Goal: Transaction & Acquisition: Purchase product/service

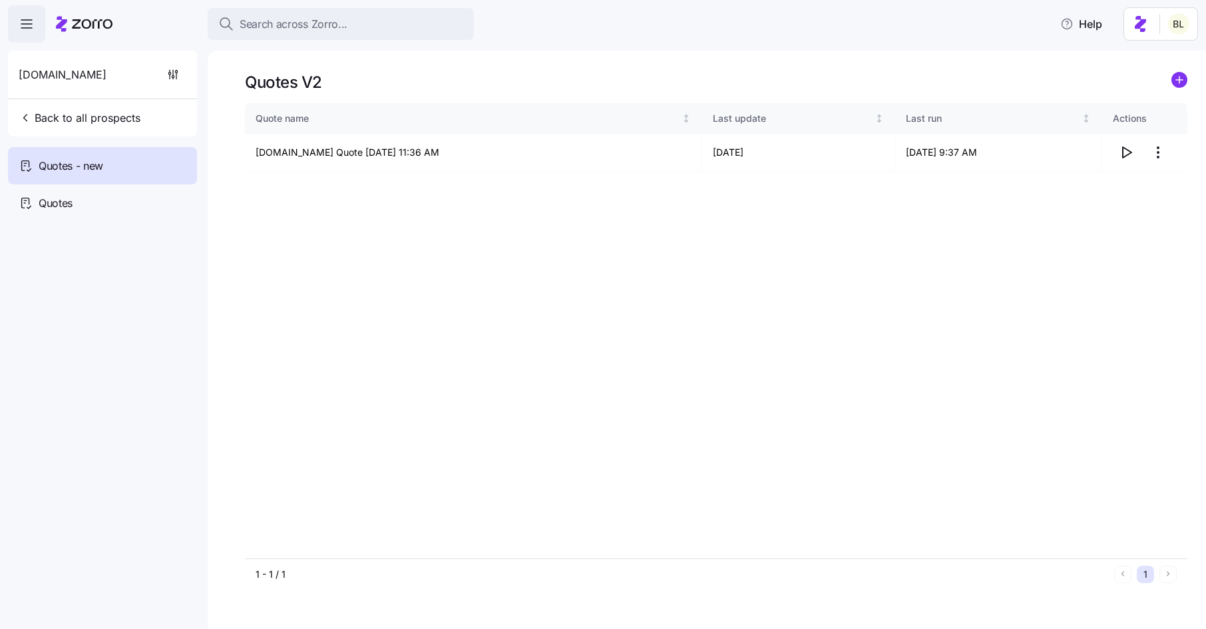
click at [126, 113] on span "Back to all prospects" at bounding box center [80, 118] width 122 height 16
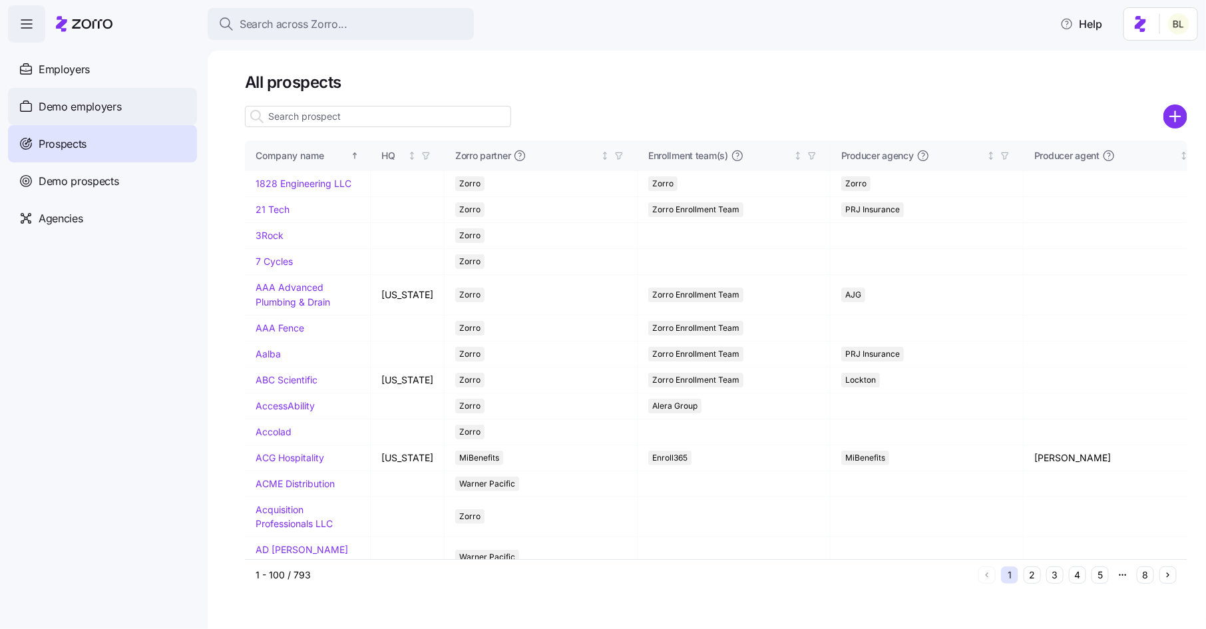
click at [71, 100] on span "Demo employers" at bounding box center [80, 106] width 83 height 17
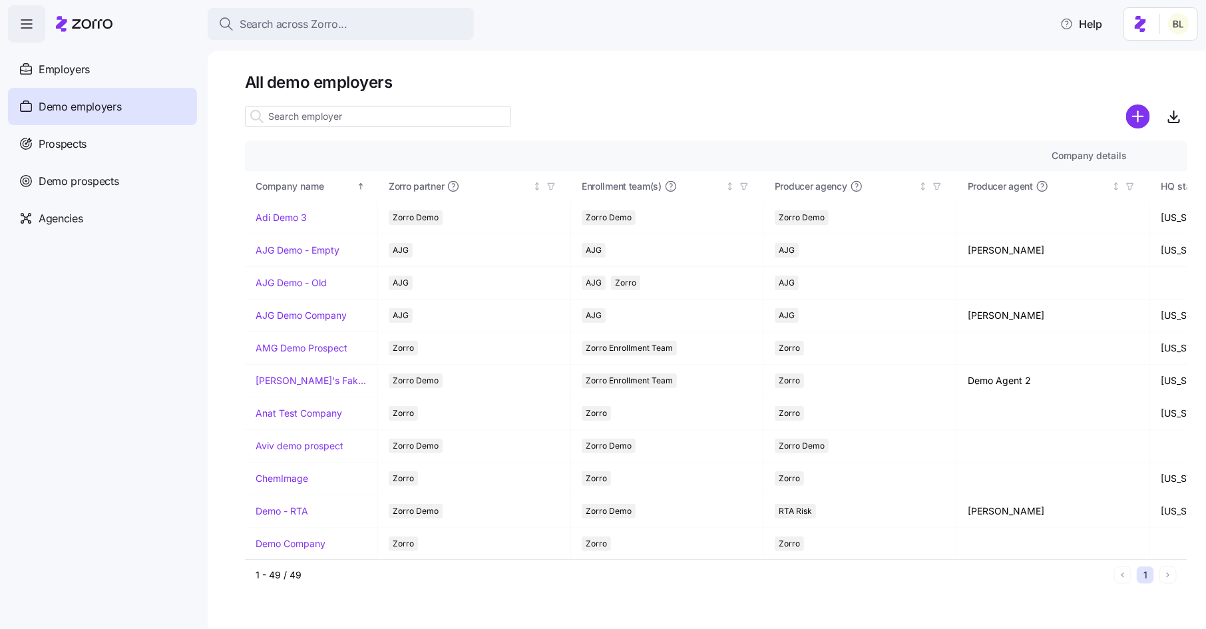
click at [317, 116] on input at bounding box center [378, 116] width 266 height 21
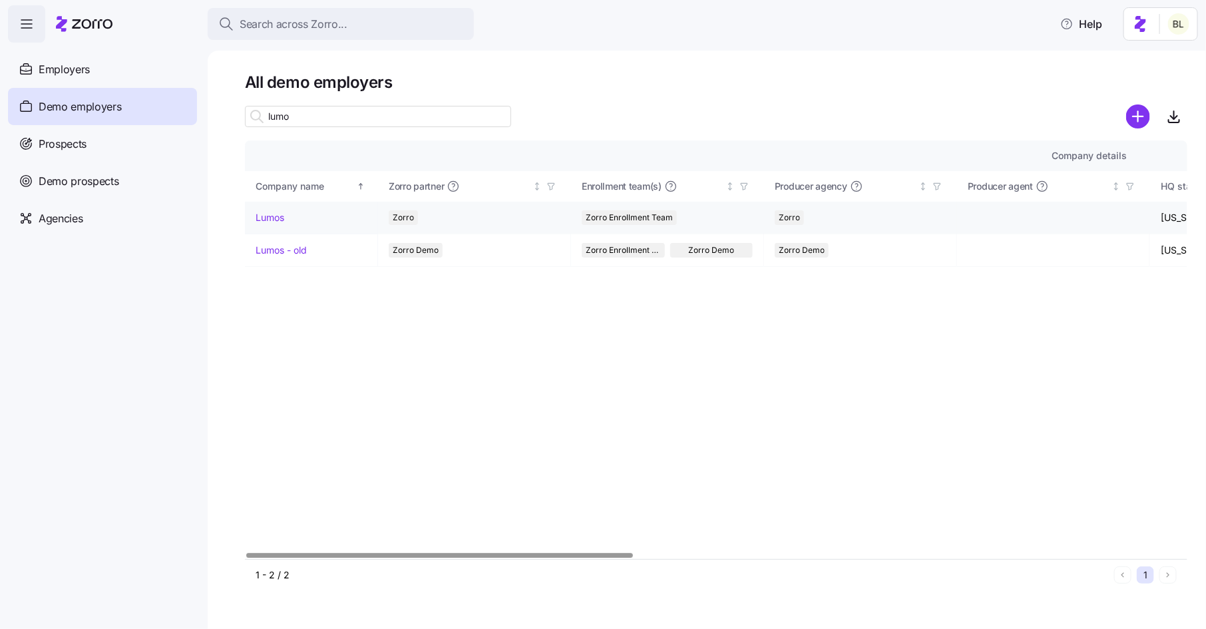
type input "lumo"
click at [276, 216] on link "Lumos" at bounding box center [270, 217] width 29 height 13
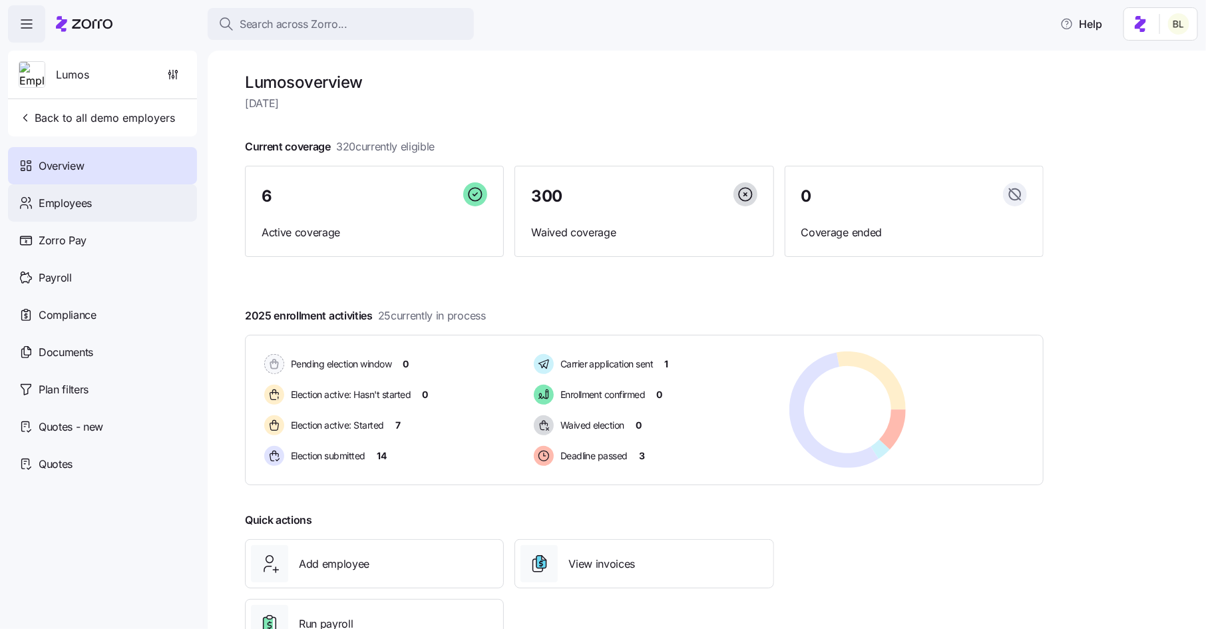
click at [107, 195] on div "Employees" at bounding box center [102, 202] width 189 height 37
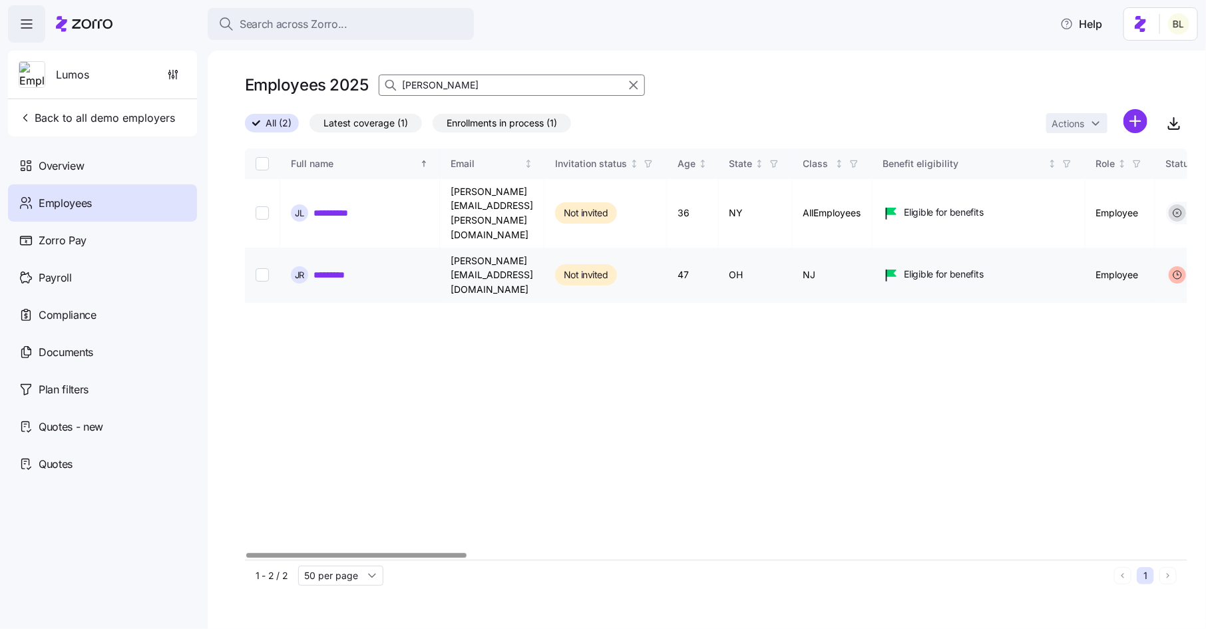
click at [346, 268] on link "*********" at bounding box center [335, 274] width 45 height 13
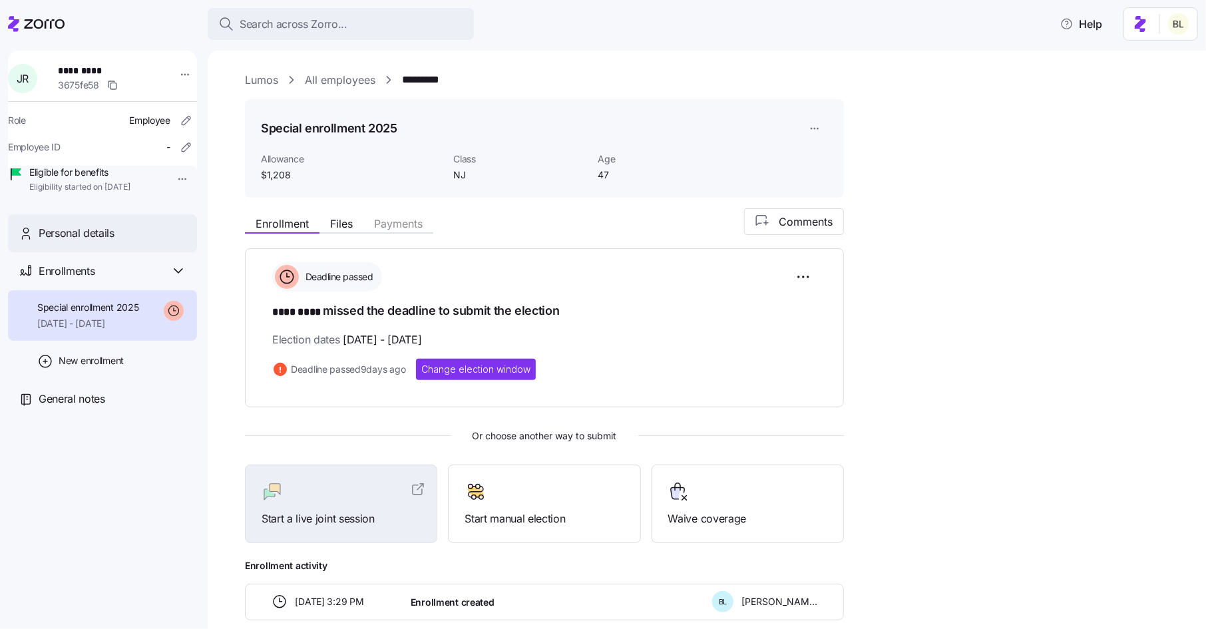
click at [138, 242] on div "Personal details" at bounding box center [113, 233] width 148 height 17
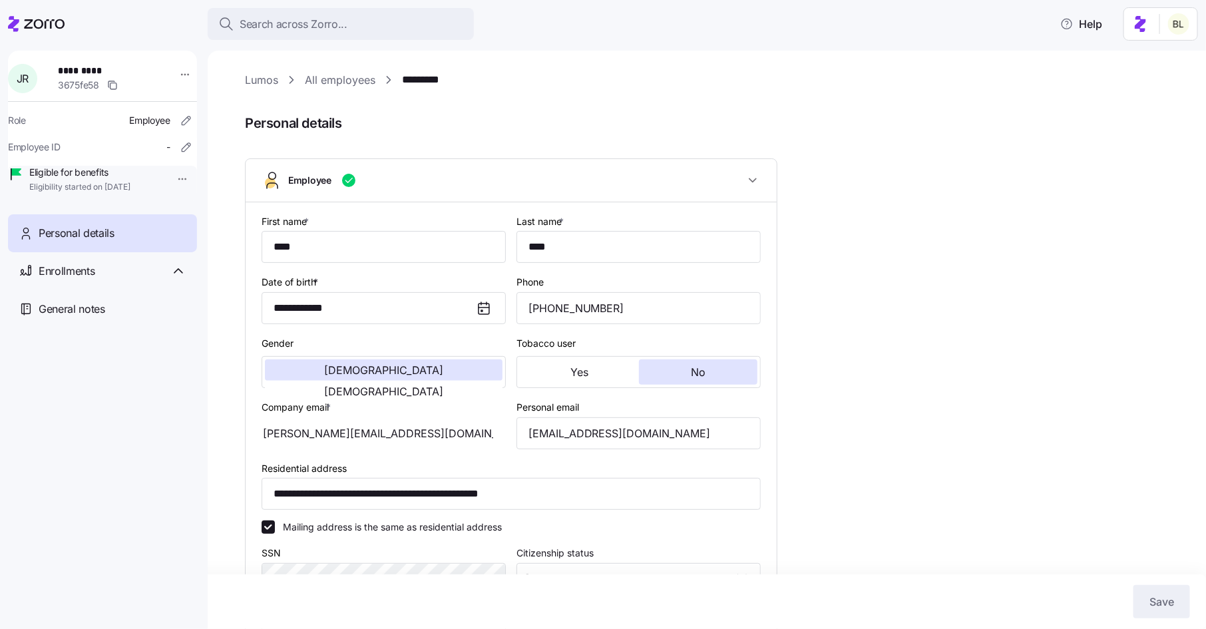
type input "NJ"
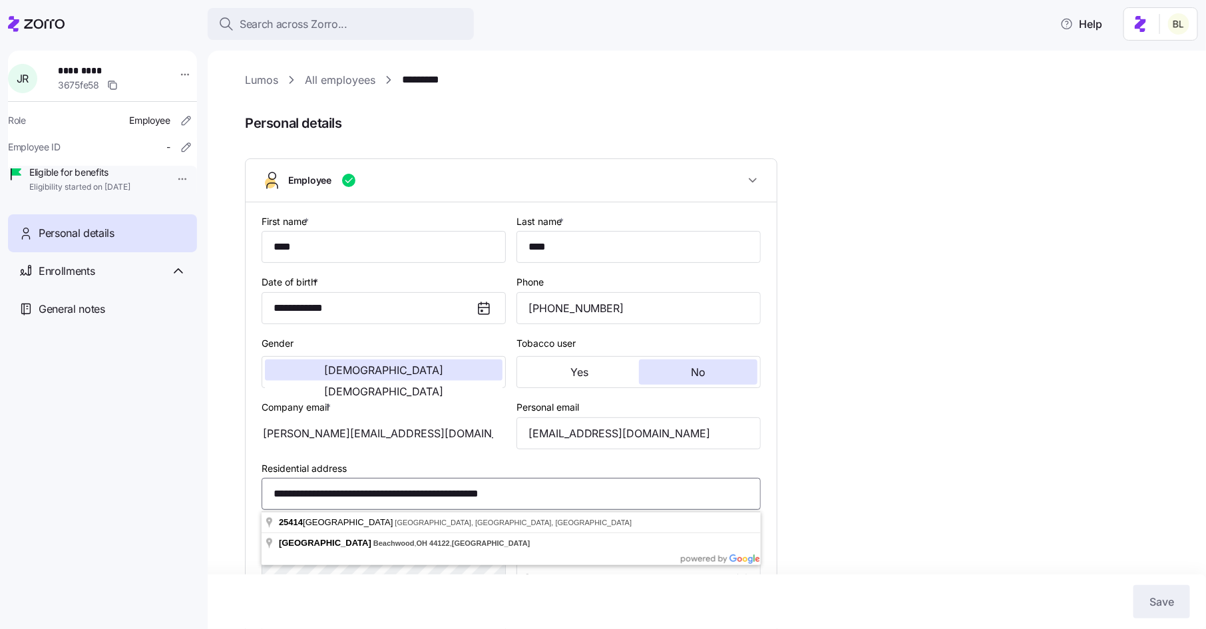
drag, startPoint x: 590, startPoint y: 488, endPoint x: 630, endPoint y: 484, distance: 40.7
click at [630, 484] on input "**********" at bounding box center [511, 494] width 499 height 32
drag, startPoint x: 604, startPoint y: 495, endPoint x: 308, endPoint y: 477, distance: 296.0
click at [308, 477] on div "**********" at bounding box center [511, 485] width 499 height 51
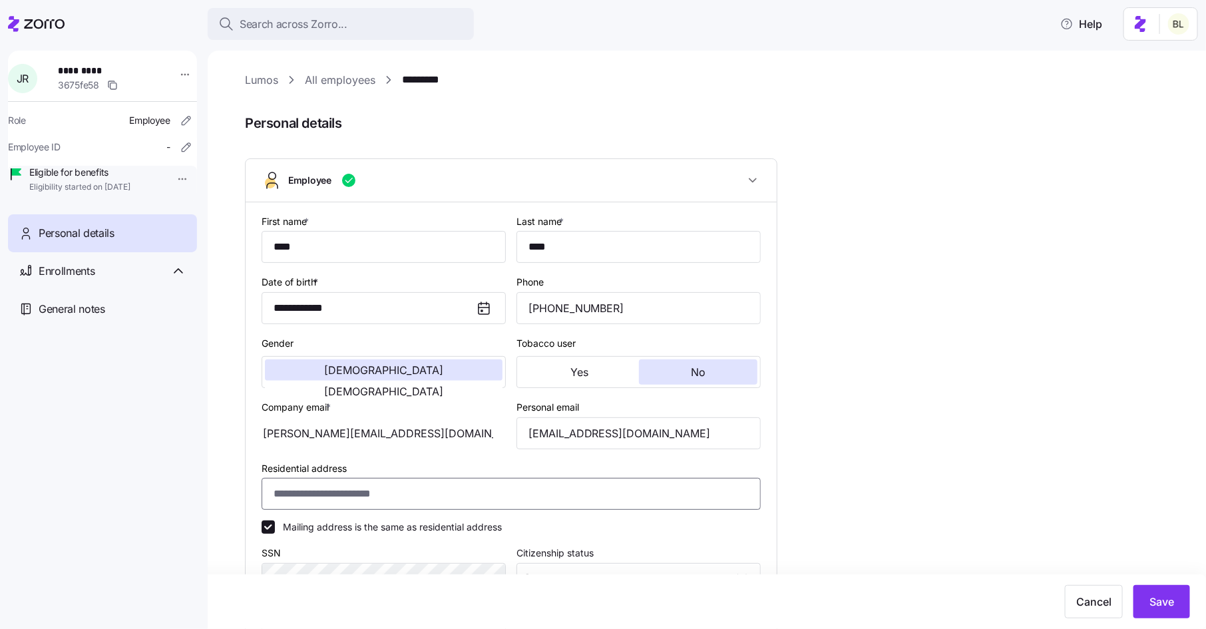
paste input "**********"
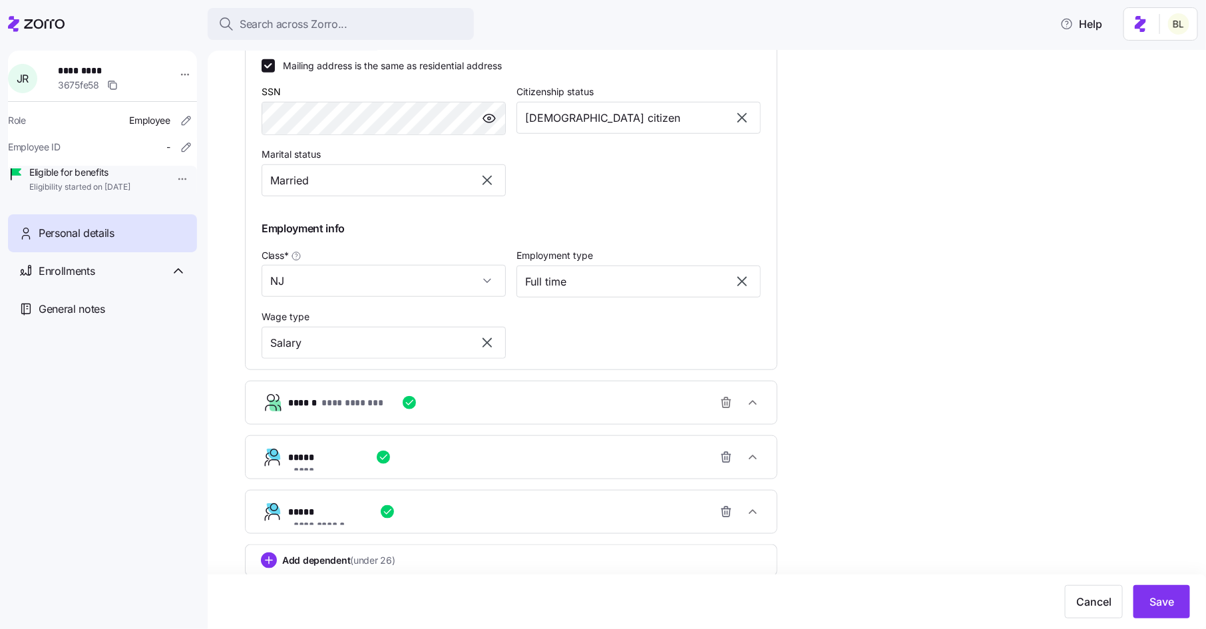
scroll to position [478, 0]
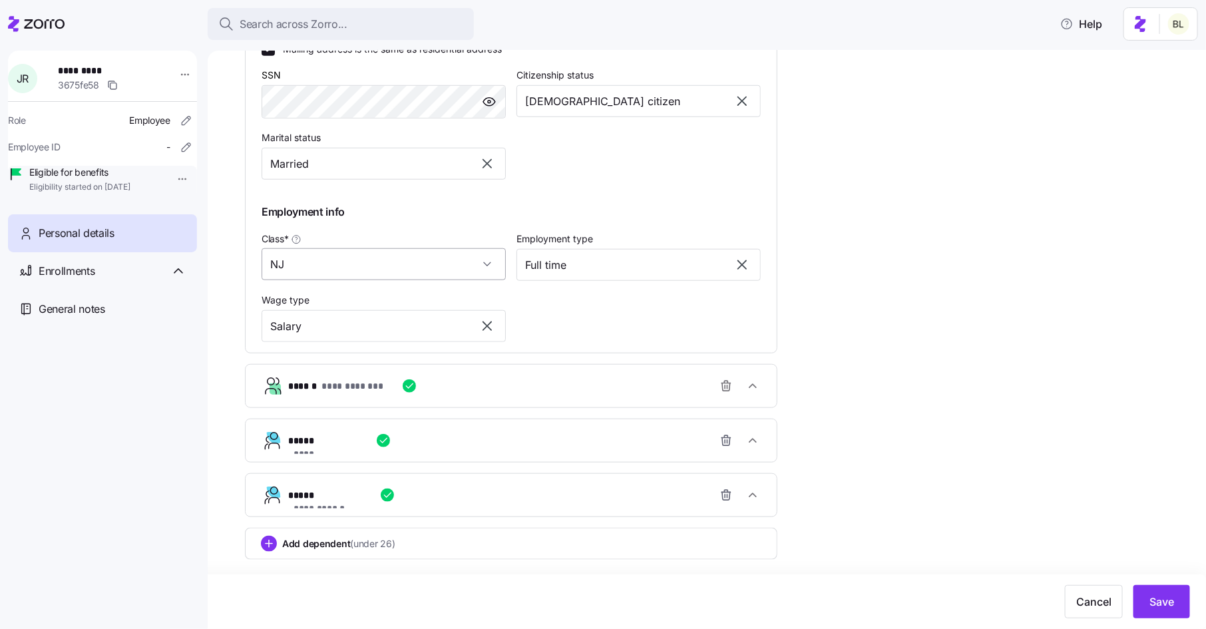
click at [489, 264] on input "NJ" at bounding box center [384, 264] width 244 height 32
click at [584, 305] on div "**********" at bounding box center [511, 39] width 510 height 618
click at [1165, 597] on span "Save" at bounding box center [1161, 602] width 25 height 16
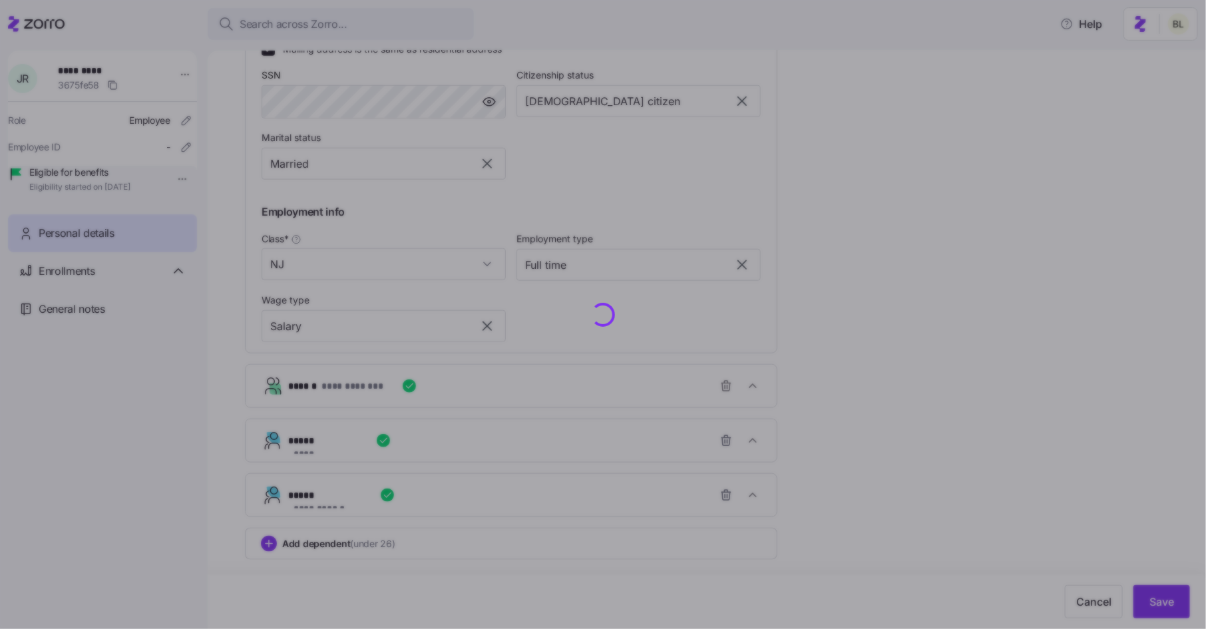
type input "**********"
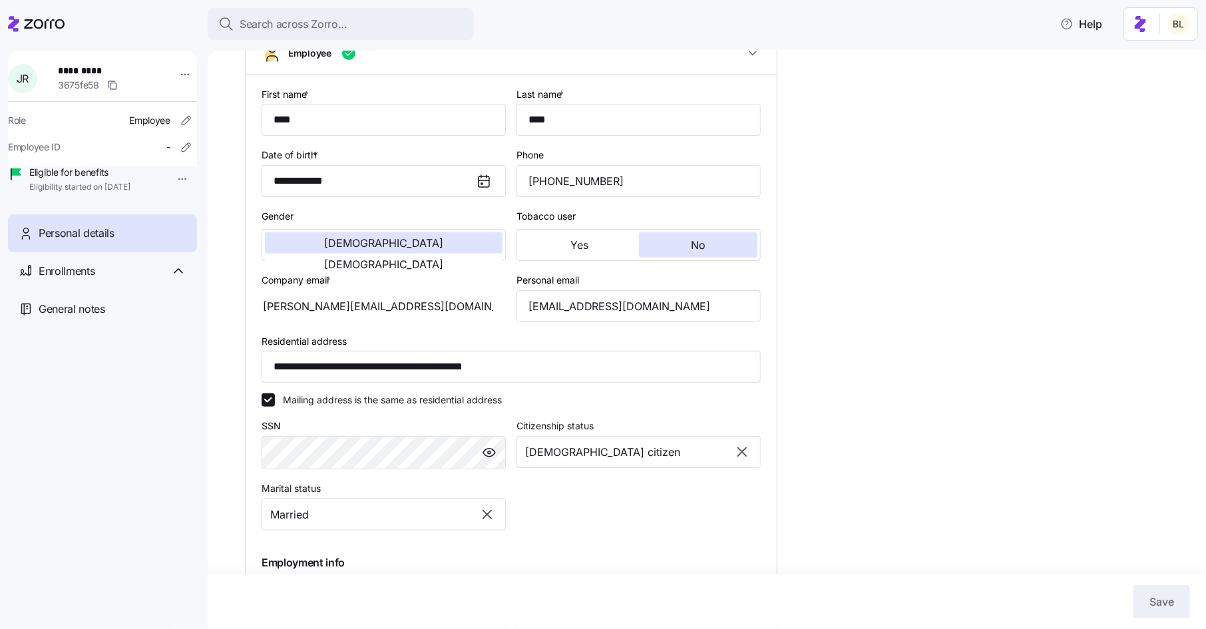
scroll to position [0, 0]
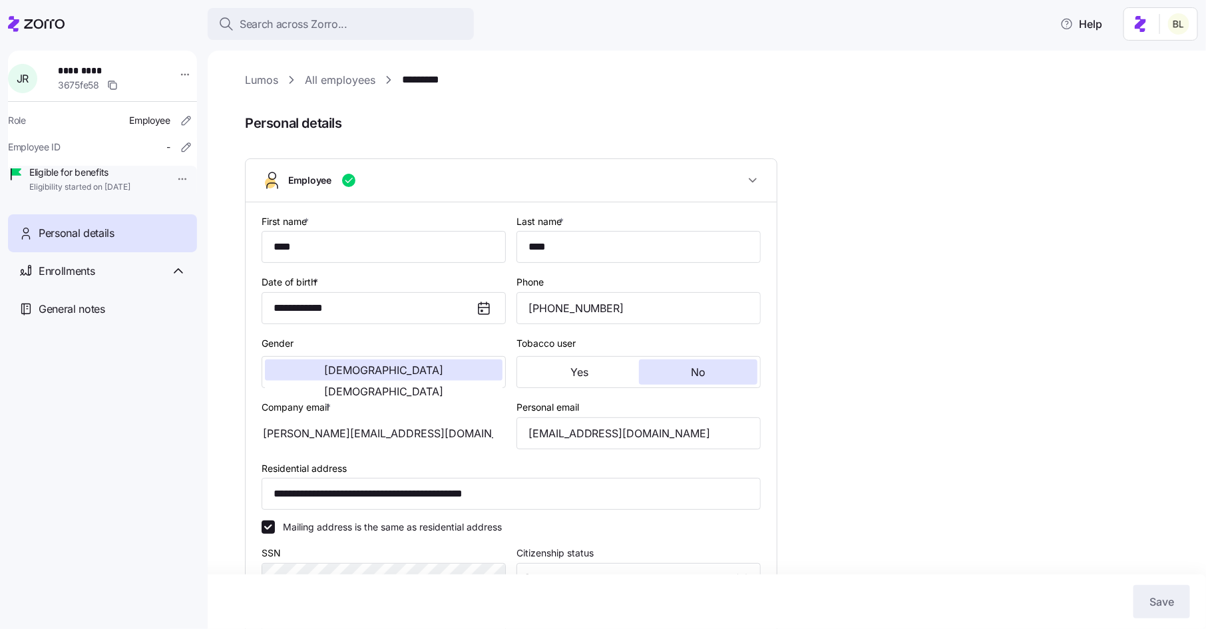
click at [417, 79] on link "*********" at bounding box center [428, 80] width 52 height 17
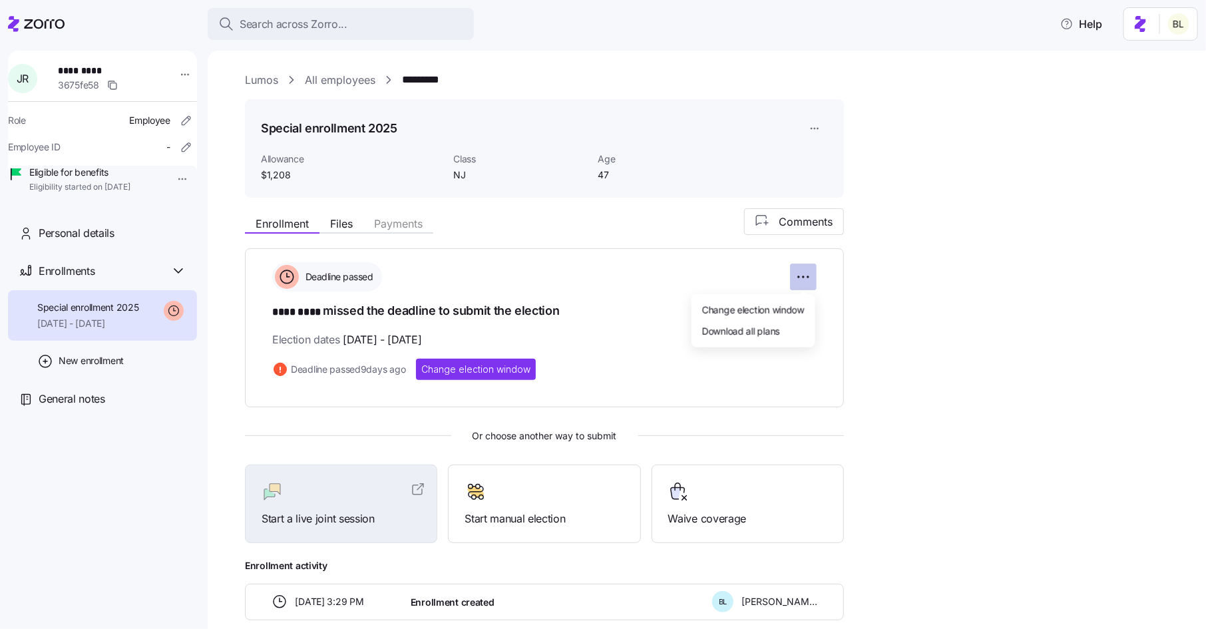
click at [804, 277] on html "Search across Zorro... Help J R ********* 3675fe58 Role Employee Employee ID - …" at bounding box center [603, 310] width 1206 height 621
click at [793, 311] on span "Change election window" at bounding box center [753, 309] width 102 height 13
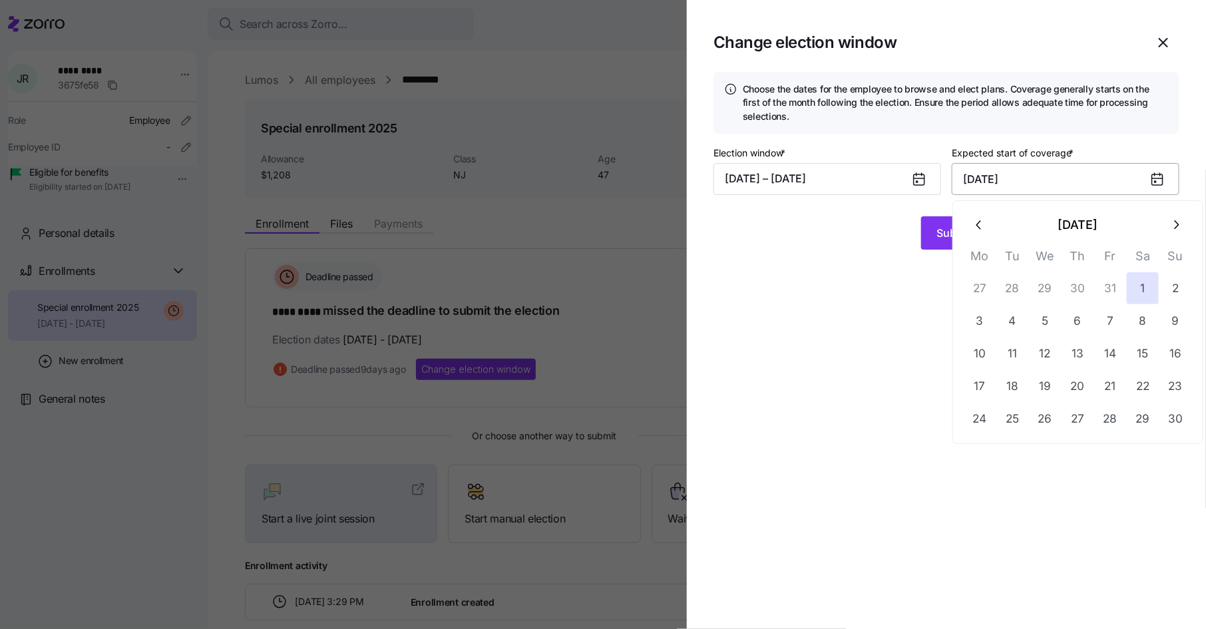
click at [1050, 178] on input "November 1, 2025" at bounding box center [1066, 179] width 228 height 32
click at [1177, 218] on icon "button" at bounding box center [1176, 225] width 15 height 15
click at [979, 291] on button "1" at bounding box center [980, 288] width 32 height 32
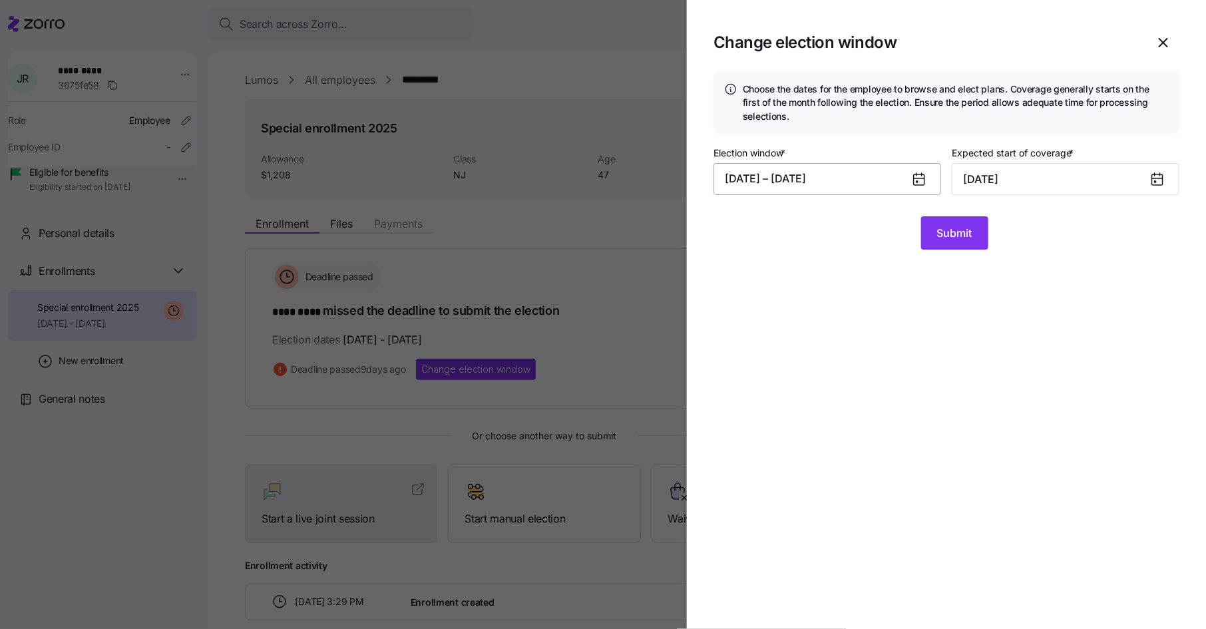
click at [856, 174] on button "09/10/2025 – 09/30/2025" at bounding box center [827, 179] width 228 height 32
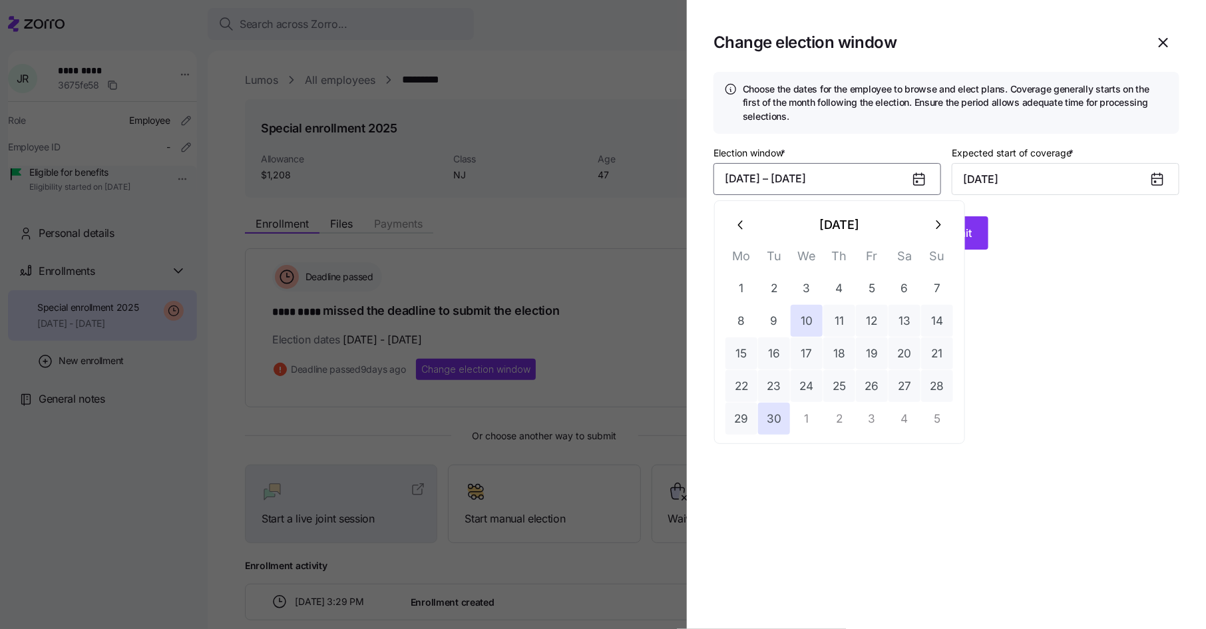
click at [937, 224] on icon "button" at bounding box center [937, 225] width 15 height 15
click at [811, 285] on button "1" at bounding box center [807, 288] width 32 height 32
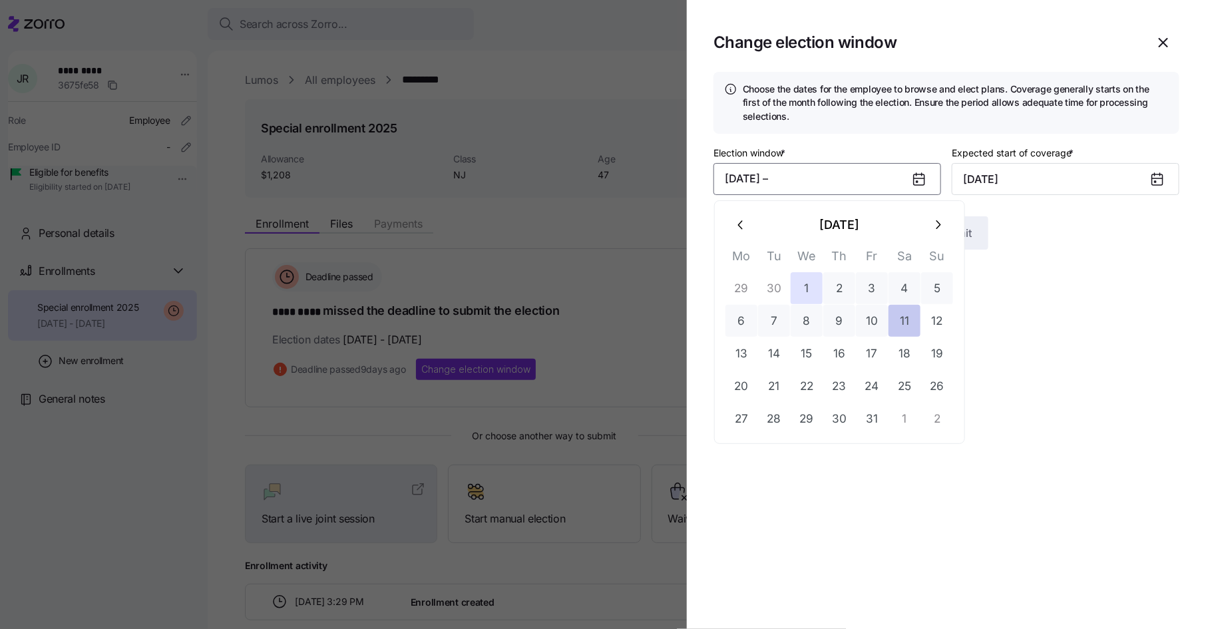
click at [910, 316] on button "11" at bounding box center [904, 321] width 32 height 32
type input "November 1, 2025"
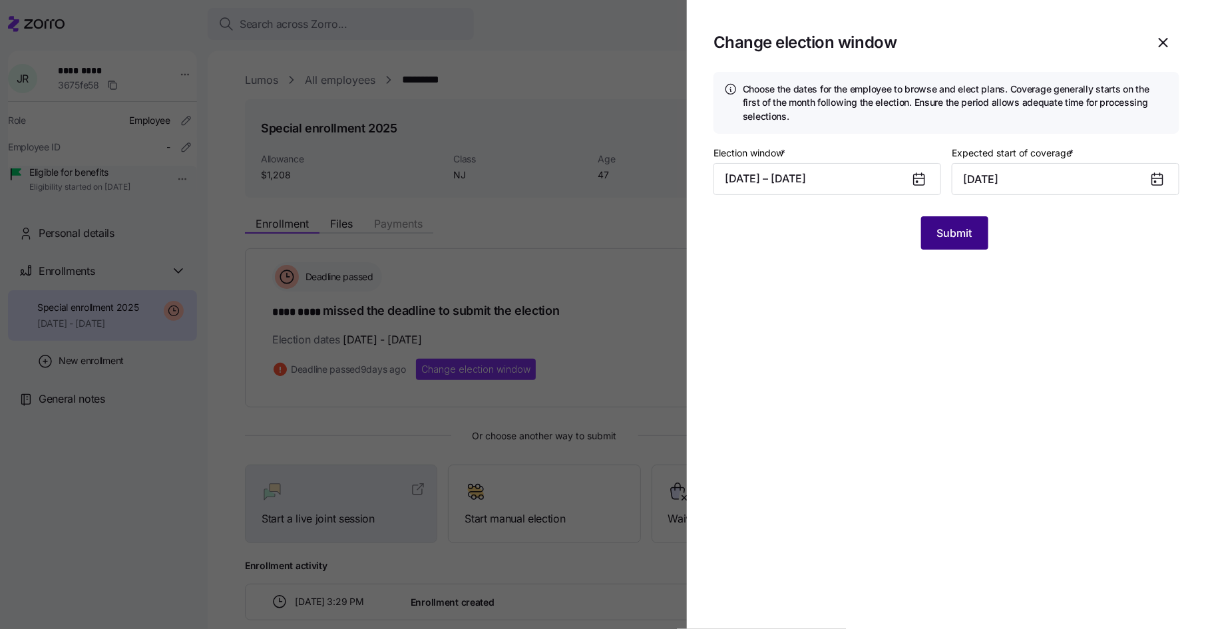
click at [951, 232] on span "Submit" at bounding box center [954, 233] width 35 height 16
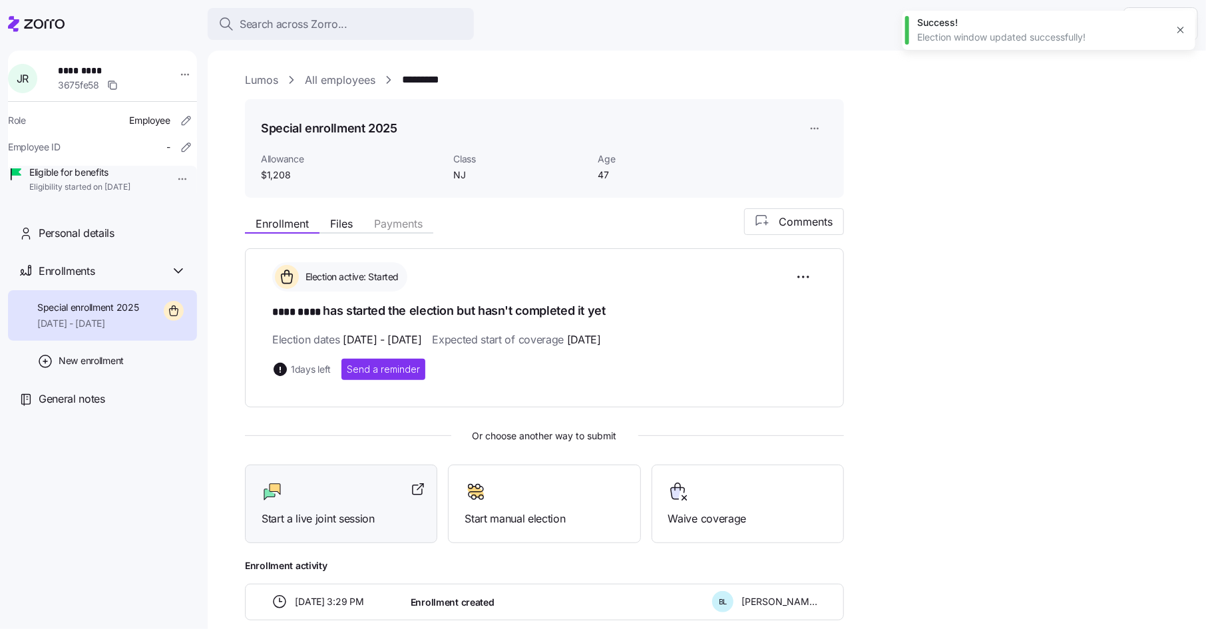
click at [334, 495] on div at bounding box center [341, 491] width 159 height 21
click at [319, 79] on link "All employees" at bounding box center [340, 80] width 71 height 17
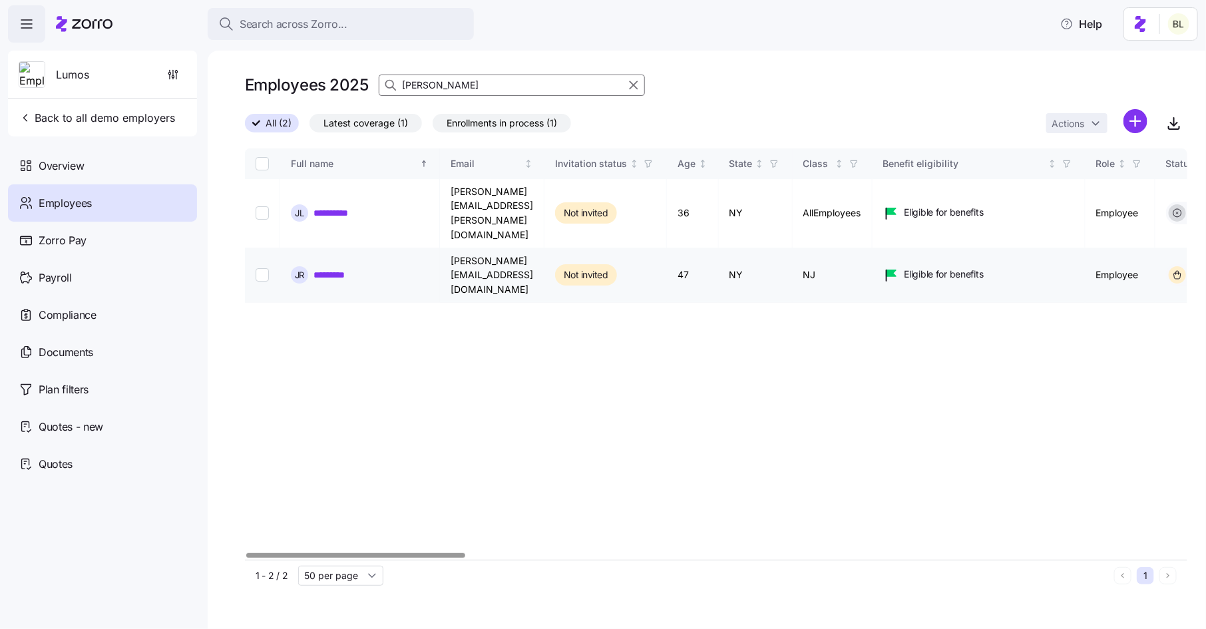
click at [341, 268] on link "*********" at bounding box center [335, 274] width 45 height 13
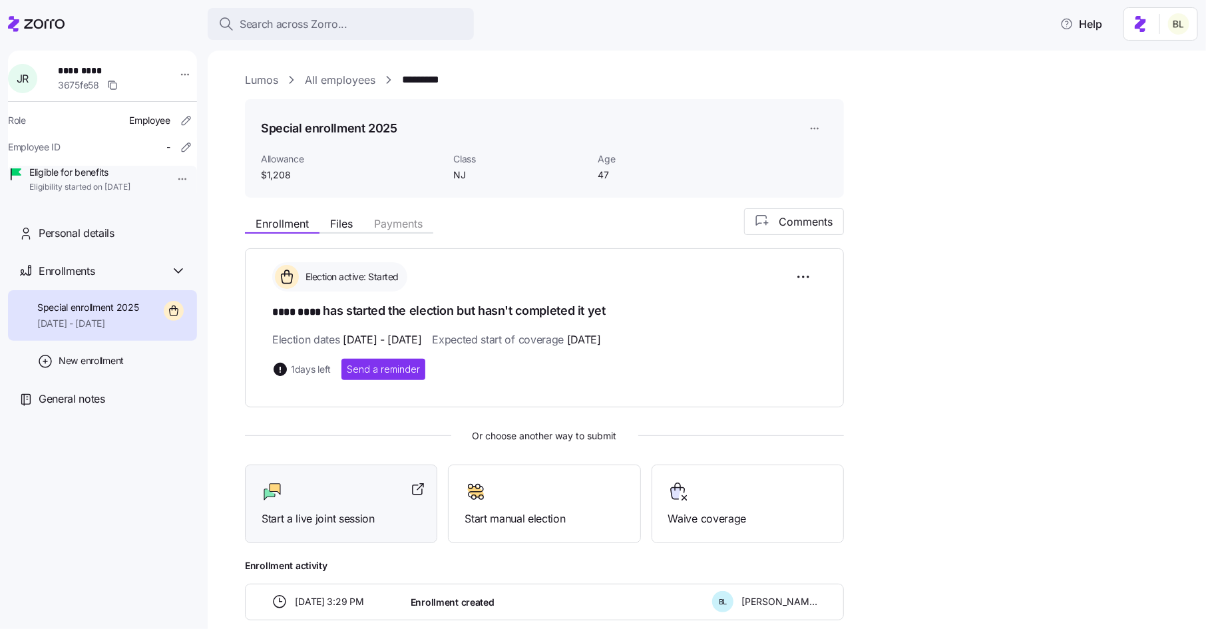
click at [339, 481] on div at bounding box center [341, 491] width 159 height 21
click at [113, 242] on span "Personal details" at bounding box center [77, 233] width 76 height 17
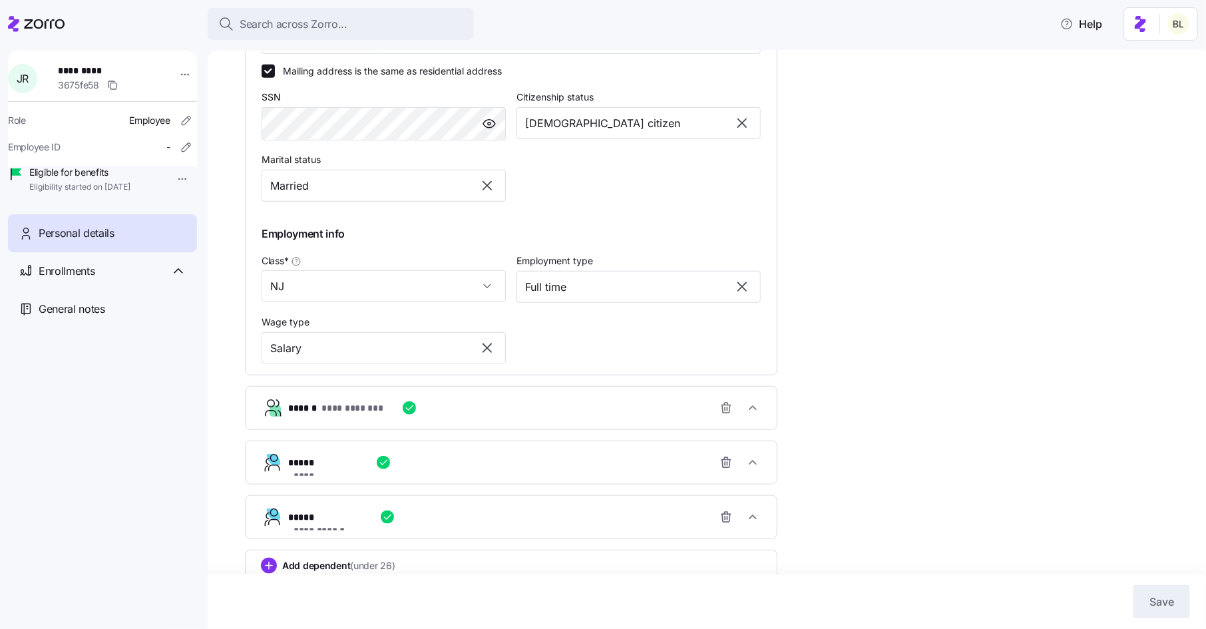
scroll to position [478, 0]
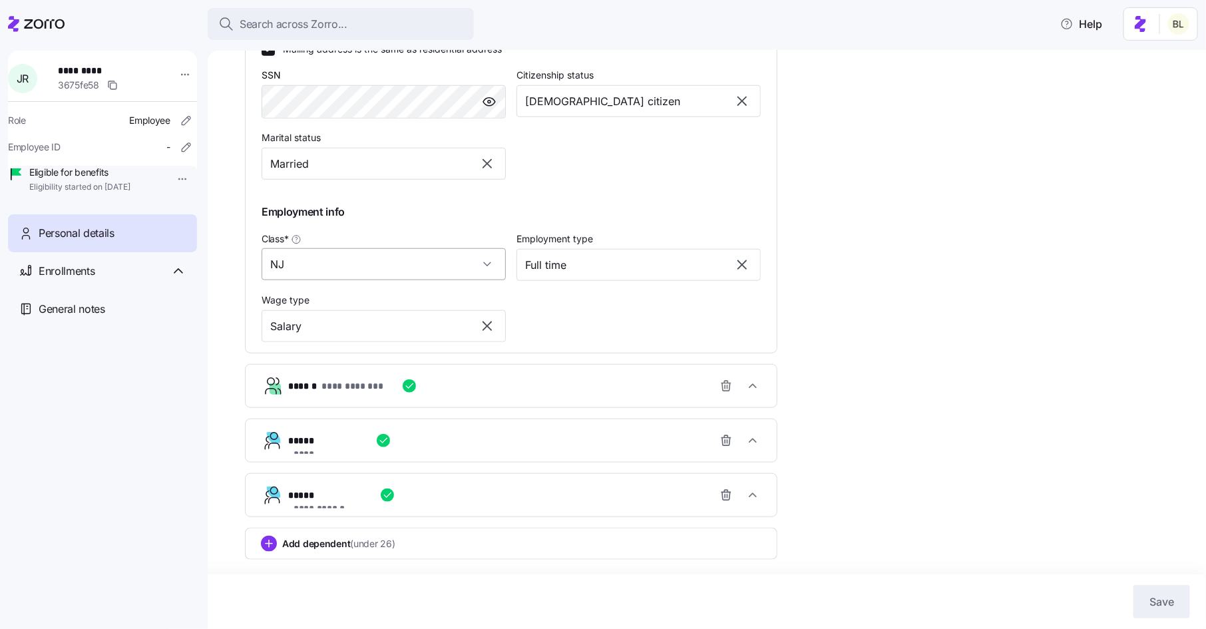
click at [394, 258] on input "NJ" at bounding box center [384, 264] width 244 height 32
click at [511, 202] on div "Employment info" at bounding box center [511, 211] width 510 height 27
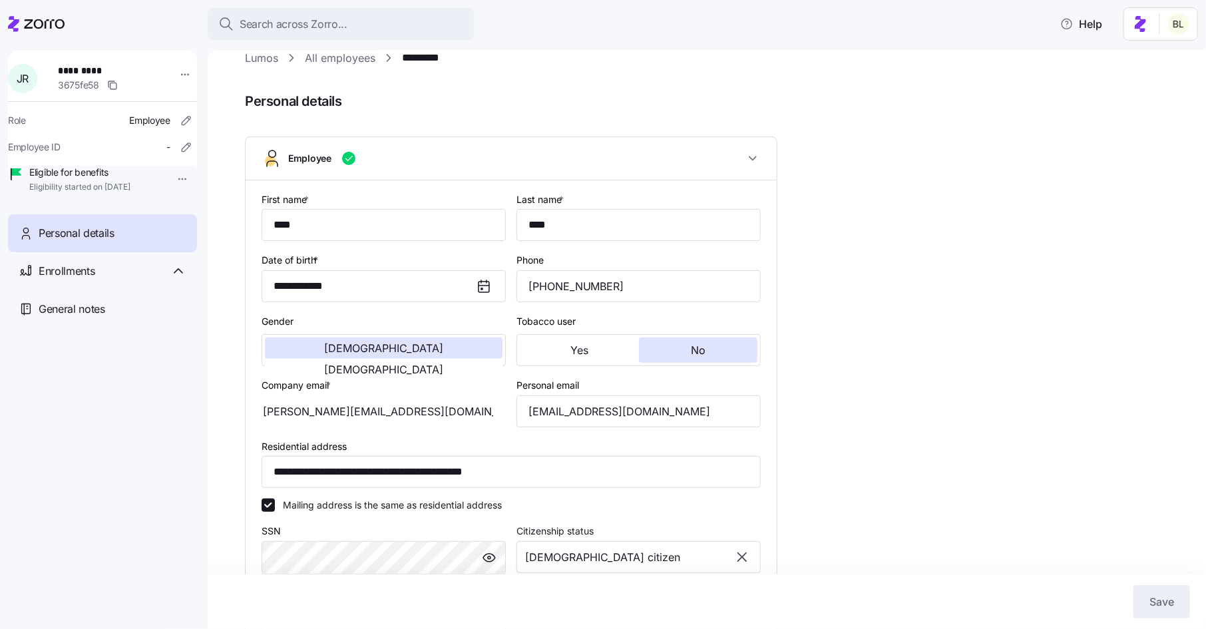
scroll to position [0, 0]
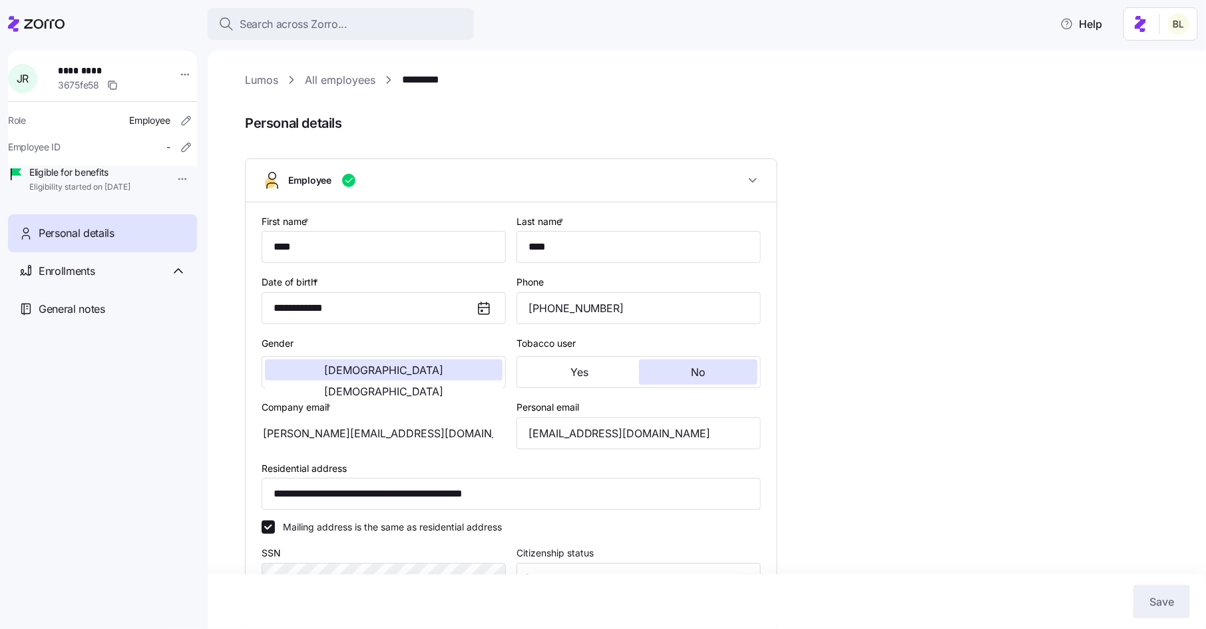
click at [258, 77] on link "Lumos" at bounding box center [261, 80] width 33 height 17
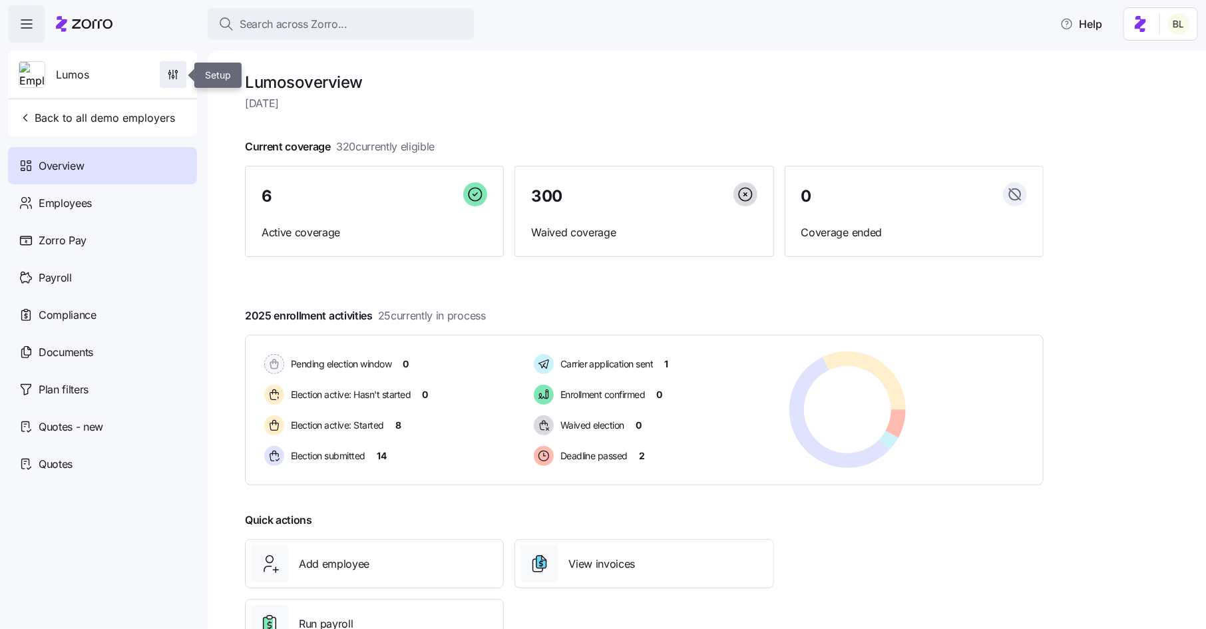
click at [171, 76] on icon "button" at bounding box center [172, 74] width 13 height 13
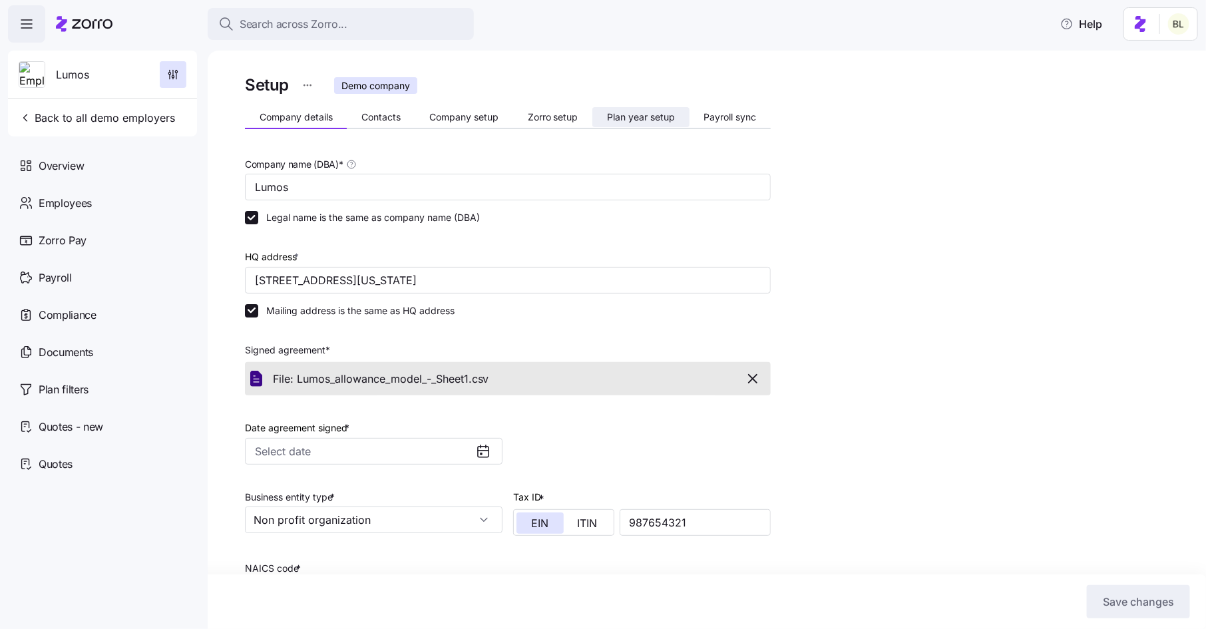
click at [642, 108] on button "Plan year setup" at bounding box center [640, 117] width 96 height 20
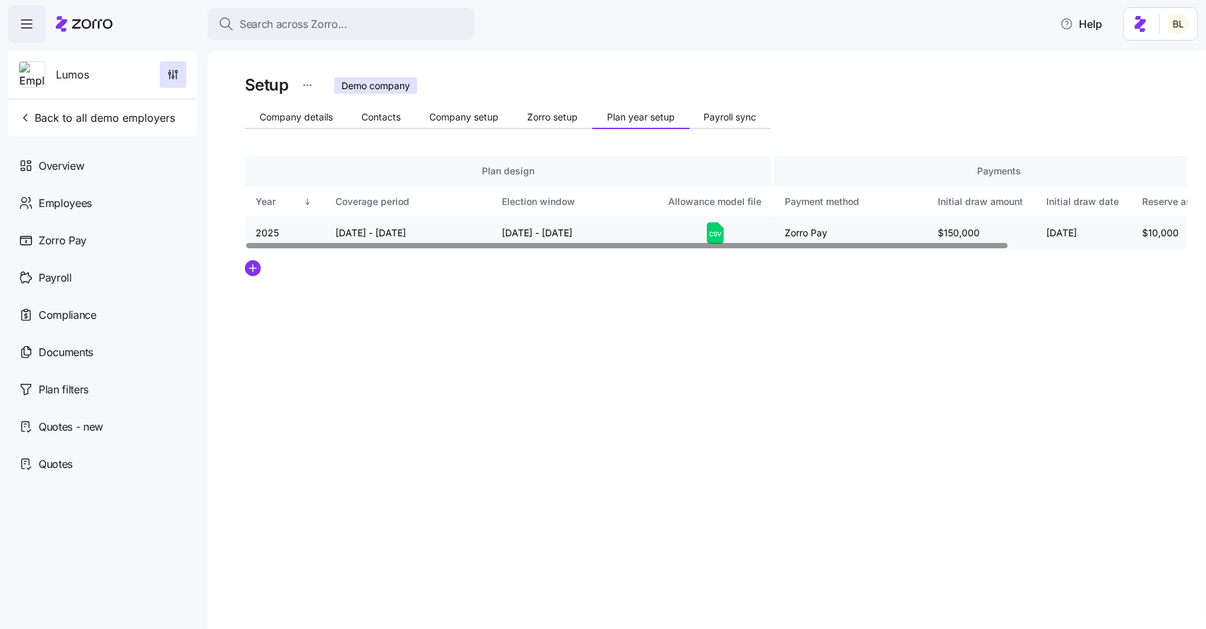
click at [709, 230] on icon at bounding box center [715, 232] width 17 height 21
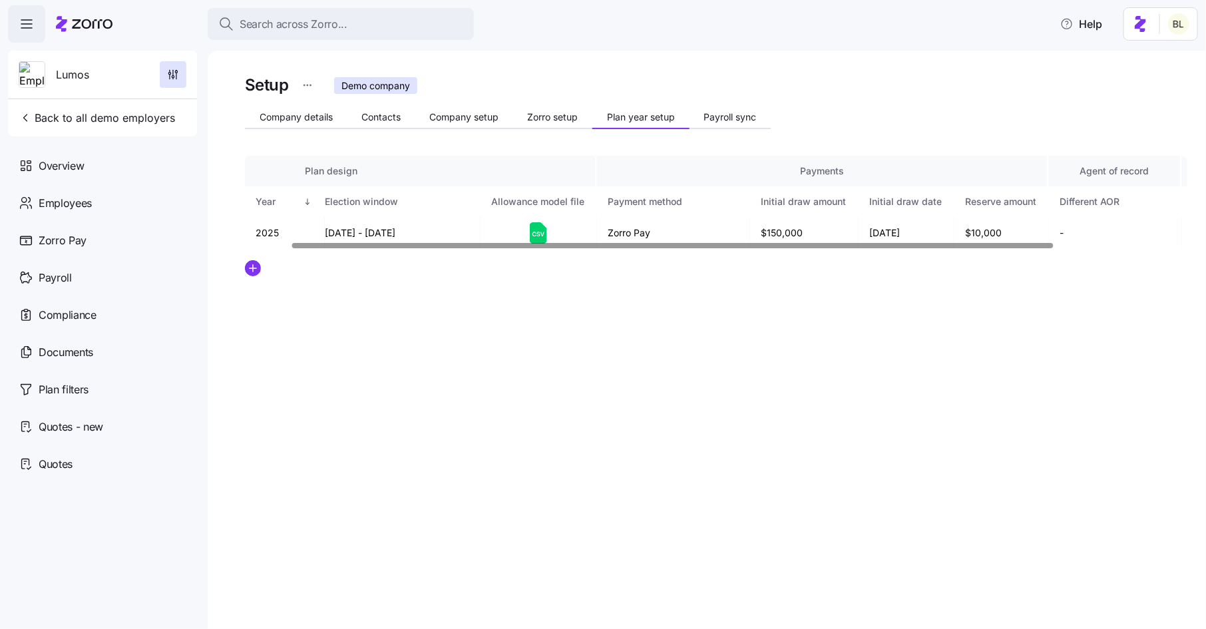
scroll to position [0, 223]
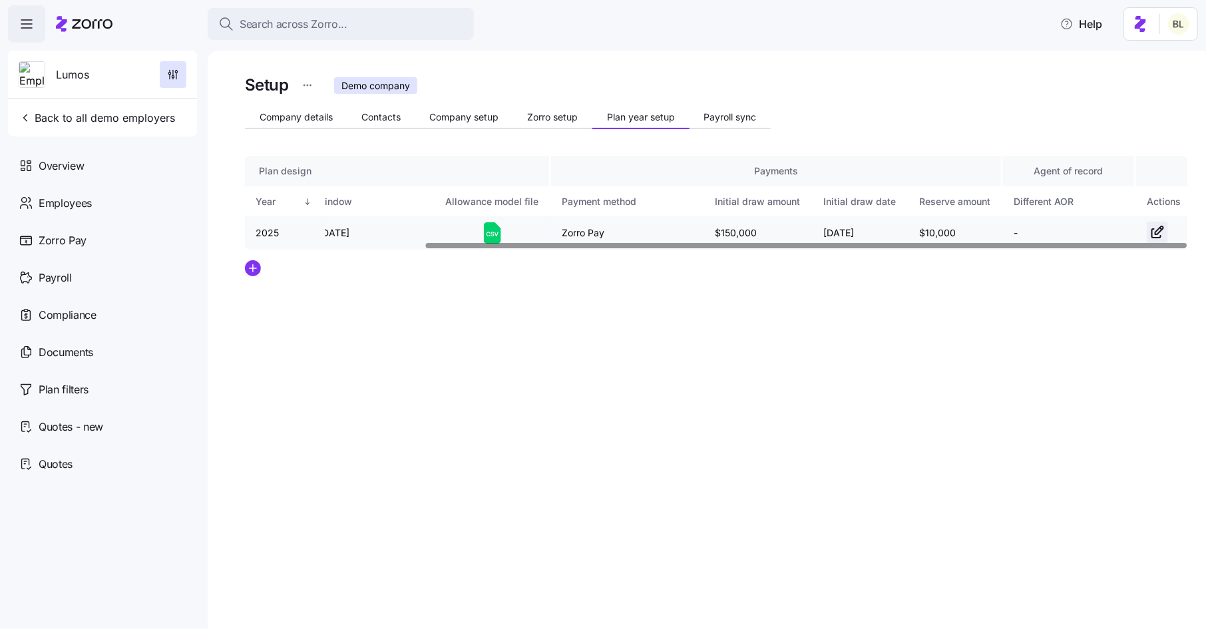
click at [1151, 228] on icon "button" at bounding box center [1157, 232] width 16 height 16
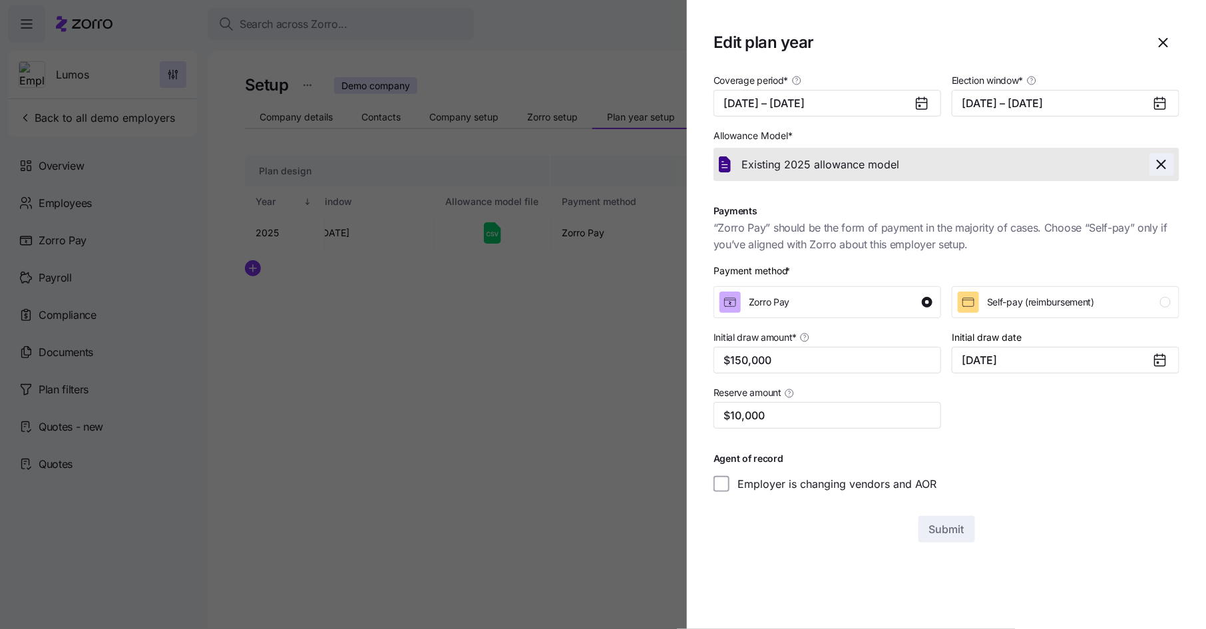
click at [1162, 163] on icon "button" at bounding box center [1161, 164] width 16 height 16
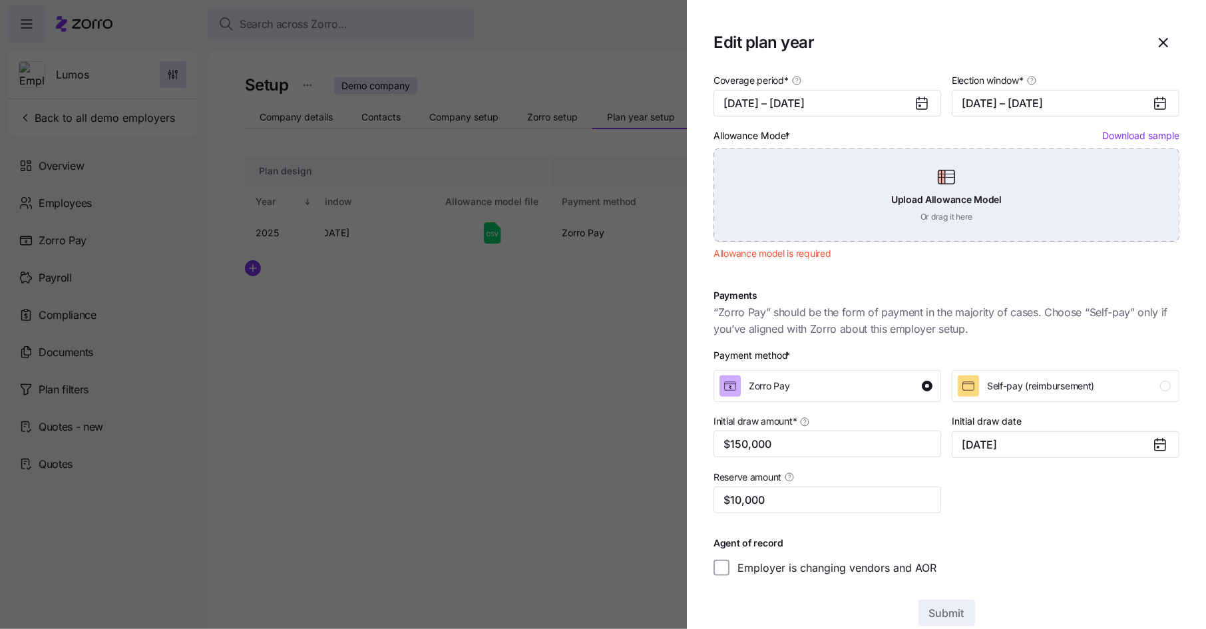
click at [946, 177] on div "Upload Allowance Model Or drag it here" at bounding box center [946, 194] width 466 height 93
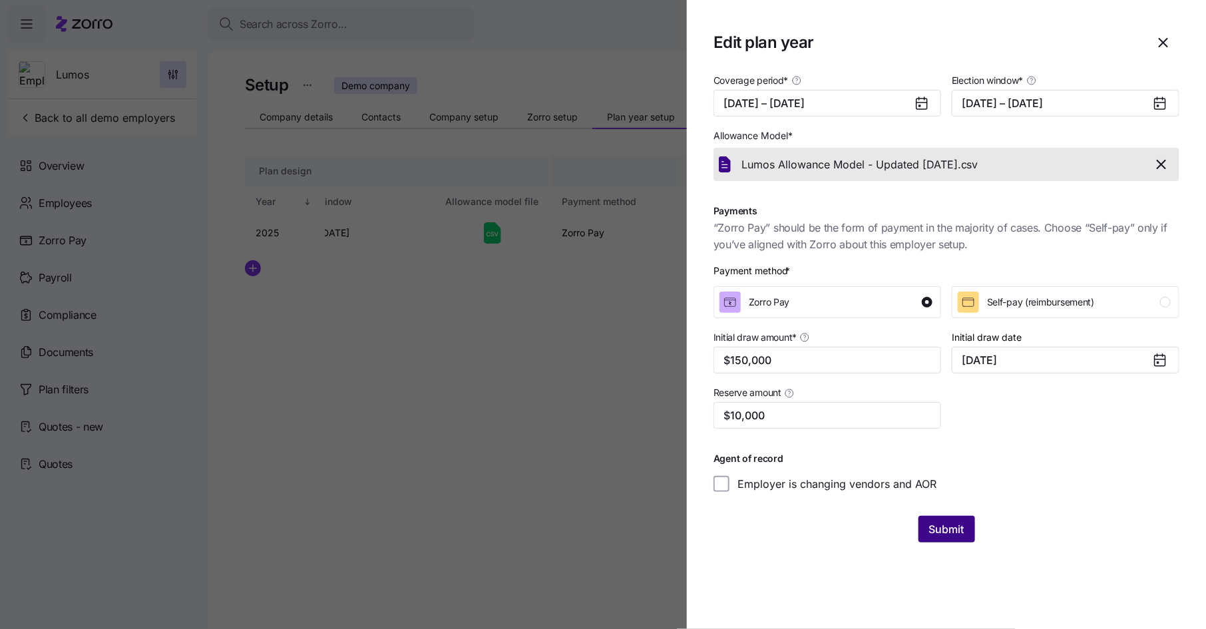
click at [944, 522] on span "Submit" at bounding box center [946, 529] width 35 height 16
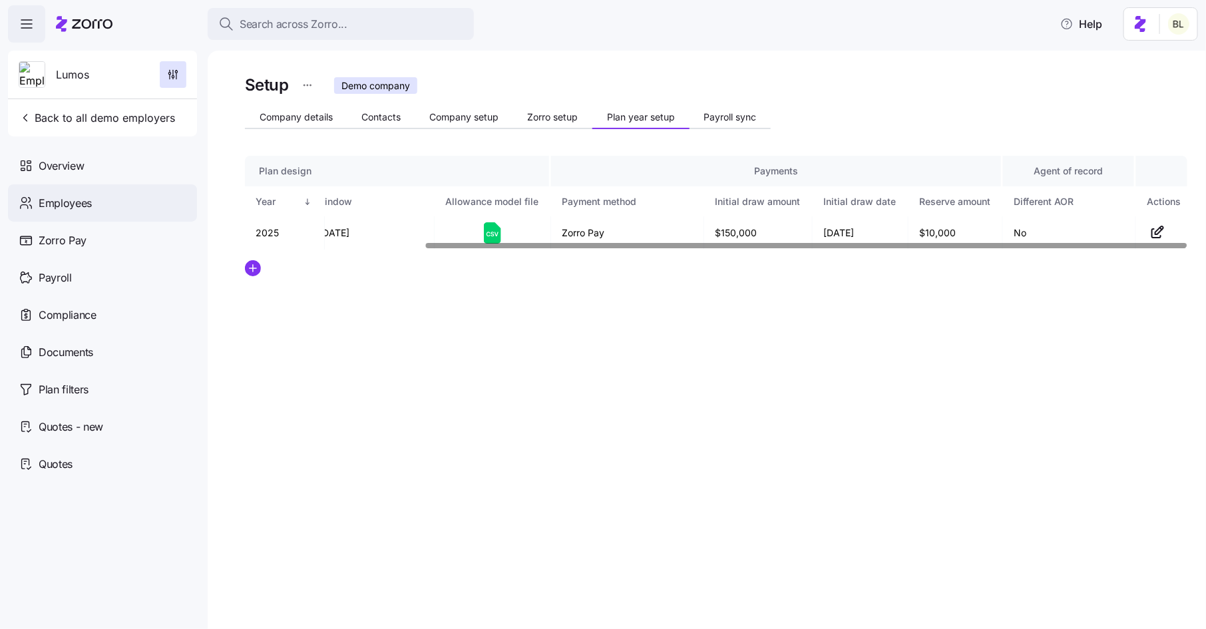
click at [79, 200] on span "Employees" at bounding box center [65, 203] width 53 height 17
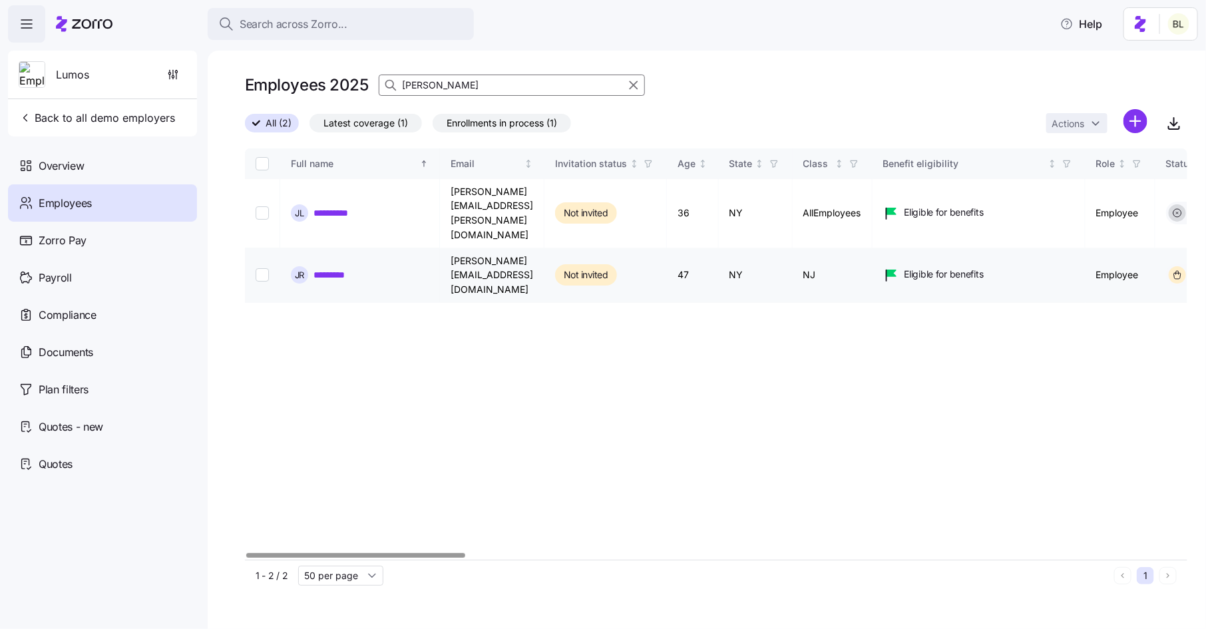
click at [338, 268] on link "*********" at bounding box center [335, 274] width 45 height 13
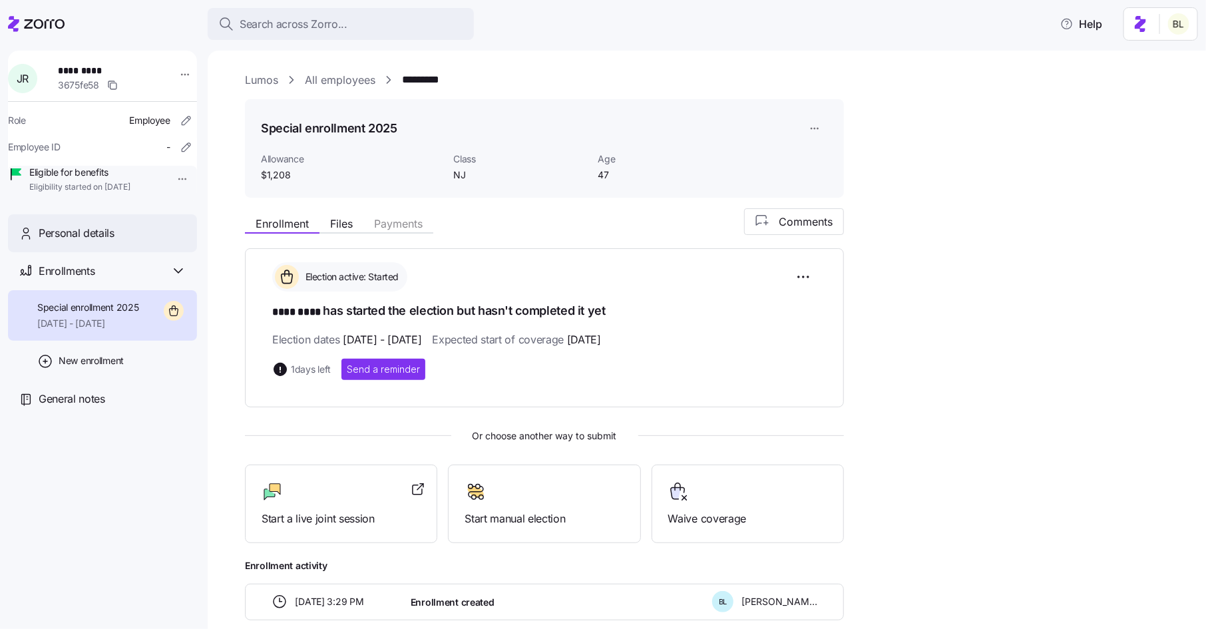
click at [111, 242] on span "Personal details" at bounding box center [77, 233] width 76 height 17
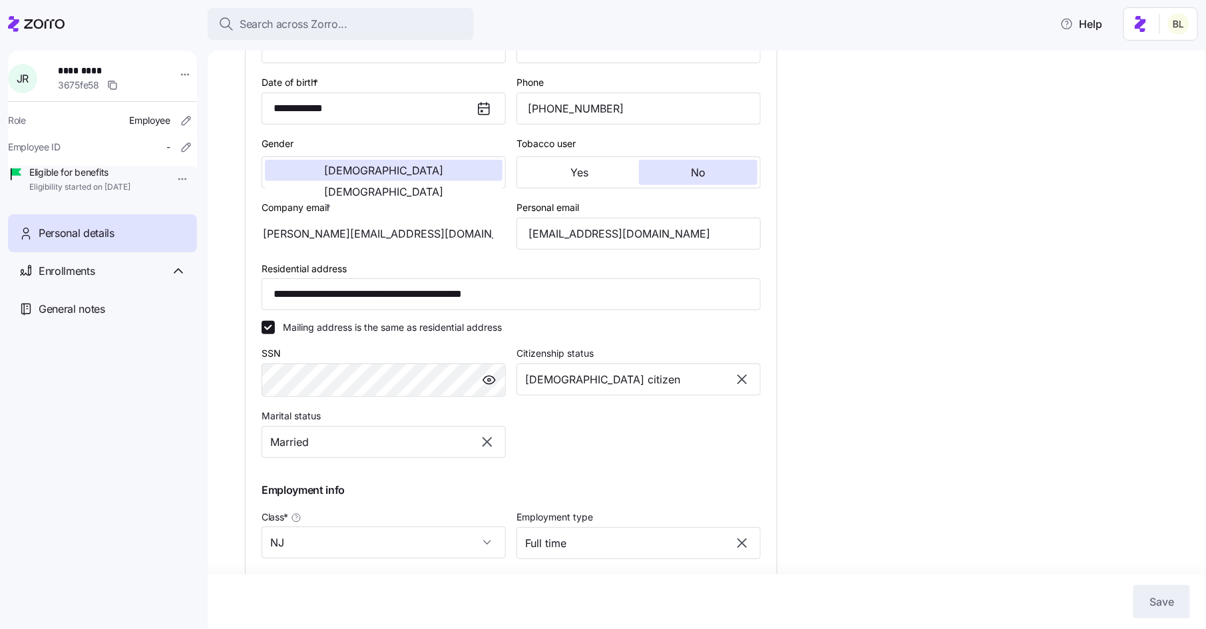
scroll to position [260, 0]
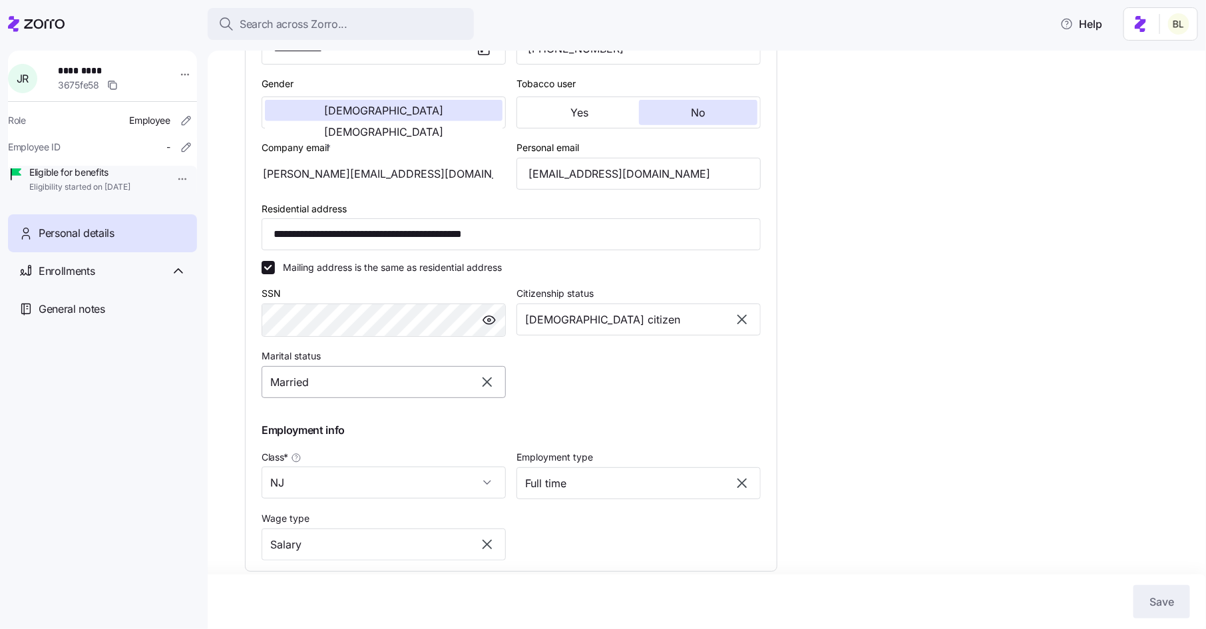
click at [462, 381] on input "Married" at bounding box center [384, 382] width 244 height 32
click at [539, 371] on div "**********" at bounding box center [511, 257] width 510 height 618
click at [429, 492] on input "NJ" at bounding box center [384, 482] width 244 height 32
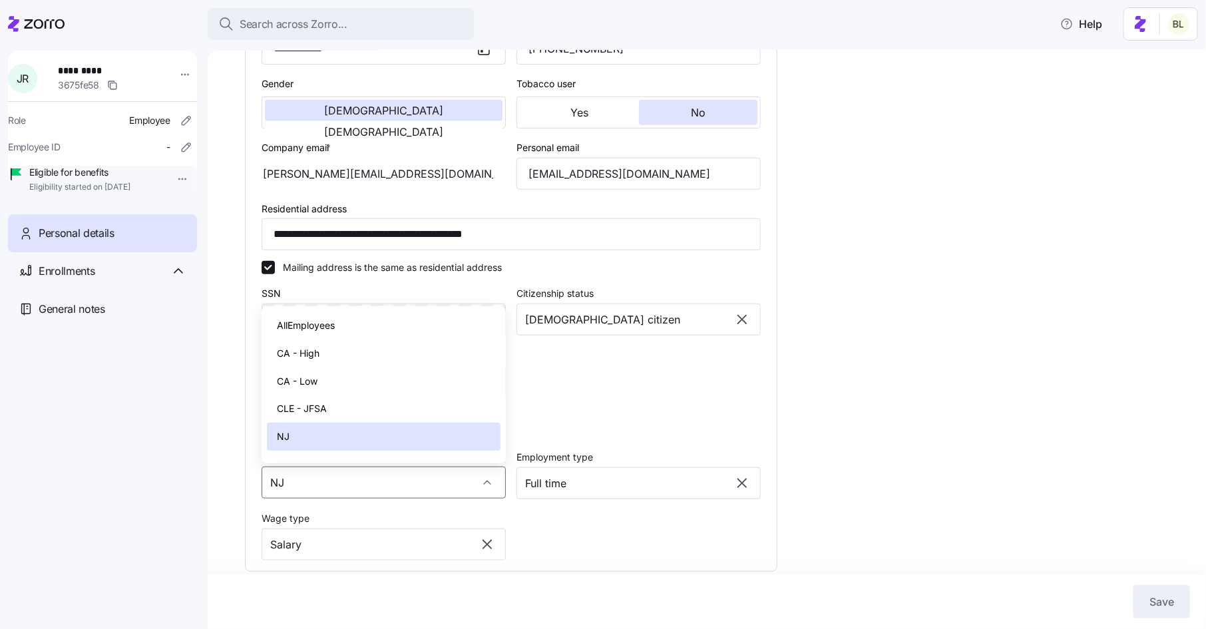
scroll to position [20, 0]
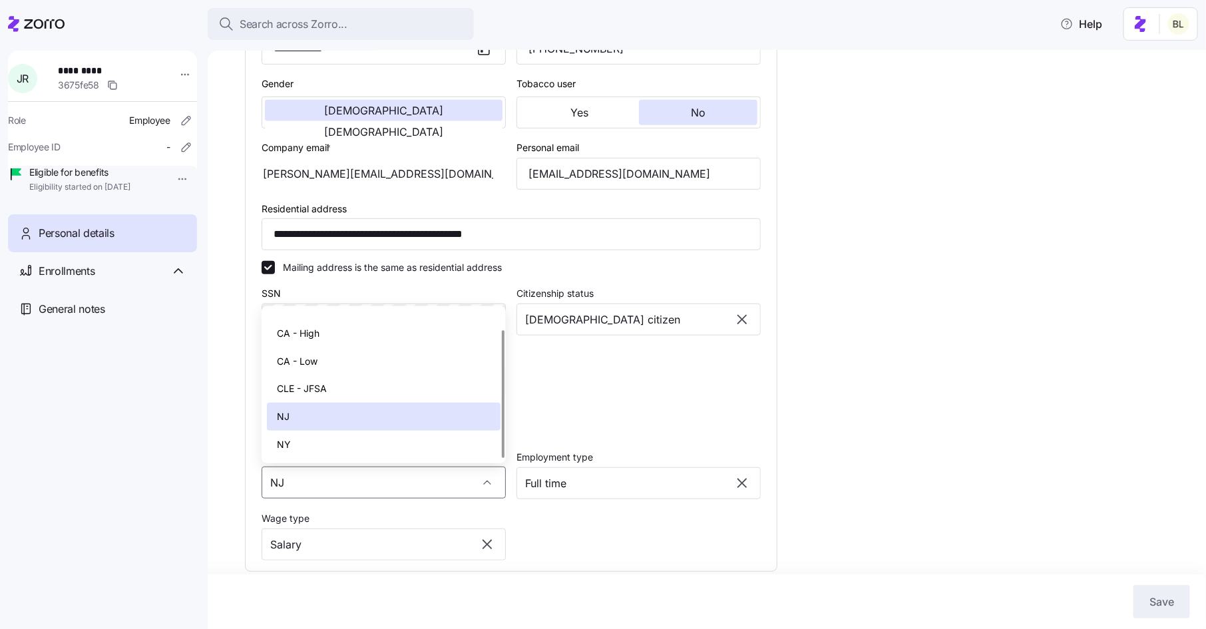
click at [397, 441] on div "NY" at bounding box center [384, 445] width 234 height 28
type input "NY"
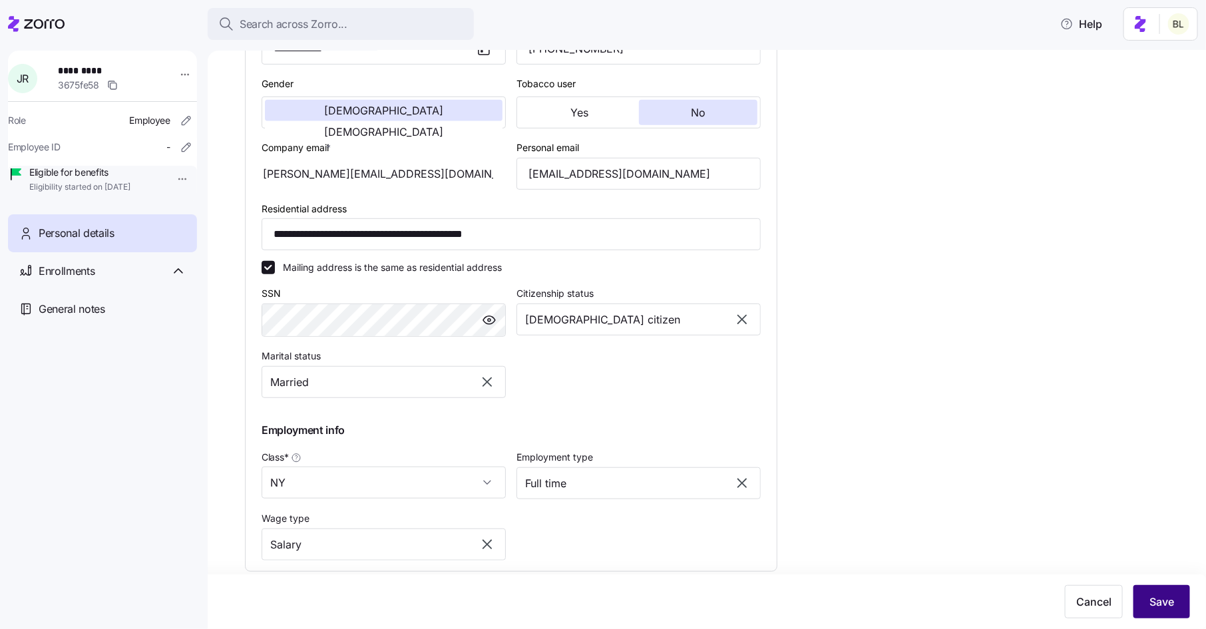
click at [1138, 590] on button "Save" at bounding box center [1161, 601] width 57 height 33
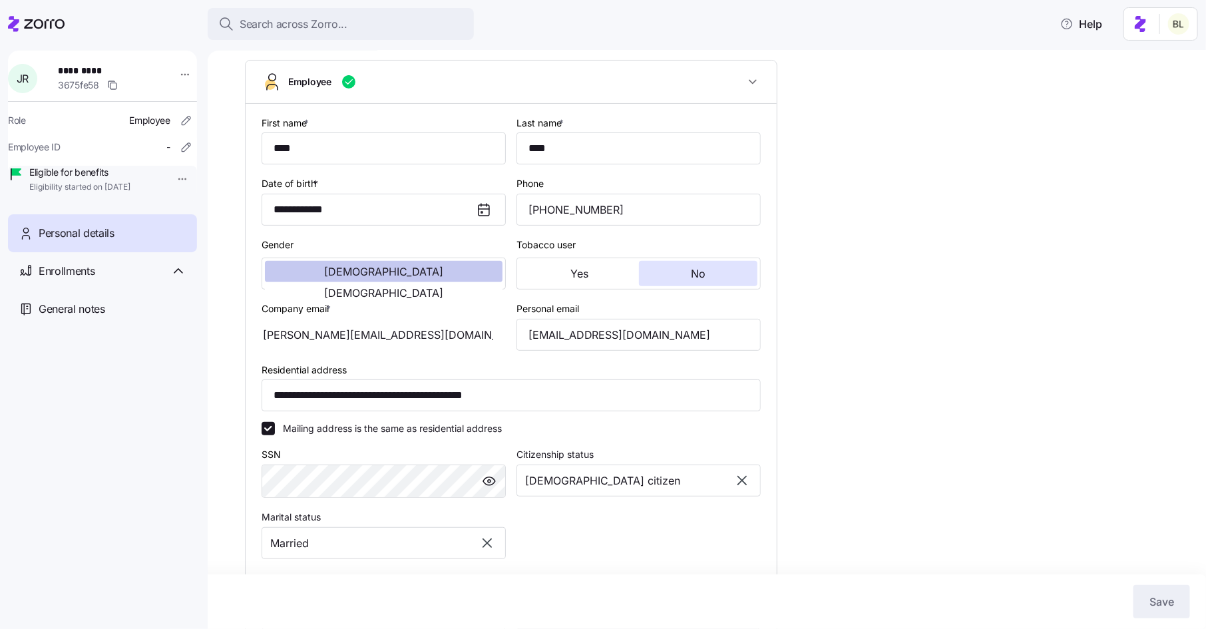
scroll to position [0, 0]
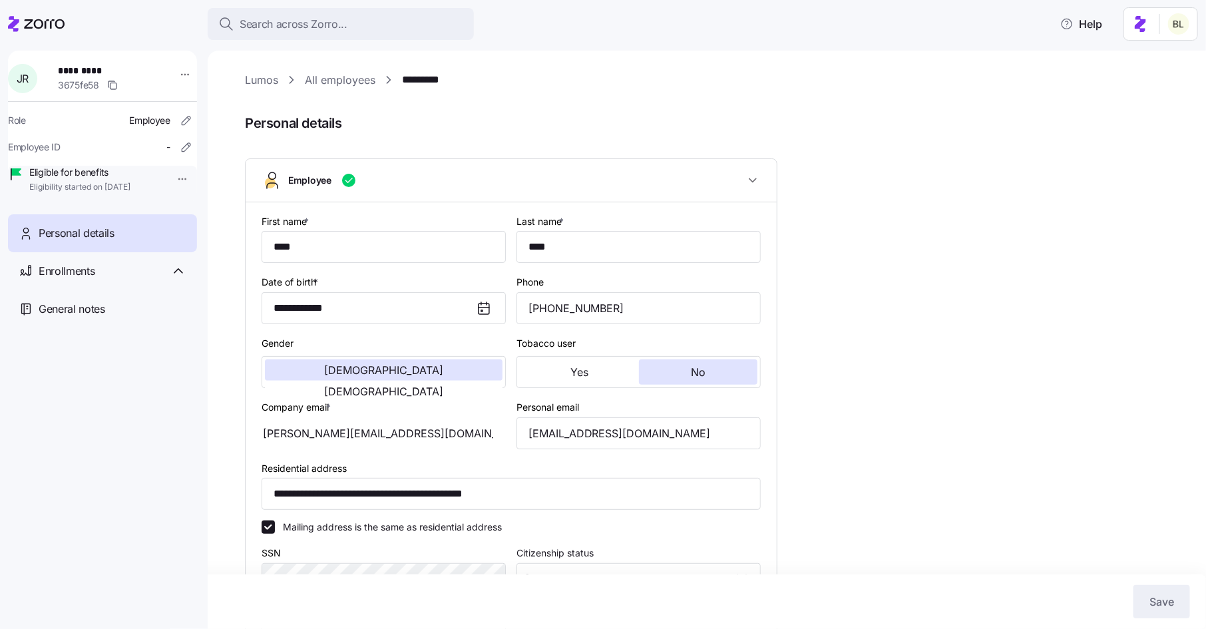
click at [262, 80] on link "Lumos" at bounding box center [261, 80] width 33 height 17
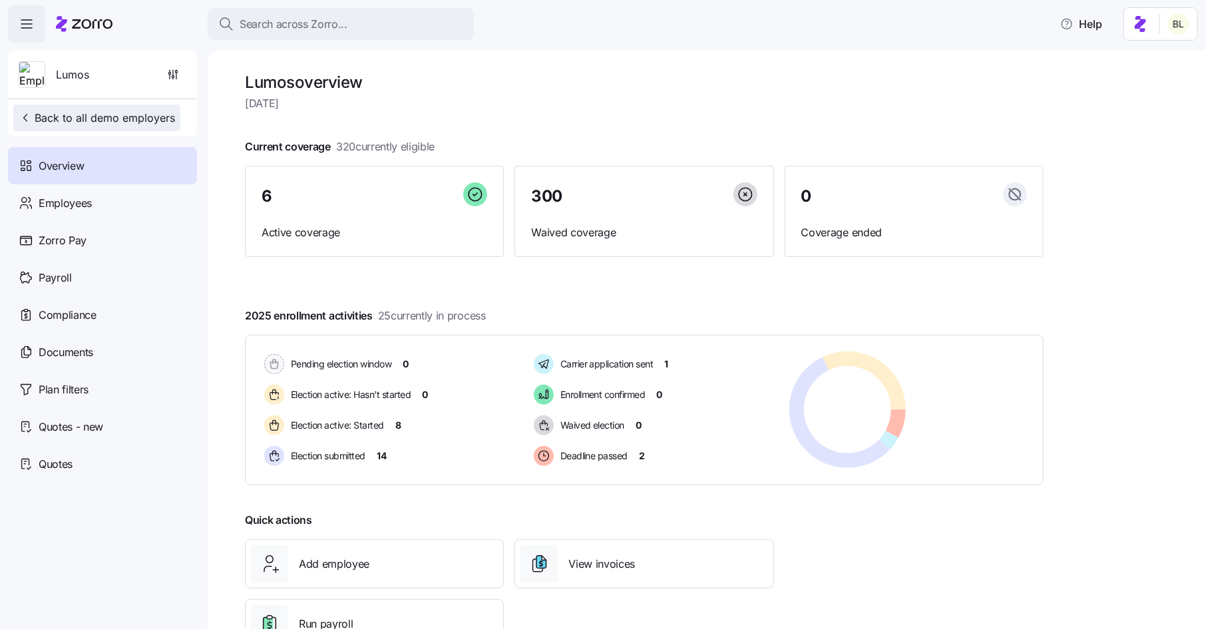
click at [137, 118] on span "Back to all demo employers" at bounding box center [97, 118] width 156 height 16
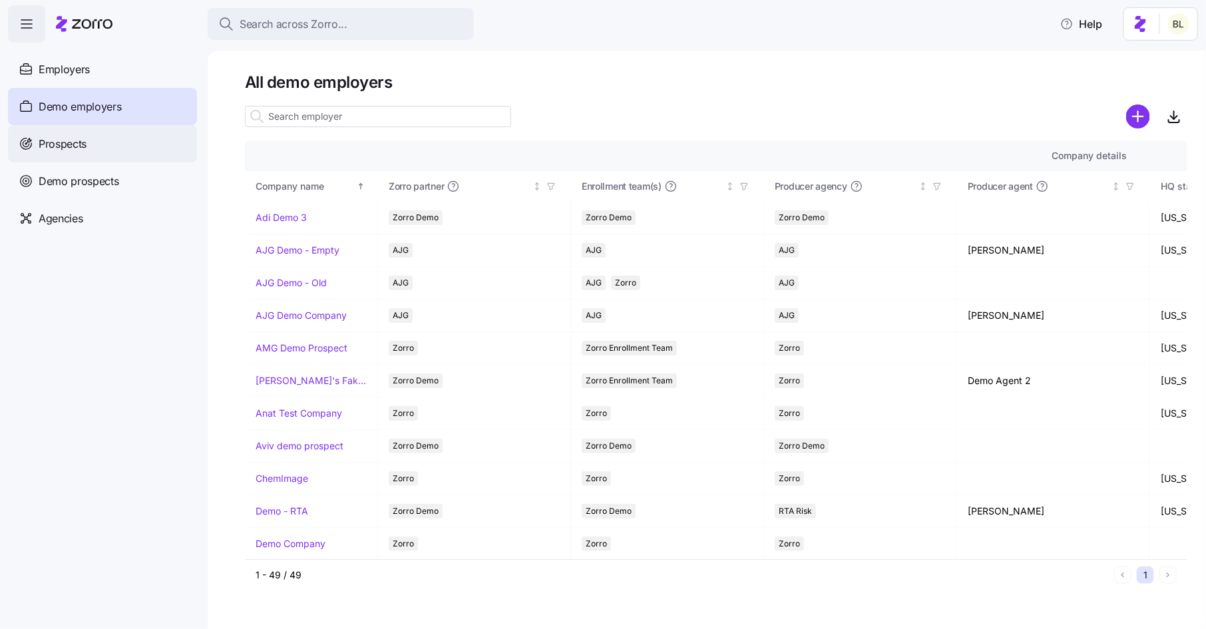
click at [83, 146] on span "Prospects" at bounding box center [63, 144] width 48 height 17
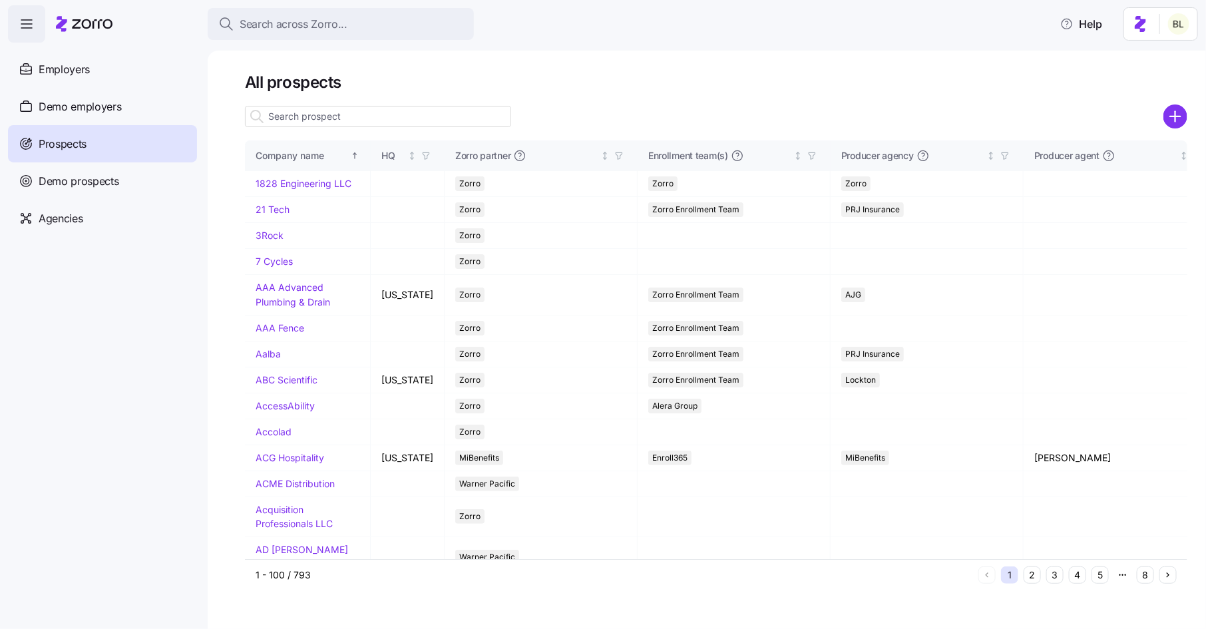
click at [296, 120] on input at bounding box center [378, 116] width 266 height 21
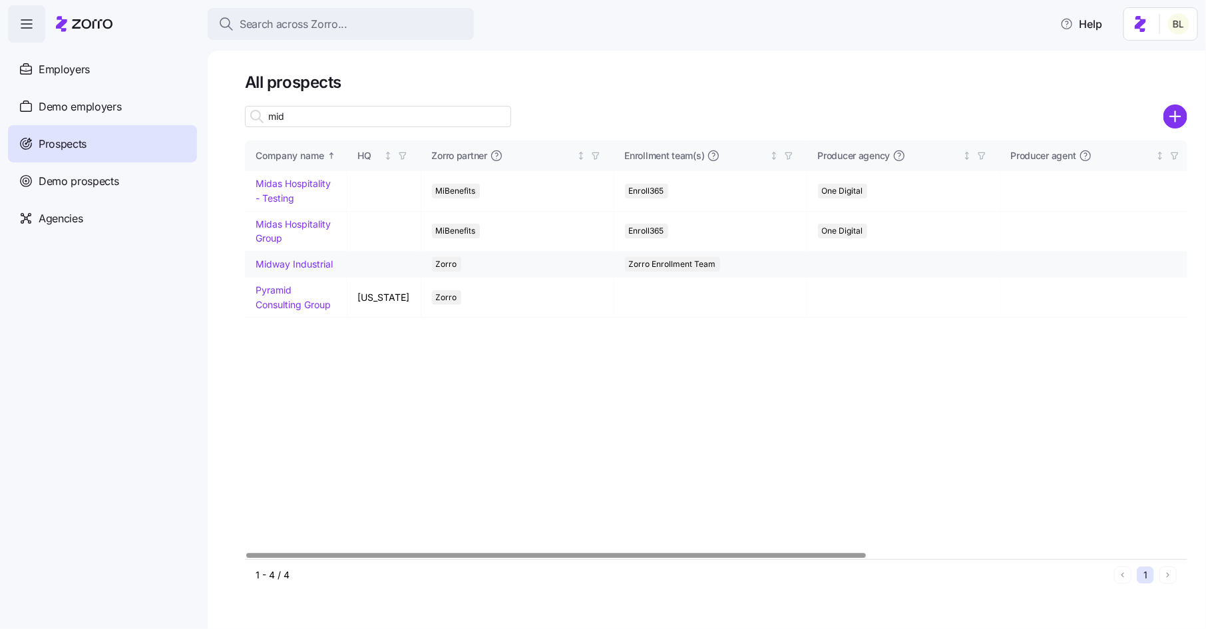
type input "mid"
click at [305, 264] on link "Midway Industrial" at bounding box center [294, 263] width 77 height 11
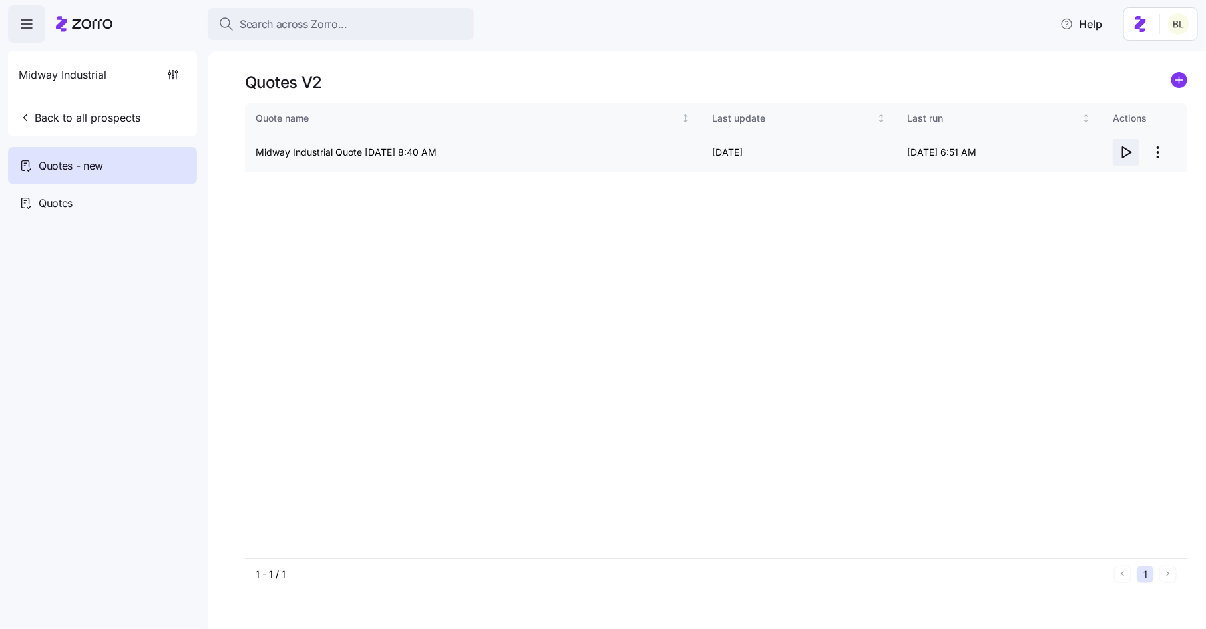
click at [1131, 149] on icon "button" at bounding box center [1126, 152] width 16 height 16
click at [112, 117] on span "Back to all prospects" at bounding box center [80, 118] width 122 height 16
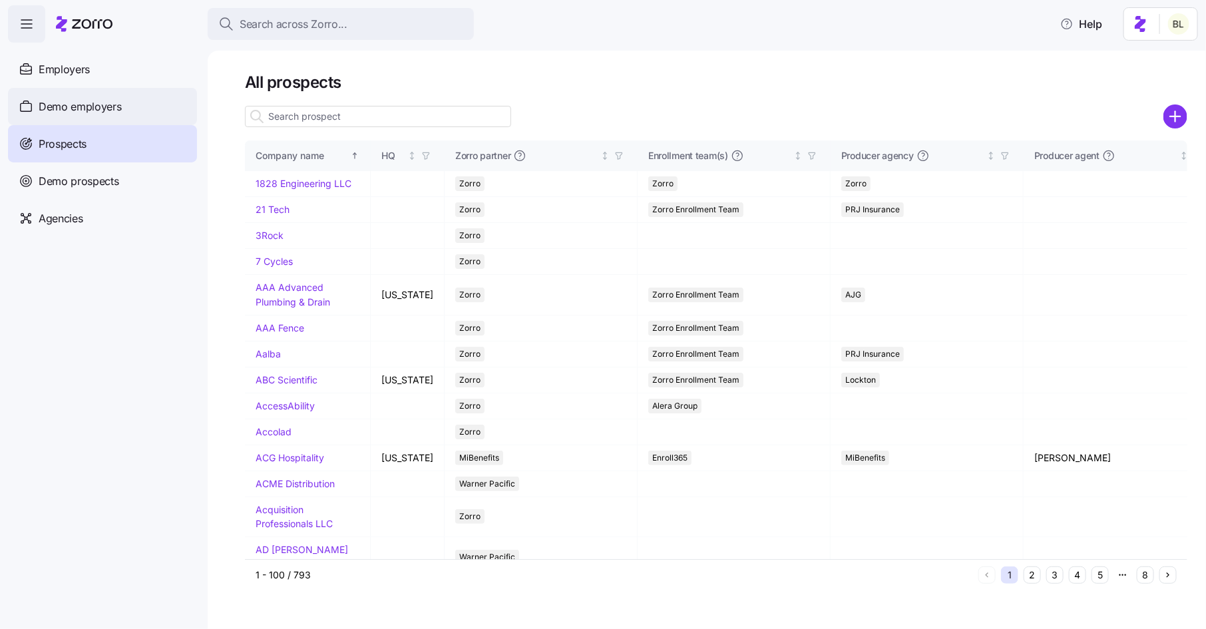
click at [77, 110] on span "Demo employers" at bounding box center [80, 106] width 83 height 17
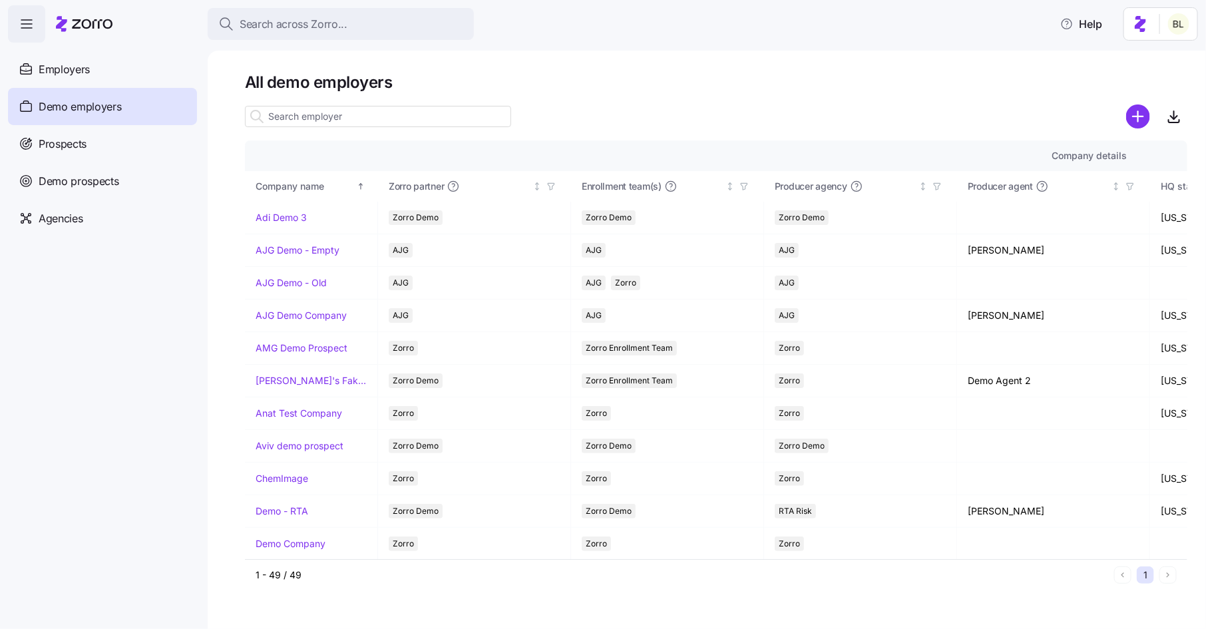
click at [353, 119] on input at bounding box center [378, 116] width 266 height 21
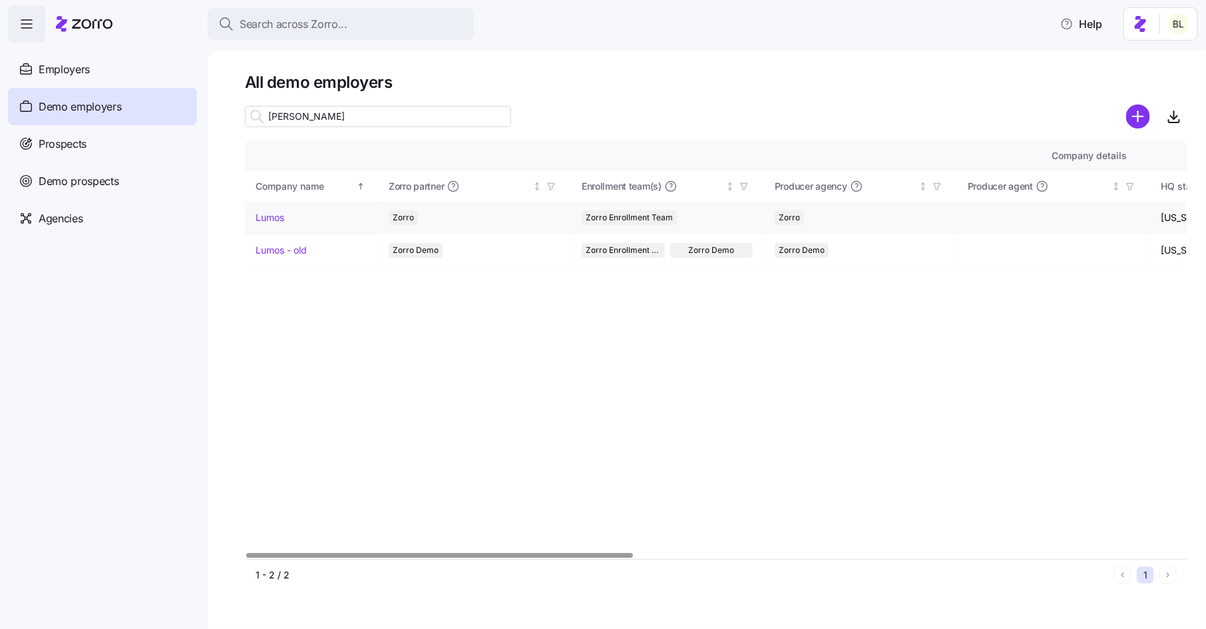
type input "lum"
click at [275, 216] on link "Lumos" at bounding box center [270, 217] width 29 height 13
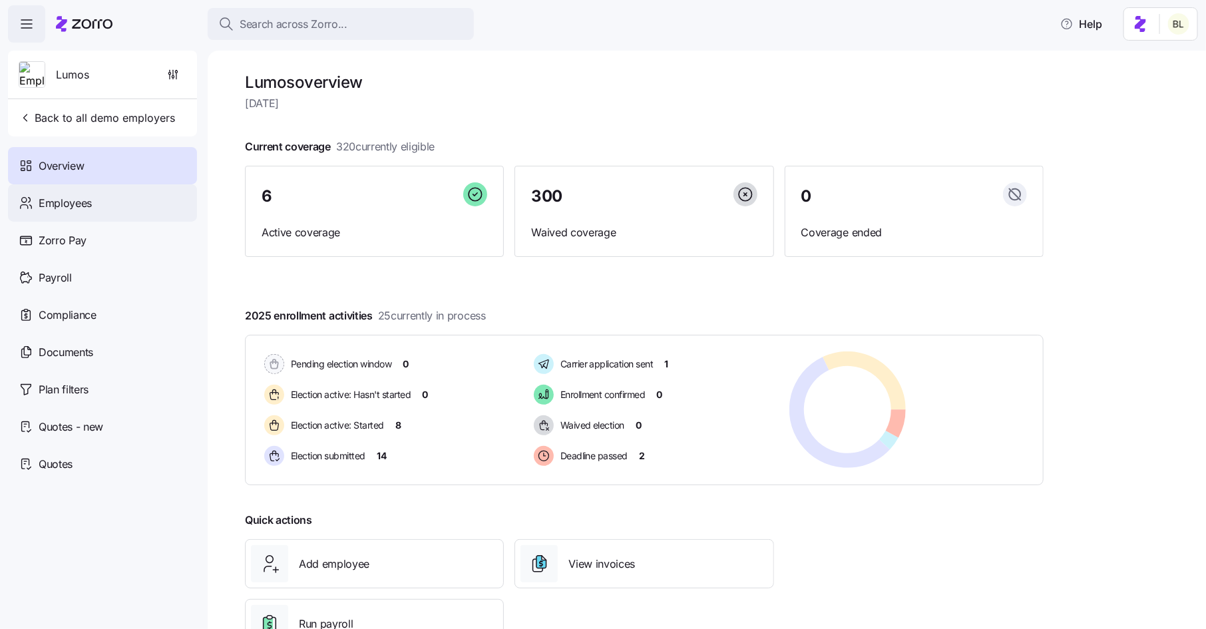
click at [96, 200] on div "Employees" at bounding box center [102, 202] width 189 height 37
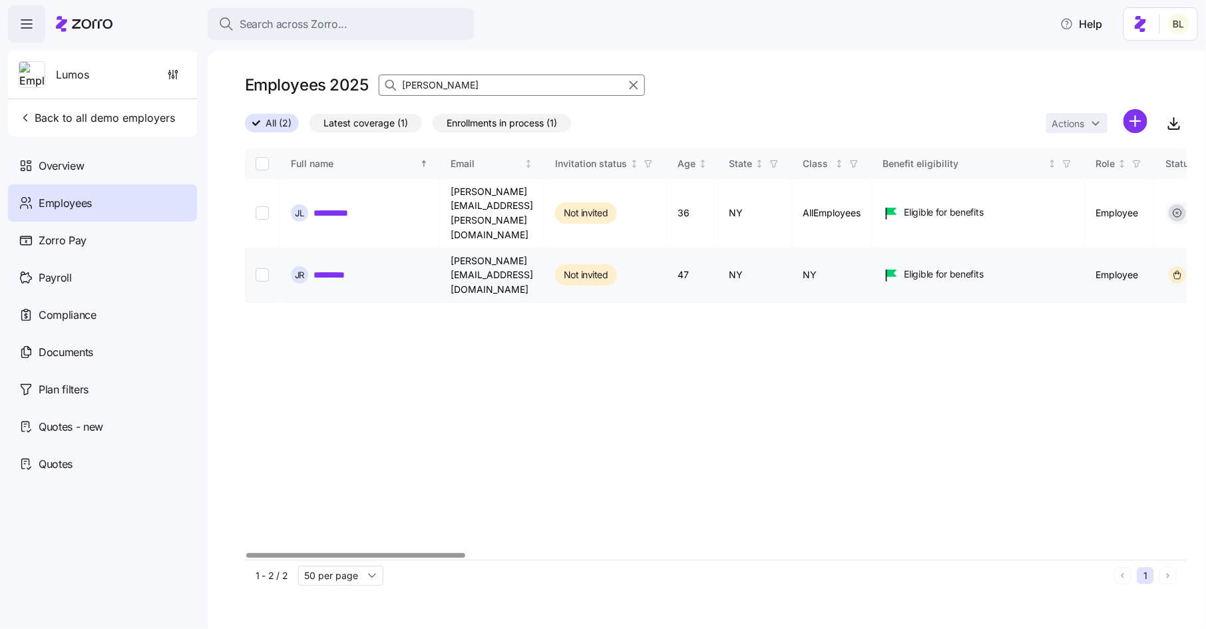
click at [329, 268] on link "*********" at bounding box center [335, 274] width 45 height 13
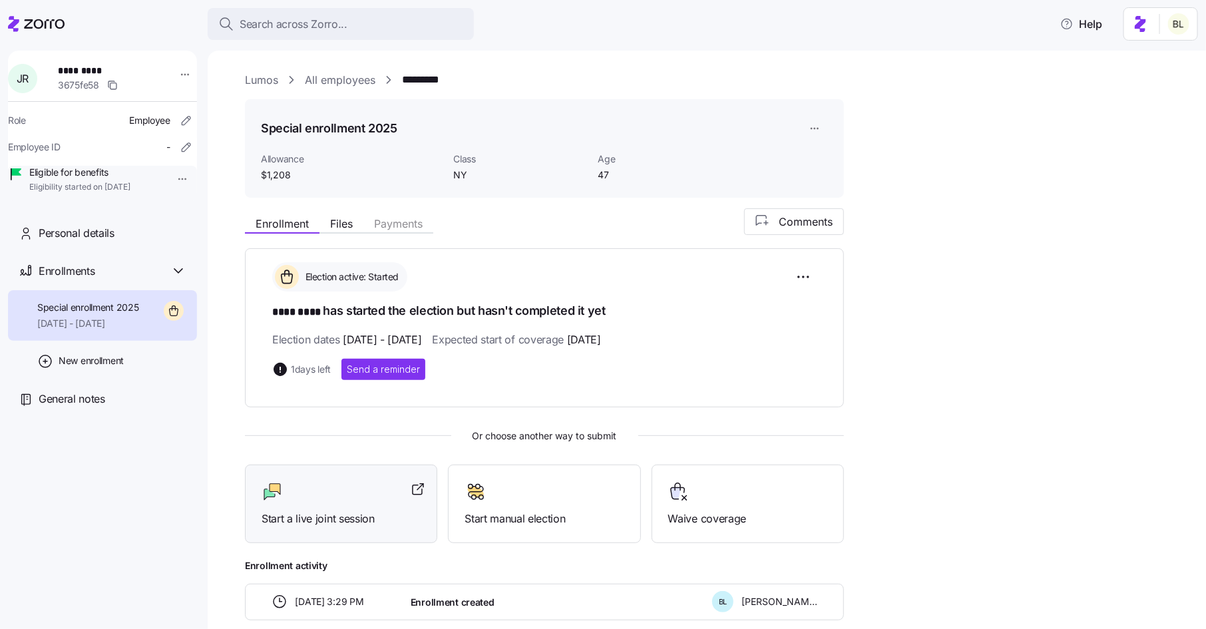
click at [316, 498] on div at bounding box center [341, 491] width 159 height 21
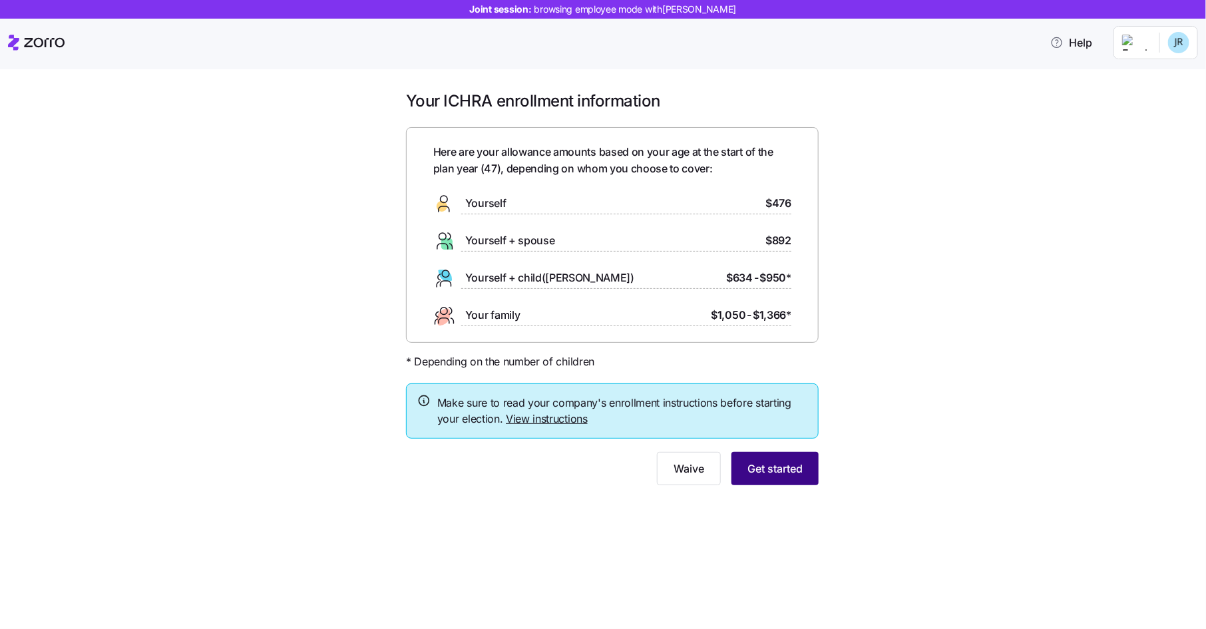
click at [783, 474] on span "Get started" at bounding box center [774, 469] width 55 height 16
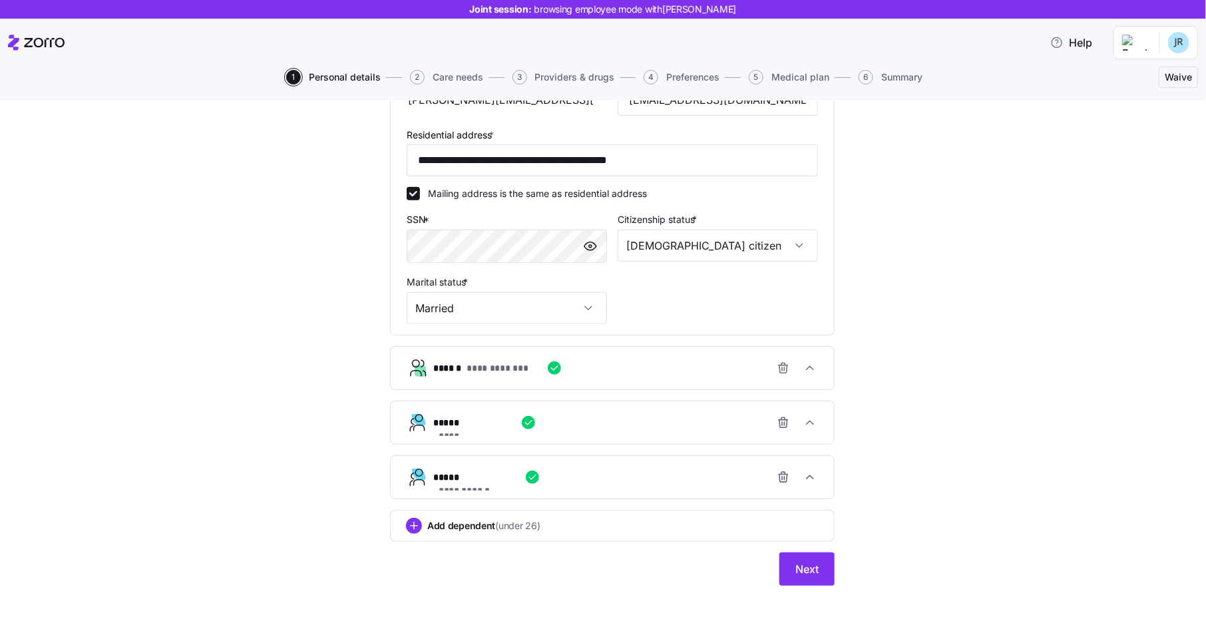
scroll to position [365, 0]
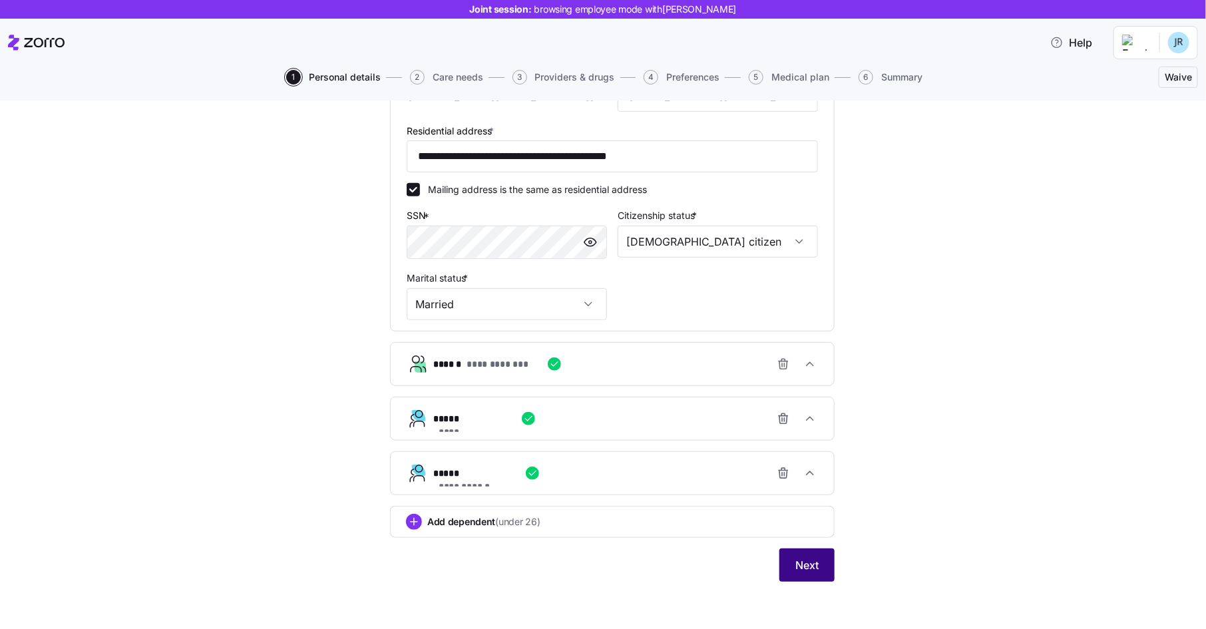
click at [811, 562] on span "Next" at bounding box center [806, 565] width 23 height 16
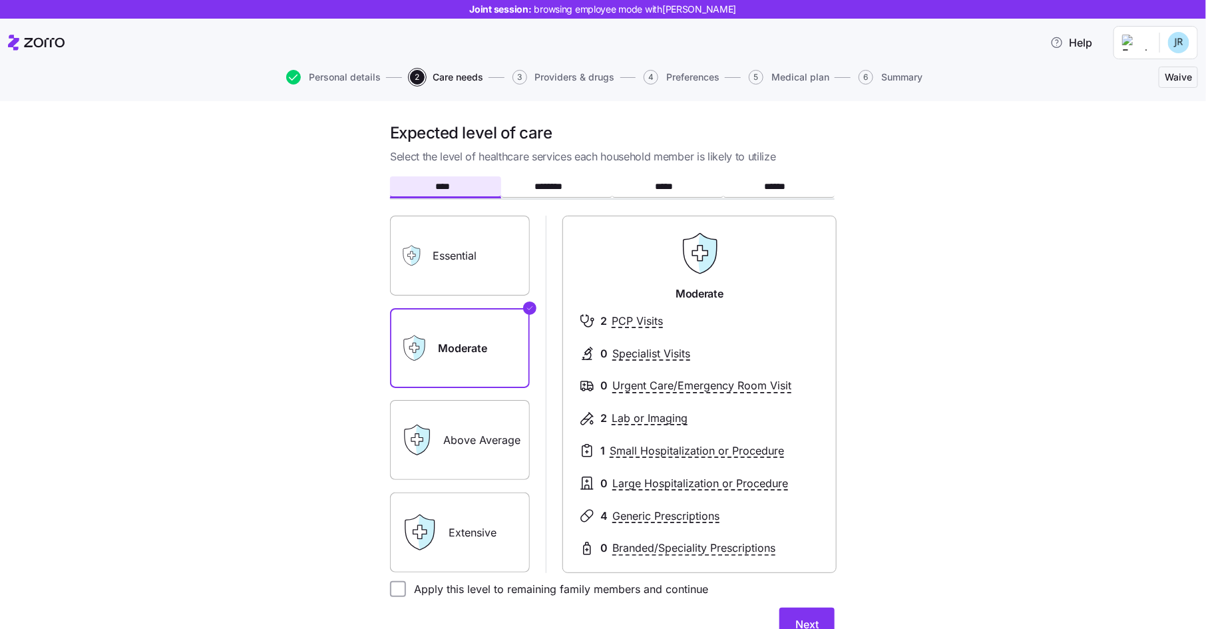
scroll to position [132, 0]
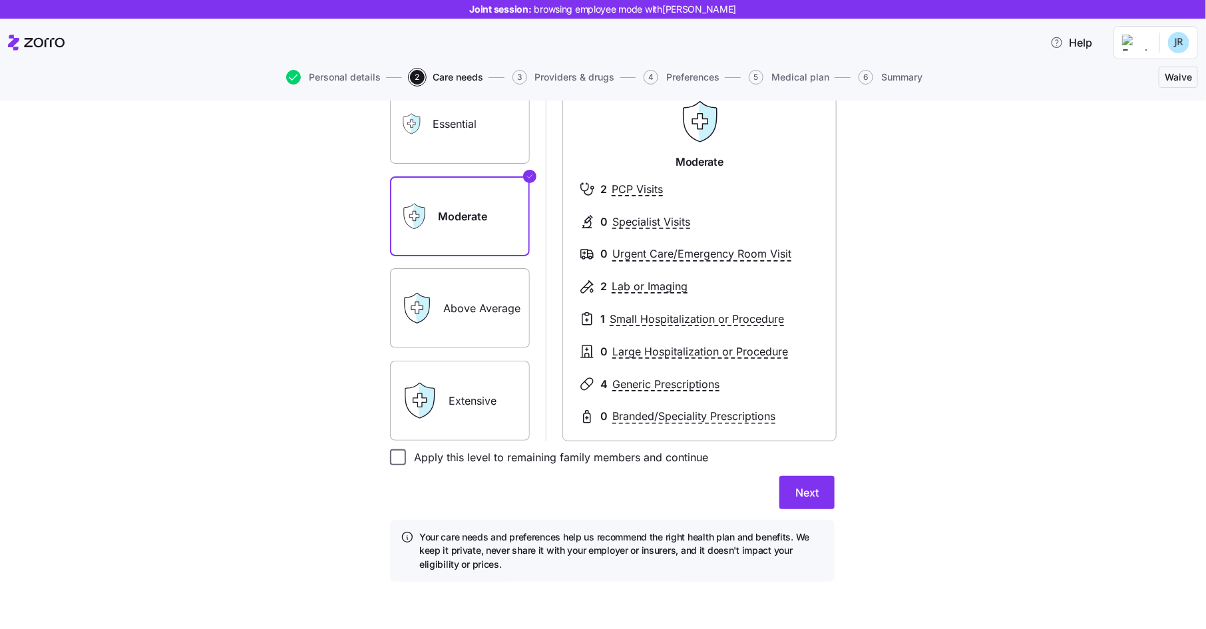
click at [404, 459] on input "Apply this level to remaining family members and continue" at bounding box center [398, 457] width 16 height 16
checkbox input "true"
click at [795, 482] on button "Next" at bounding box center [806, 492] width 55 height 33
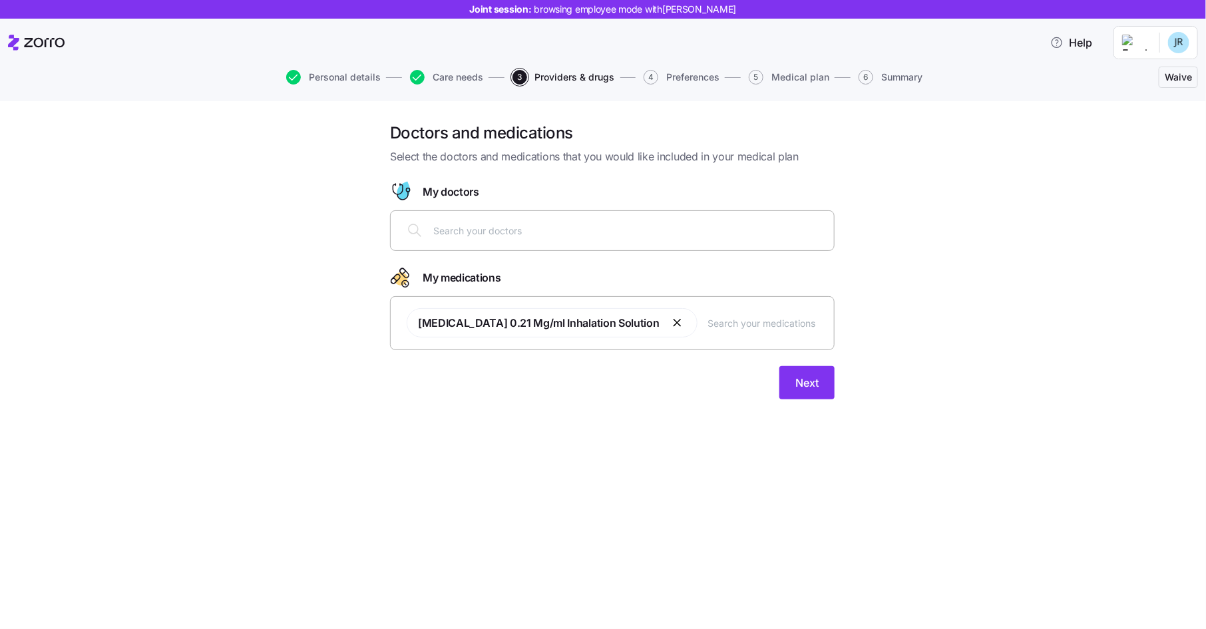
click at [459, 230] on input "text" at bounding box center [629, 230] width 393 height 15
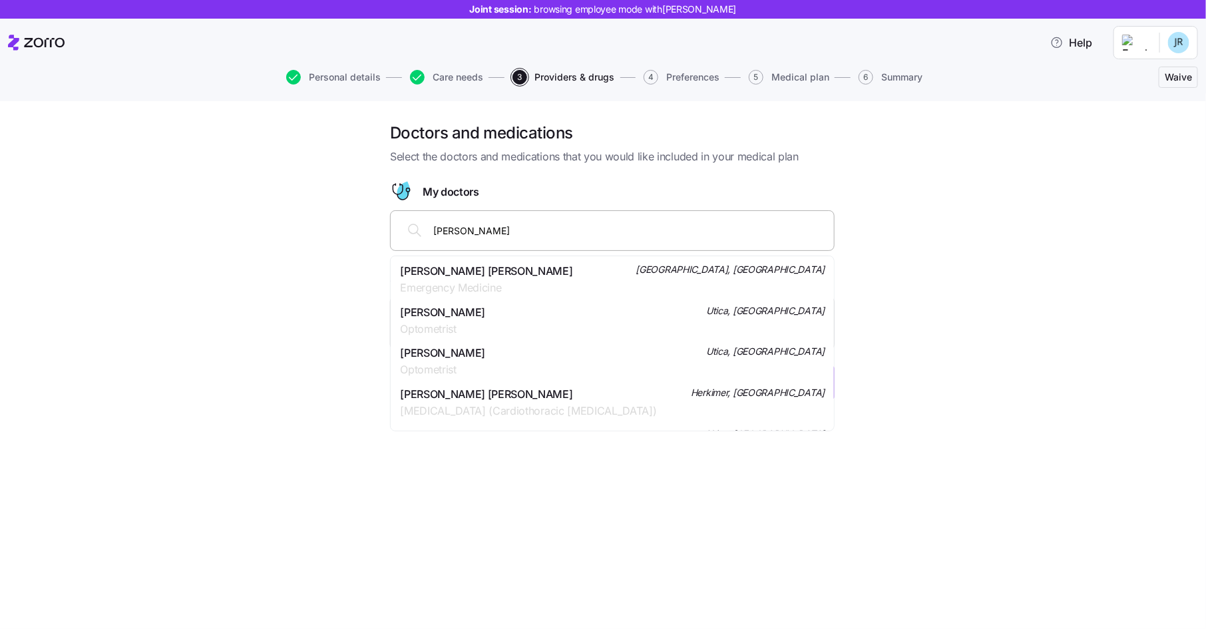
click at [453, 234] on input "john vann" at bounding box center [629, 230] width 393 height 15
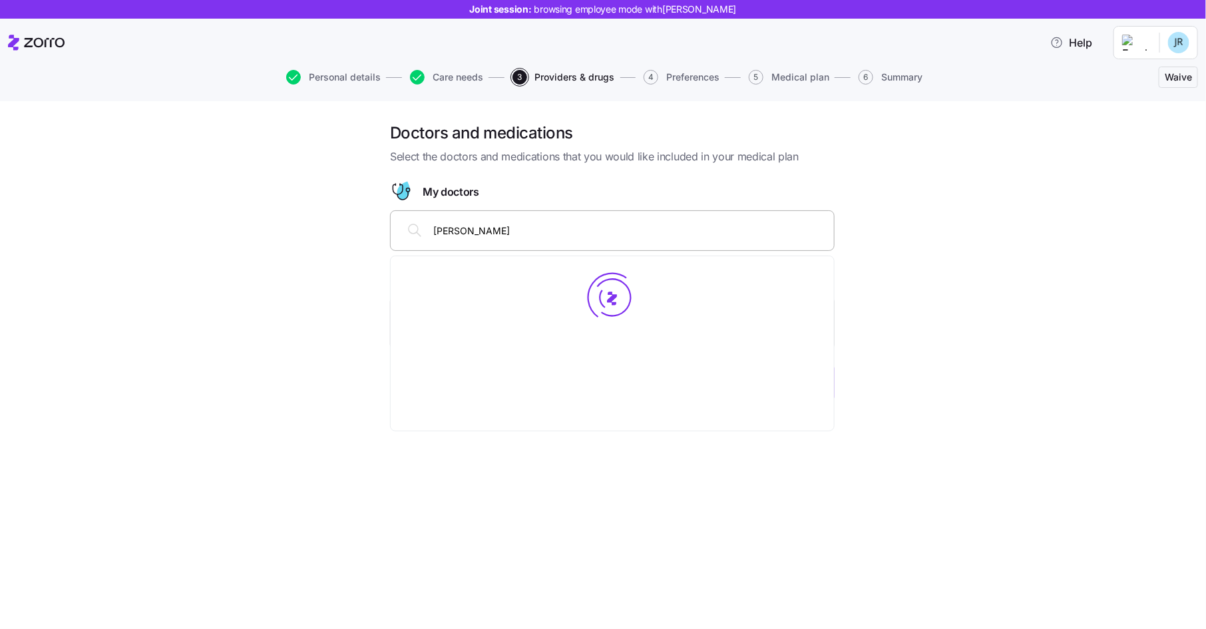
type input "vann"
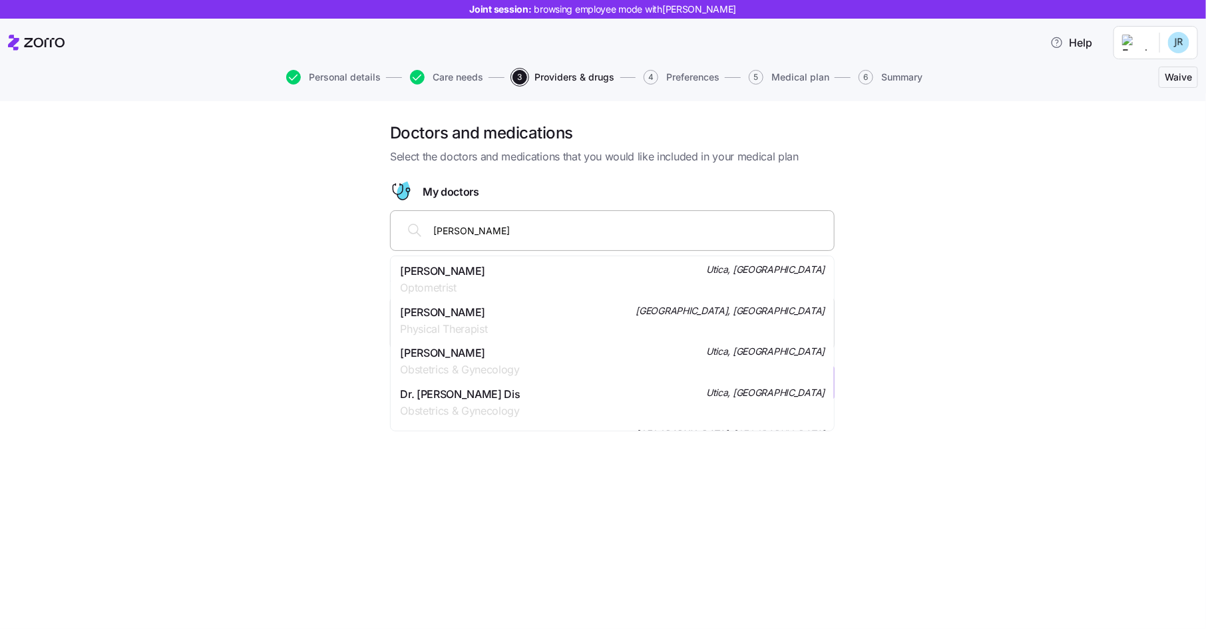
drag, startPoint x: 460, startPoint y: 225, endPoint x: 422, endPoint y: 221, distance: 38.1
click at [422, 221] on div "vann" at bounding box center [612, 230] width 427 height 32
type input "toby tay"
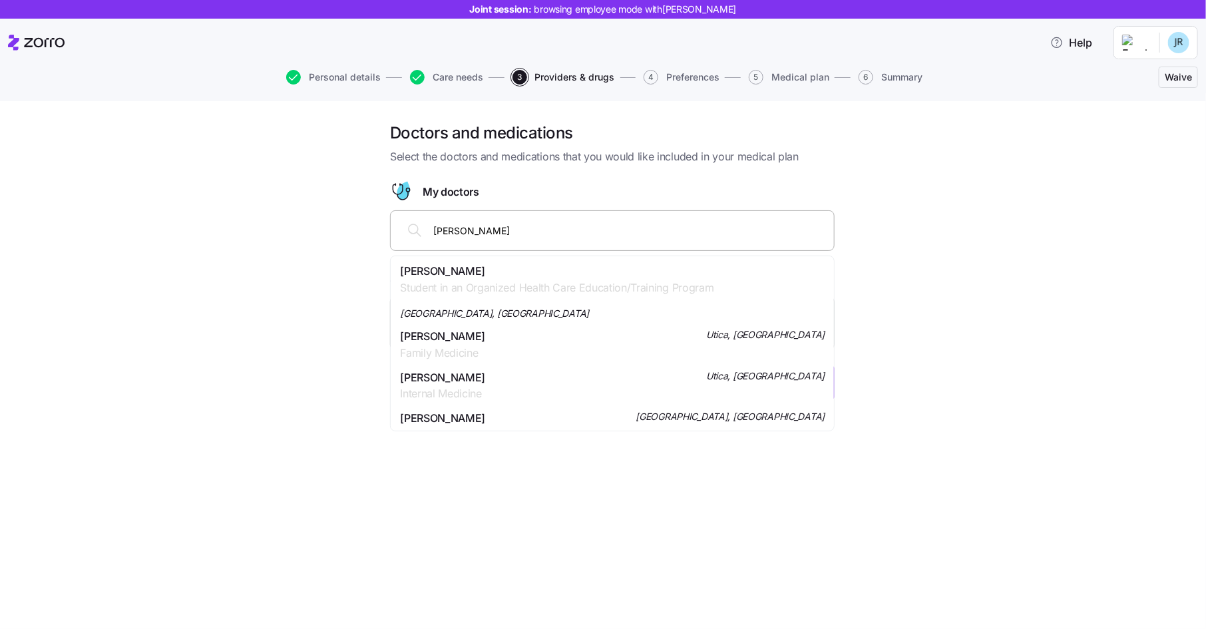
click at [456, 328] on span "Dr. Toby A Taylor" at bounding box center [442, 336] width 85 height 17
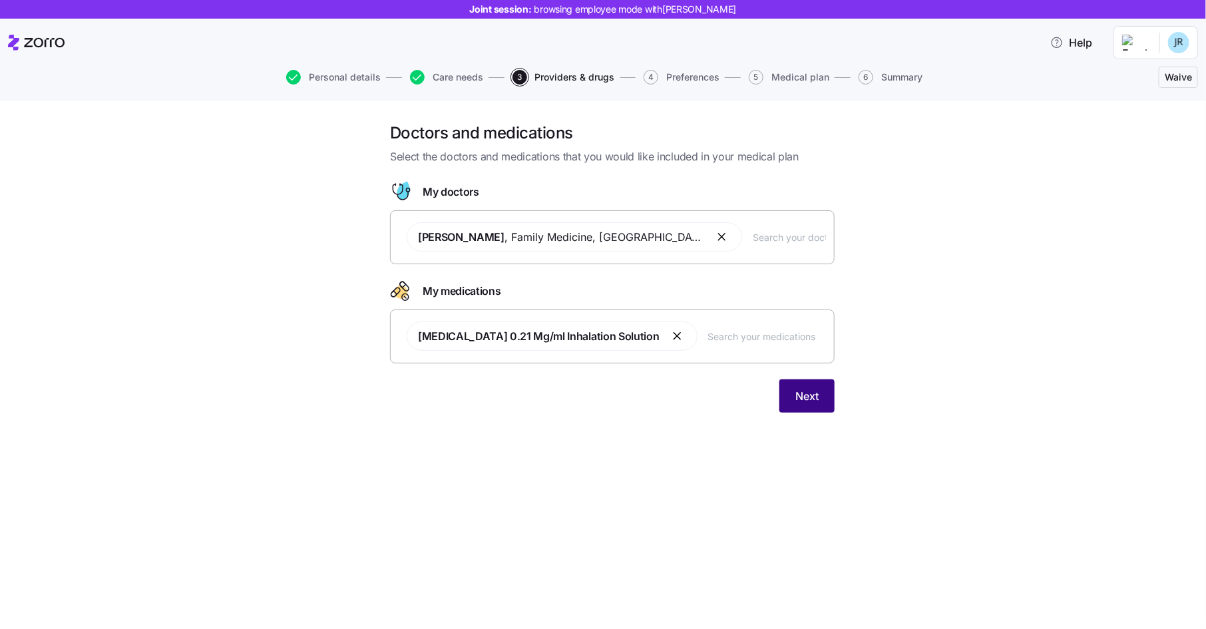
click at [809, 389] on span "Next" at bounding box center [806, 396] width 23 height 16
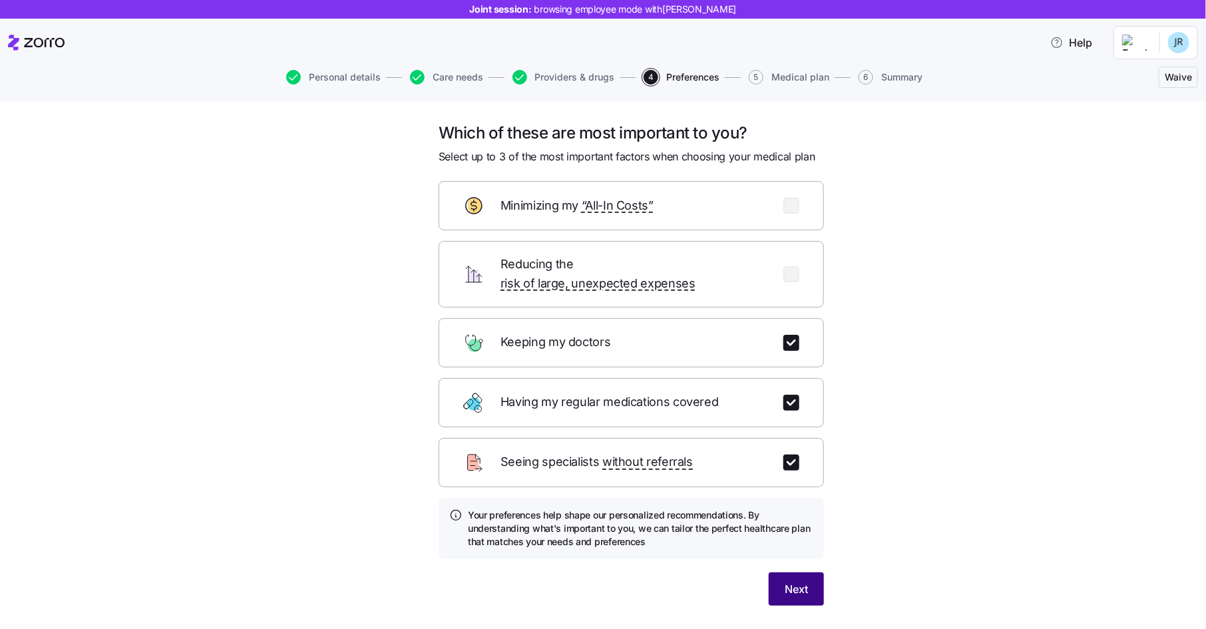
click at [795, 572] on button "Next" at bounding box center [796, 588] width 55 height 33
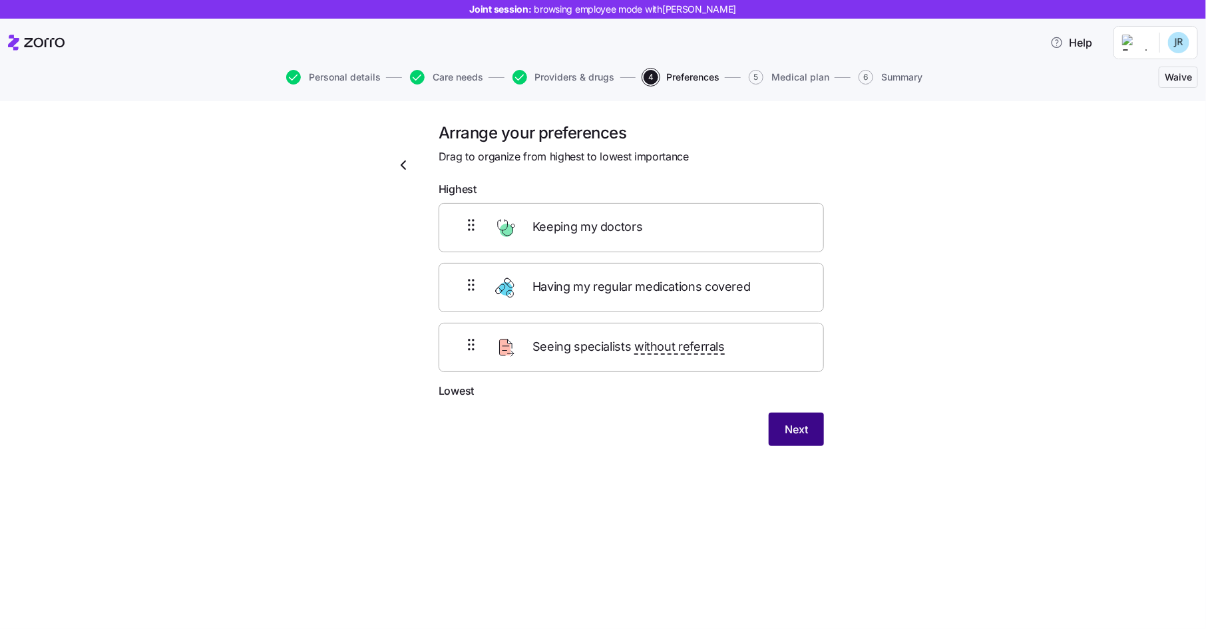
click at [795, 431] on span "Next" at bounding box center [796, 429] width 23 height 16
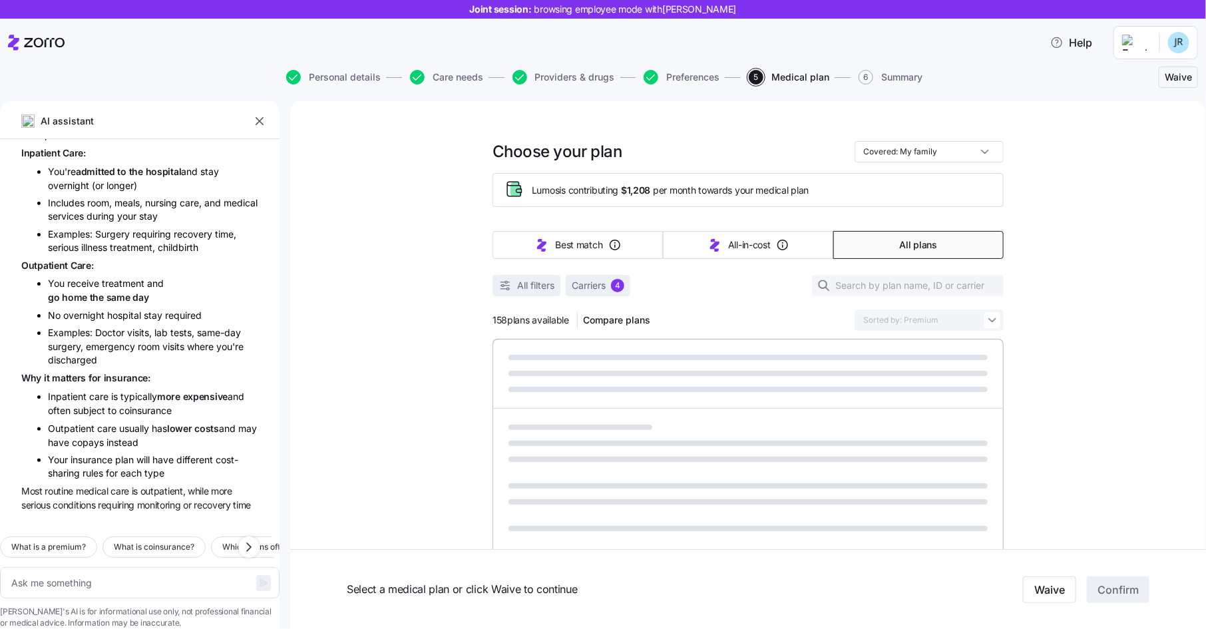
scroll to position [636, 0]
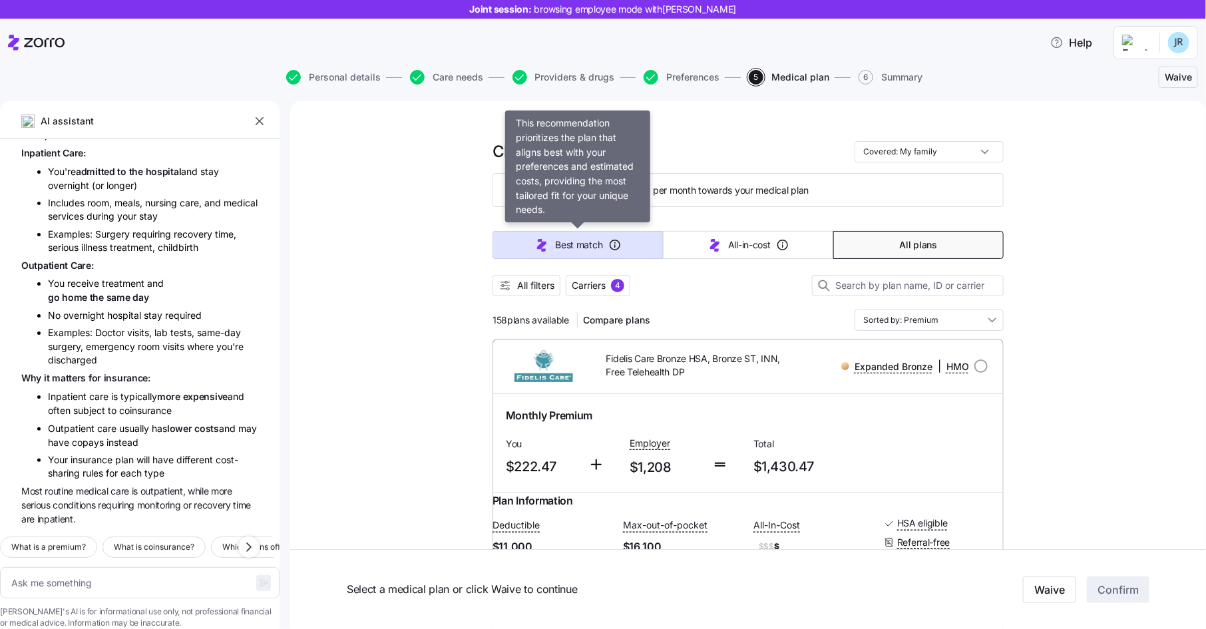
click at [591, 240] on span "Best match" at bounding box center [578, 244] width 47 height 13
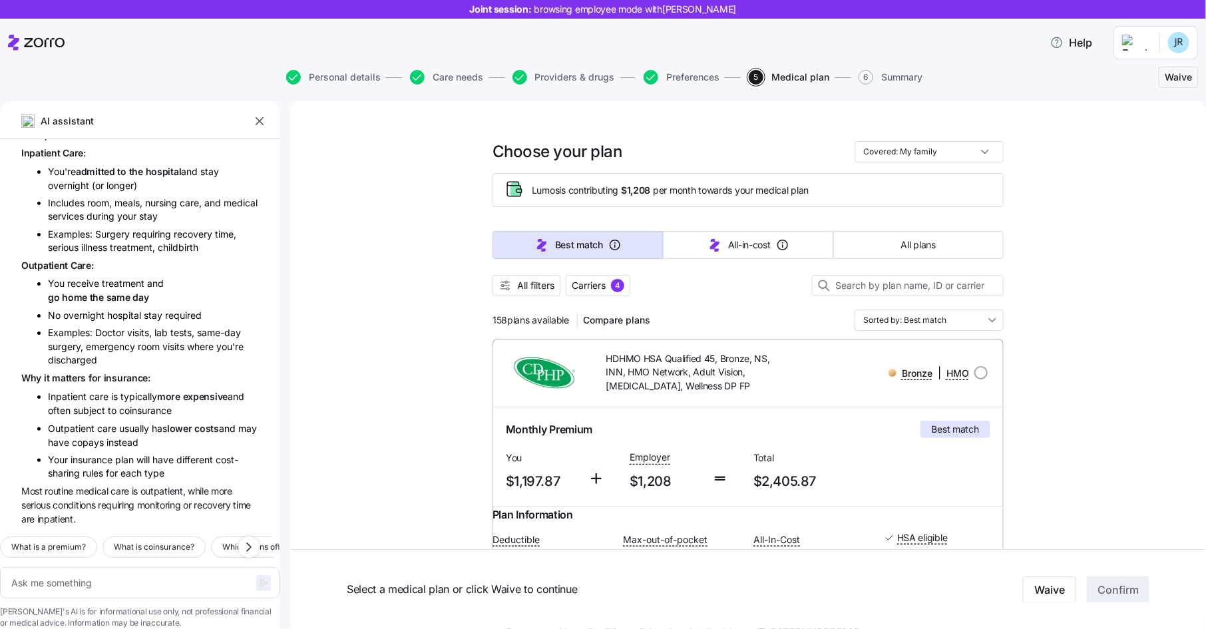
type textarea "x"
type input "Sorted by: Best match"
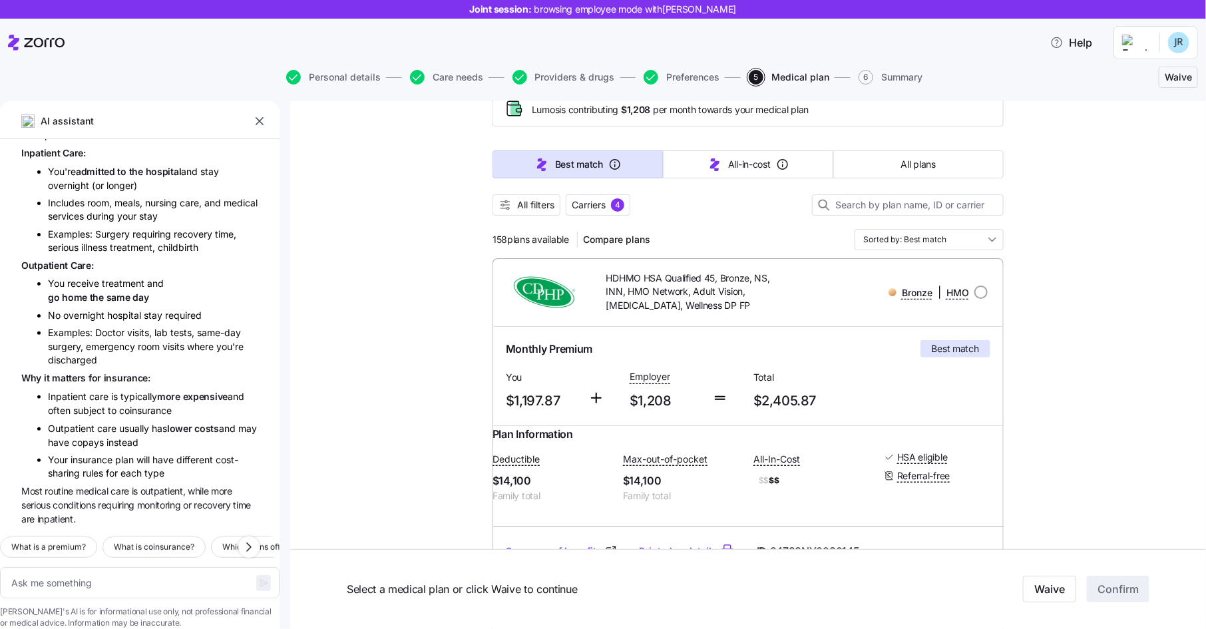
scroll to position [0, 0]
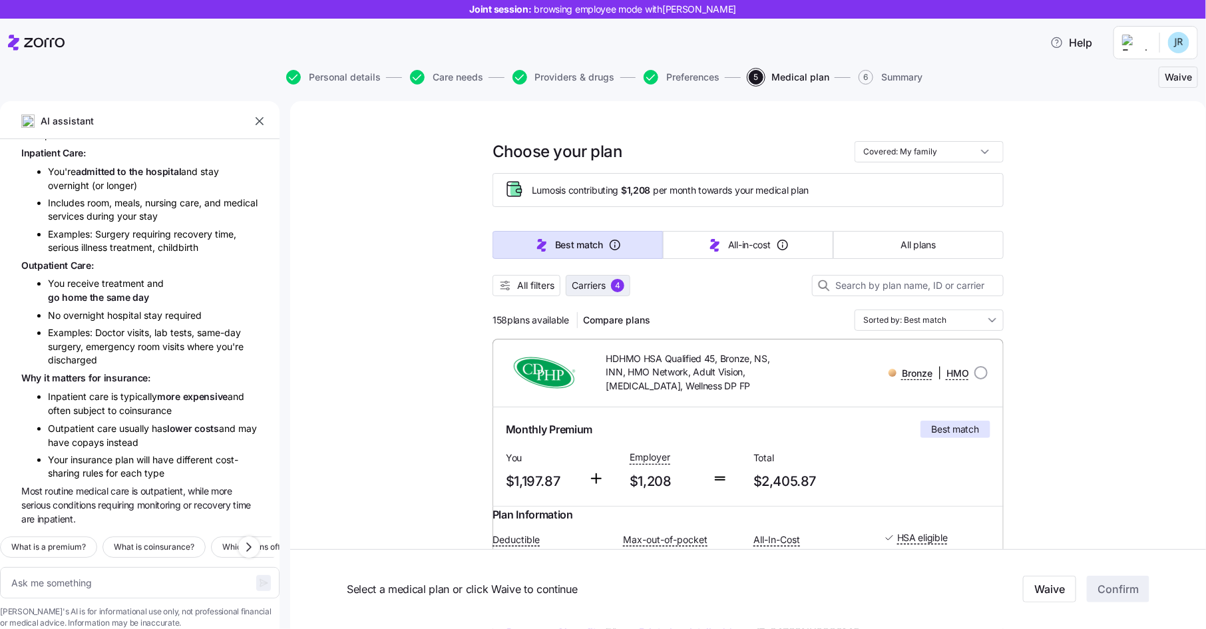
click at [584, 291] on button "Carriers 4" at bounding box center [598, 285] width 65 height 21
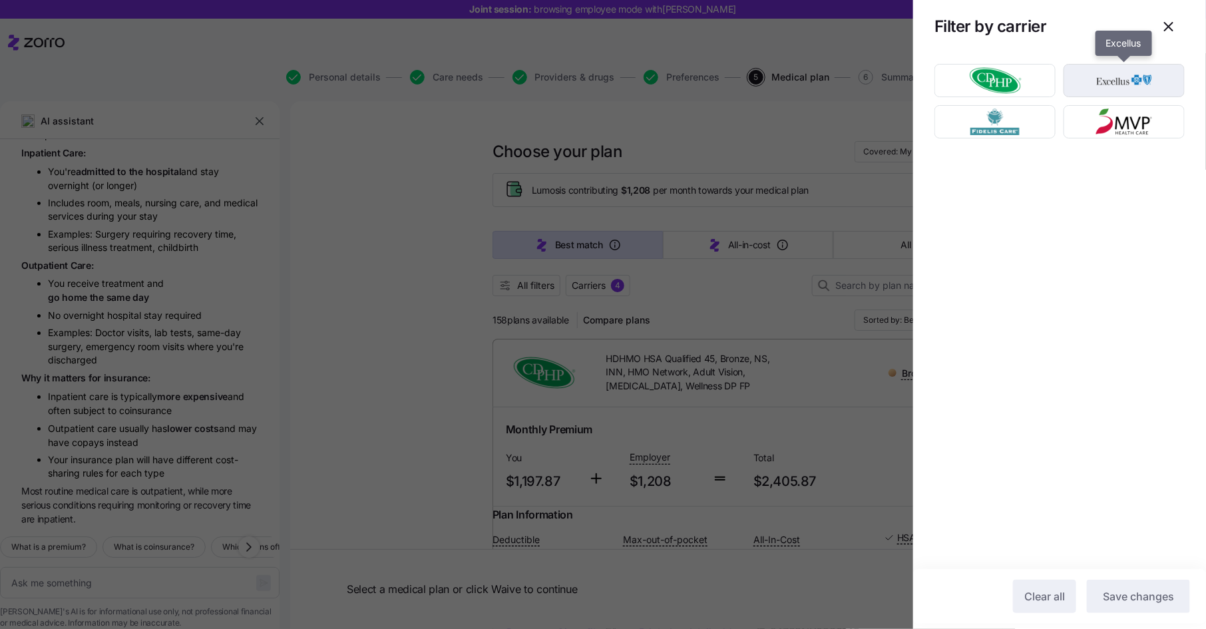
click at [1101, 72] on img "button" at bounding box center [1124, 80] width 98 height 27
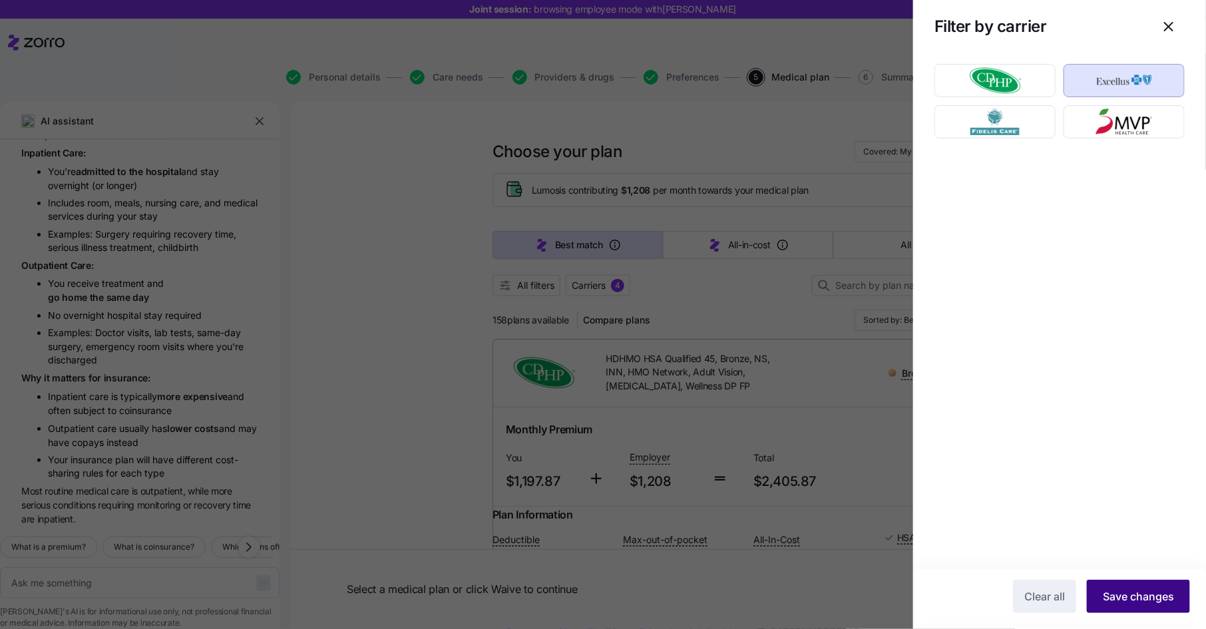
click at [1127, 596] on span "Save changes" at bounding box center [1138, 596] width 71 height 16
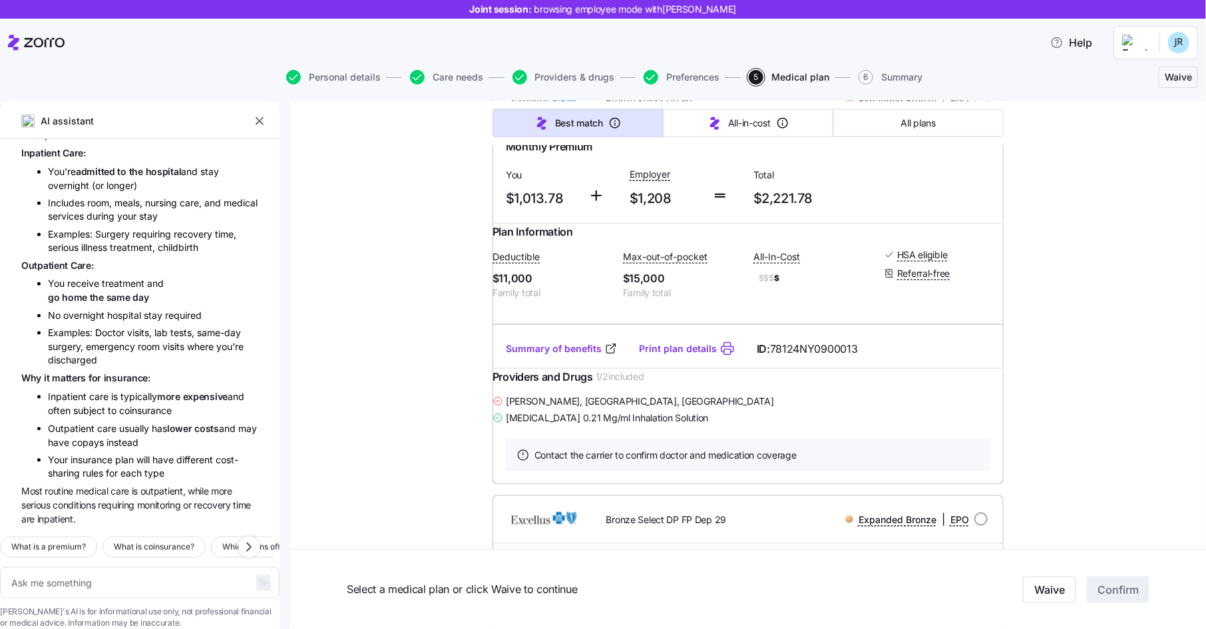
scroll to position [683, 0]
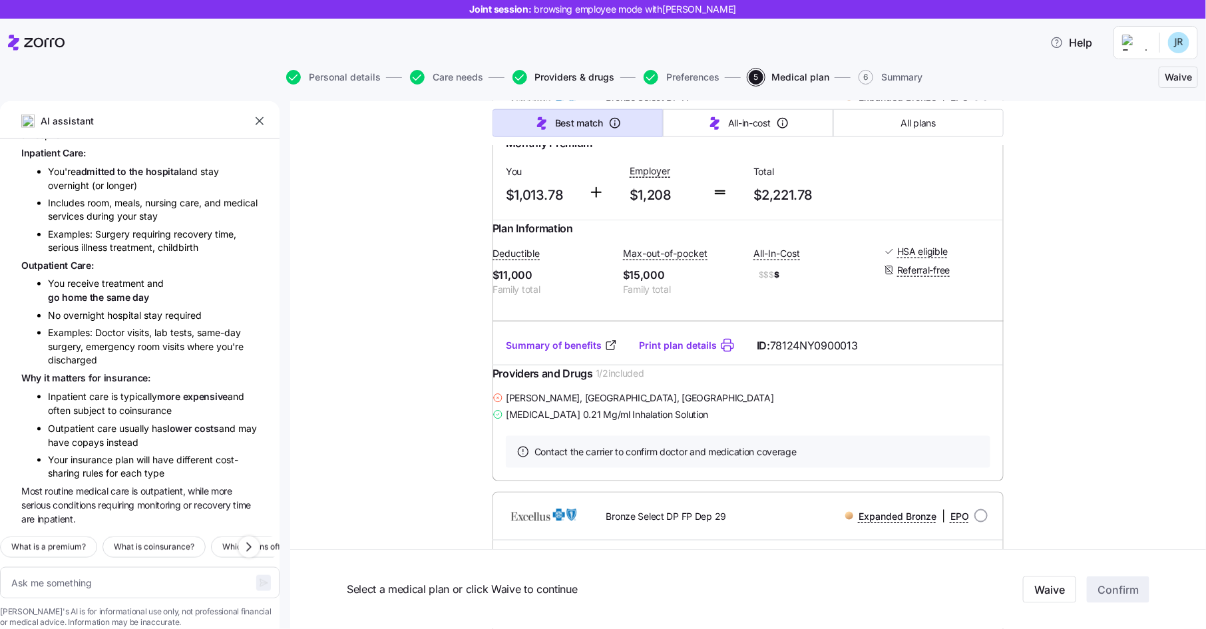
click at [570, 80] on span "Providers & drugs" at bounding box center [575, 77] width 80 height 9
type textarea "x"
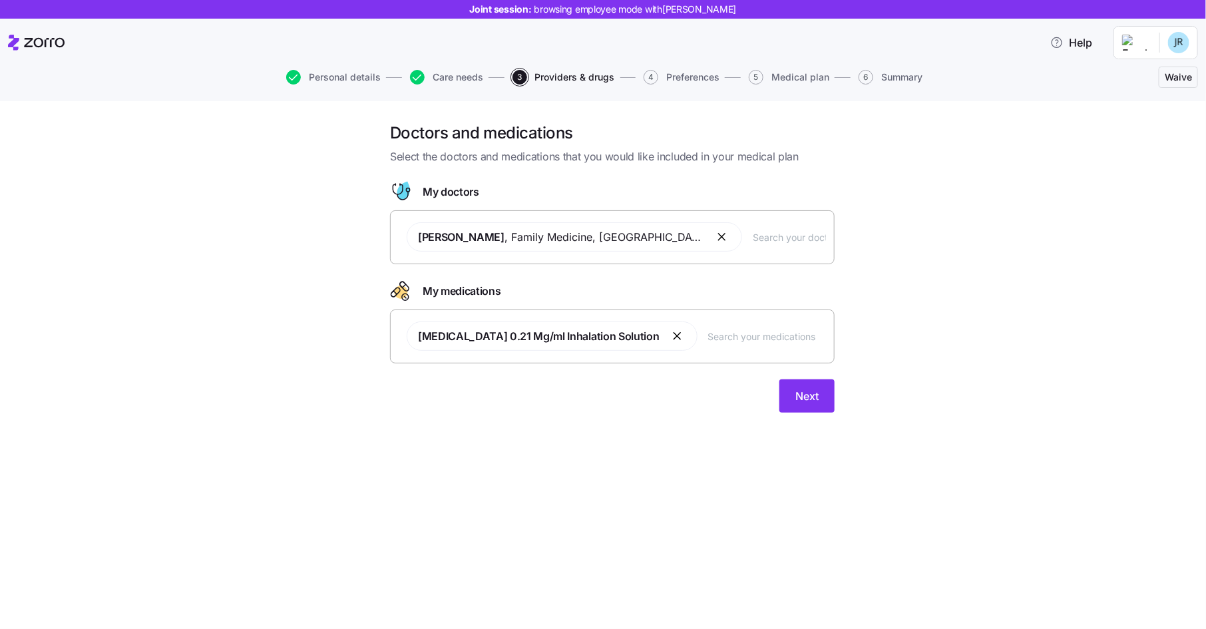
click at [715, 236] on button "button" at bounding box center [723, 237] width 16 height 16
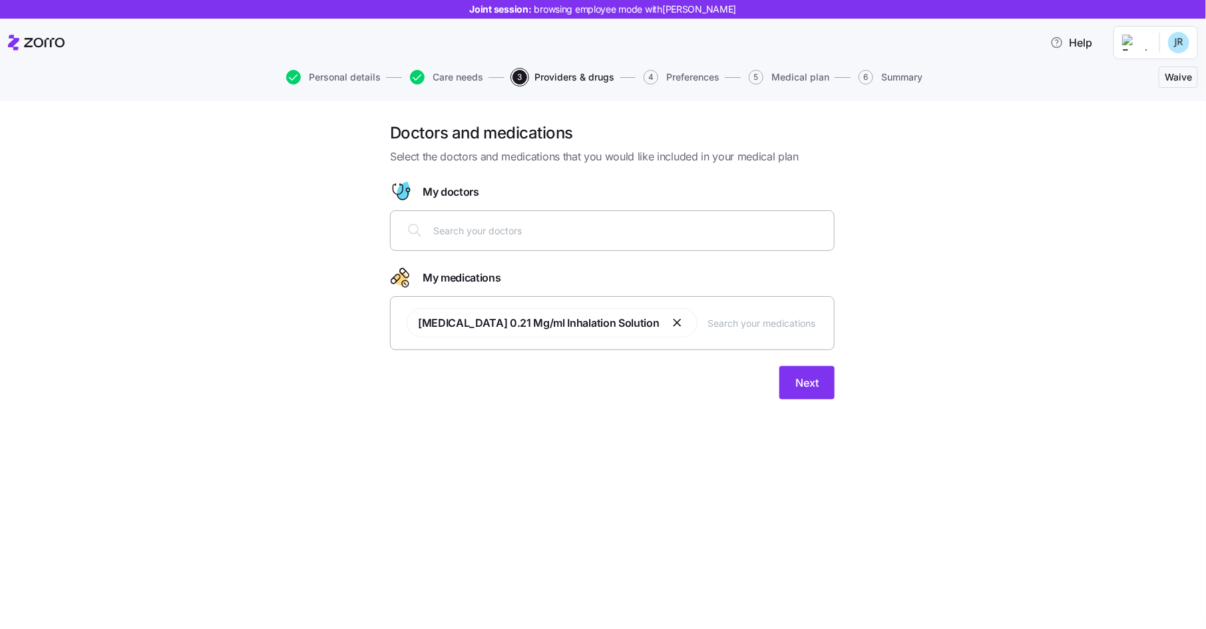
click at [612, 237] on input "text" at bounding box center [629, 230] width 393 height 15
type input "roublick"
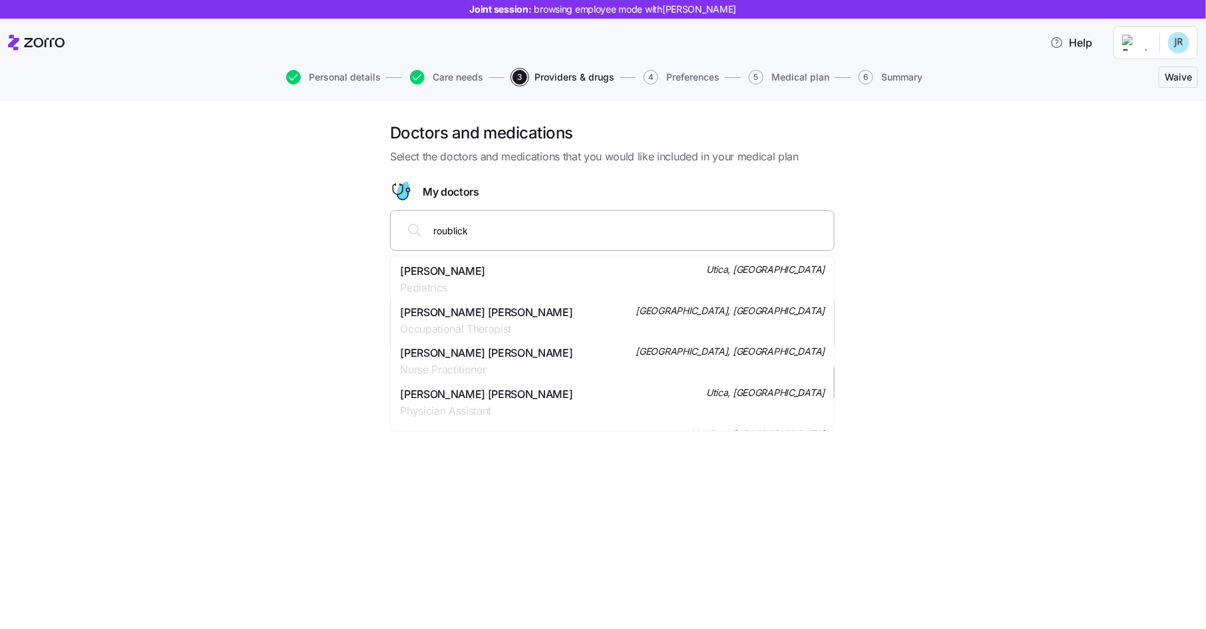
click at [522, 271] on div "Amanda M Roublick Pediatrics Utica, NY" at bounding box center [612, 279] width 425 height 33
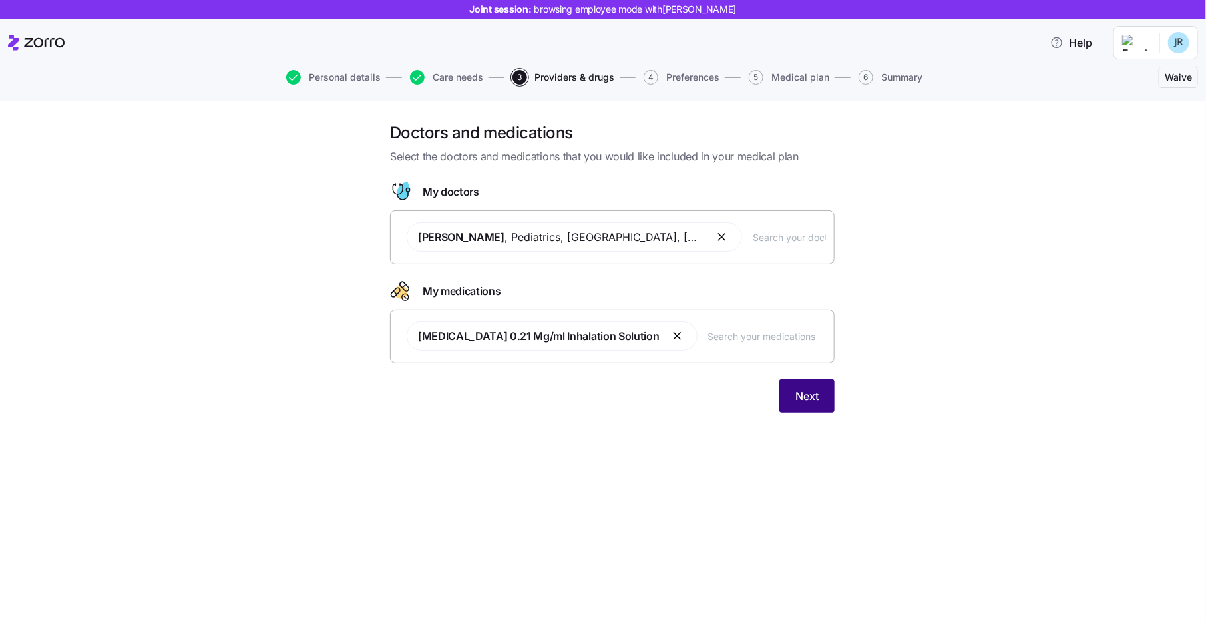
click at [825, 393] on button "Next" at bounding box center [806, 395] width 55 height 33
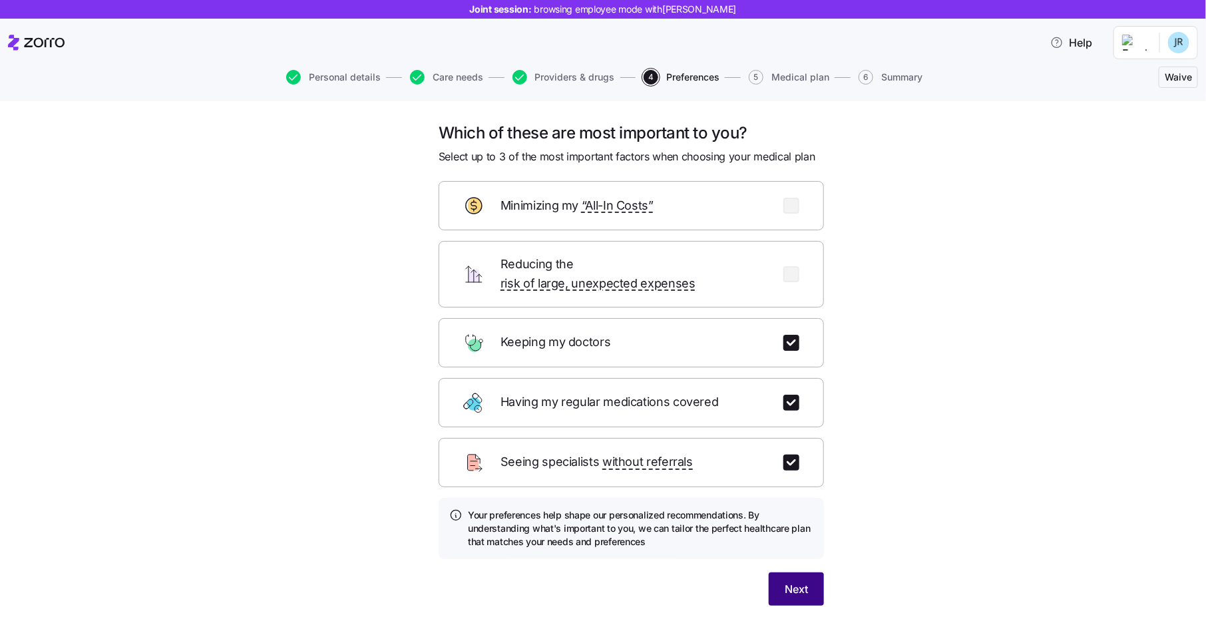
click at [790, 581] on span "Next" at bounding box center [796, 589] width 23 height 16
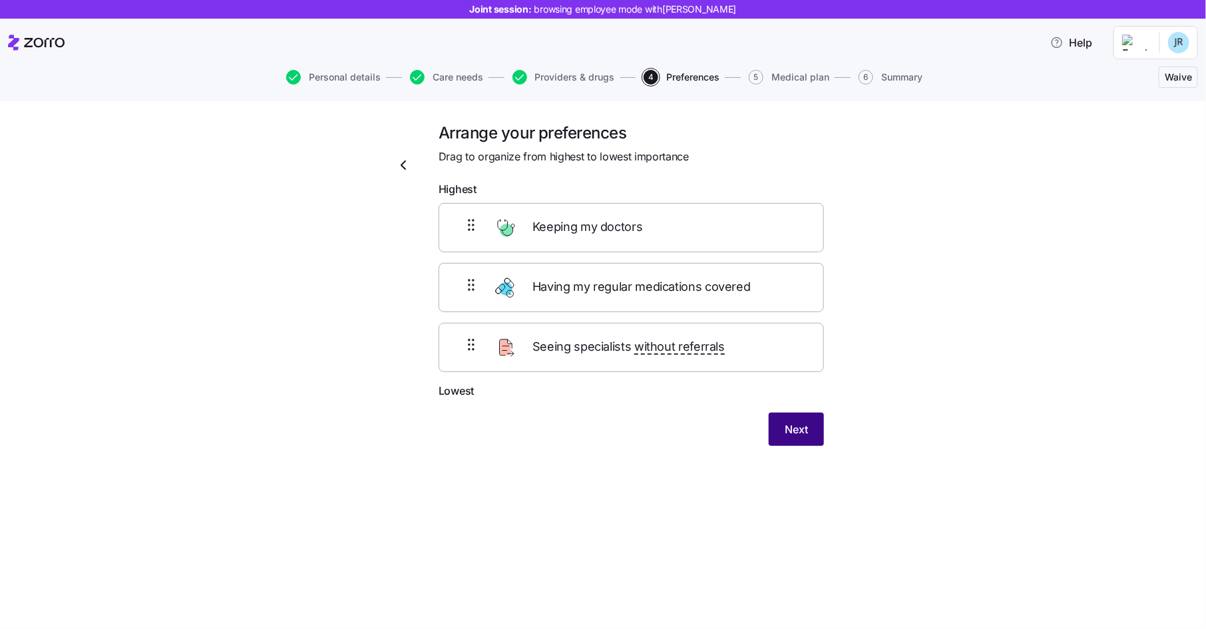
click at [797, 415] on button "Next" at bounding box center [796, 429] width 55 height 33
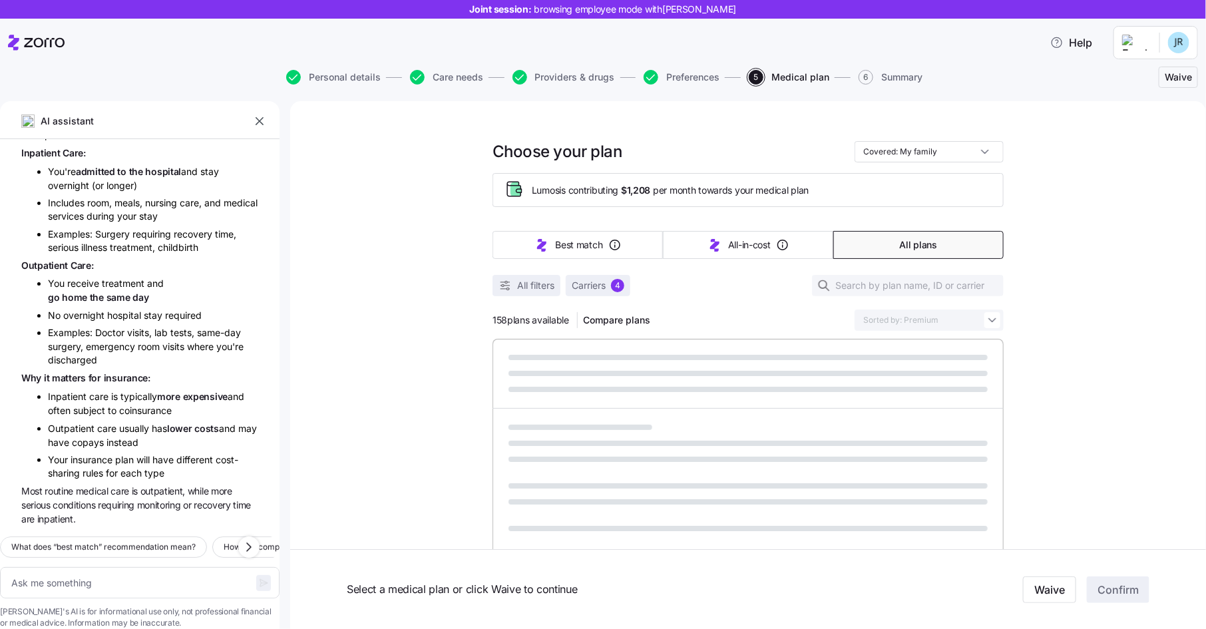
scroll to position [636, 0]
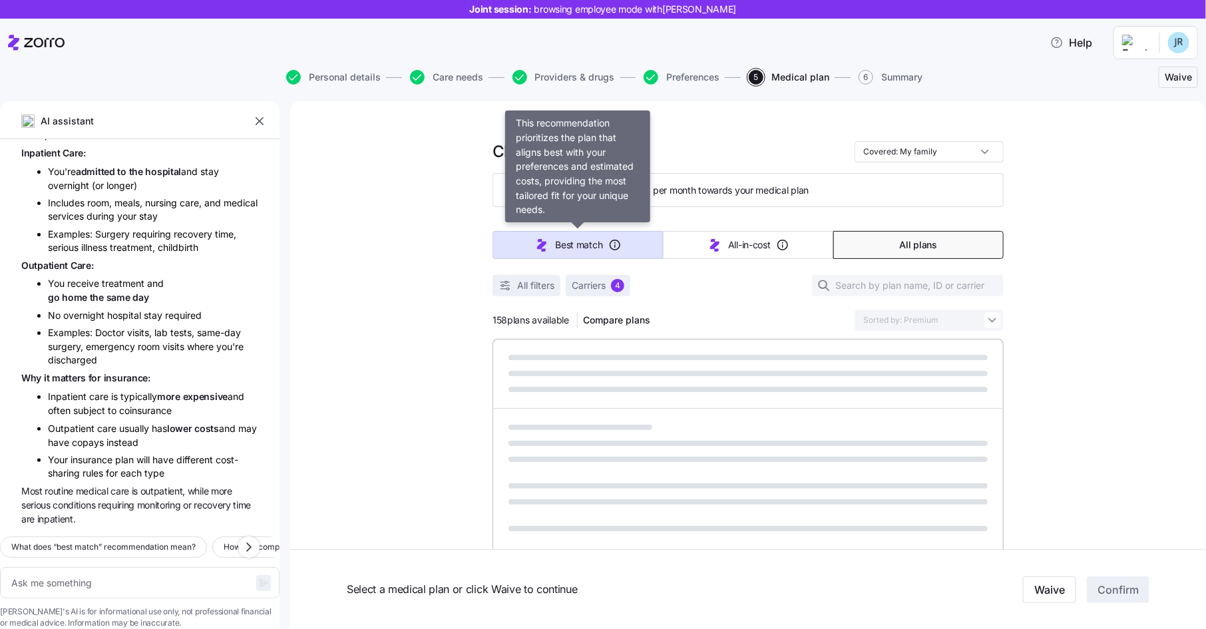
click at [607, 240] on button "Best match" at bounding box center [577, 245] width 170 height 28
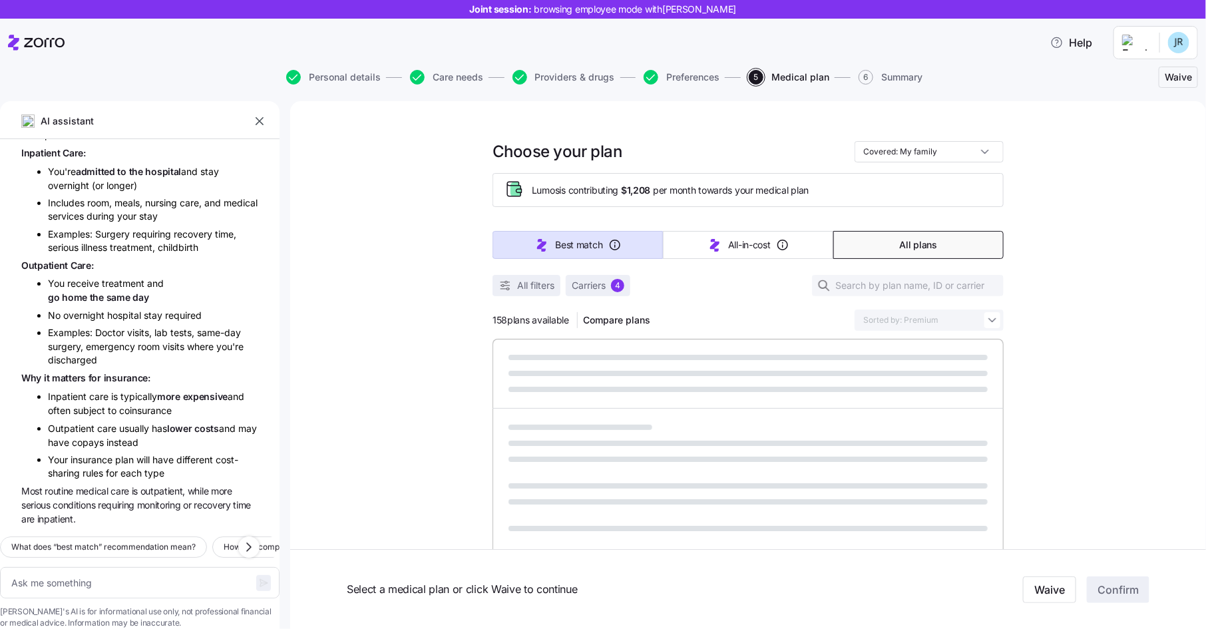
type textarea "x"
type input "Sorted by: Best match"
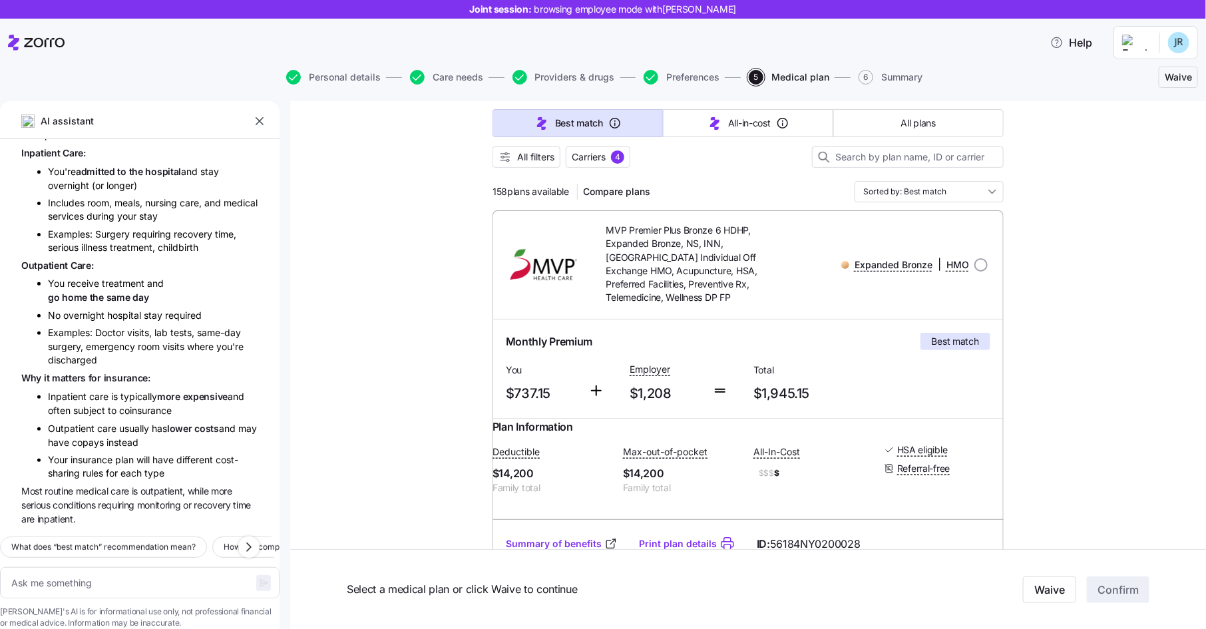
scroll to position [91, 0]
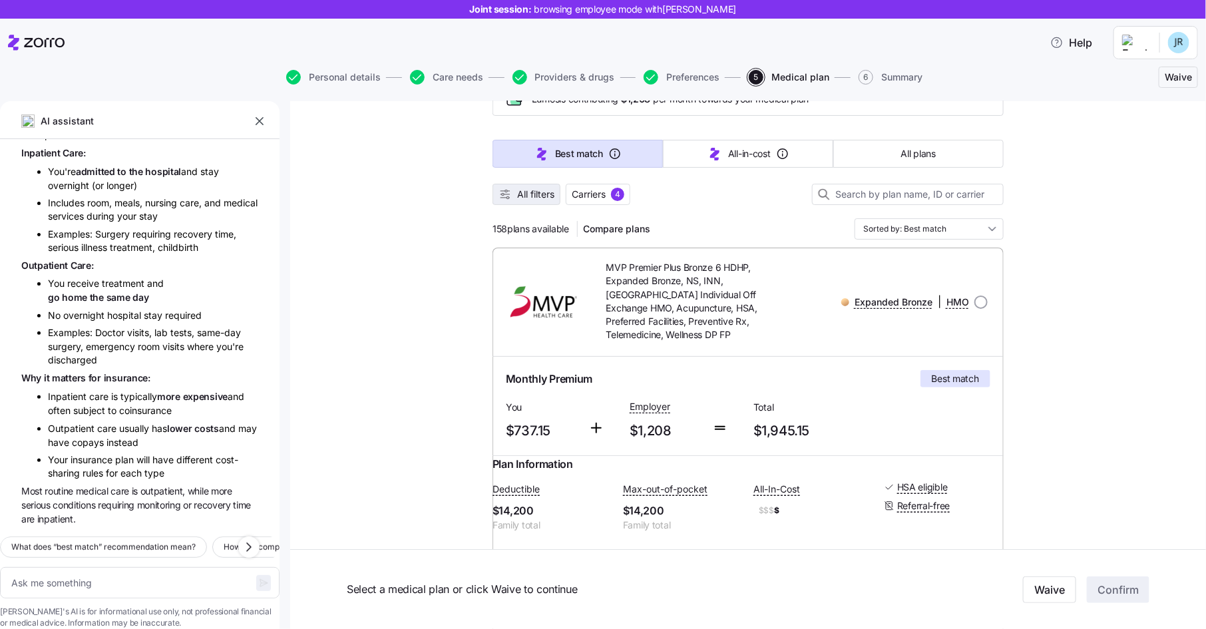
click at [534, 191] on span "All filters" at bounding box center [535, 194] width 37 height 13
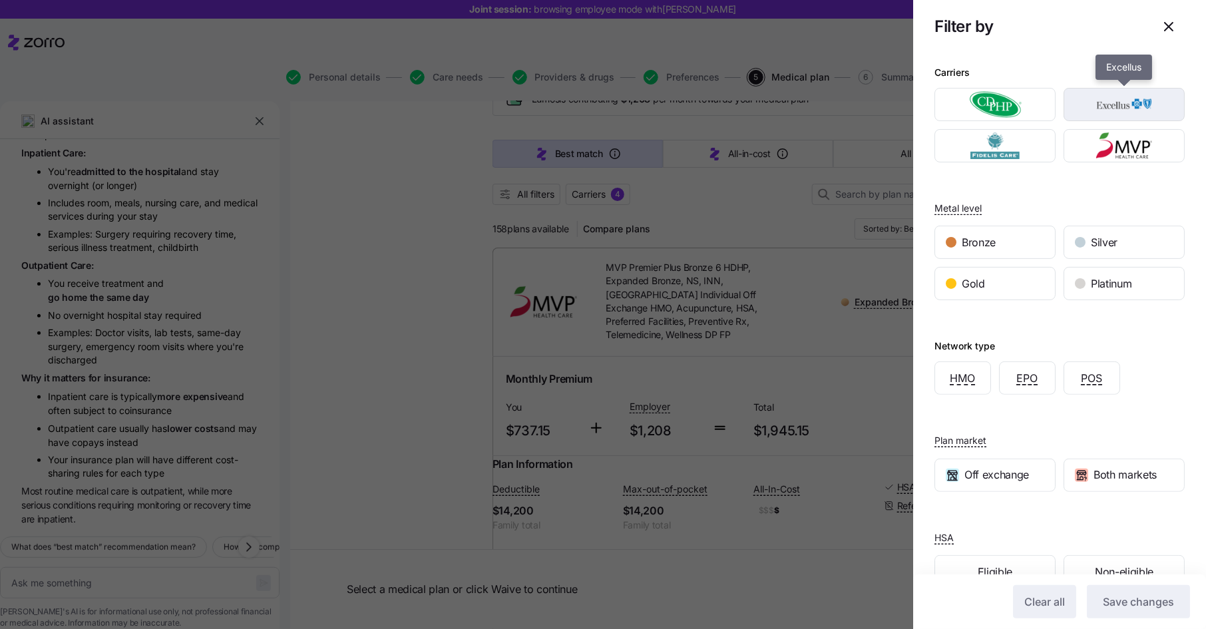
click at [1122, 102] on img "button" at bounding box center [1124, 104] width 98 height 27
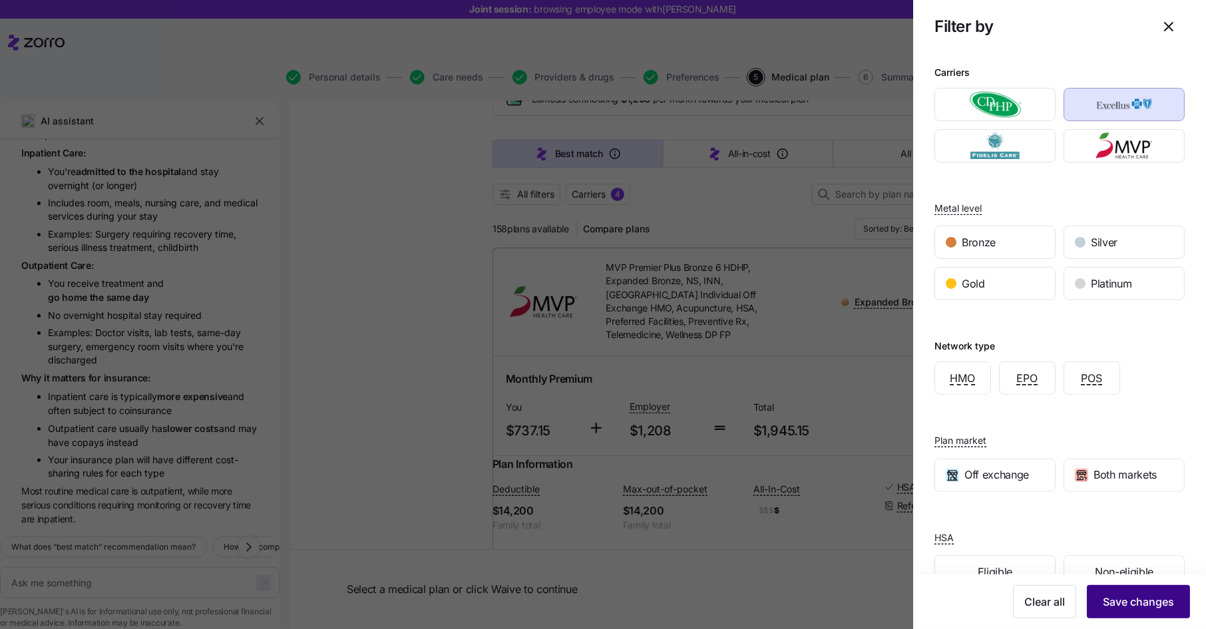
click at [1133, 594] on span "Save changes" at bounding box center [1138, 602] width 71 height 16
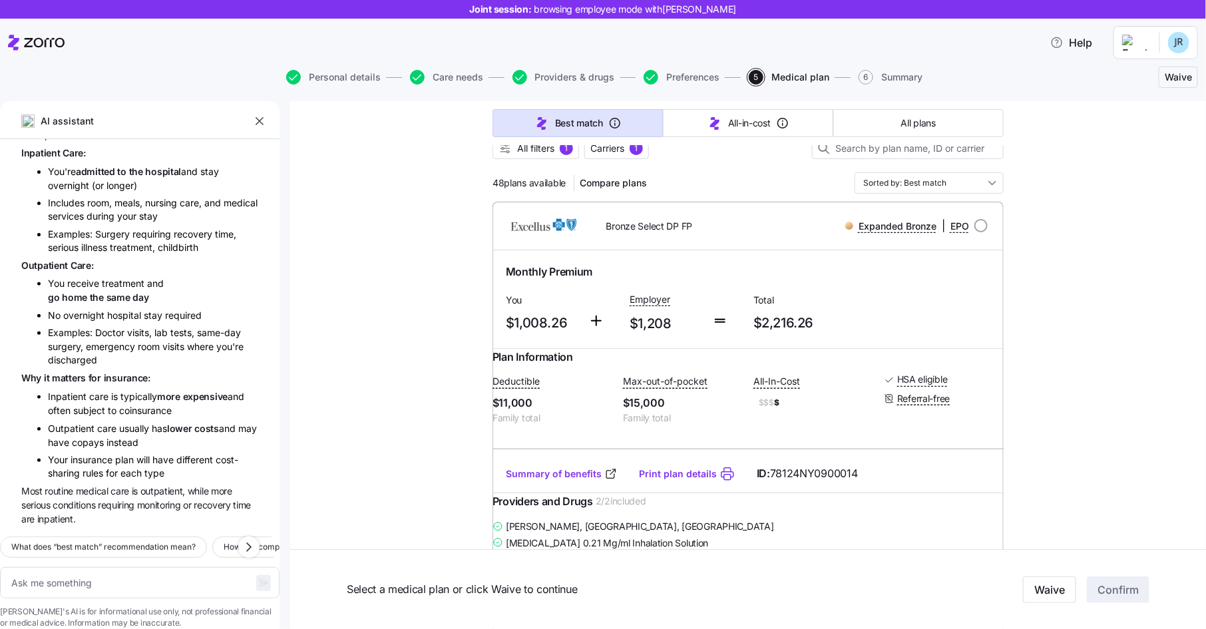
scroll to position [0, 0]
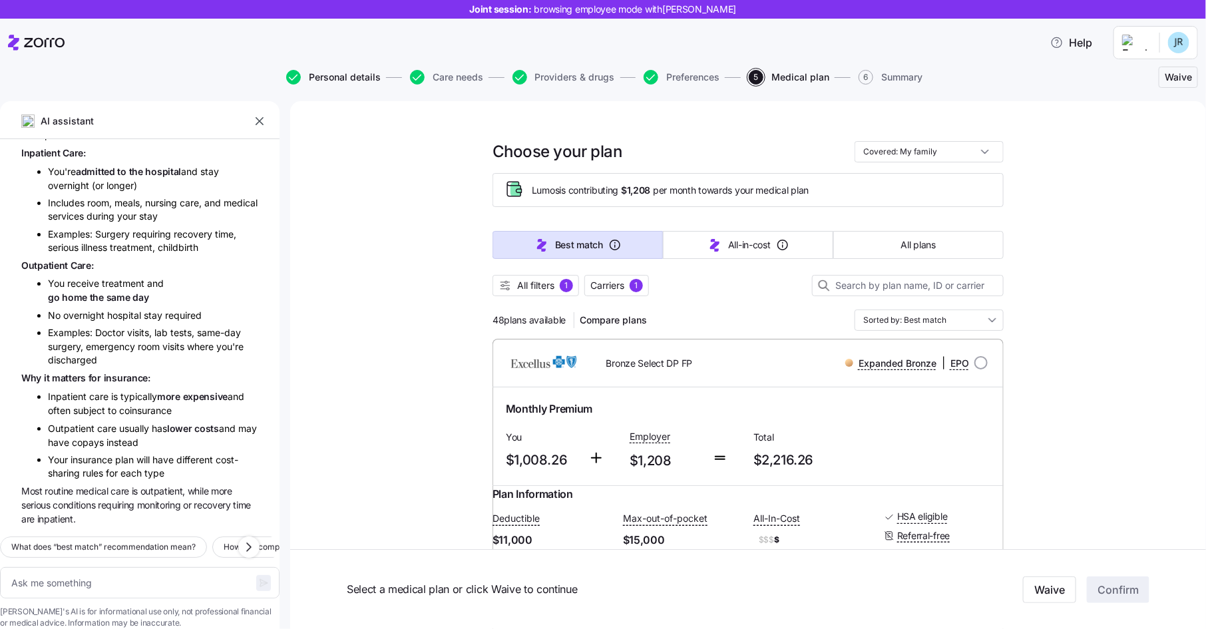
click at [337, 77] on span "Personal details" at bounding box center [345, 77] width 72 height 9
type textarea "x"
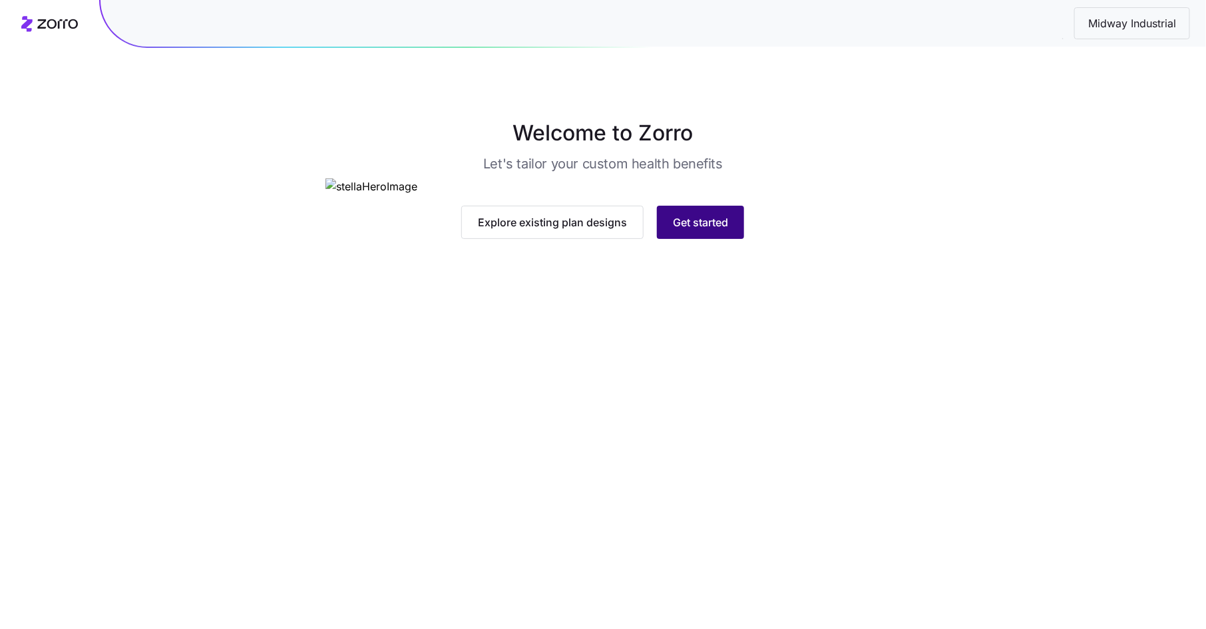
click at [707, 230] on span "Get started" at bounding box center [700, 222] width 55 height 16
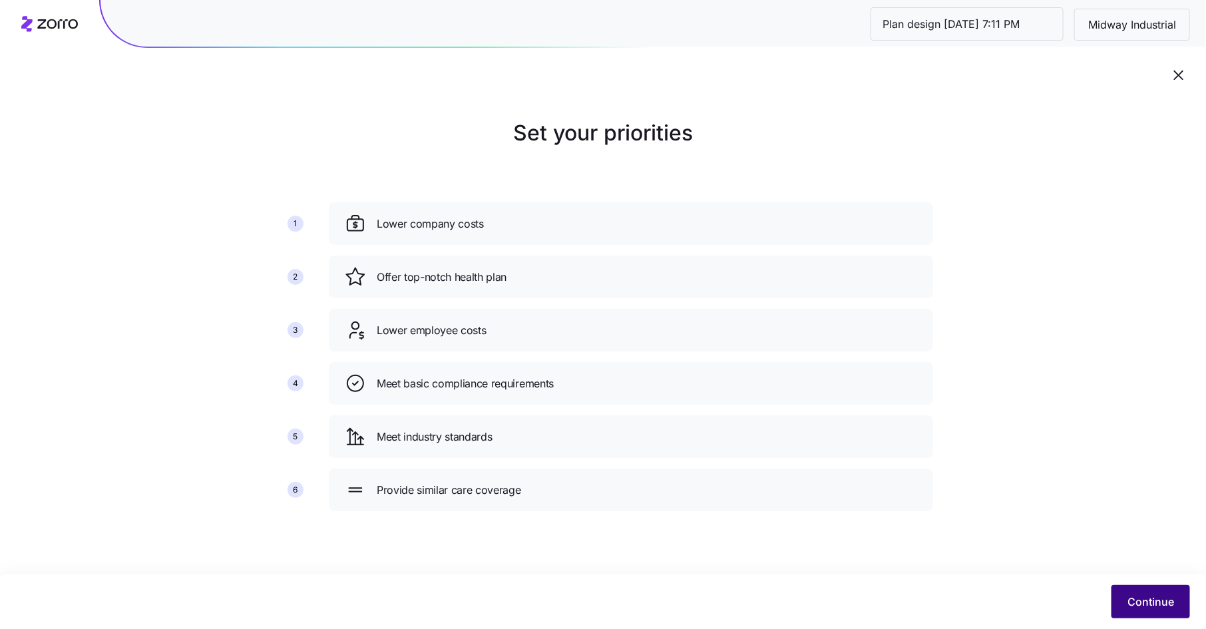
click at [1147, 588] on button "Continue" at bounding box center [1150, 601] width 79 height 33
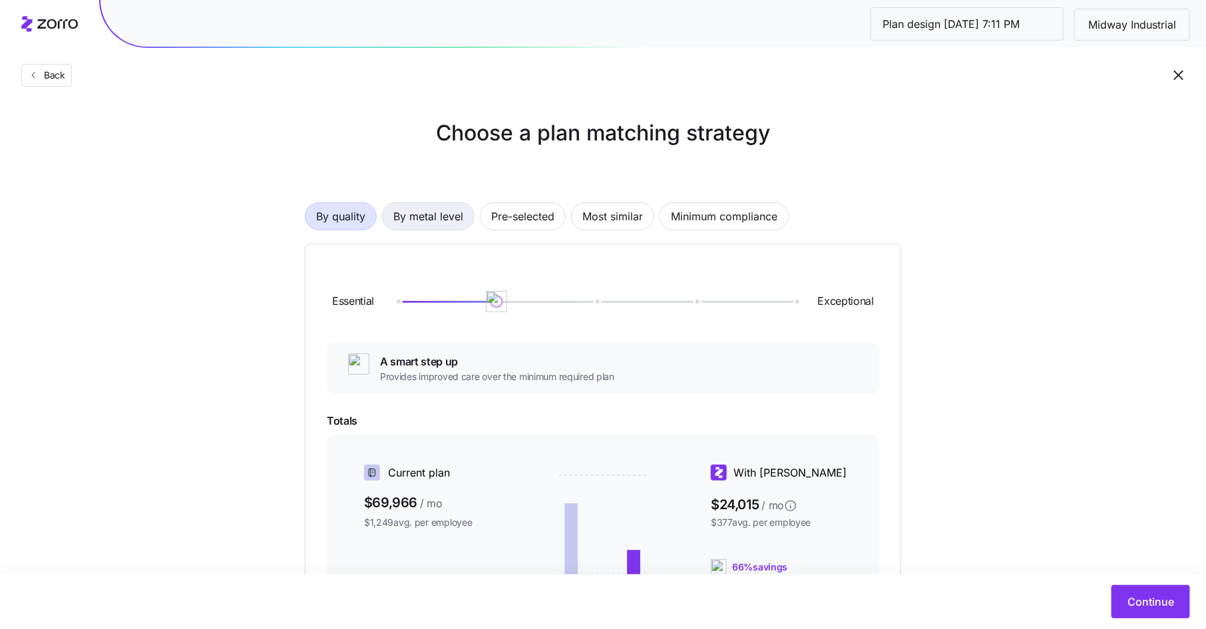
click at [431, 217] on span "By metal level" at bounding box center [428, 216] width 70 height 27
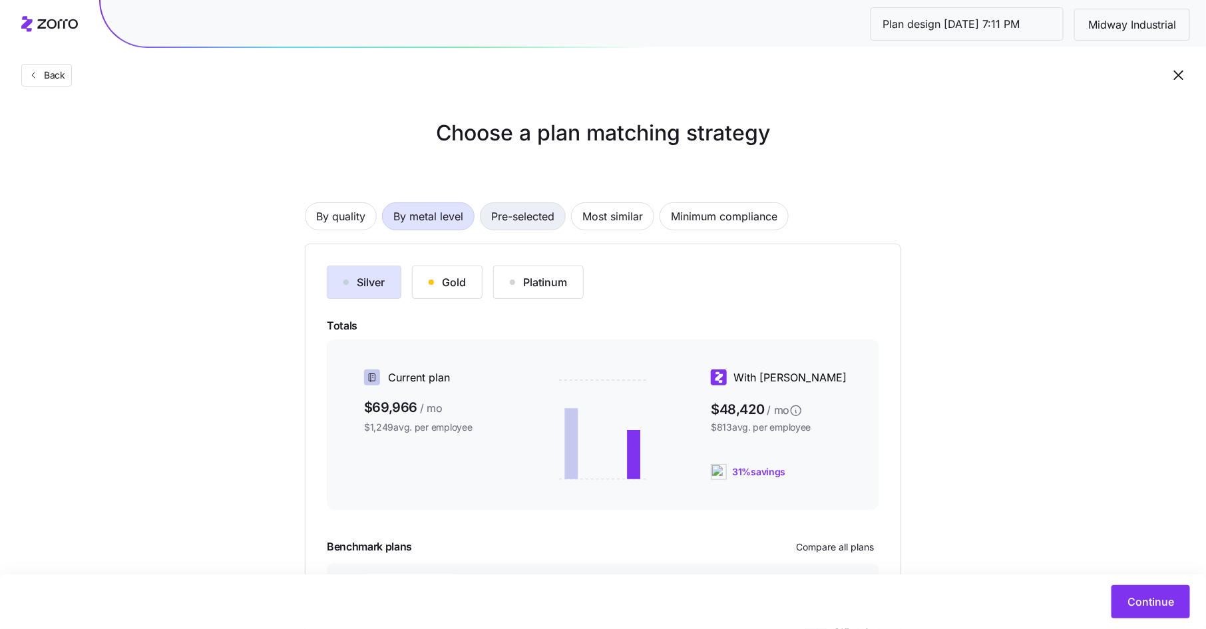
click at [529, 215] on span "Pre-selected" at bounding box center [522, 216] width 63 height 27
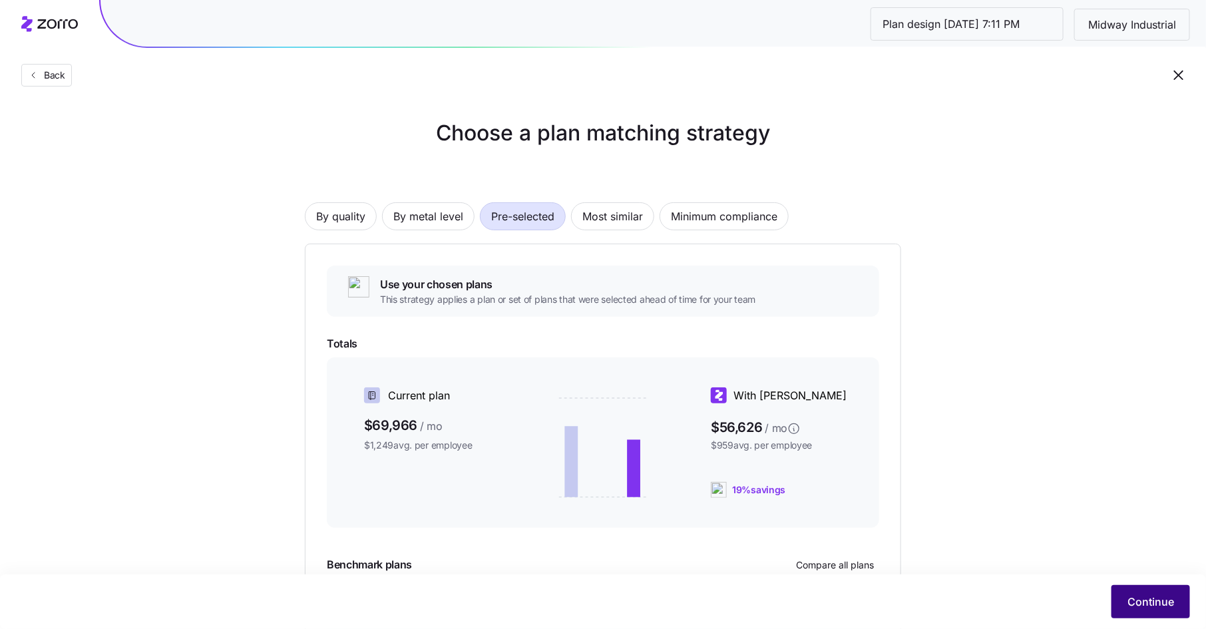
click at [1143, 602] on span "Continue" at bounding box center [1150, 602] width 47 height 16
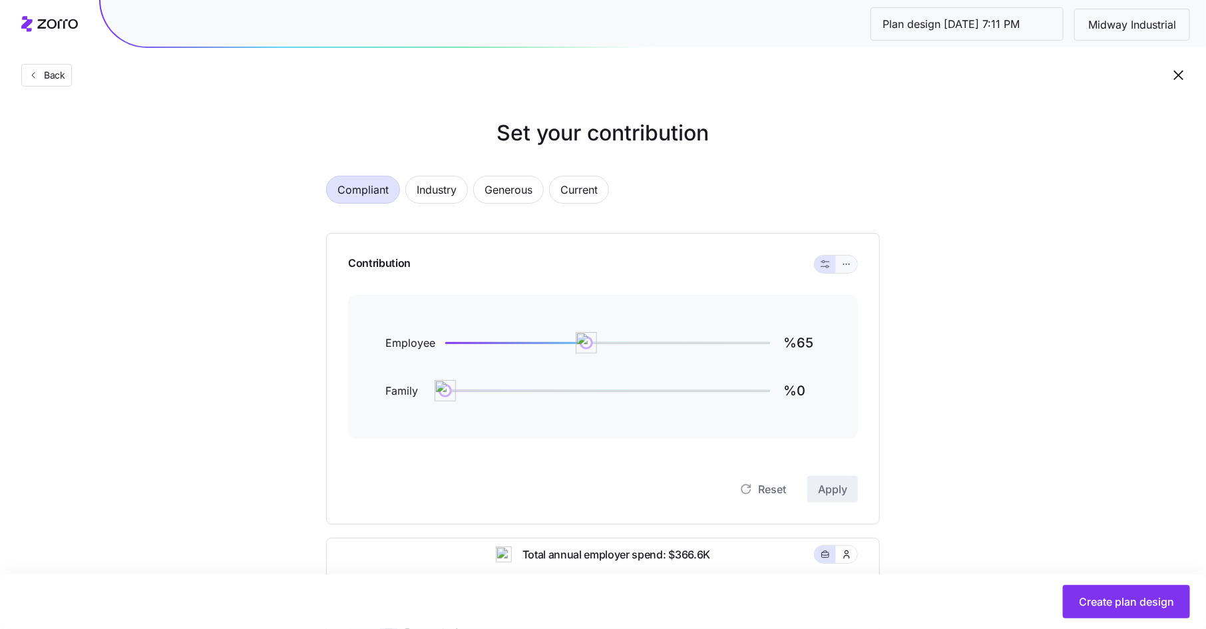
click at [844, 268] on icon "button" at bounding box center [846, 264] width 9 height 16
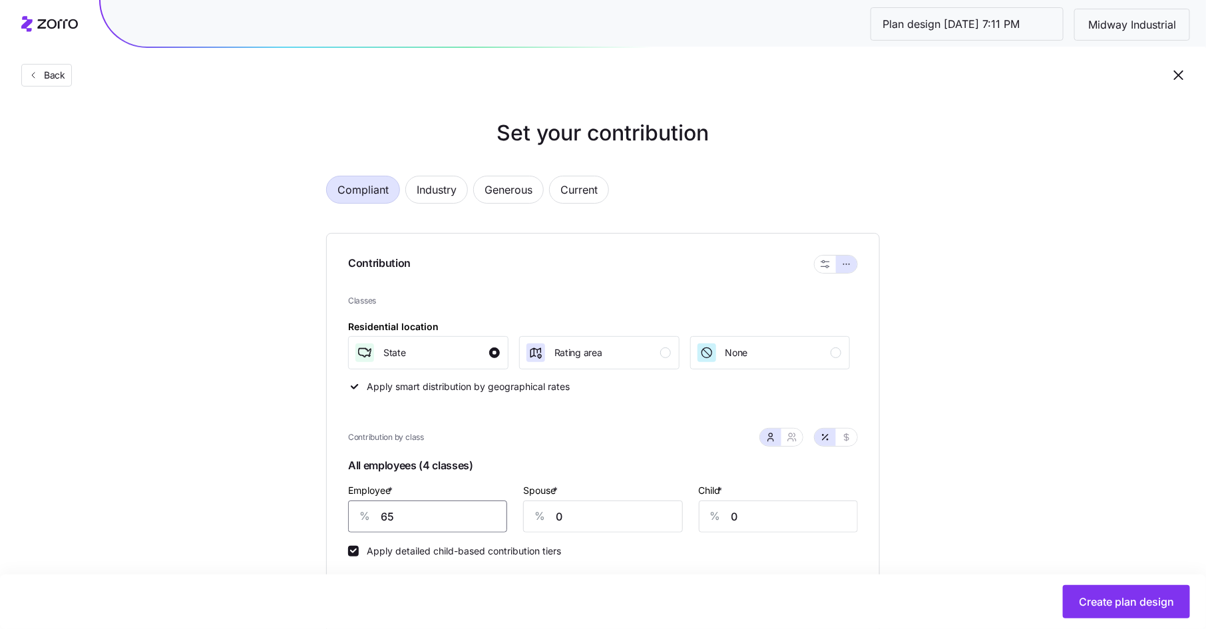
drag, startPoint x: 395, startPoint y: 518, endPoint x: 363, endPoint y: 518, distance: 31.9
click at [363, 518] on div "% 65" at bounding box center [427, 516] width 159 height 32
click at [850, 438] on icon "button" at bounding box center [846, 437] width 11 height 11
drag, startPoint x: 415, startPoint y: 514, endPoint x: 371, endPoint y: 514, distance: 43.3
click at [371, 514] on div "$ 505" at bounding box center [427, 516] width 159 height 32
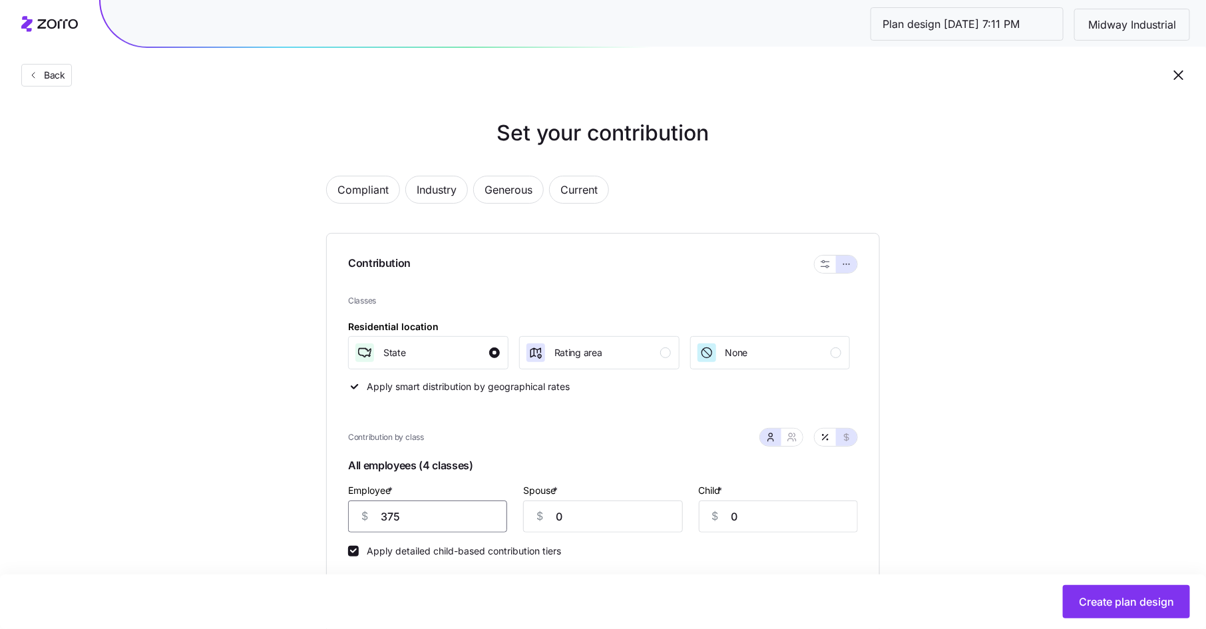
type input "375"
type input "475"
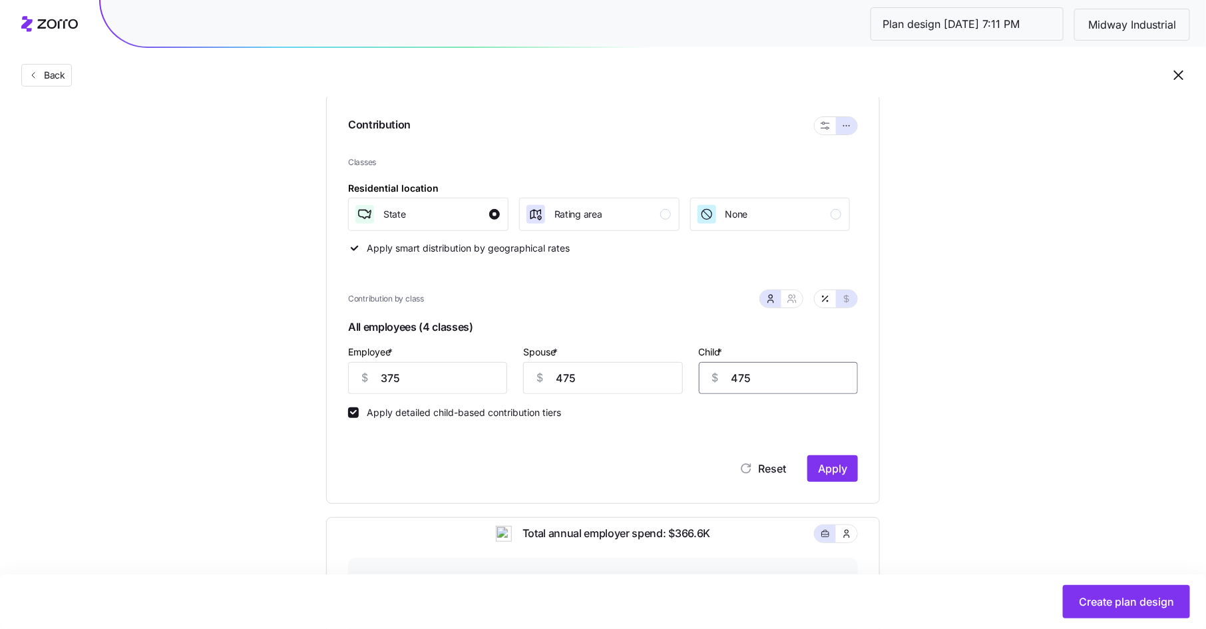
scroll to position [152, 0]
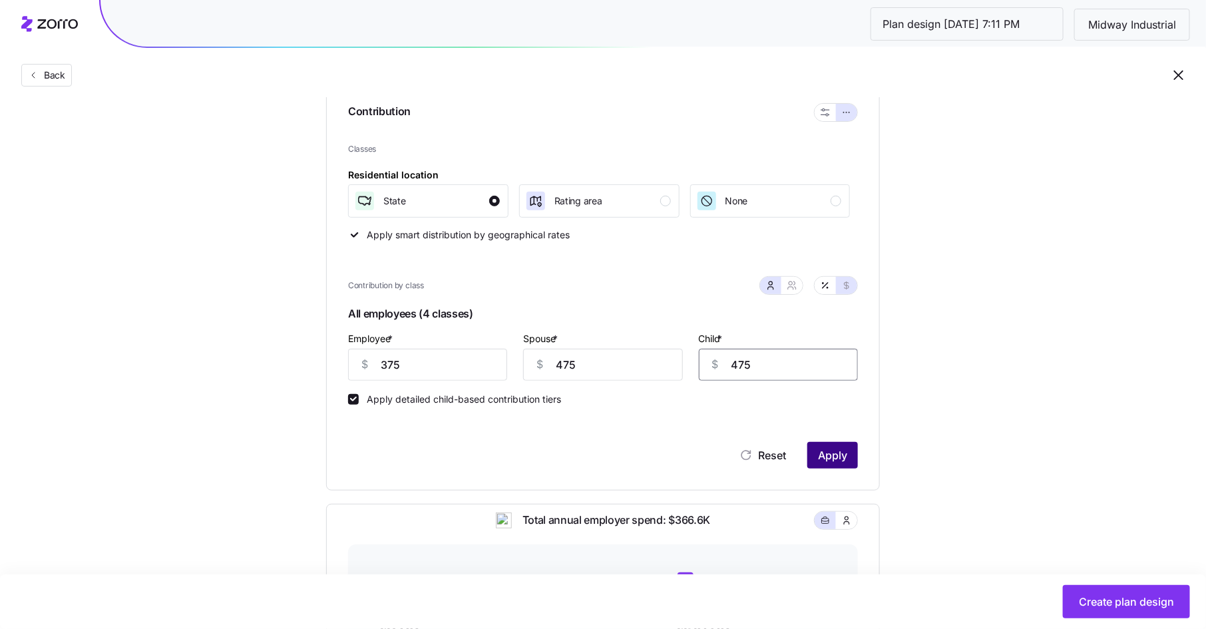
type input "475"
click at [834, 452] on span "Apply" at bounding box center [832, 455] width 29 height 16
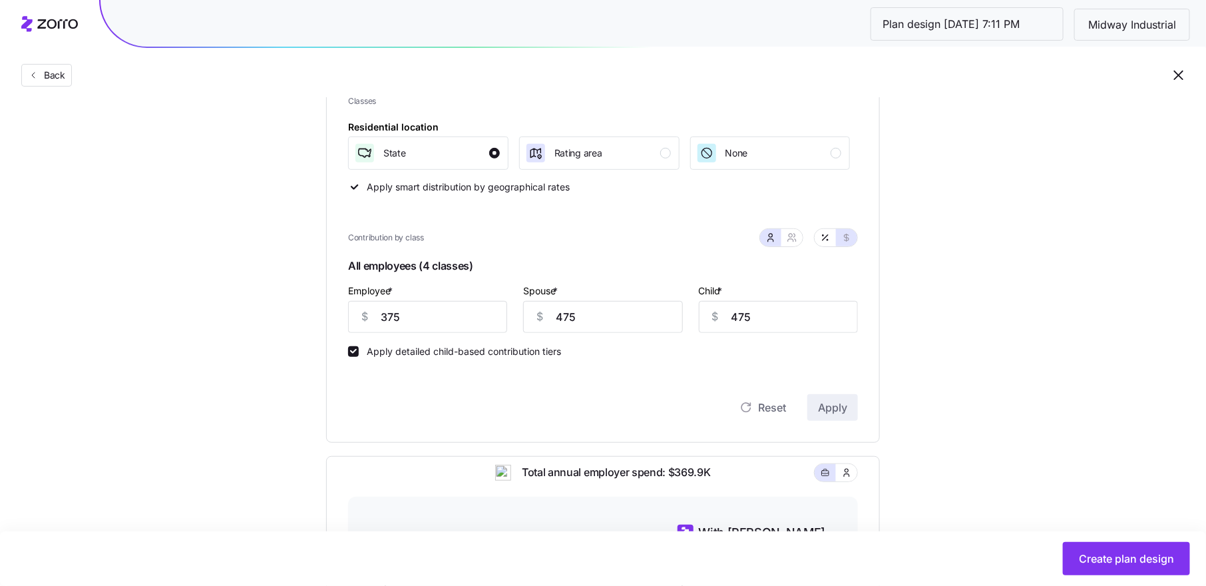
scroll to position [201, 0]
click at [42, 79] on span "Back" at bounding box center [52, 75] width 27 height 13
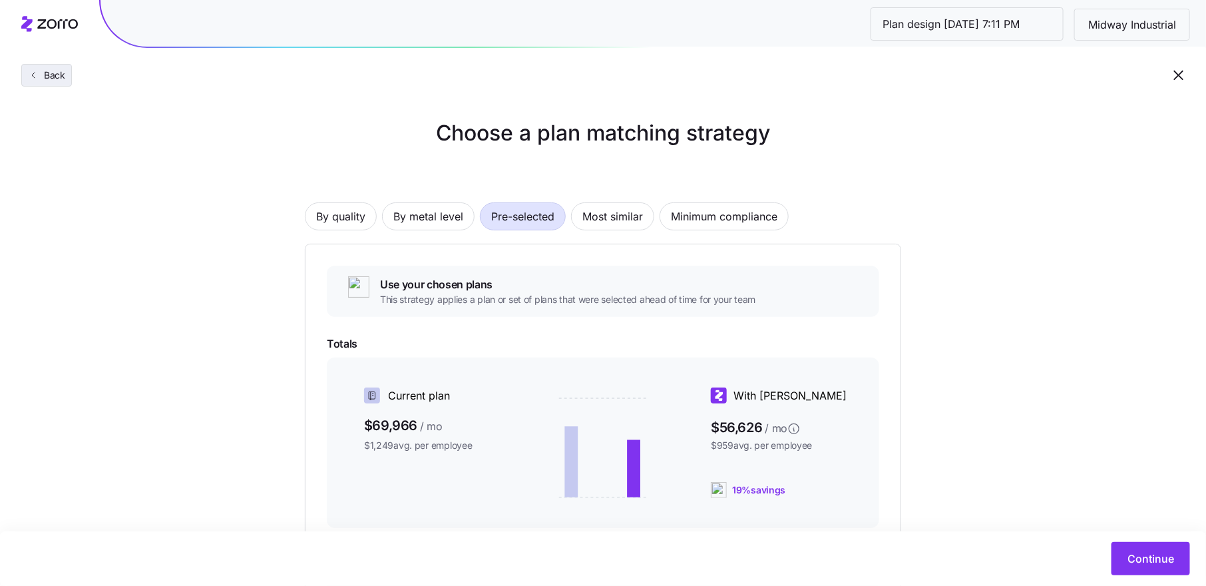
click at [47, 77] on span "Back" at bounding box center [52, 75] width 27 height 13
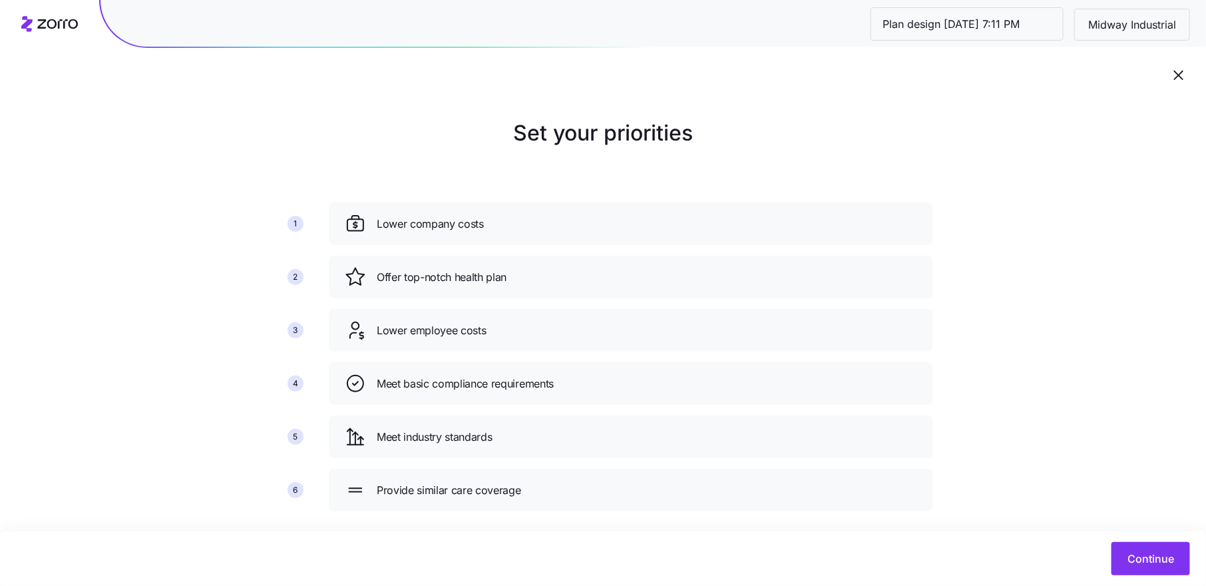
scroll to position [21, 0]
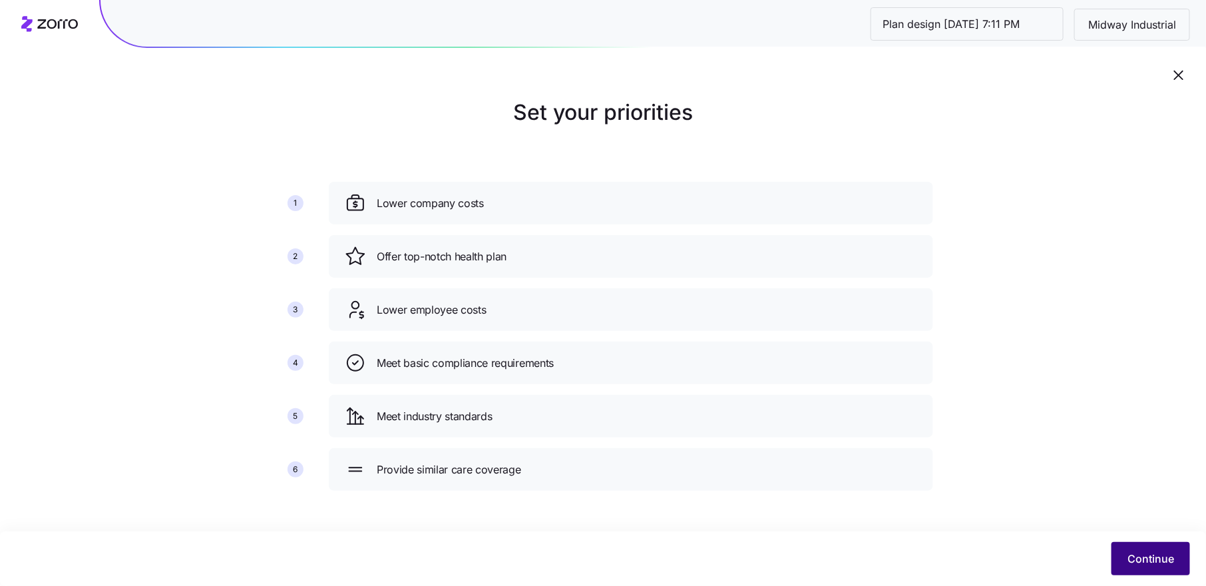
click at [1133, 557] on span "Continue" at bounding box center [1150, 558] width 47 height 16
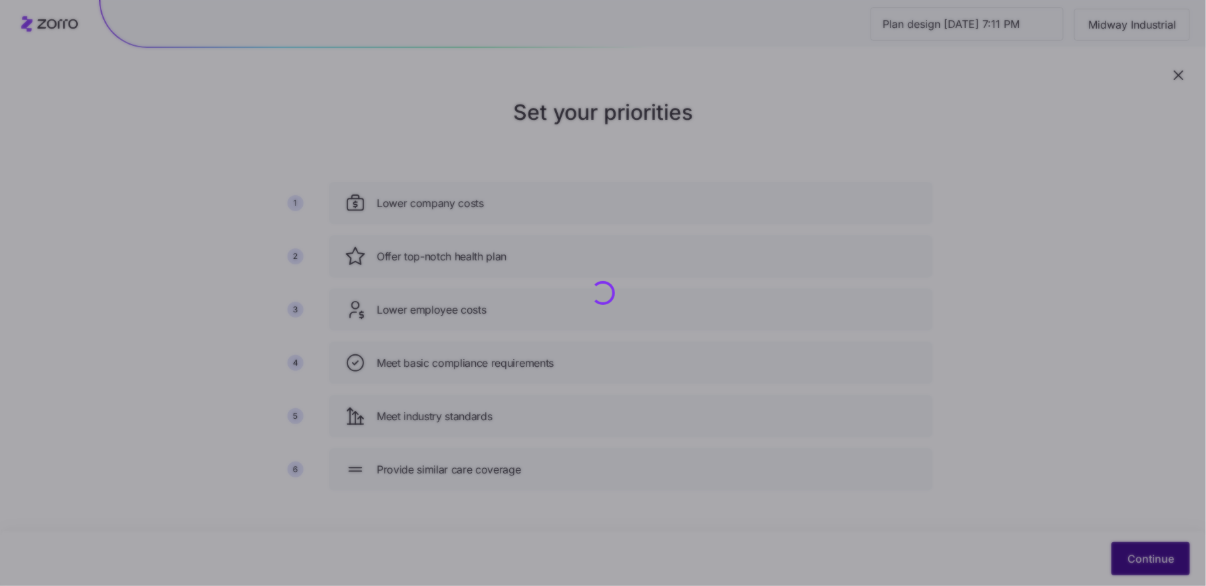
scroll to position [0, 0]
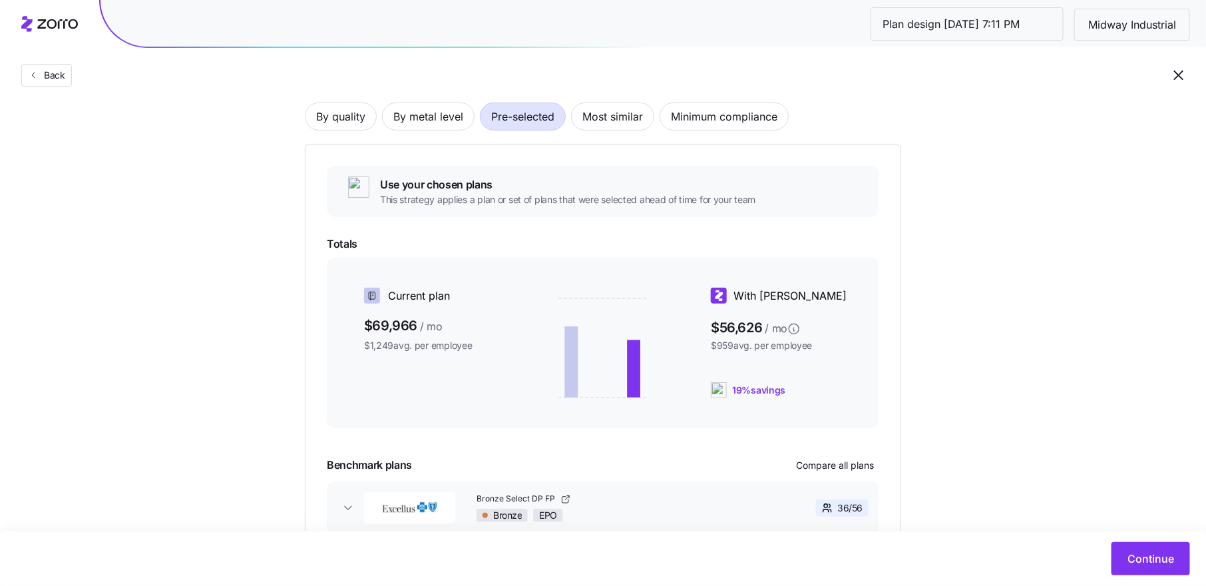
scroll to position [77, 0]
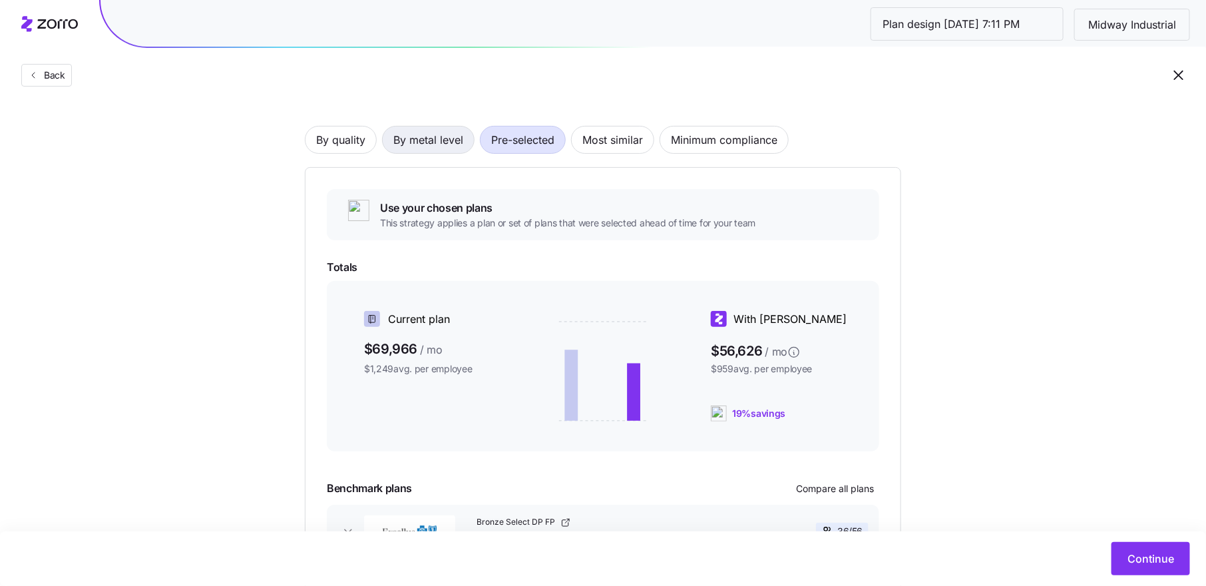
click at [433, 144] on span "By metal level" at bounding box center [428, 139] width 70 height 27
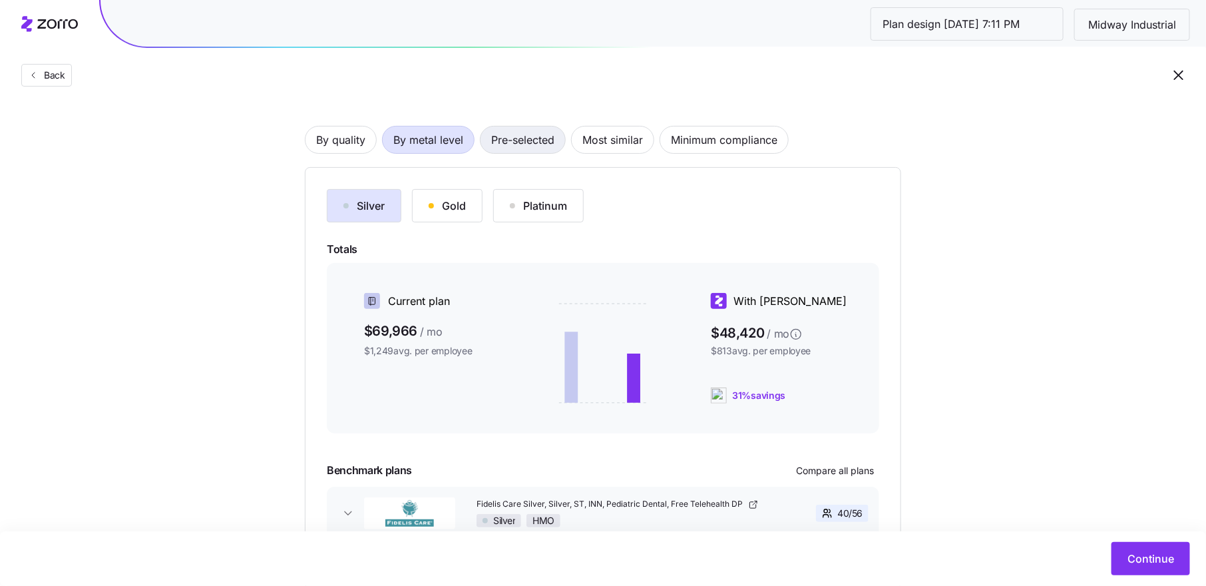
click at [529, 140] on span "Pre-selected" at bounding box center [522, 139] width 63 height 27
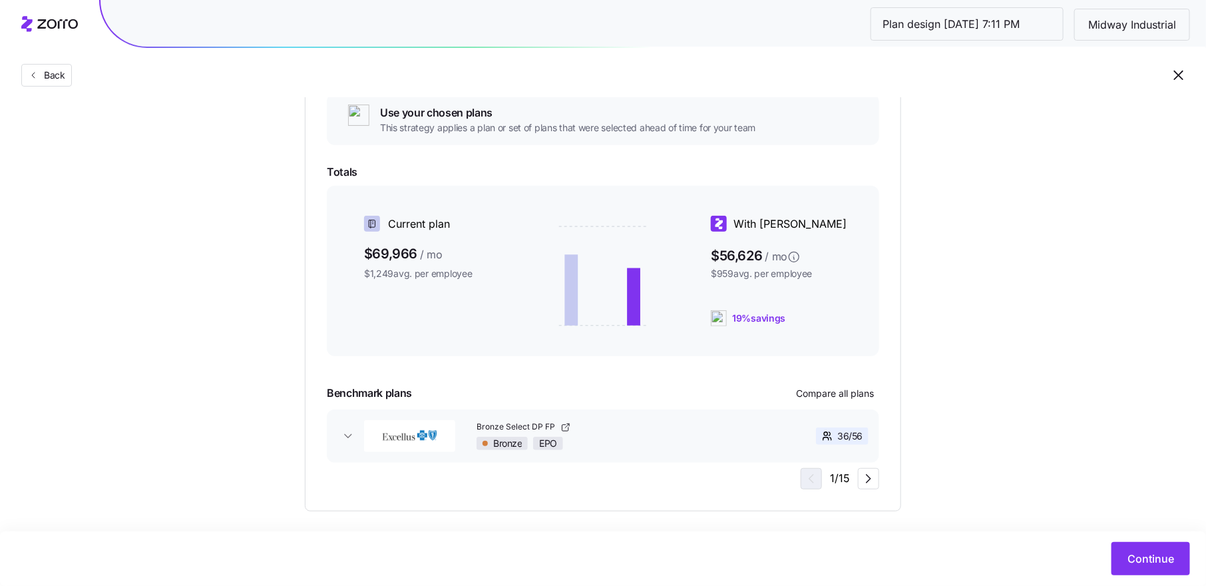
scroll to position [170, 0]
click at [852, 394] on span "Compare all plans" at bounding box center [835, 395] width 78 height 13
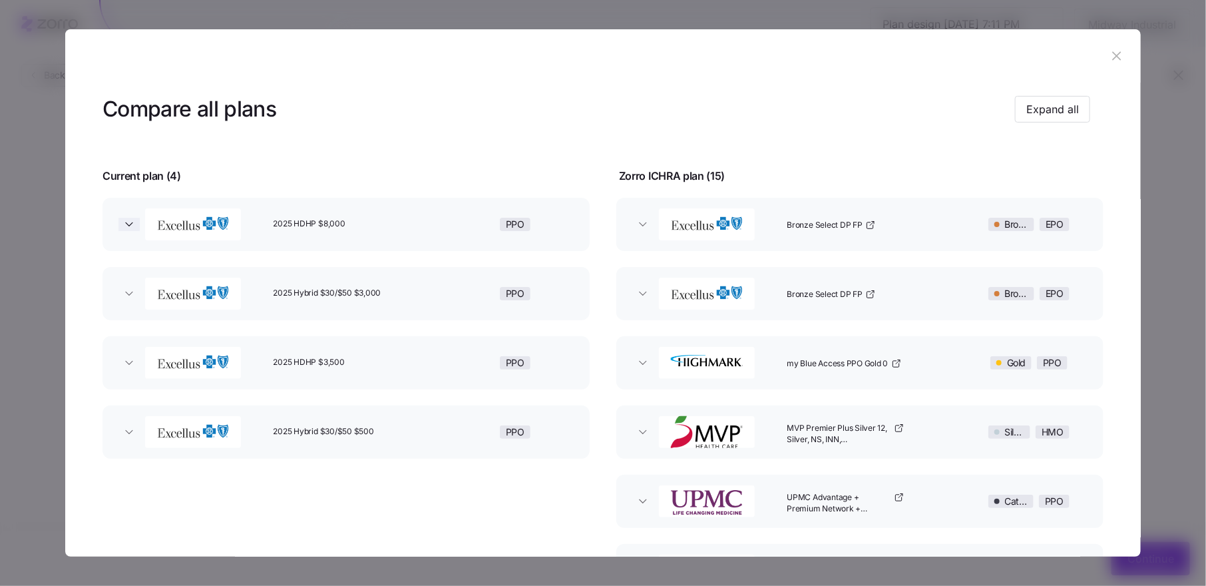
click at [136, 226] on span "button" at bounding box center [128, 224] width 21 height 13
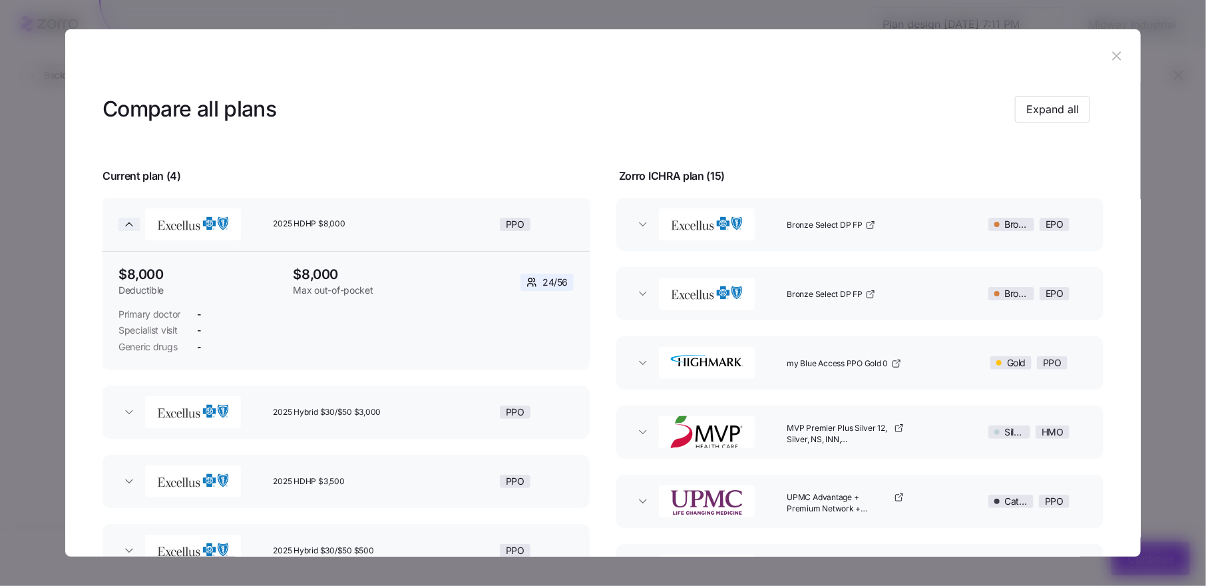
click at [136, 226] on span "button" at bounding box center [128, 224] width 21 height 13
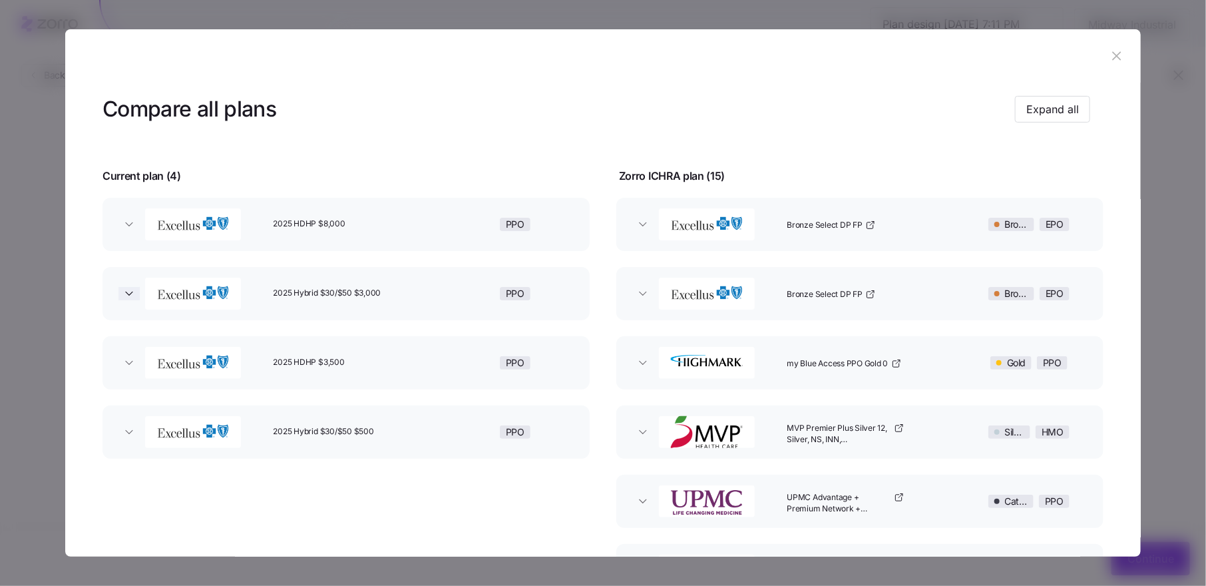
click at [132, 291] on icon "button" at bounding box center [128, 293] width 13 height 13
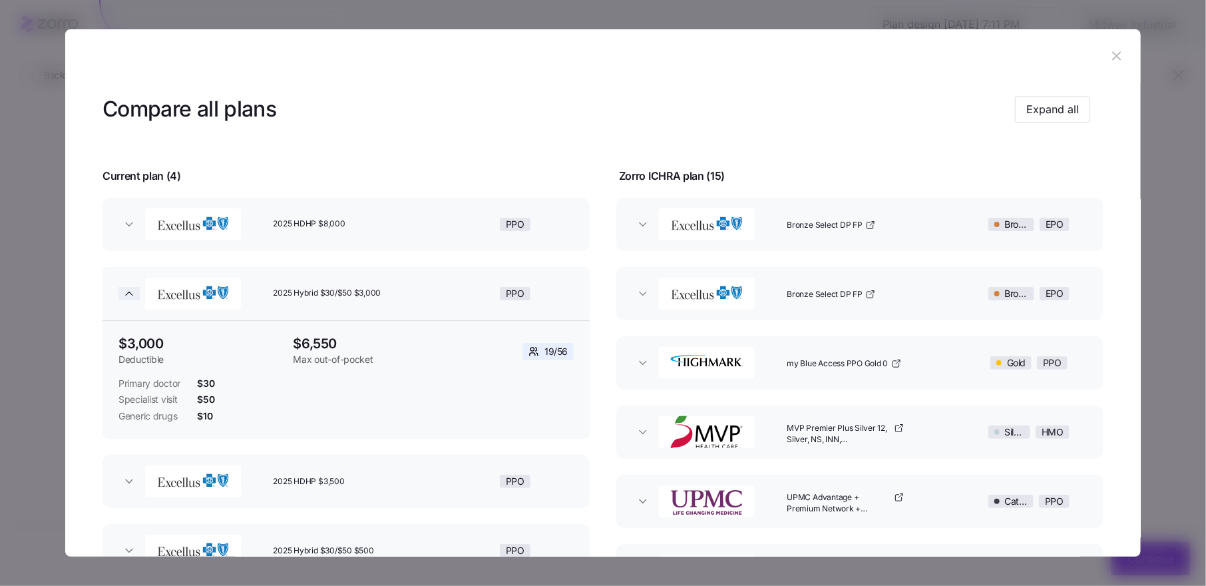
click at [128, 293] on icon "button" at bounding box center [129, 292] width 7 height 3
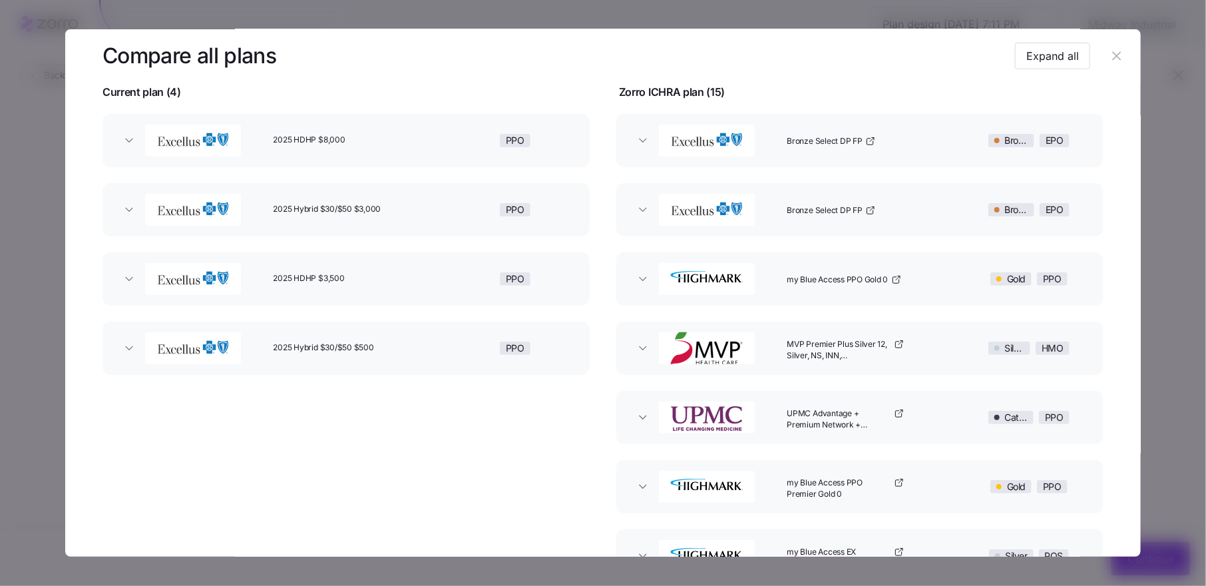
scroll to position [92, 0]
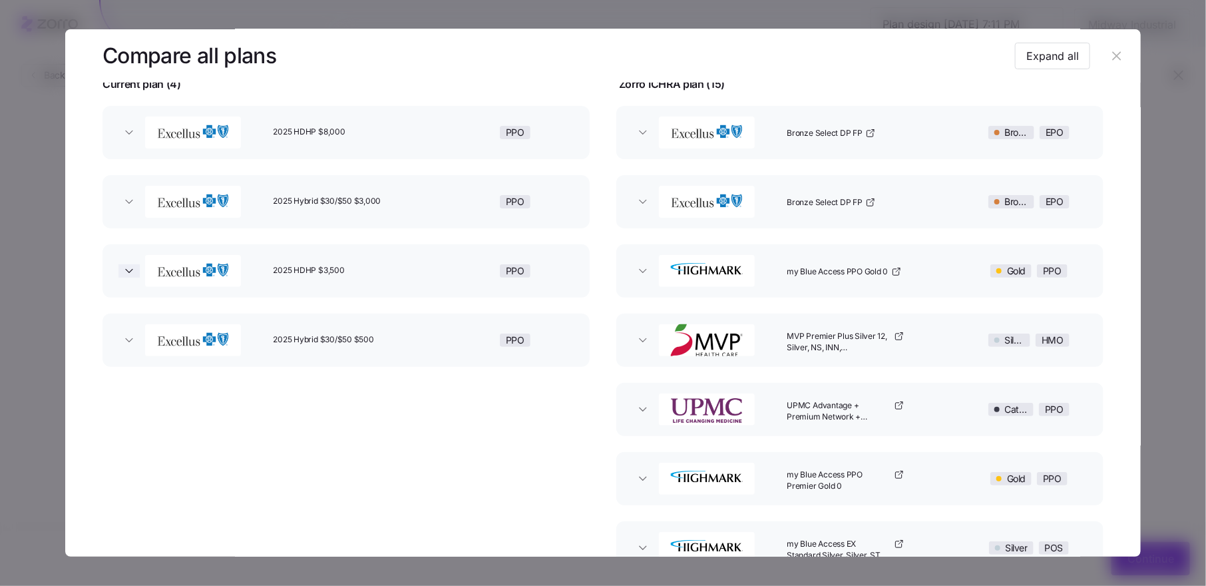
click at [129, 270] on icon "button" at bounding box center [129, 270] width 7 height 3
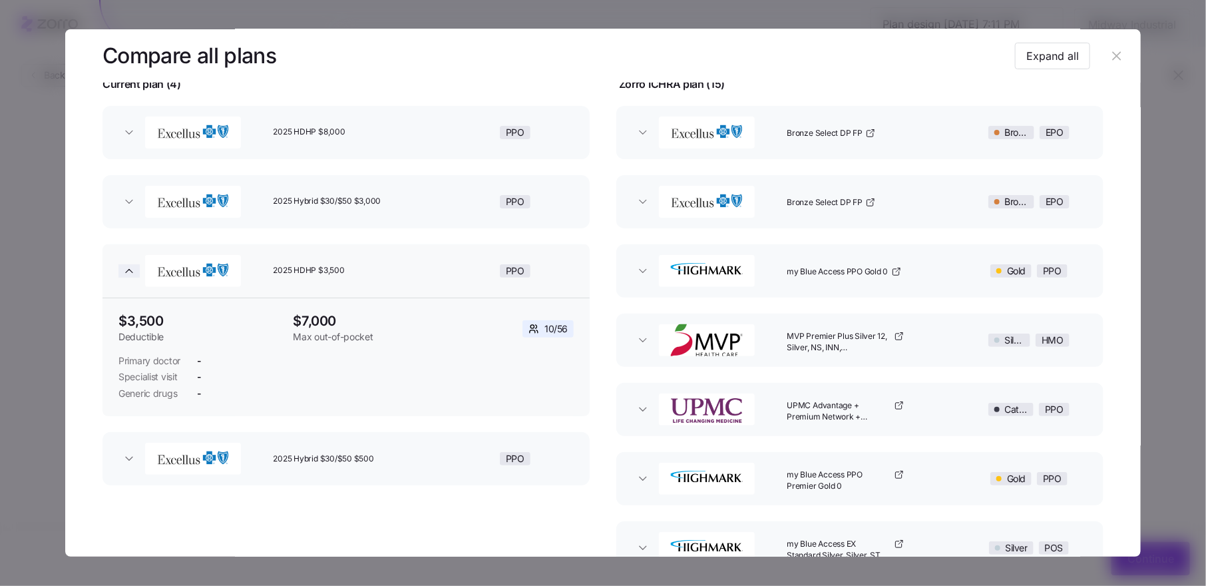
click at [134, 274] on icon "button" at bounding box center [128, 270] width 13 height 13
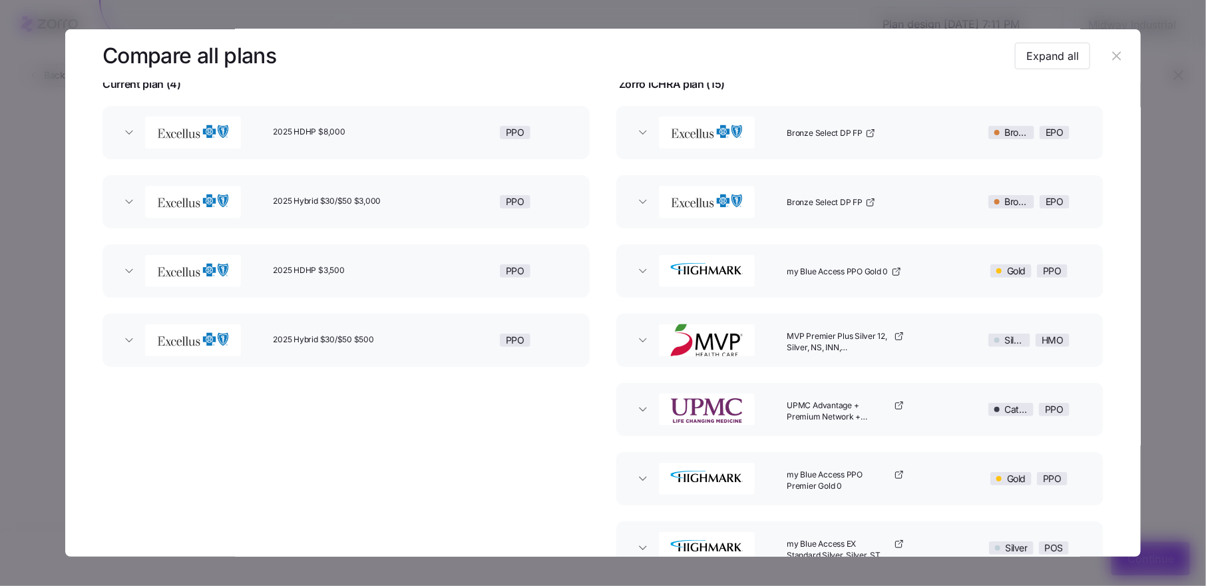
click at [142, 346] on div "button" at bounding box center [204, 340] width 128 height 43
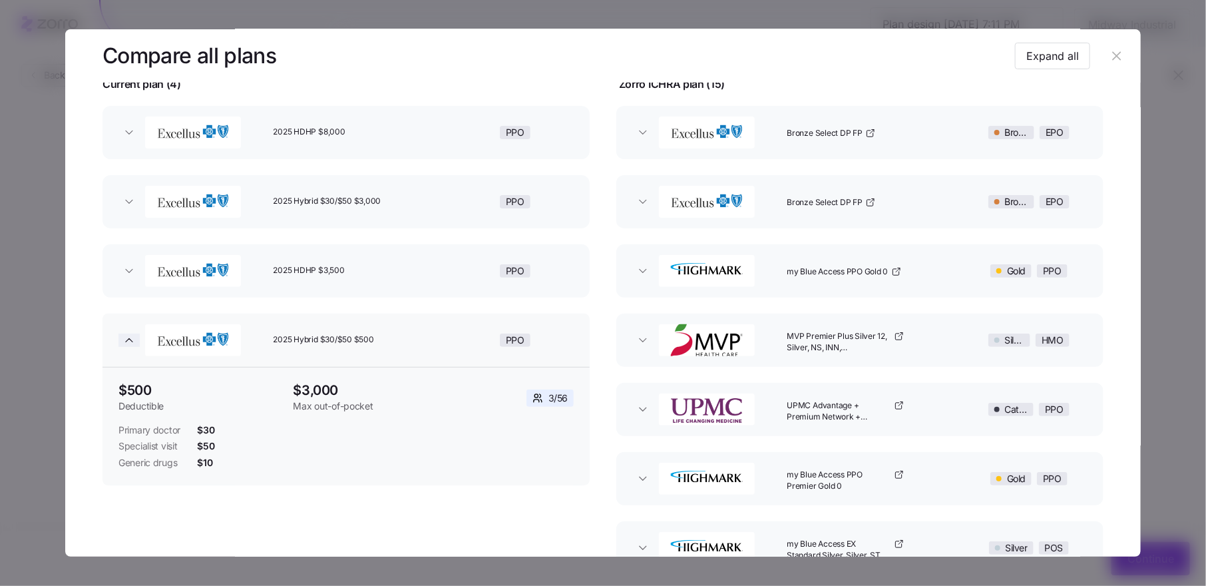
click at [128, 339] on icon "button" at bounding box center [129, 339] width 7 height 3
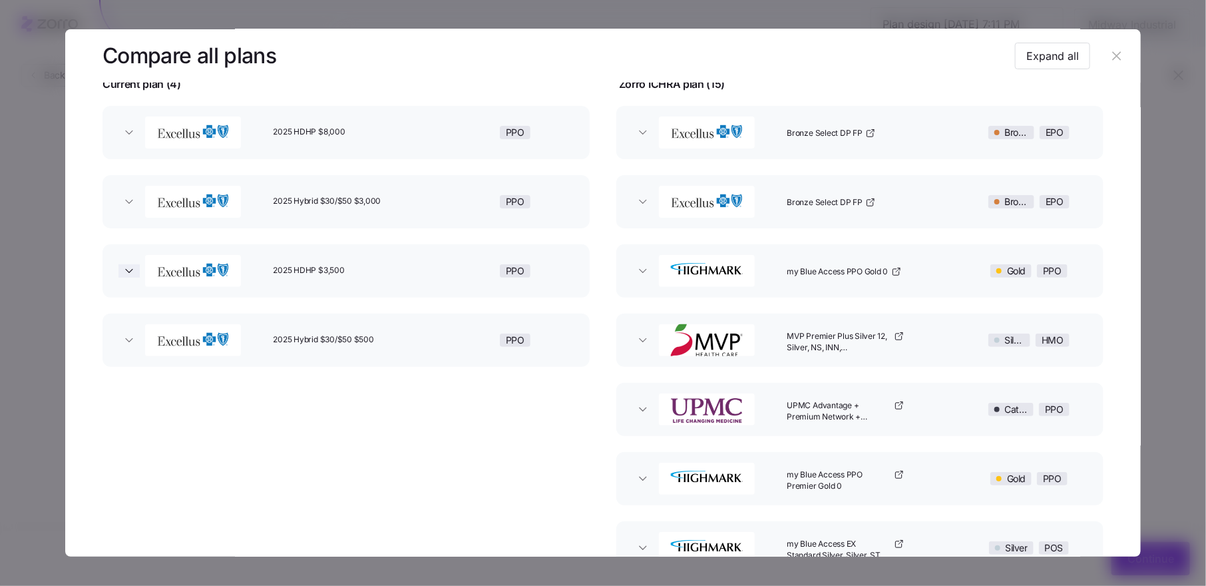
click at [125, 268] on icon "button" at bounding box center [128, 270] width 13 height 13
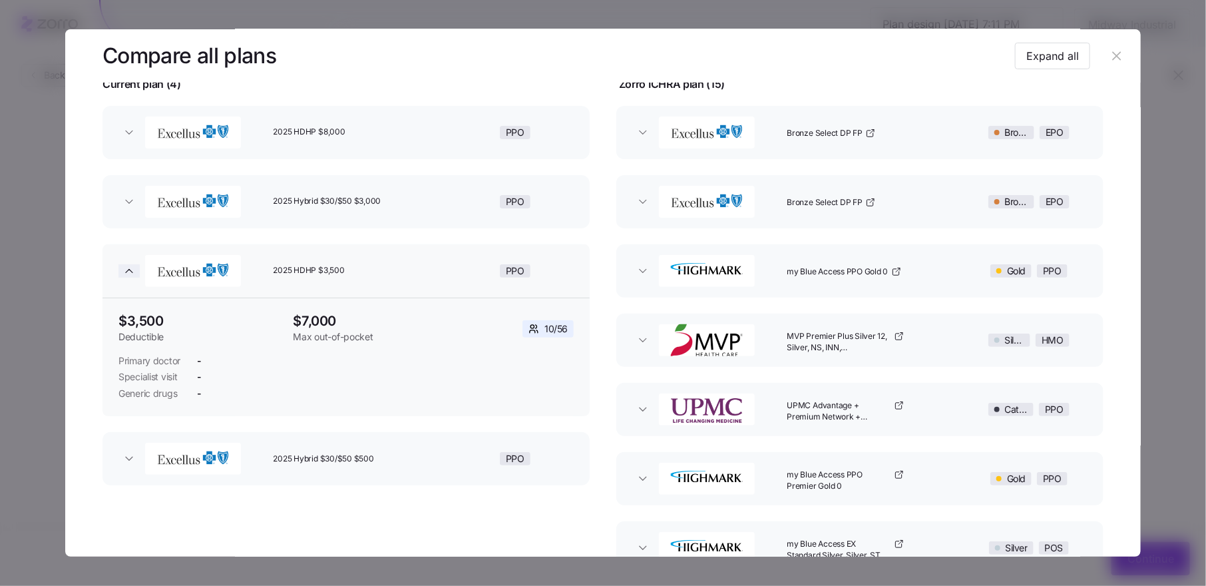
click at [125, 268] on icon "button" at bounding box center [128, 270] width 13 height 13
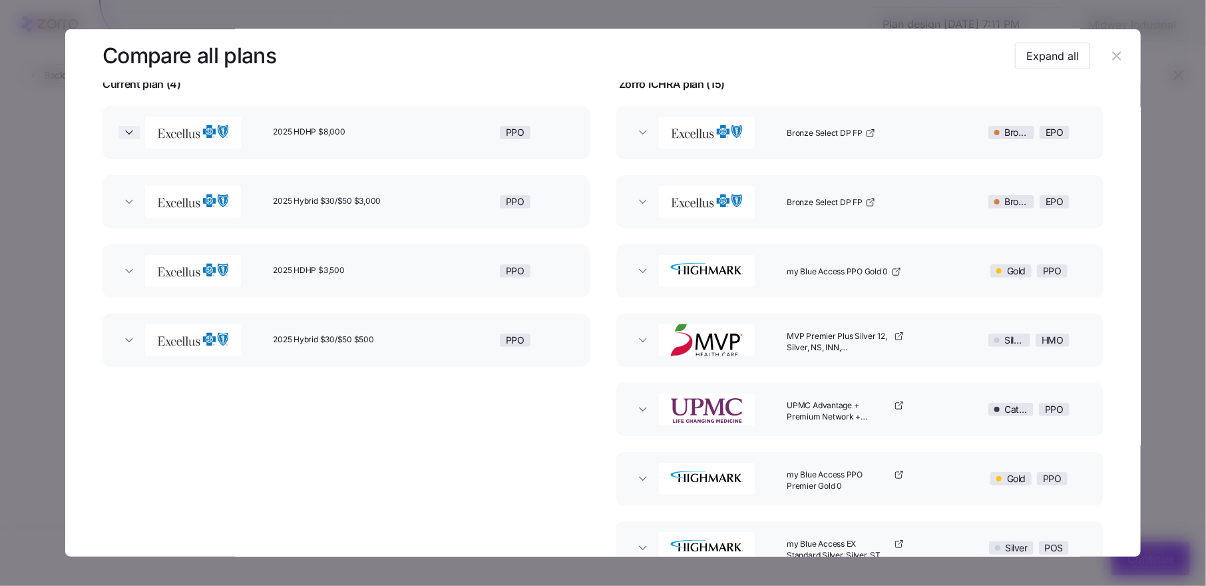
click at [132, 131] on icon "button" at bounding box center [128, 132] width 13 height 13
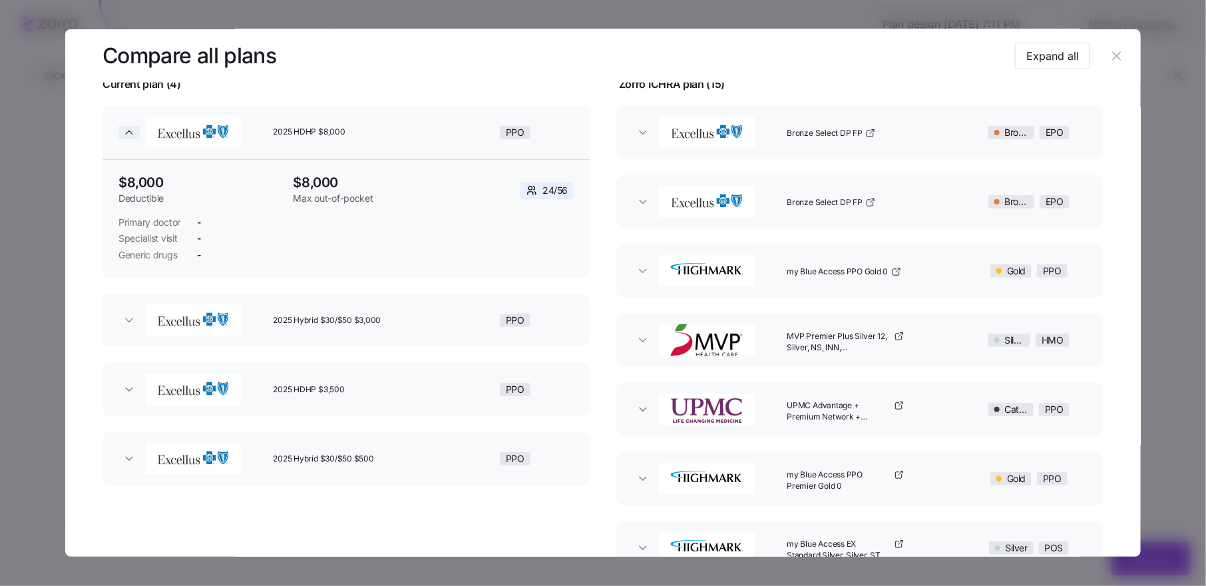
click at [132, 131] on icon "button" at bounding box center [128, 132] width 13 height 13
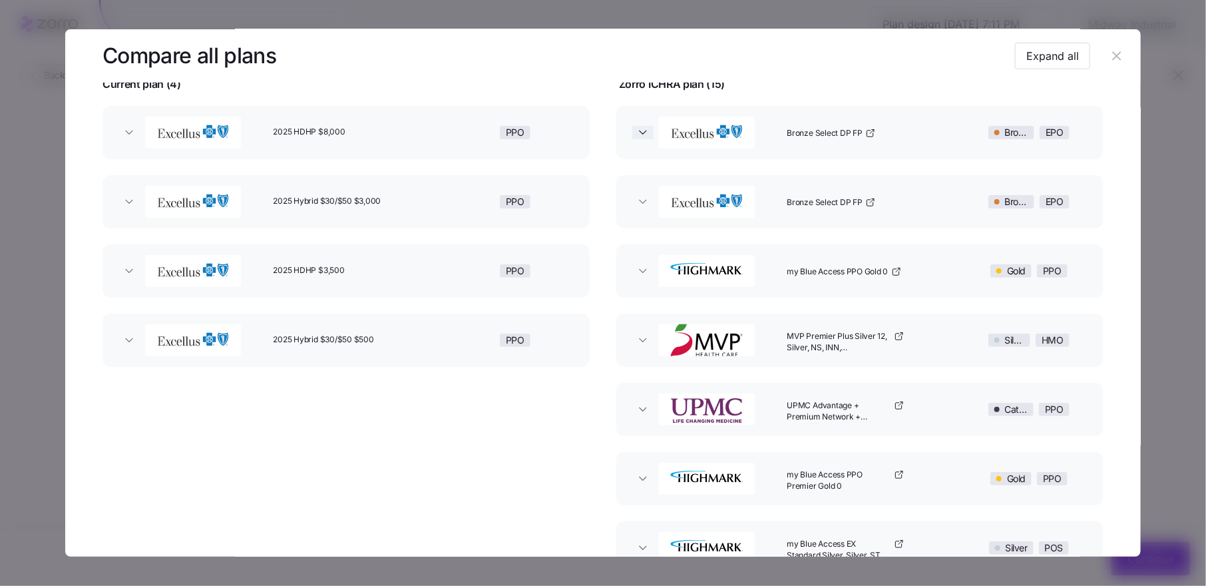
click at [638, 135] on icon "button" at bounding box center [642, 132] width 13 height 13
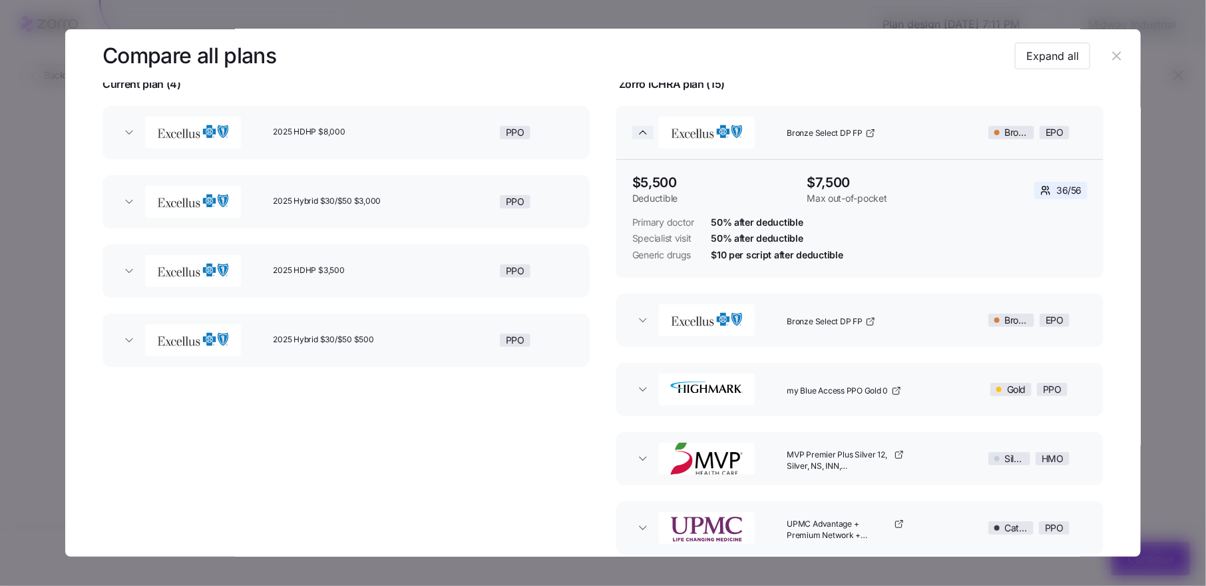
click at [640, 132] on icon "button" at bounding box center [643, 131] width 7 height 3
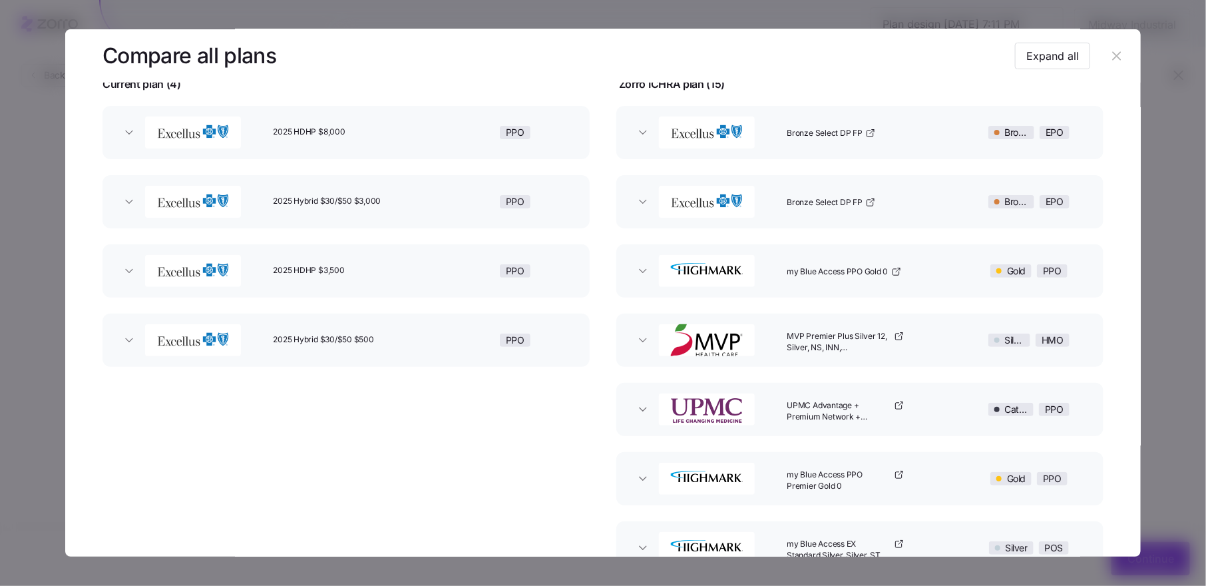
click at [1109, 57] on icon "button" at bounding box center [1116, 56] width 15 height 15
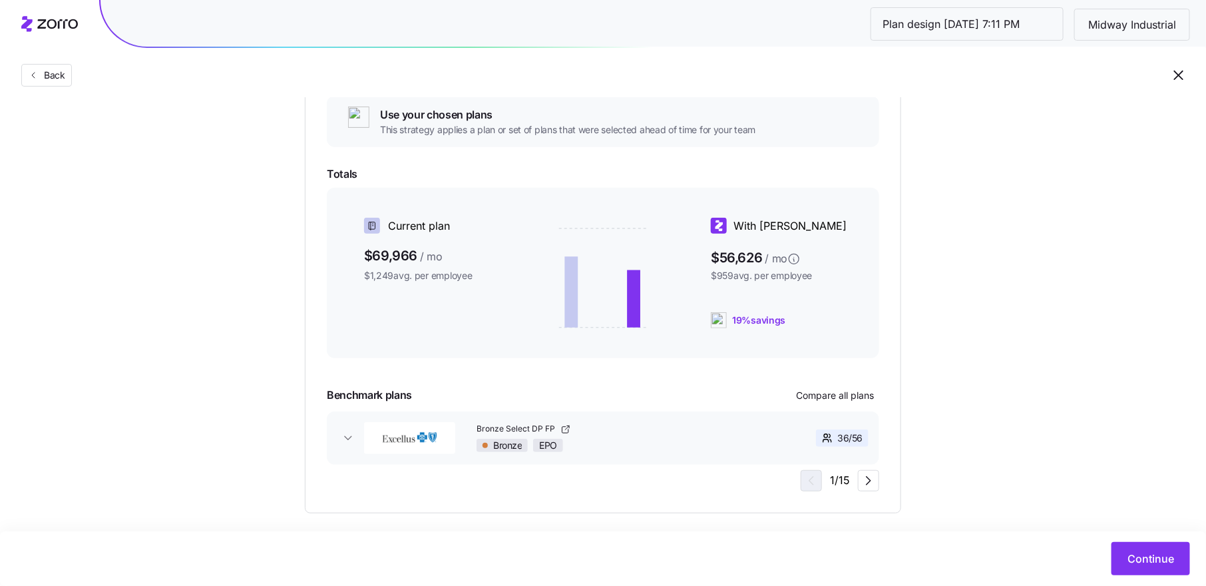
scroll to position [182, 0]
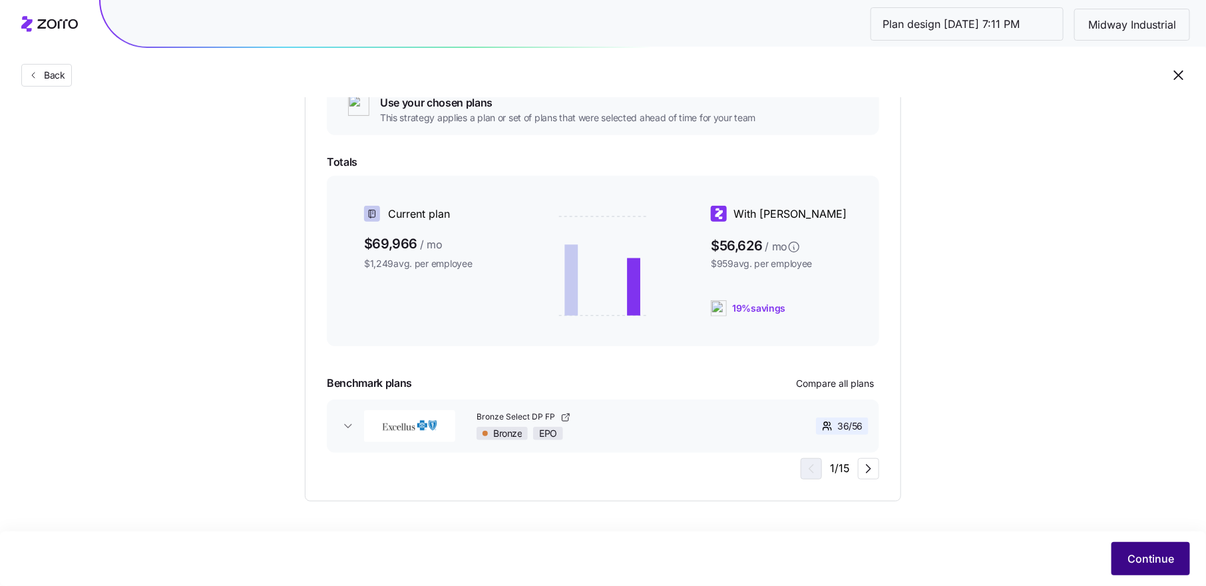
click at [1140, 550] on span "Continue" at bounding box center [1150, 558] width 47 height 16
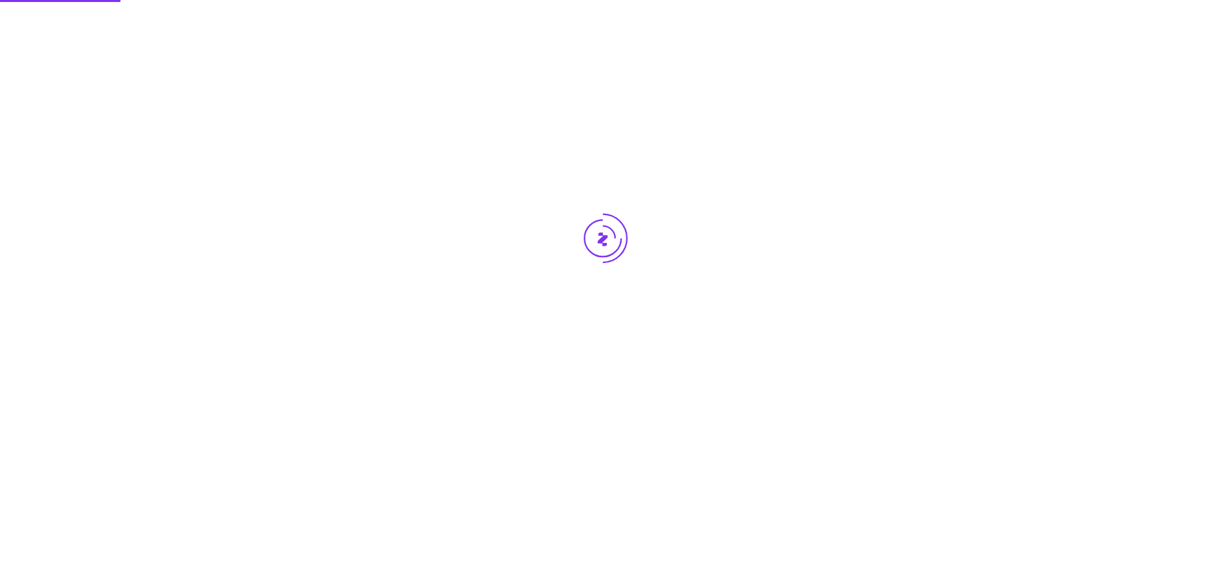
scroll to position [0, 0]
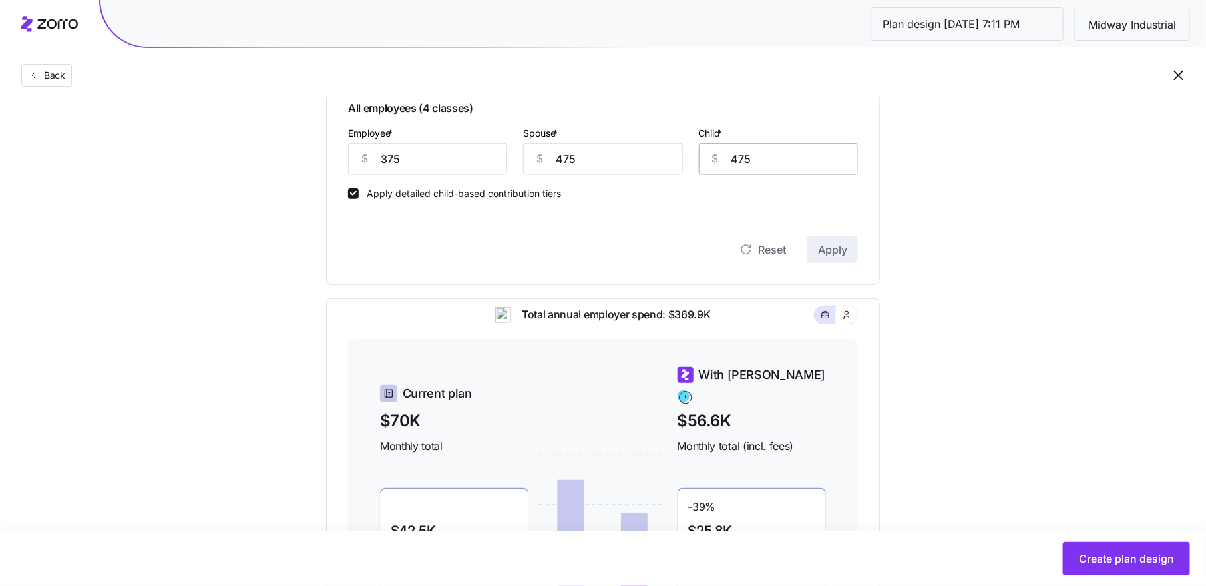
scroll to position [288, 0]
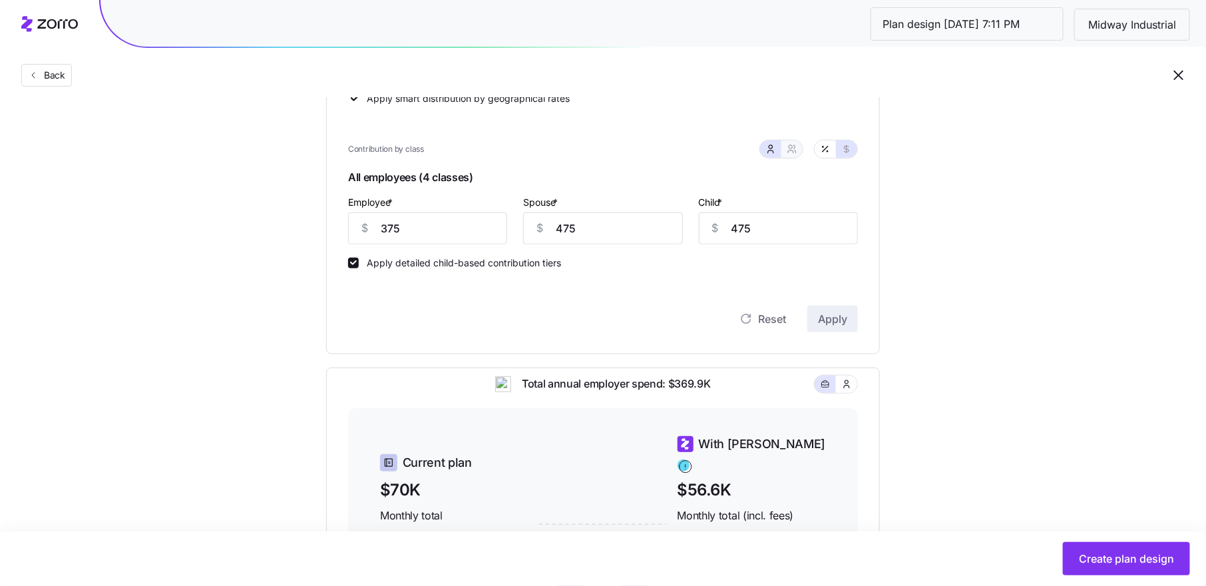
click at [792, 144] on icon "button" at bounding box center [792, 149] width 11 height 11
type input "850"
type input "1135"
drag, startPoint x: 420, startPoint y: 223, endPoint x: 443, endPoint y: 223, distance: 22.6
click at [419, 223] on input "375" at bounding box center [406, 228] width 116 height 32
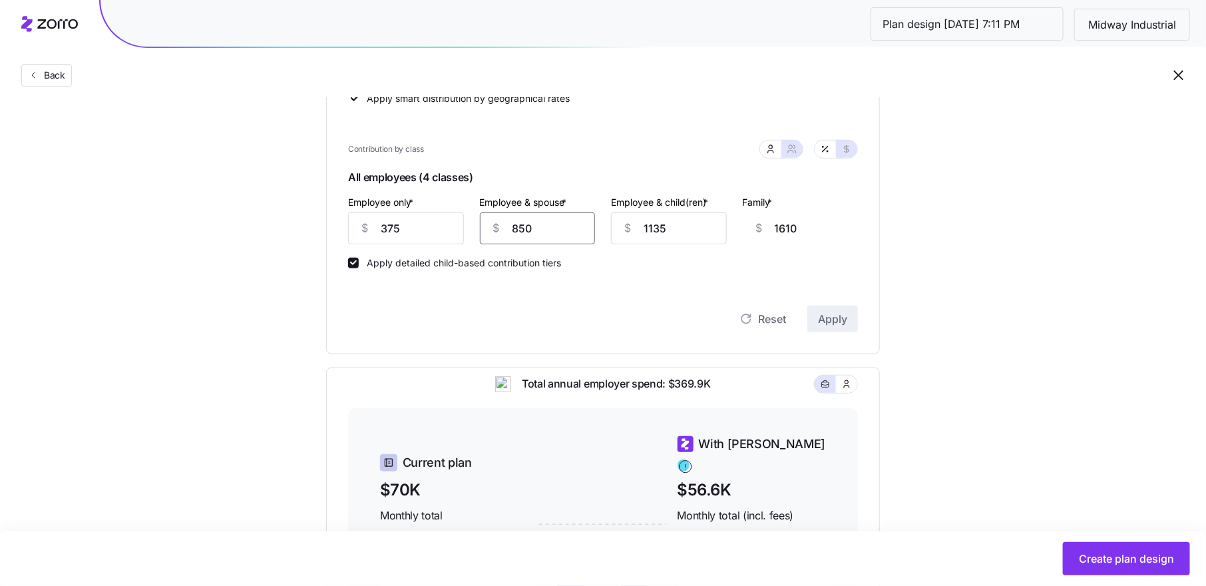
drag, startPoint x: 540, startPoint y: 224, endPoint x: 506, endPoint y: 224, distance: 33.3
click at [506, 224] on div "$ 850" at bounding box center [538, 228] width 116 height 32
type input "4"
type input "764"
type input "47"
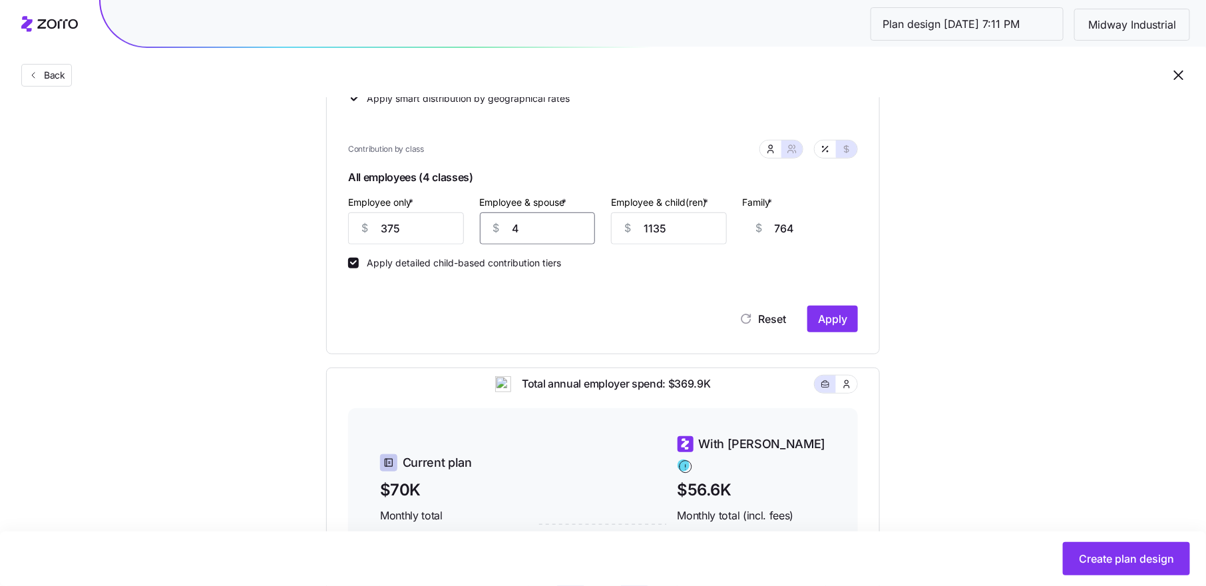
type input "807"
type input "474"
type input "1234"
type input "47"
type input "807"
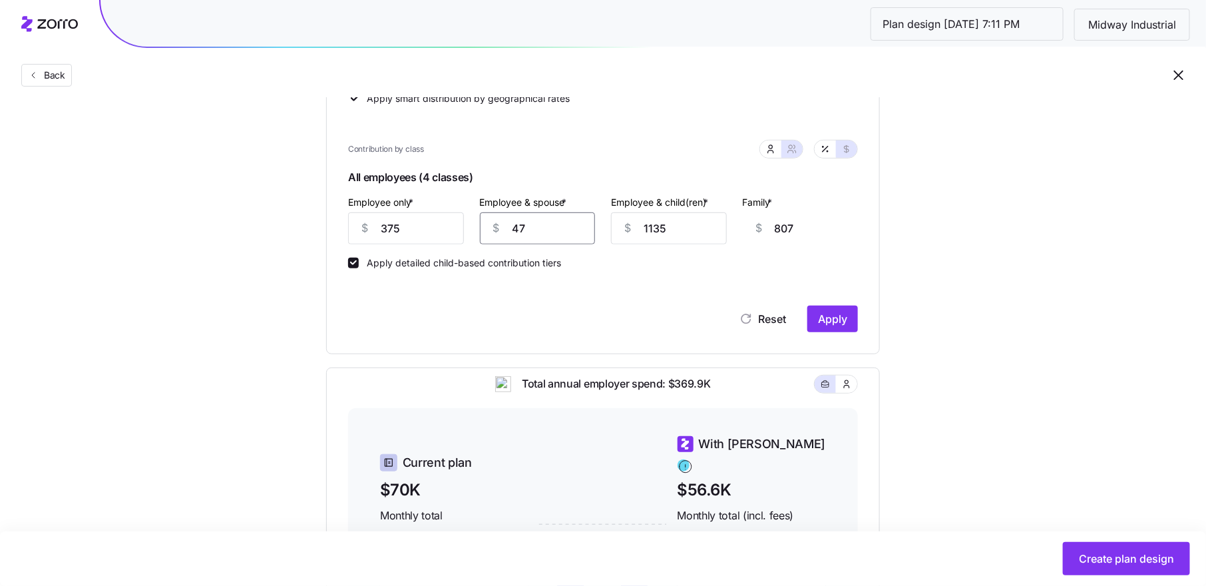
type input "475"
type input "1235"
type input "475"
type input "4"
type input "104"
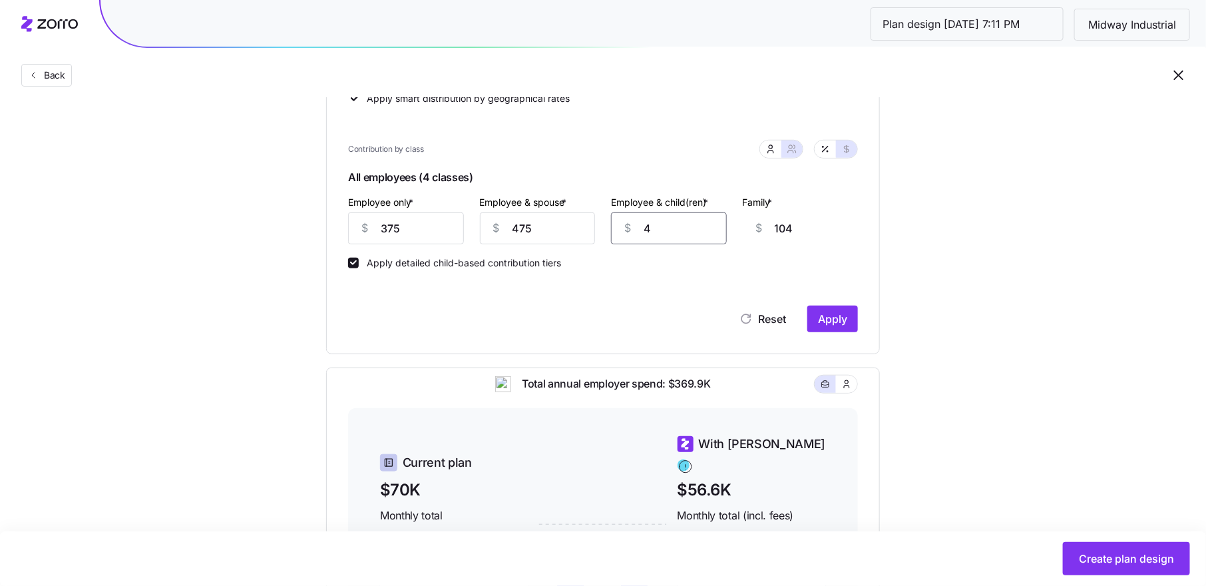
type input "47"
type input "147"
type input "475"
type input "575"
type input "475"
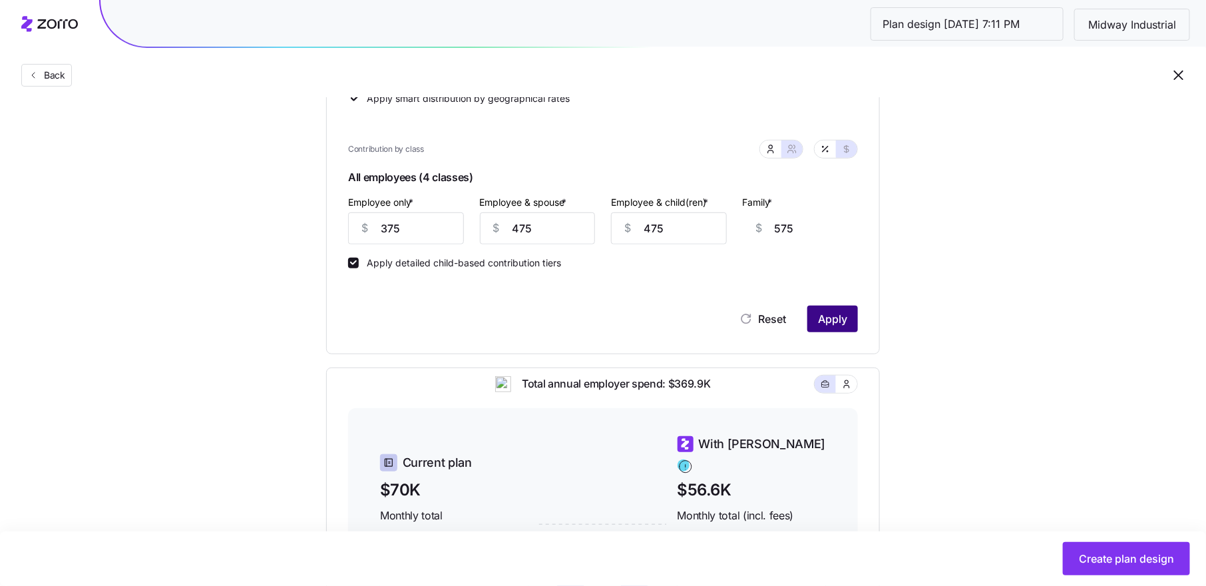
click at [832, 316] on span "Apply" at bounding box center [832, 319] width 29 height 16
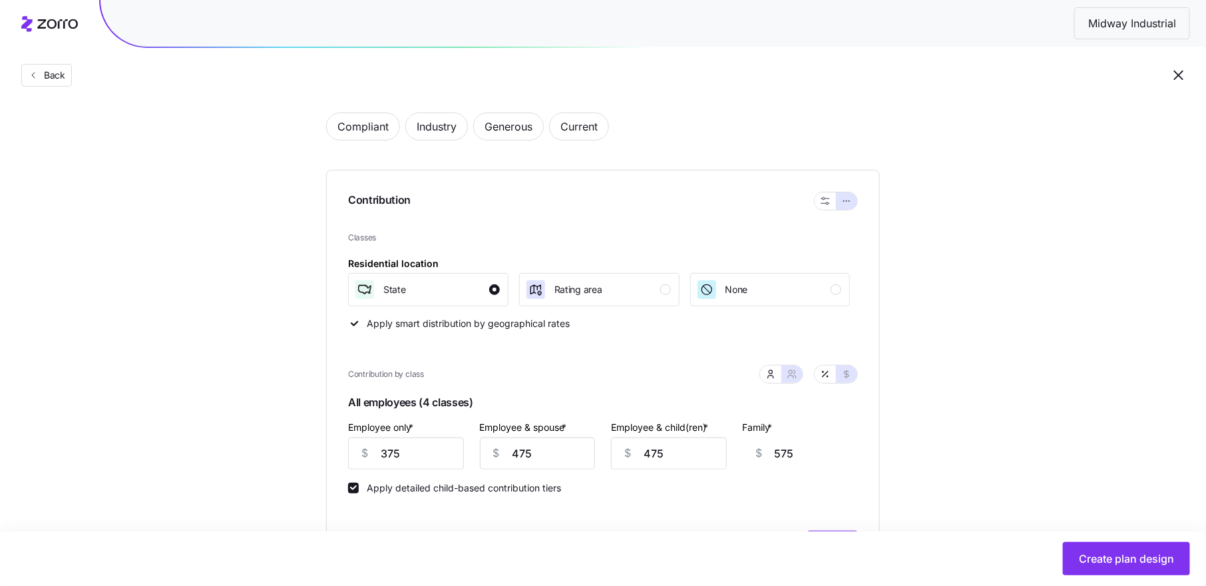
scroll to position [140, 0]
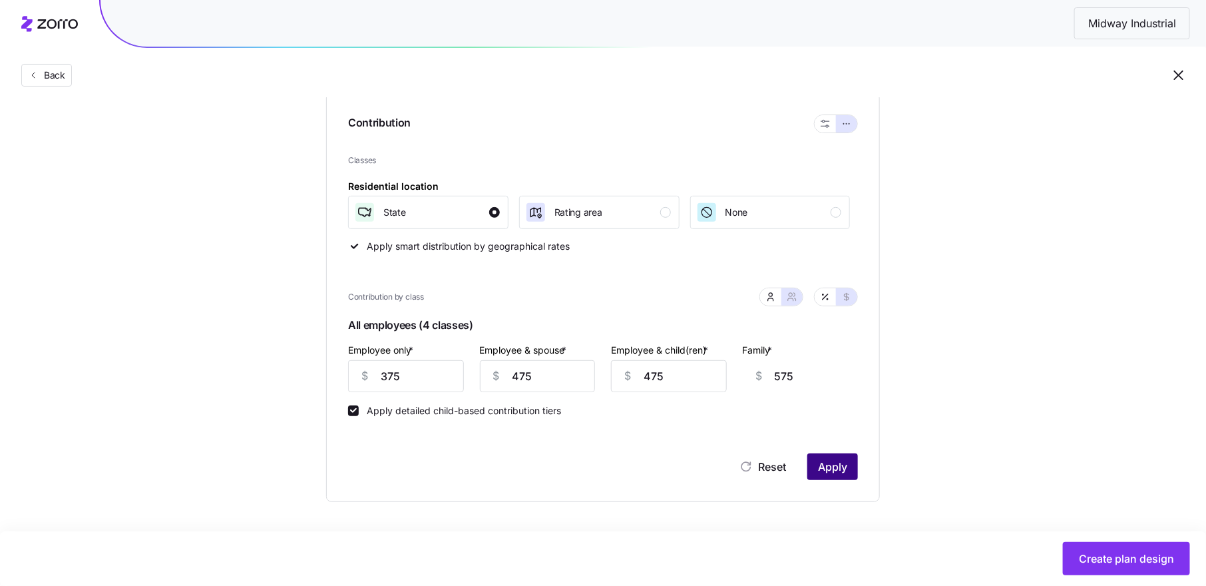
click at [834, 464] on span "Apply" at bounding box center [832, 467] width 29 height 16
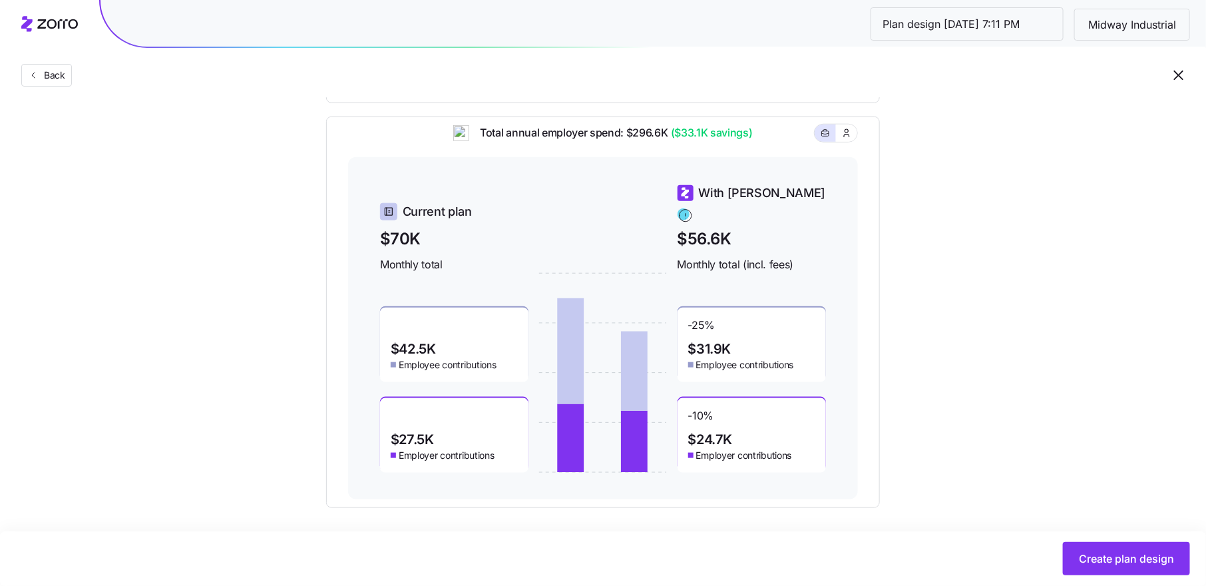
scroll to position [546, 0]
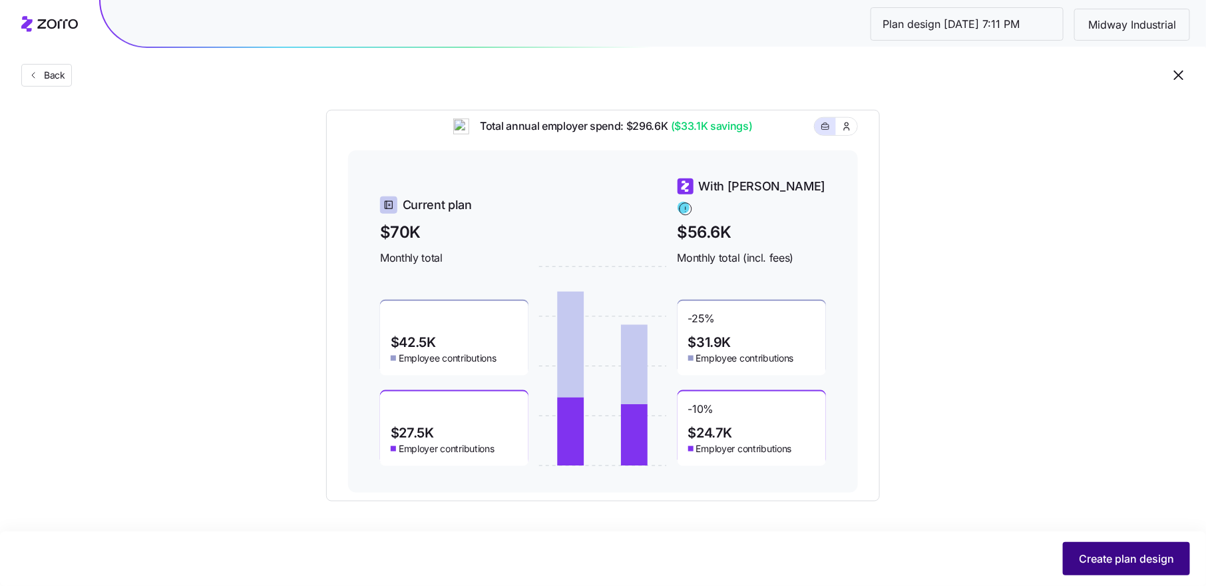
click at [1113, 553] on span "Create plan design" at bounding box center [1126, 558] width 95 height 16
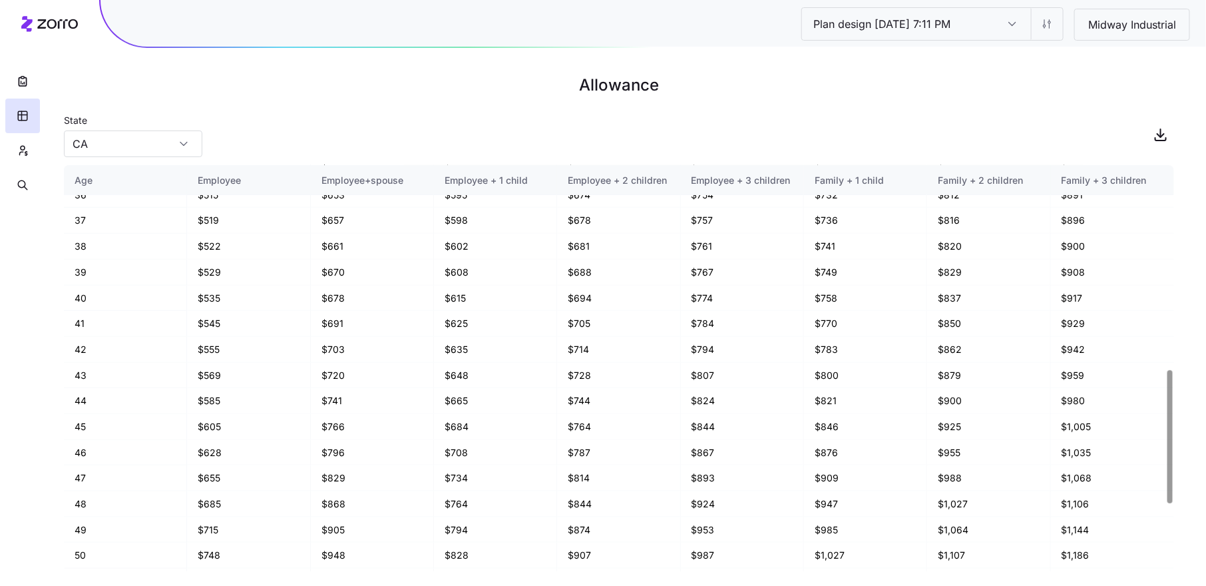
scroll to position [296, 0]
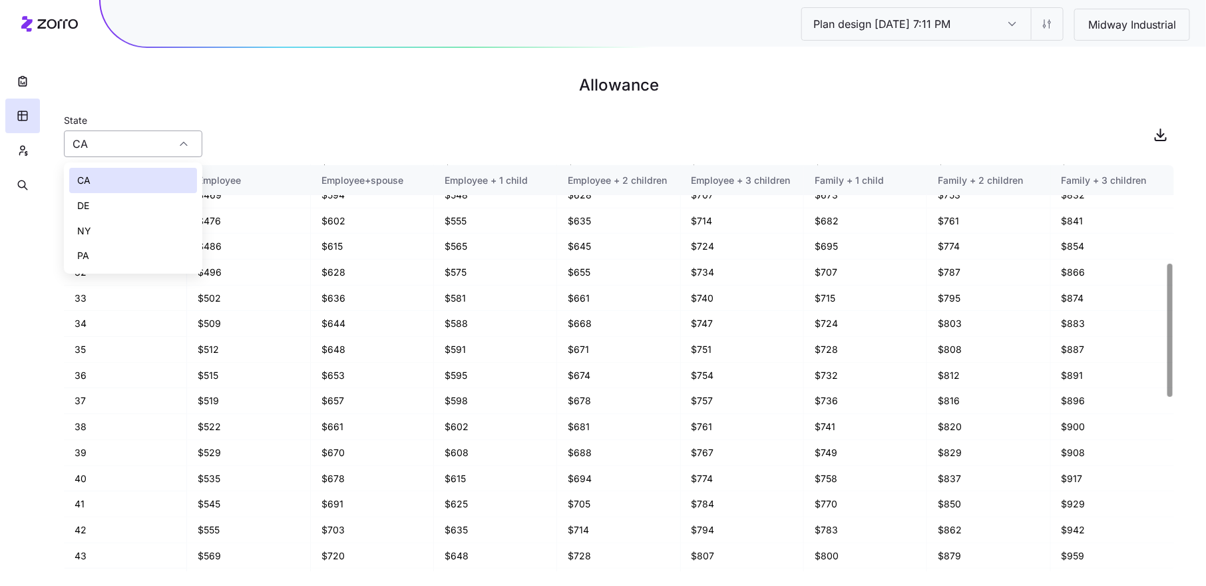
click at [165, 136] on input "CA" at bounding box center [133, 143] width 138 height 27
click at [149, 229] on div "NY" at bounding box center [133, 230] width 128 height 25
type input "NY"
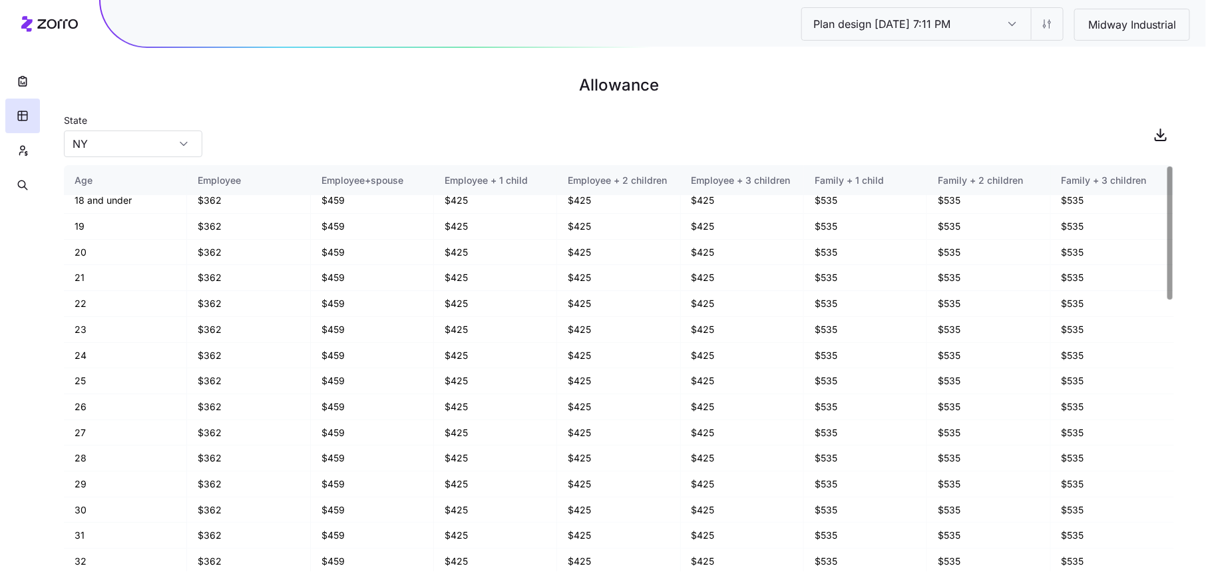
scroll to position [0, 0]
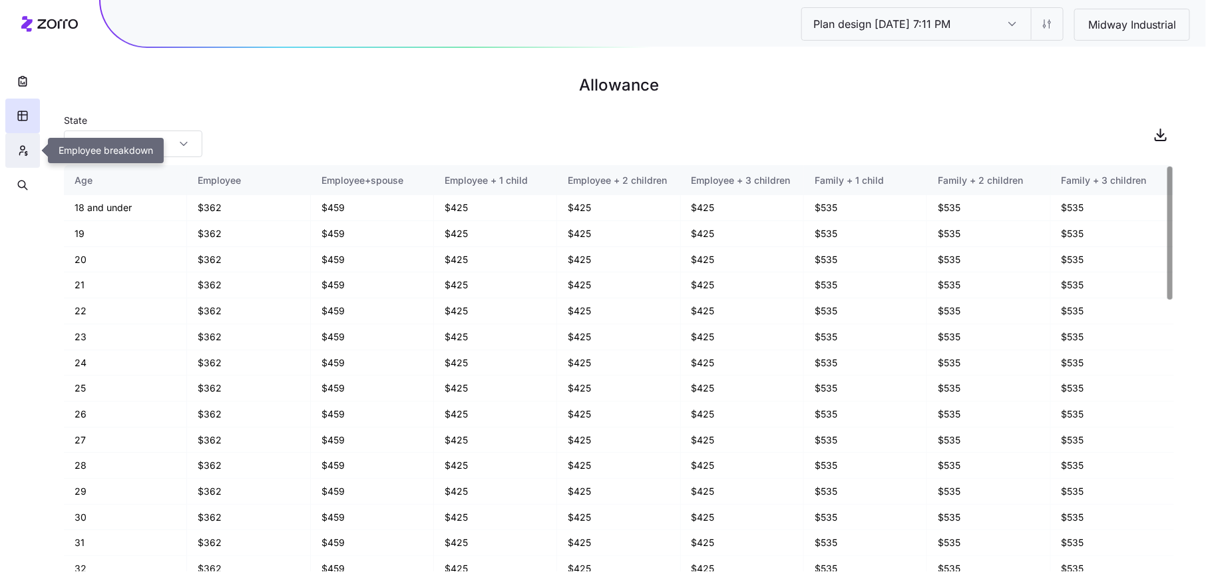
click at [15, 144] on button "button" at bounding box center [22, 150] width 35 height 35
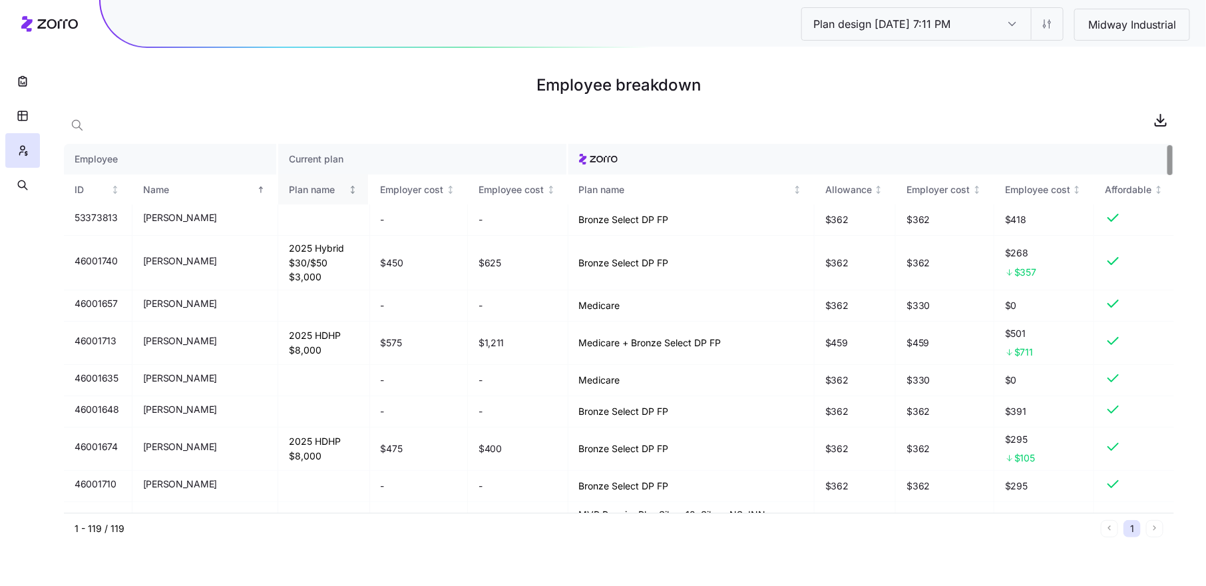
click at [289, 190] on div "Plan name" at bounding box center [317, 189] width 57 height 15
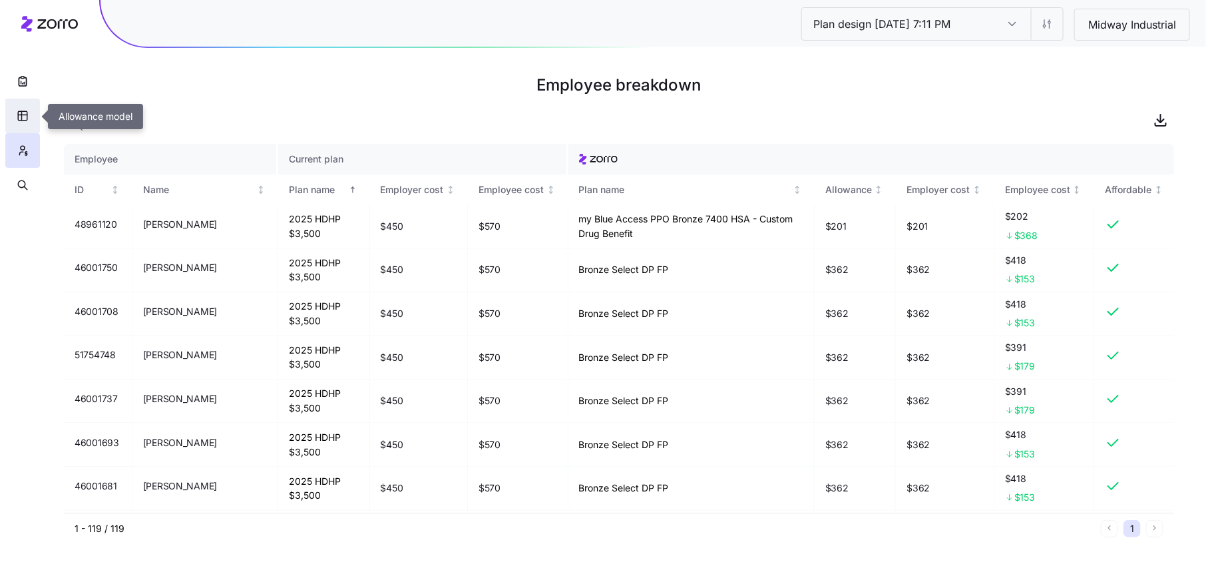
click at [35, 107] on button "button" at bounding box center [22, 115] width 35 height 35
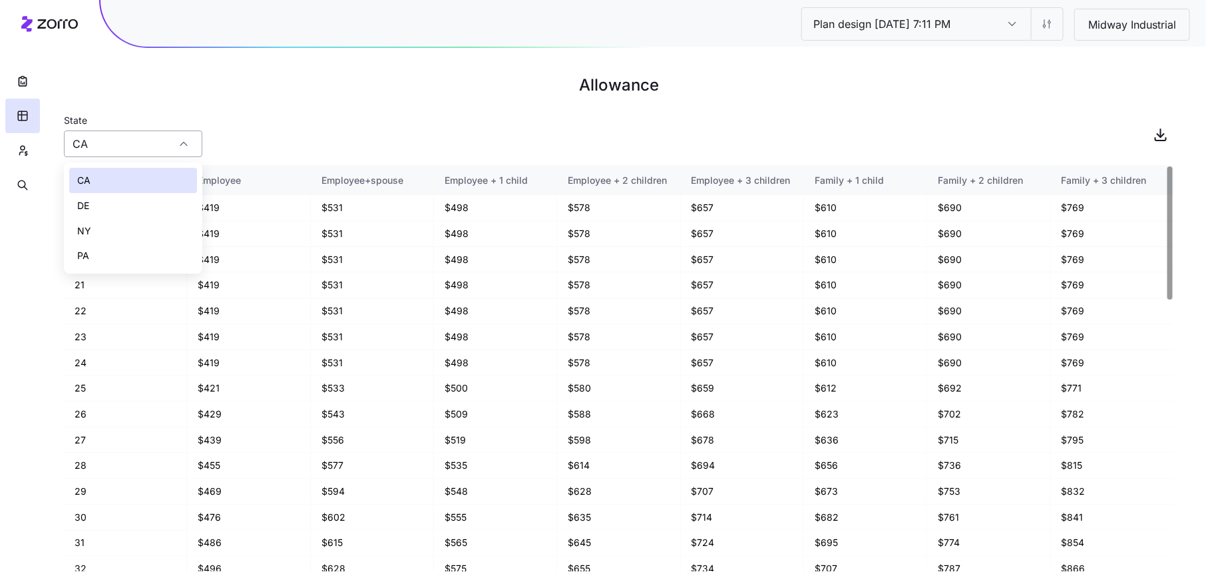
click at [124, 138] on input "CA" at bounding box center [133, 143] width 138 height 27
click at [119, 229] on div "NY" at bounding box center [133, 230] width 128 height 25
type input "NY"
click at [1049, 32] on html "Plan design [DATE] 7:11 PM Plan design [DATE] 7:11 PM Midway Industrial Allowan…" at bounding box center [603, 293] width 1206 height 586
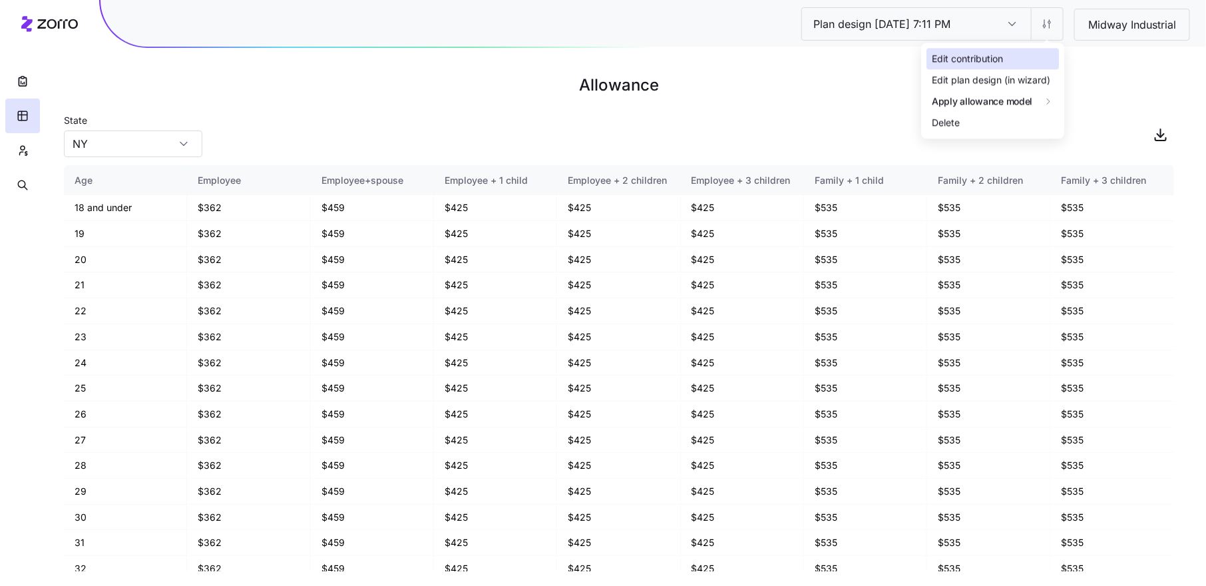
click at [1018, 59] on div "Edit contribution" at bounding box center [992, 58] width 132 height 21
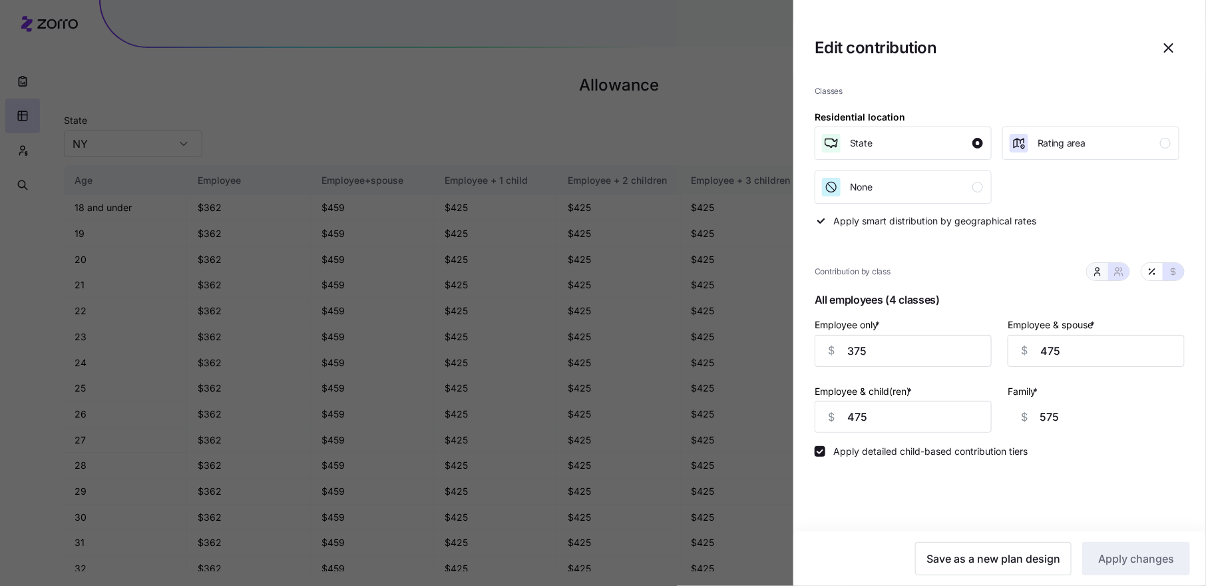
click at [1099, 274] on icon "button" at bounding box center [1097, 274] width 5 height 3
type input "100"
type input "63"
click at [1126, 272] on button "button" at bounding box center [1118, 271] width 21 height 17
type input "475"
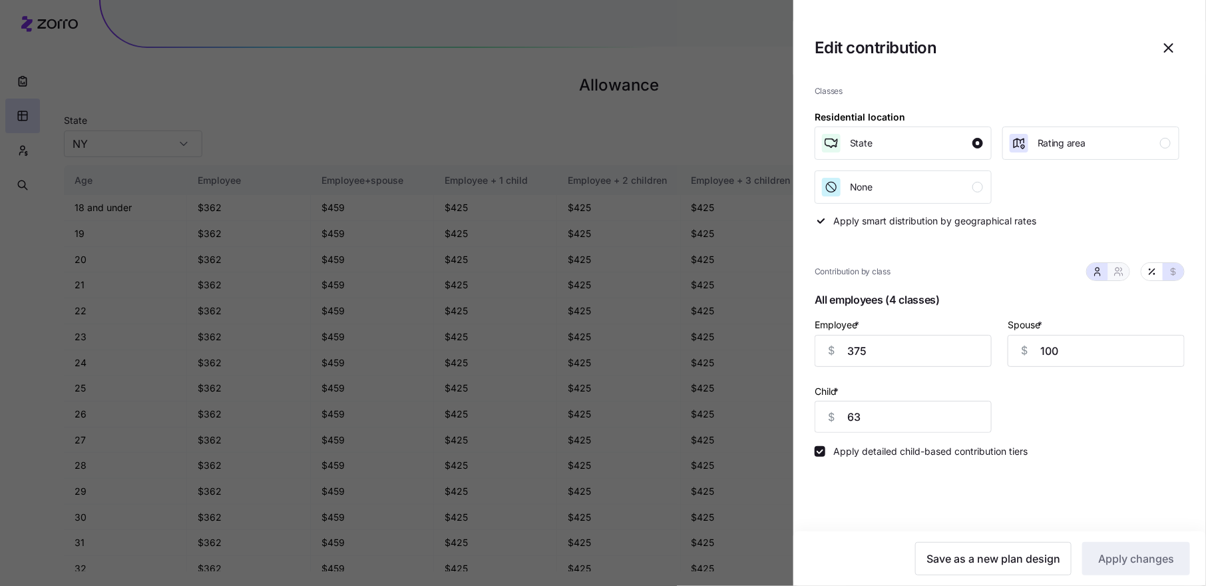
type input "475"
click at [1158, 274] on button "button" at bounding box center [1151, 271] width 21 height 17
type input "48"
type input "31"
type input "29"
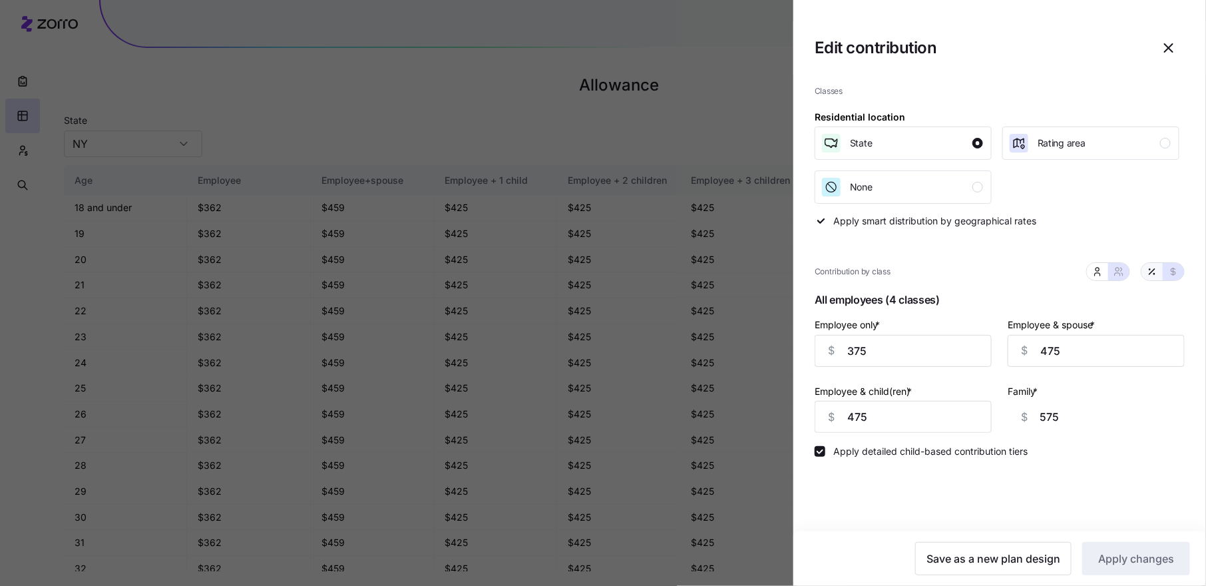
type input "24"
click at [1177, 270] on icon "button" at bounding box center [1173, 271] width 11 height 11
type input "375"
type input "475"
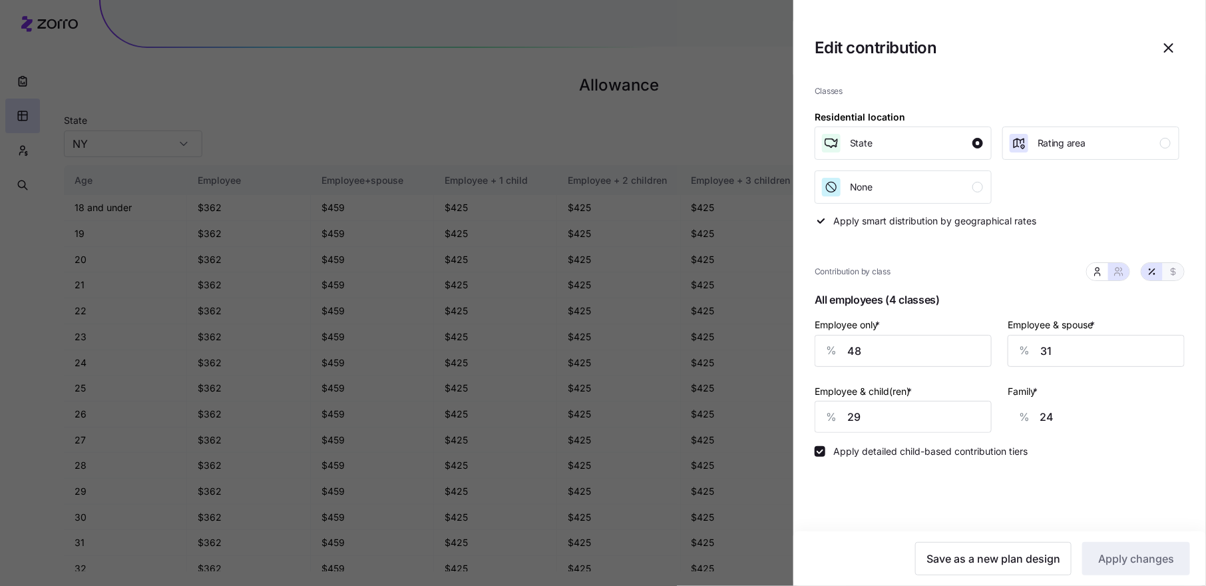
type input "575"
click at [1152, 272] on icon "button" at bounding box center [1152, 271] width 11 height 11
type input "48"
type input "31"
type input "29"
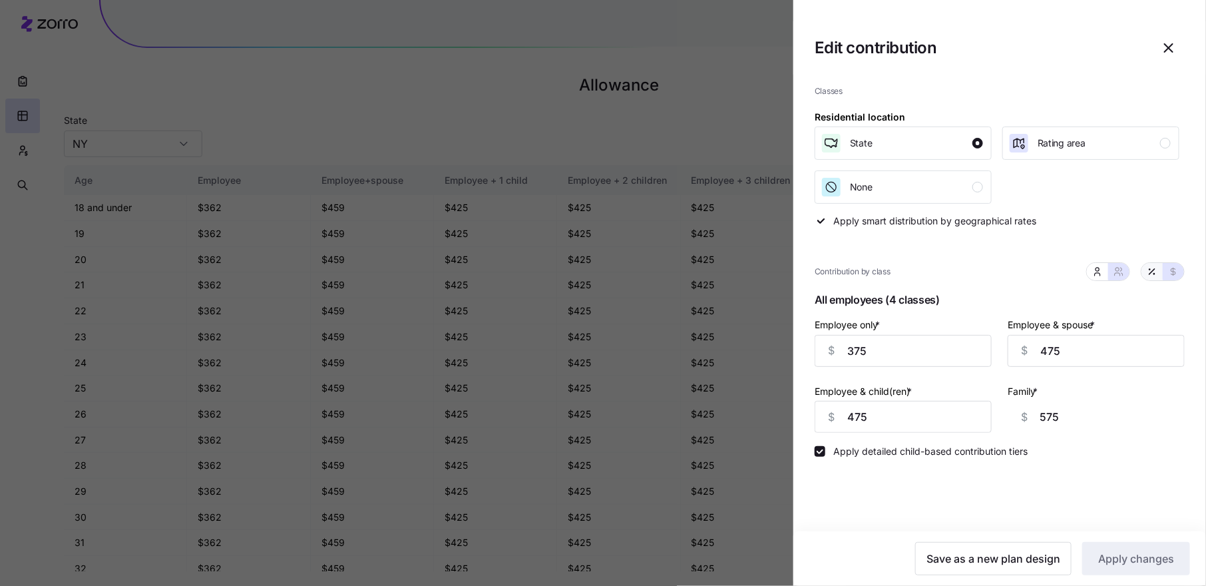
type input "24"
click at [1175, 56] on span "button" at bounding box center [1168, 48] width 31 height 31
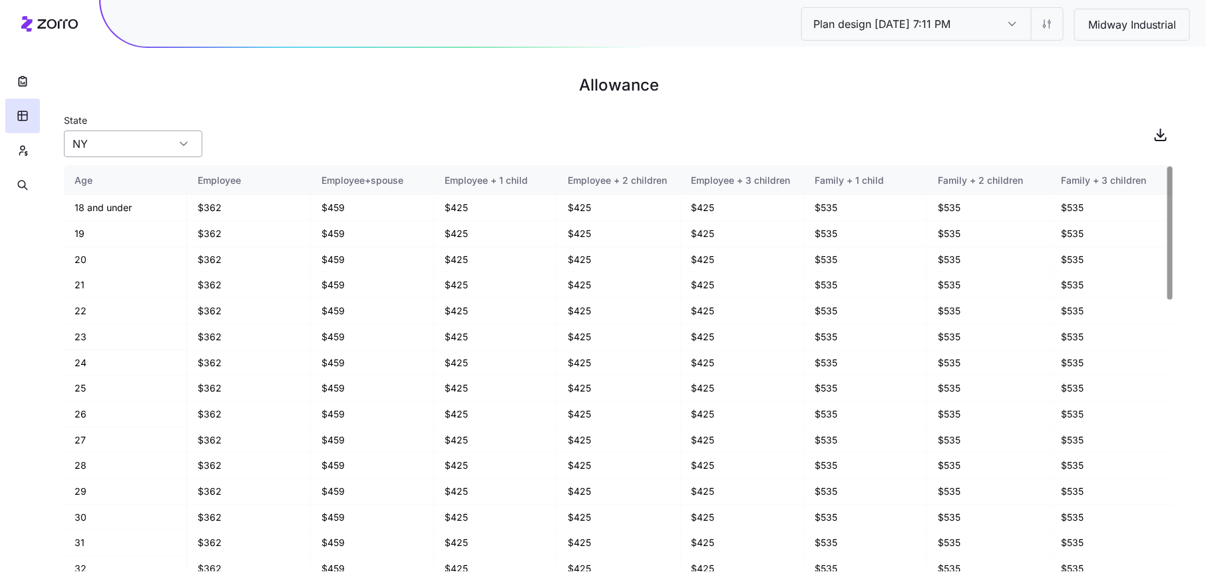
click at [171, 144] on input "NY" at bounding box center [133, 143] width 138 height 27
click at [141, 251] on div "PA" at bounding box center [133, 255] width 128 height 25
type input "PA"
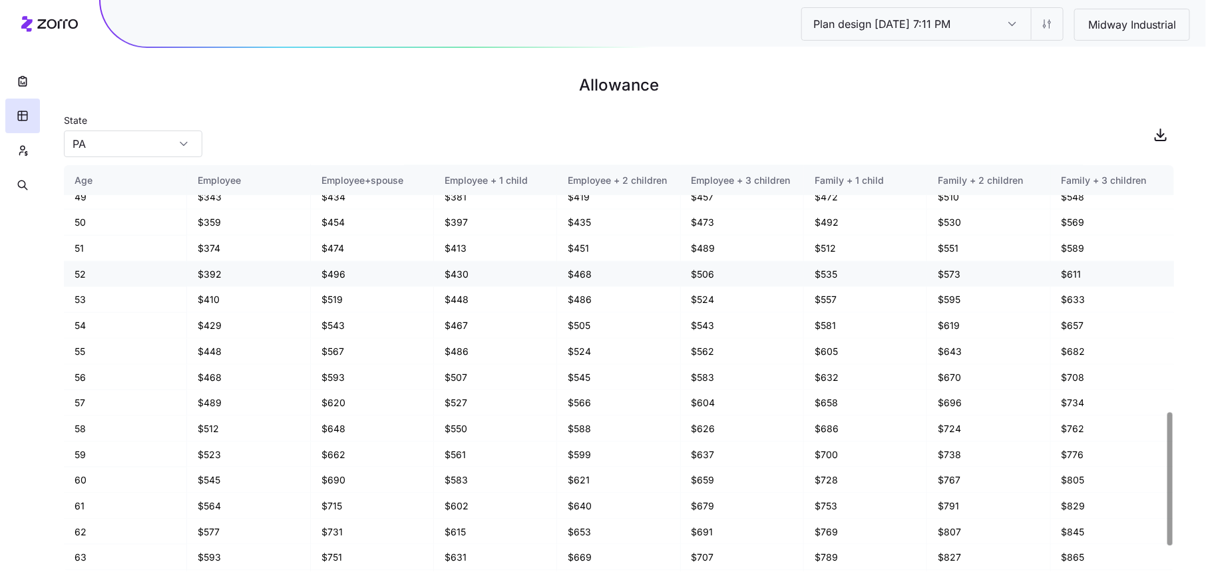
scroll to position [823, 0]
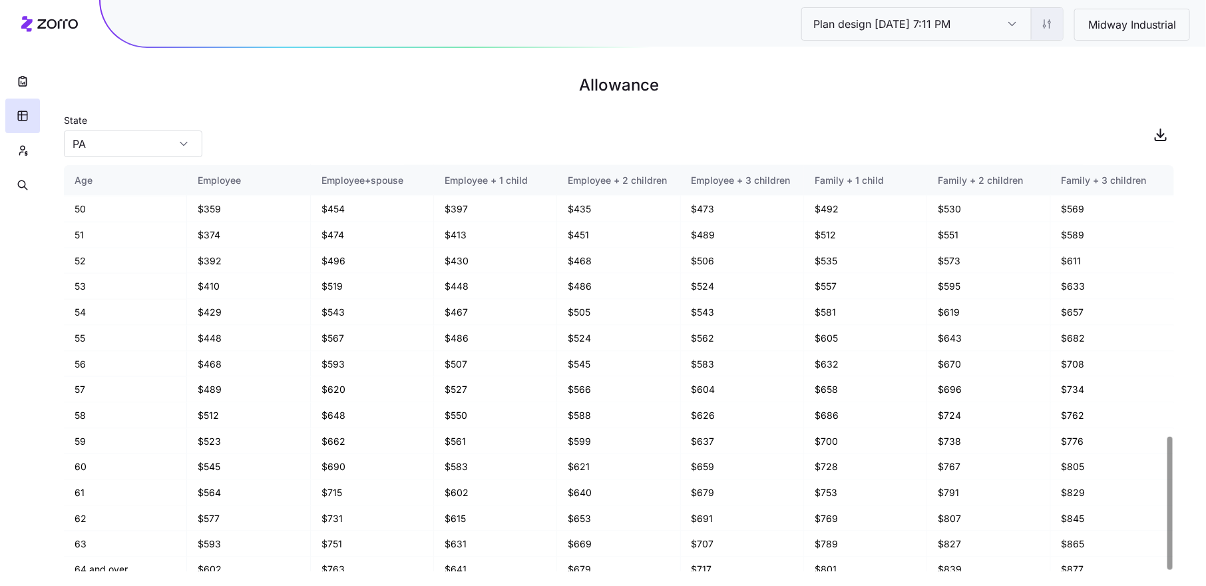
click at [1050, 19] on html "Plan design [DATE] 7:11 PM Plan design [DATE] 7:11 PM Midway Industrial Allowan…" at bounding box center [603, 293] width 1206 height 586
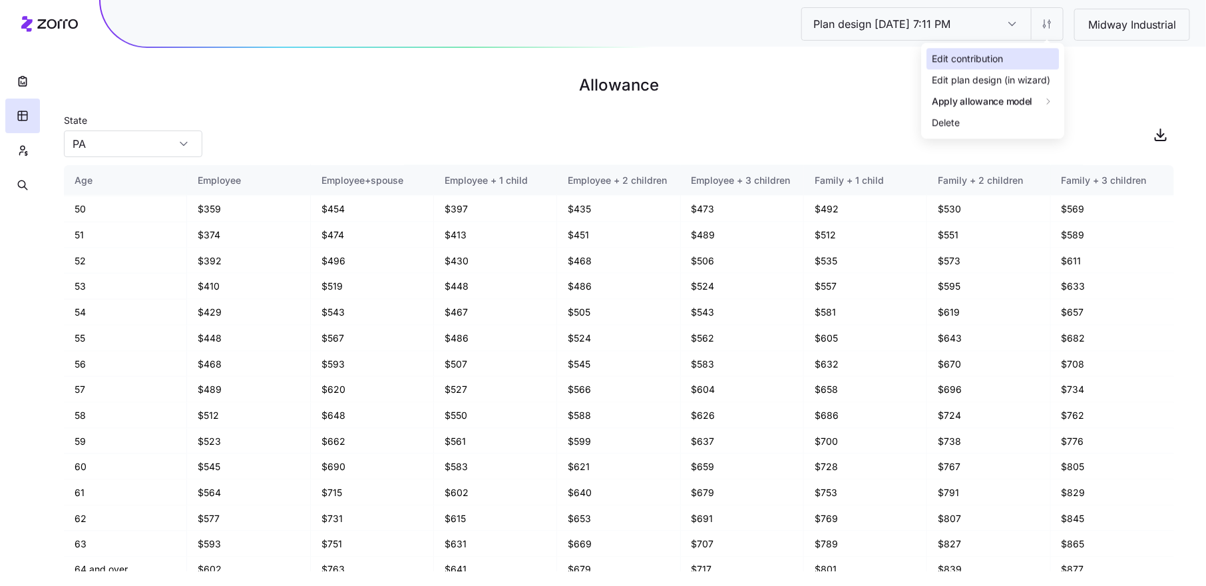
click at [1033, 53] on div "Edit contribution" at bounding box center [992, 58] width 132 height 21
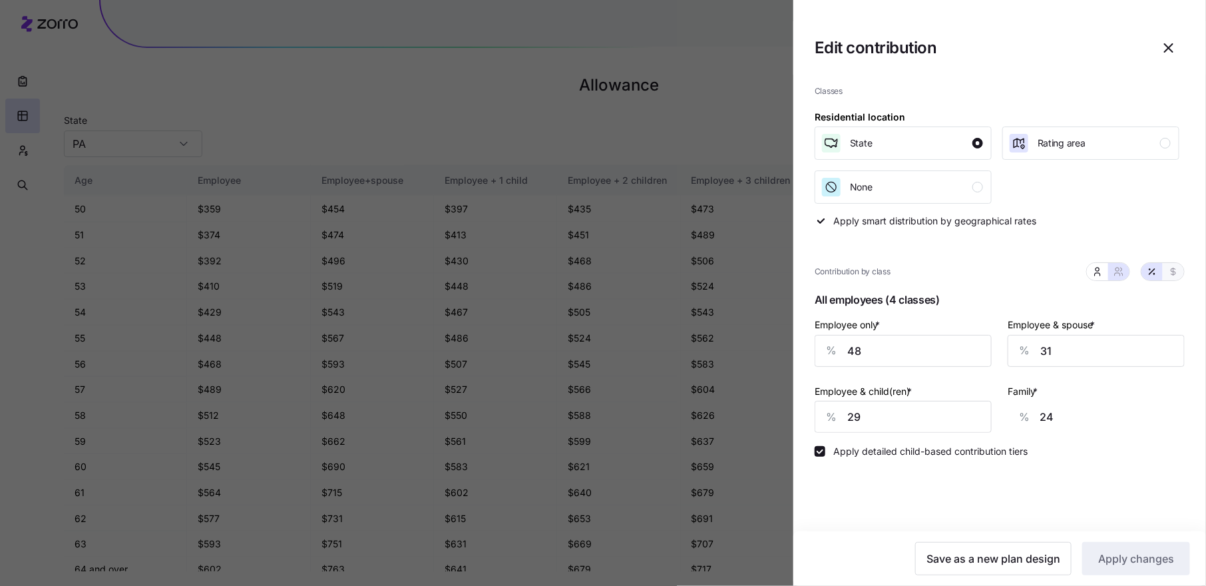
click at [1169, 272] on icon "button" at bounding box center [1173, 271] width 11 height 11
type input "375"
type input "475"
type input "575"
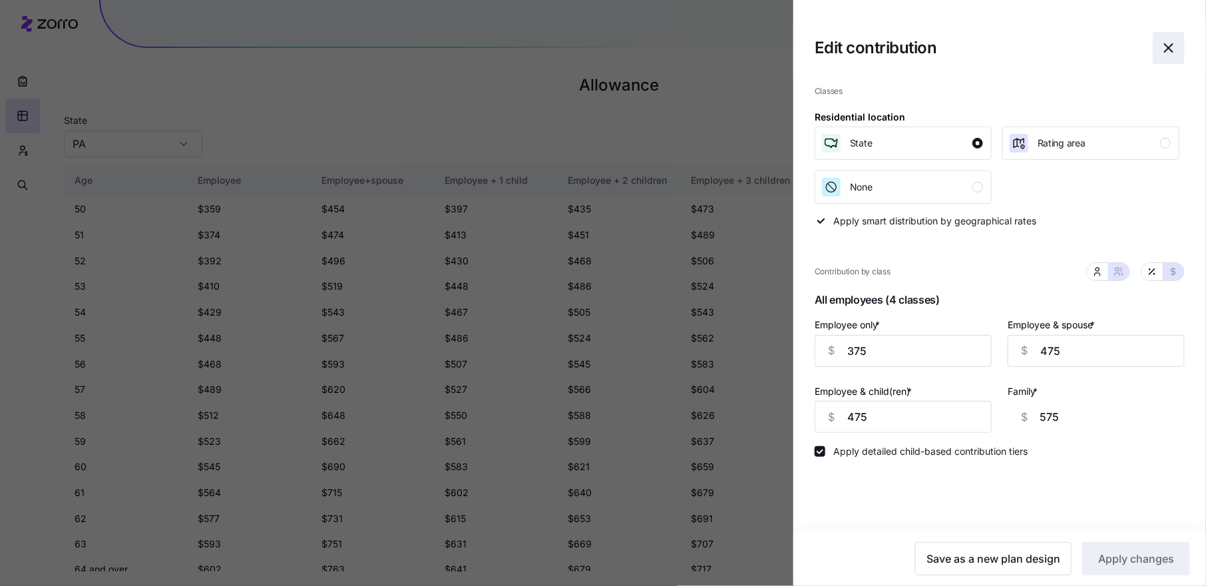
click at [1165, 45] on icon "button" at bounding box center [1169, 48] width 8 height 8
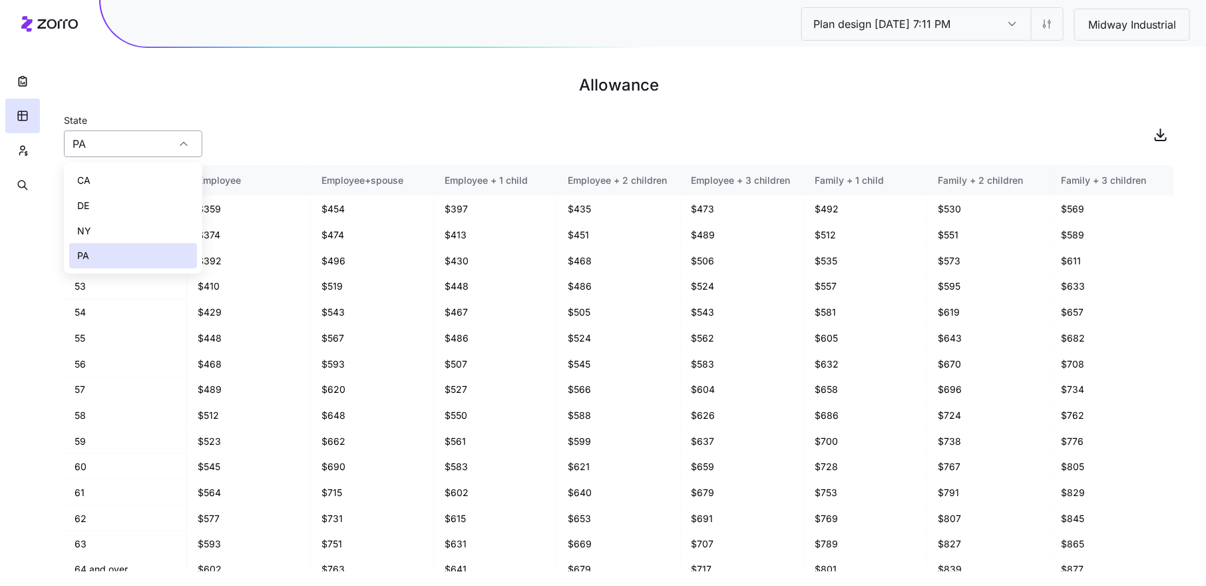
click at [182, 146] on div "PA" at bounding box center [133, 143] width 138 height 27
click at [174, 228] on div "NY" at bounding box center [133, 230] width 128 height 25
click at [176, 136] on input "NY" at bounding box center [133, 143] width 138 height 27
click at [153, 248] on div "PA" at bounding box center [133, 255] width 128 height 25
type input "PA"
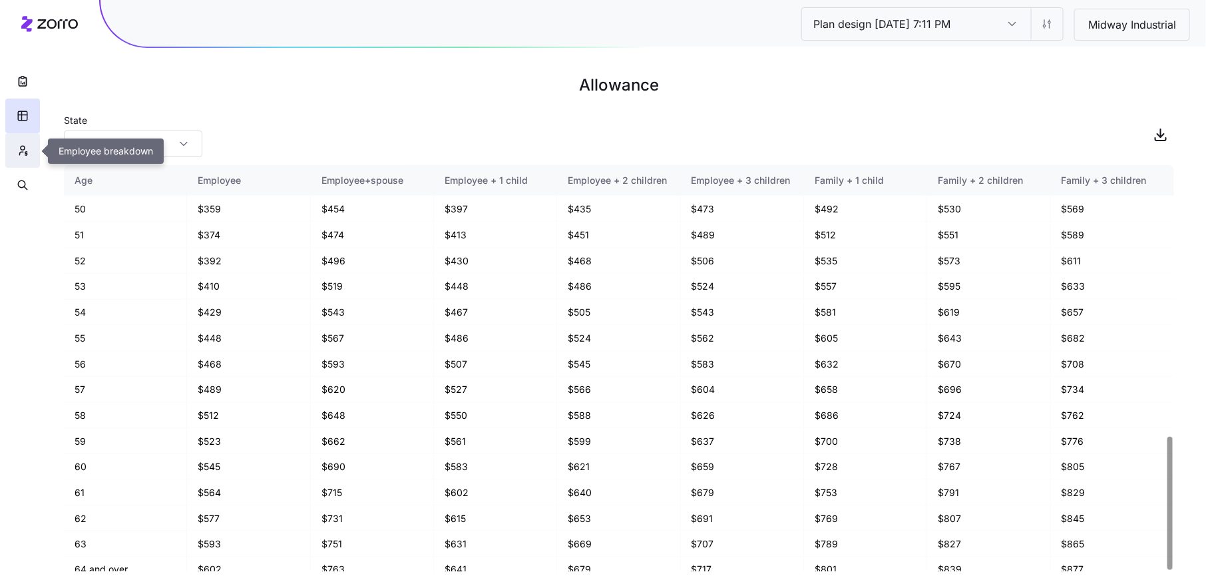
click at [27, 149] on icon "button" at bounding box center [23, 150] width 12 height 13
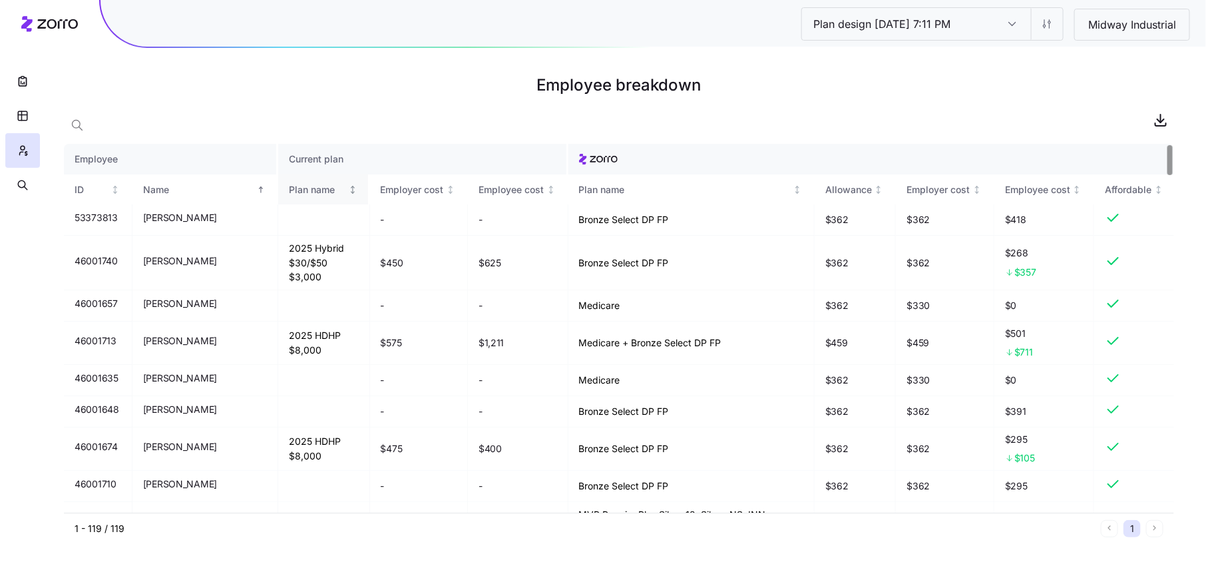
click at [294, 184] on div "Plan name" at bounding box center [317, 189] width 57 height 15
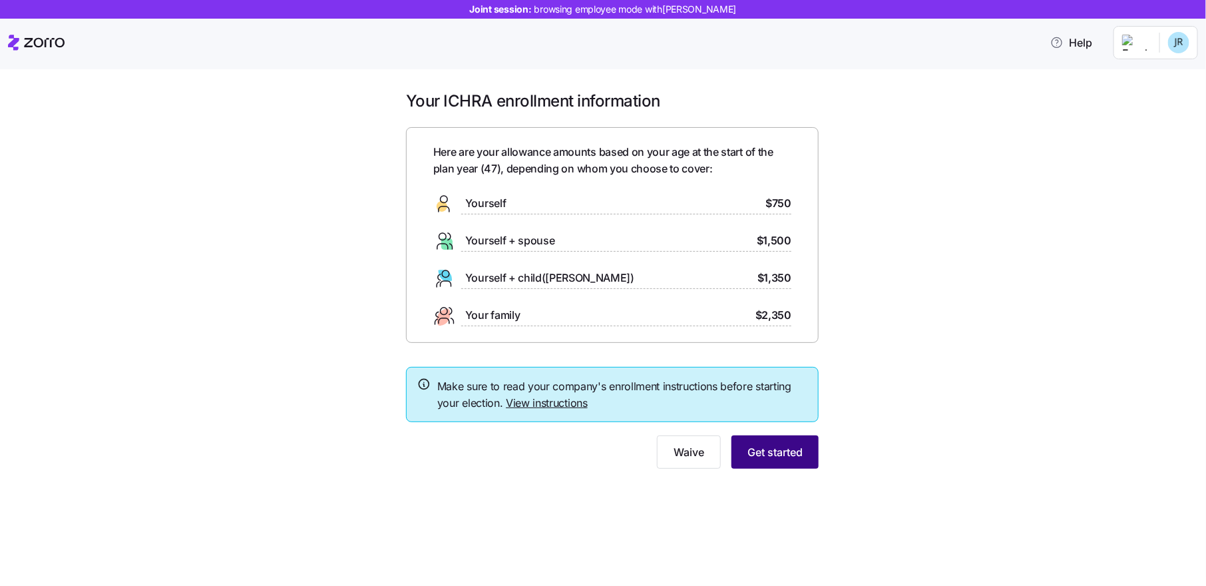
click at [781, 453] on span "Get started" at bounding box center [774, 452] width 55 height 16
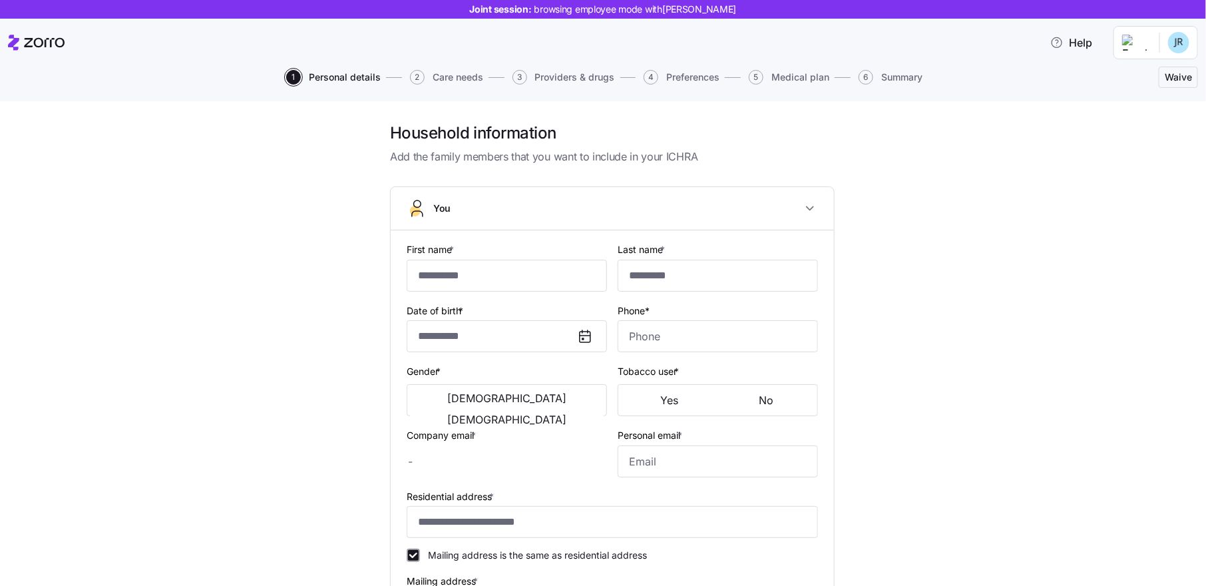
type input "****"
type input "[PERSON_NAME][EMAIL_ADDRESS][DOMAIN_NAME]"
type input "[EMAIL_ADDRESS][DOMAIN_NAME]"
type input "**********"
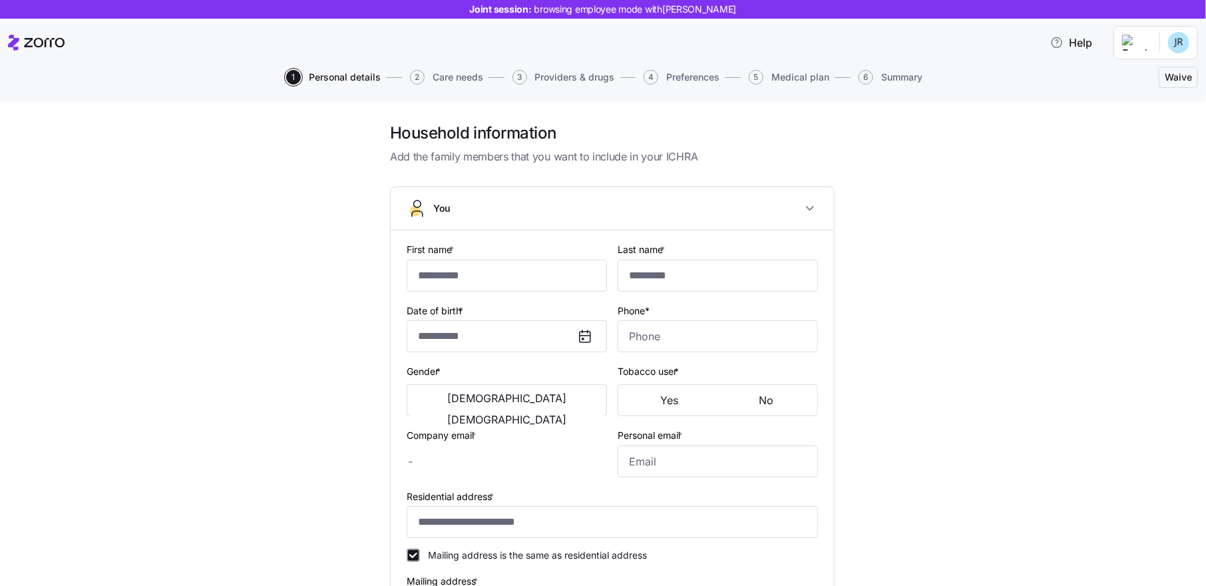
checkbox input "true"
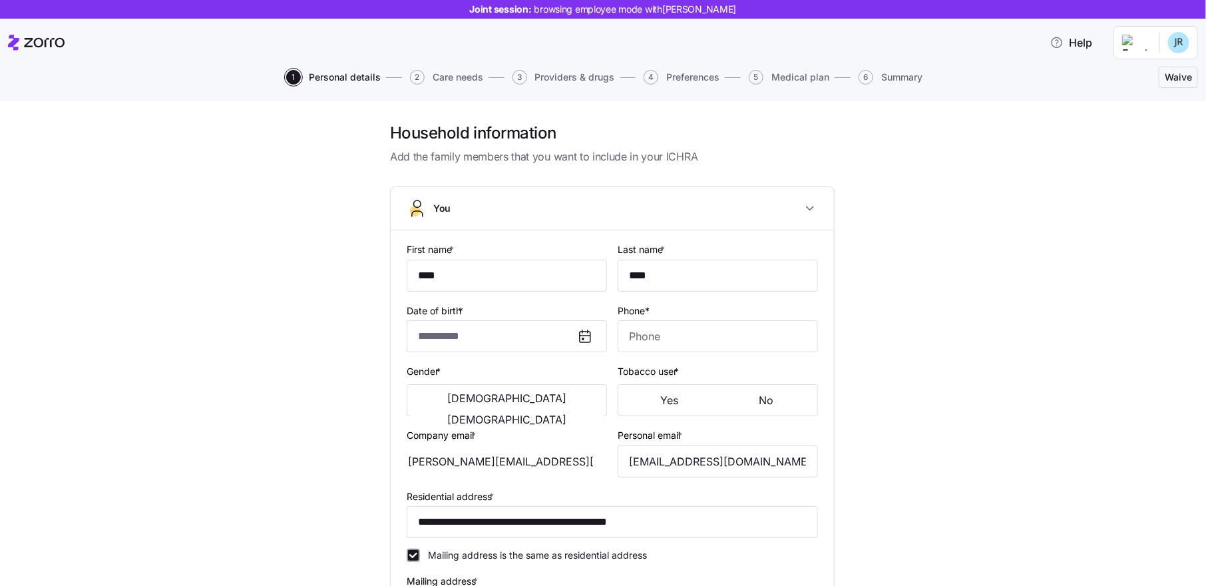
type input "**********"
type input "[PHONE_NUMBER]"
type input "[DEMOGRAPHIC_DATA] citizen"
type input "Married"
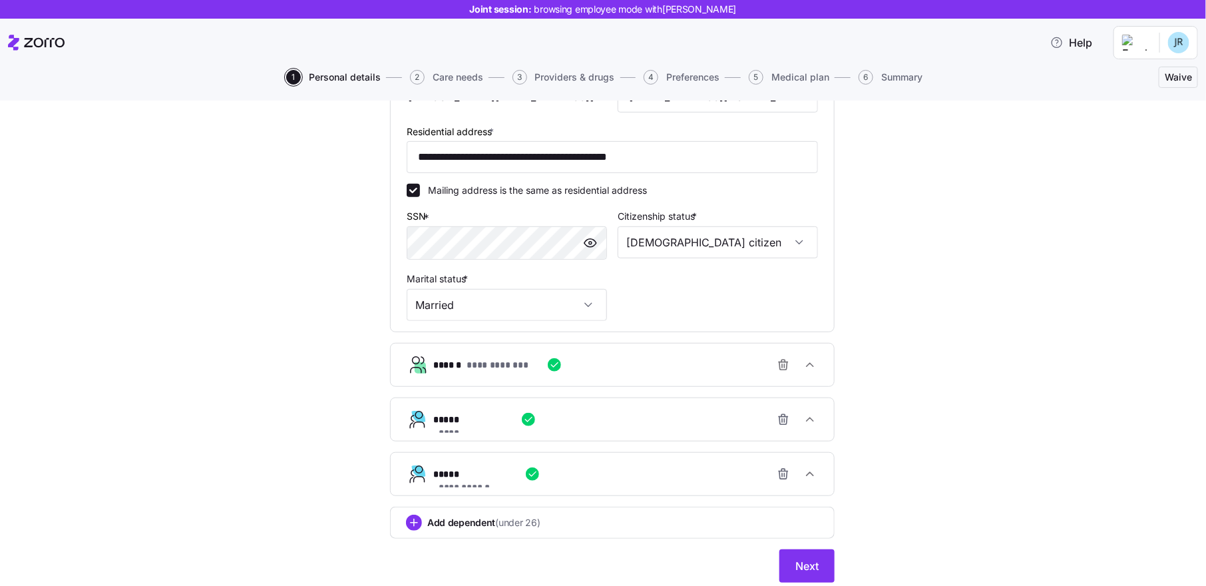
scroll to position [409, 0]
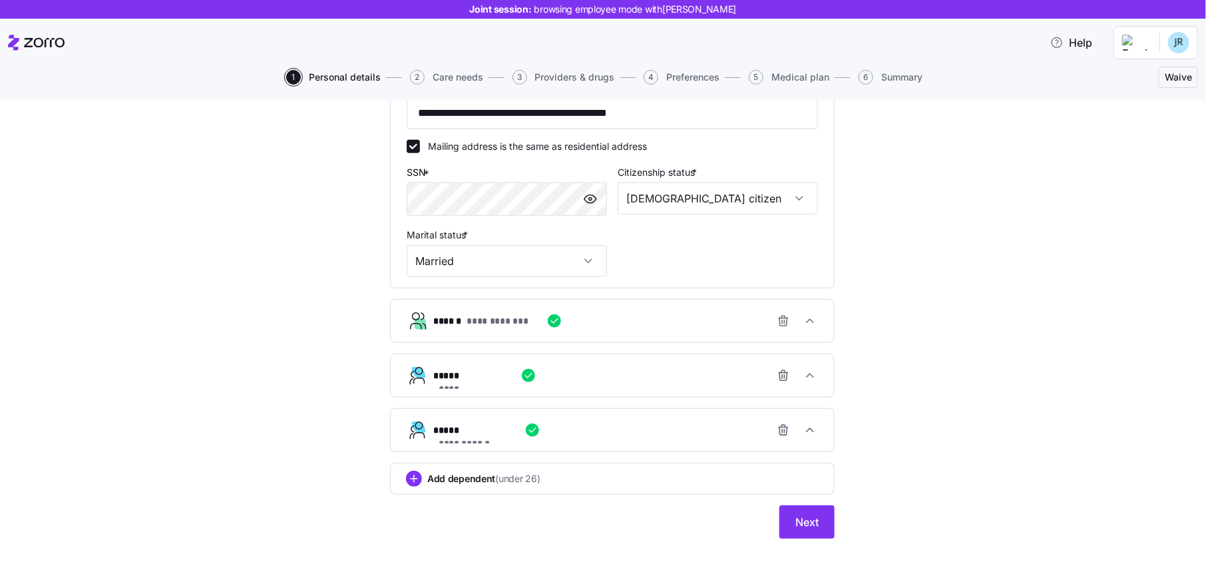
click at [595, 317] on div "**********" at bounding box center [617, 320] width 369 height 27
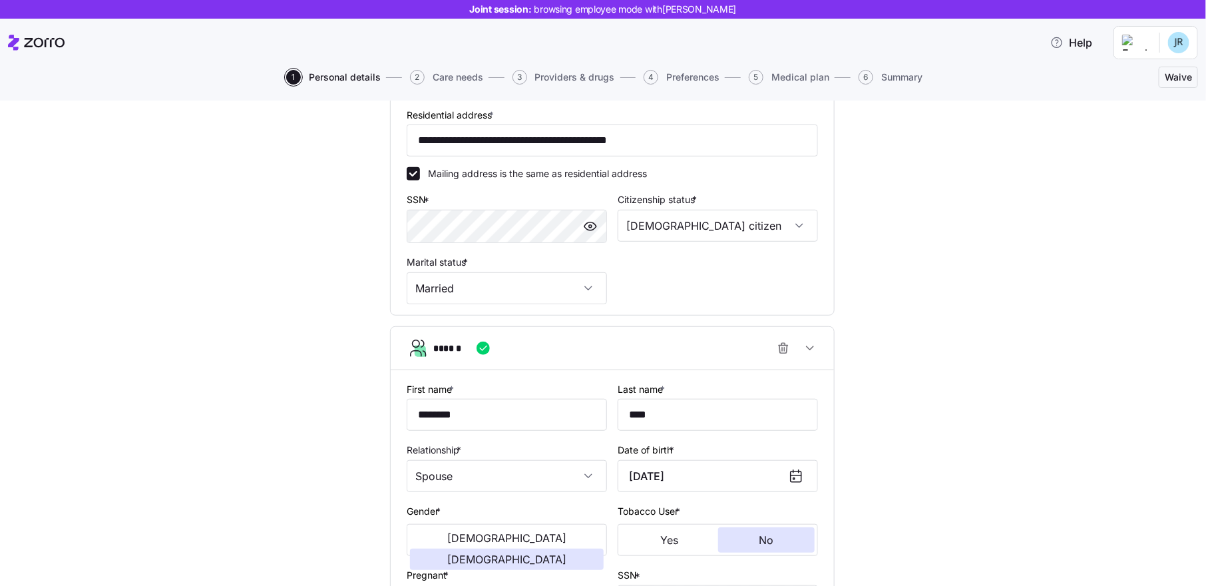
scroll to position [363, 0]
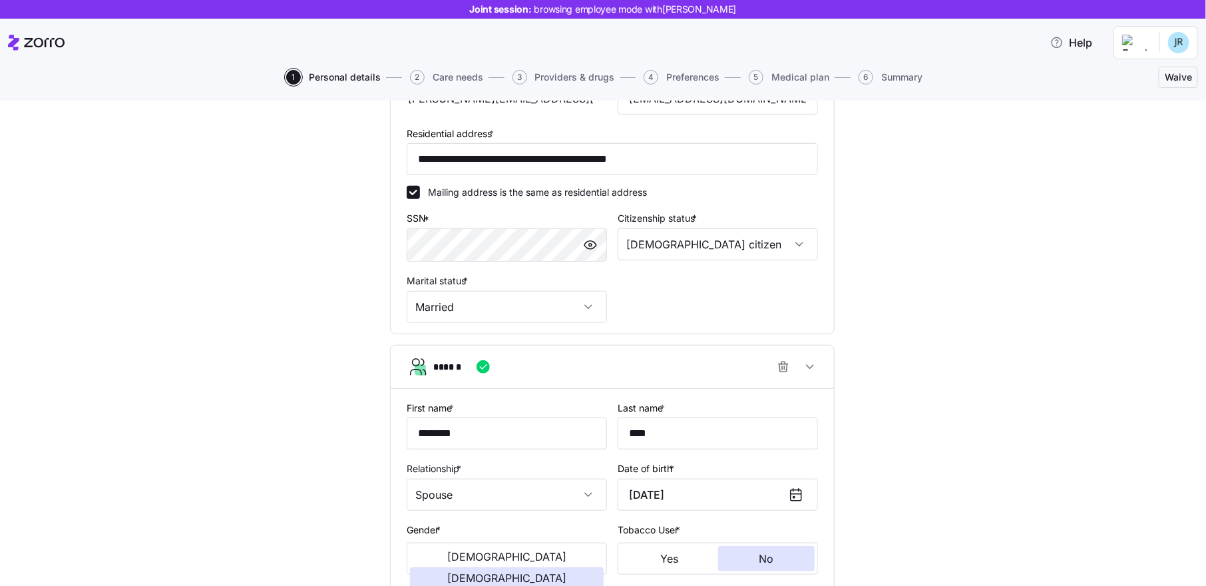
click at [624, 367] on div "******" at bounding box center [617, 366] width 369 height 27
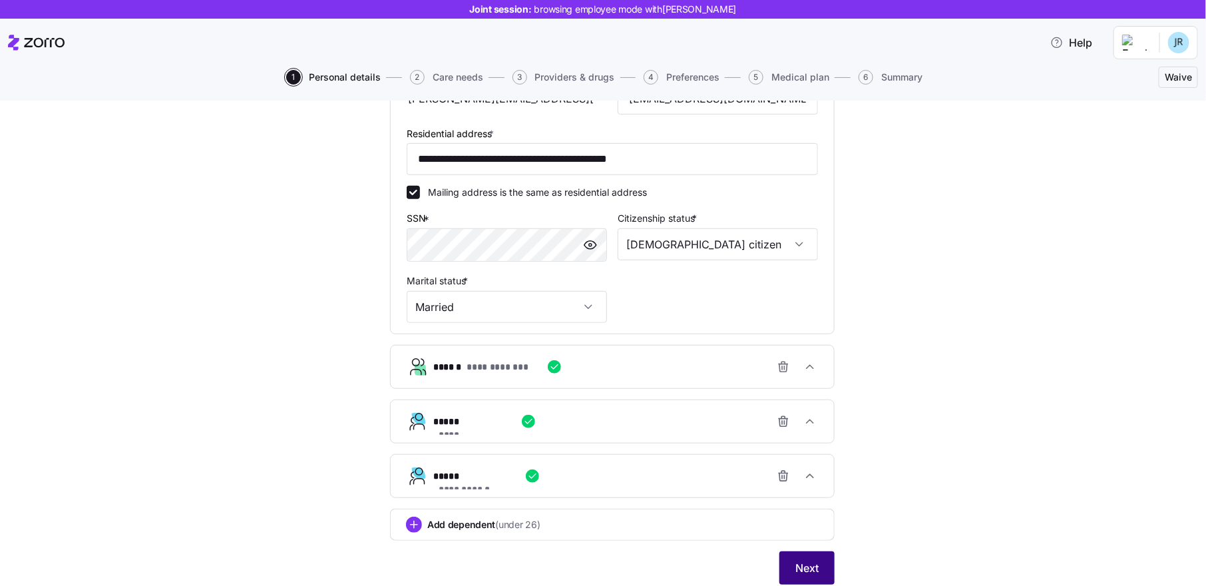
click at [815, 562] on span "Next" at bounding box center [806, 568] width 23 height 16
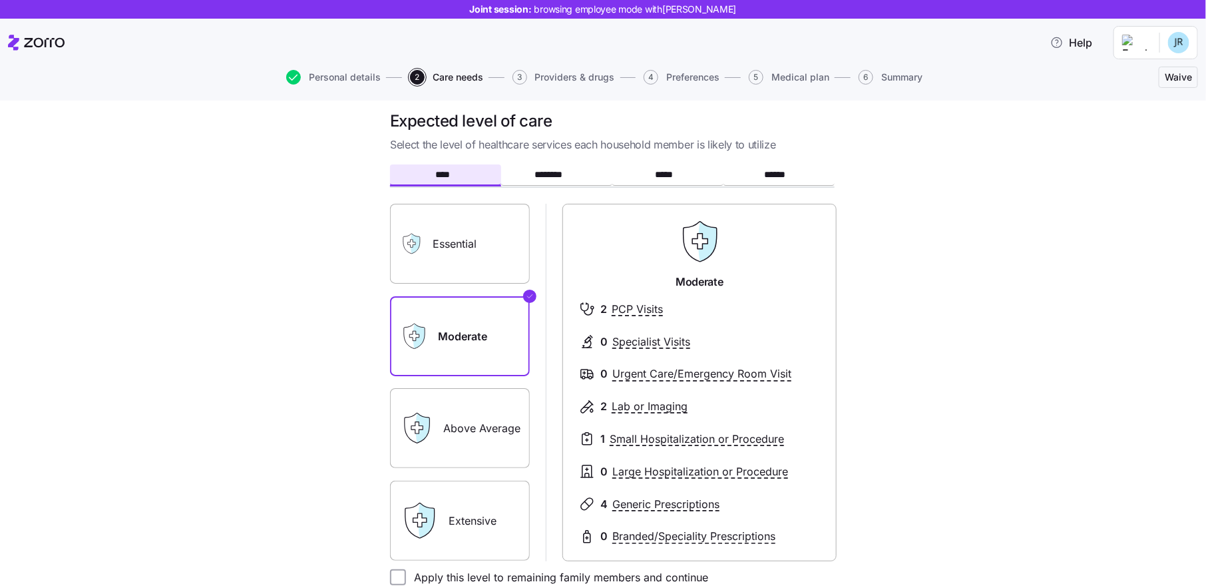
scroll to position [17, 0]
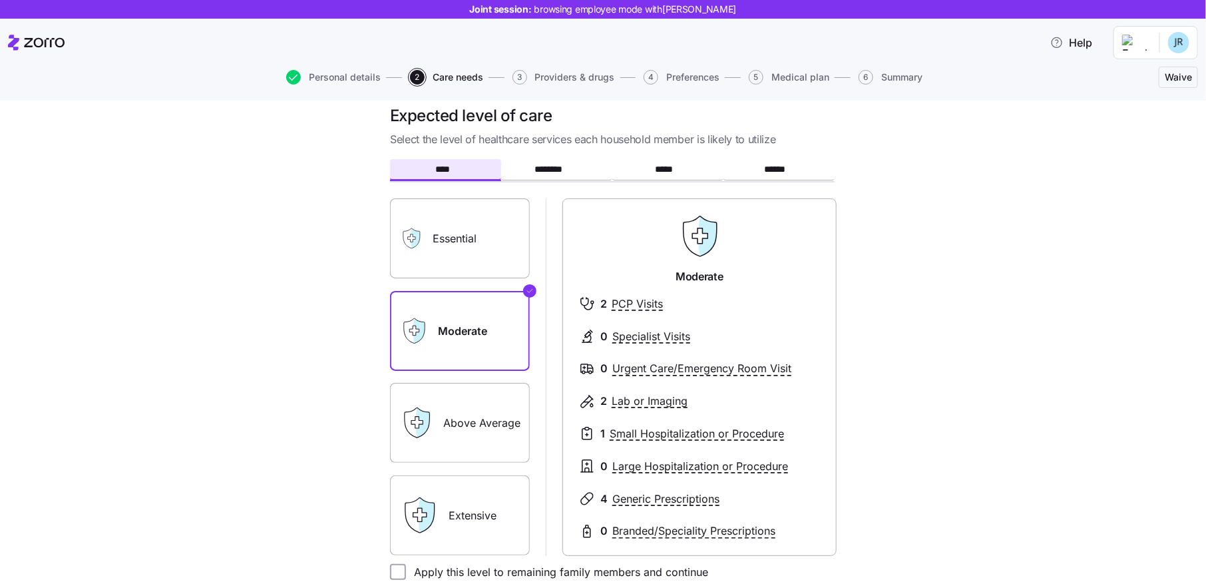
click at [474, 439] on label "Above Average" at bounding box center [460, 423] width 140 height 80
click at [0, 0] on input "Above Average" at bounding box center [0, 0] width 0 height 0
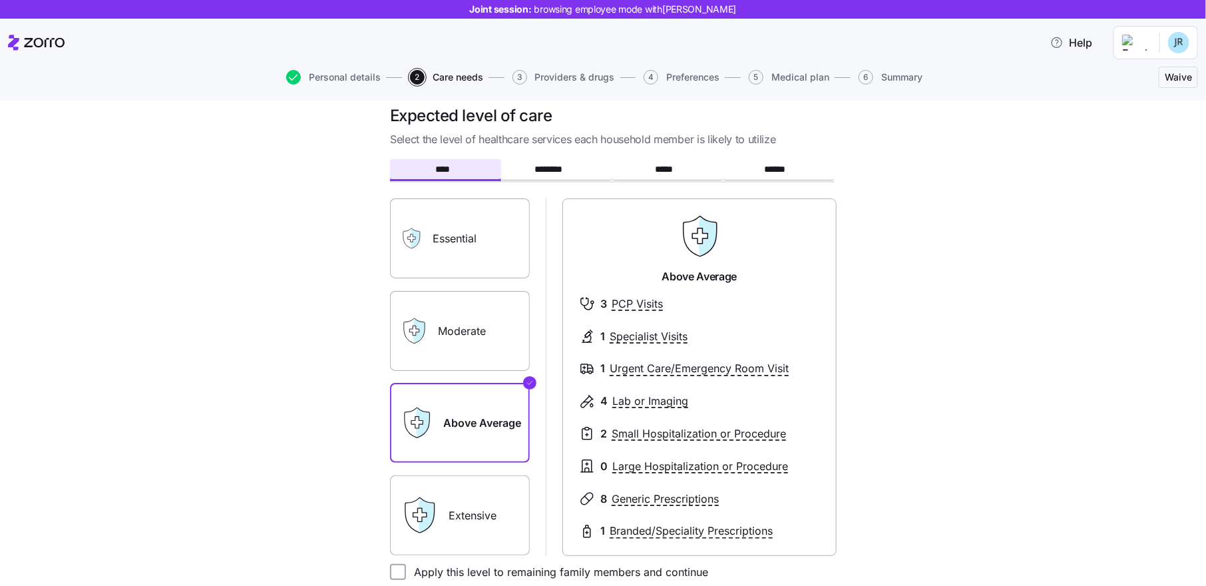
click at [484, 331] on label "Moderate" at bounding box center [460, 331] width 140 height 80
click at [0, 0] on input "Moderate" at bounding box center [0, 0] width 0 height 0
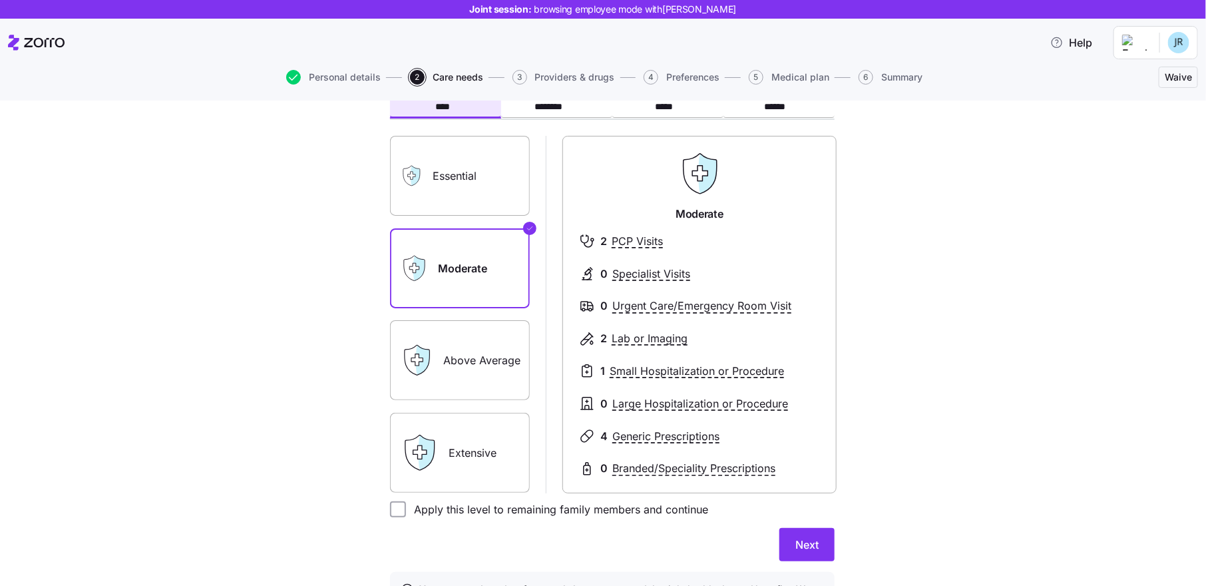
scroll to position [81, 0]
click at [394, 502] on input "Apply this level to remaining family members and continue" at bounding box center [398, 508] width 16 height 16
checkbox input "true"
click at [815, 553] on button "Next" at bounding box center [806, 543] width 55 height 33
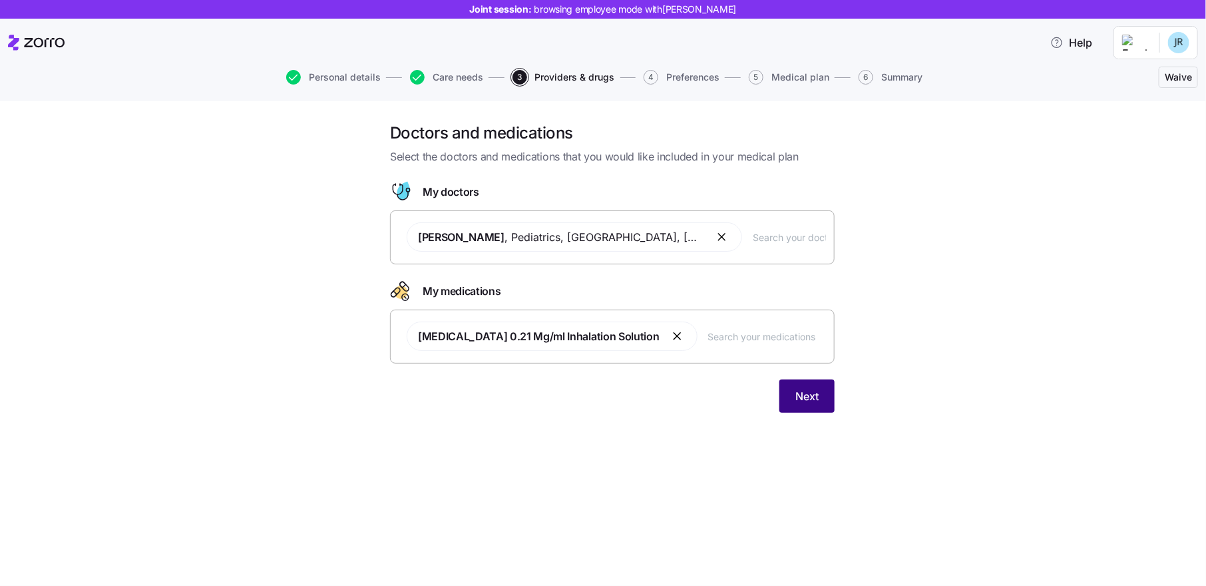
click at [798, 392] on span "Next" at bounding box center [806, 396] width 23 height 16
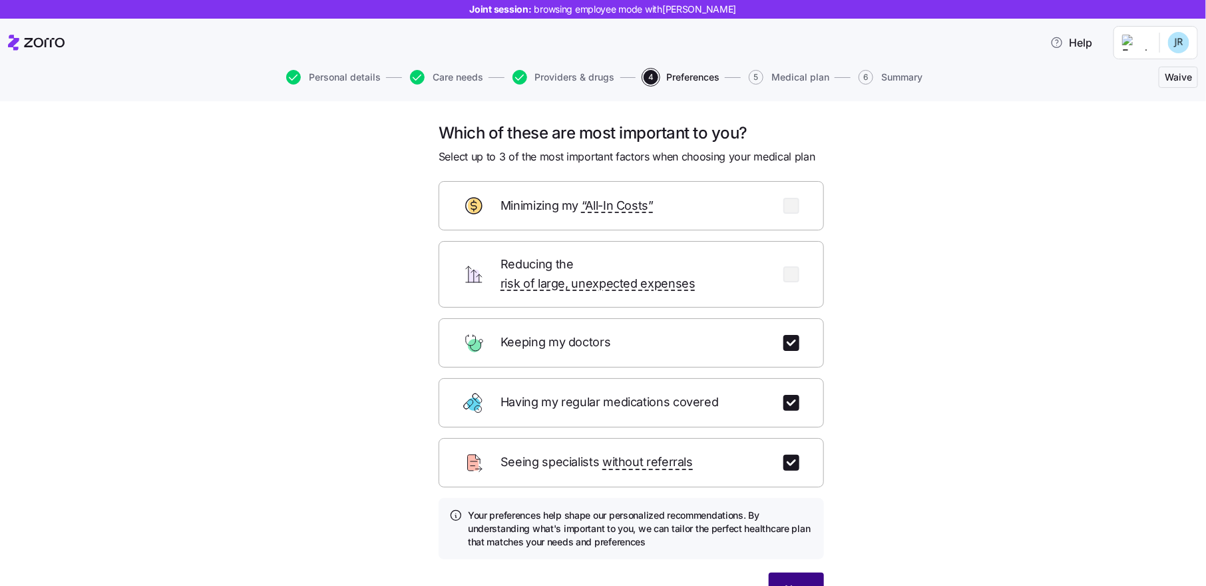
click at [803, 581] on span "Next" at bounding box center [796, 589] width 23 height 16
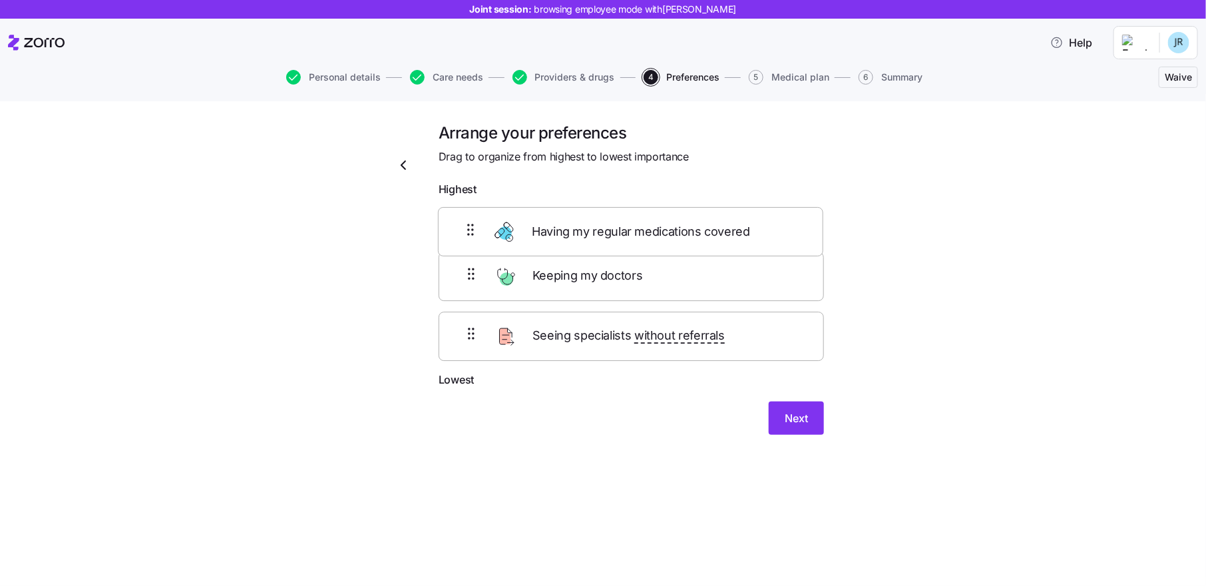
drag, startPoint x: 690, startPoint y: 294, endPoint x: 689, endPoint y: 232, distance: 61.9
click at [689, 232] on div "Keeping my doctors Having my regular medications covered Seeing specialists wit…" at bounding box center [631, 287] width 385 height 168
drag, startPoint x: 584, startPoint y: 349, endPoint x: 585, endPoint y: 264, distance: 84.5
click at [585, 264] on div "Having my regular medications covered Keeping my doctors Seeing specialists wit…" at bounding box center [631, 287] width 385 height 168
drag, startPoint x: 563, startPoint y: 340, endPoint x: 570, endPoint y: 209, distance: 131.3
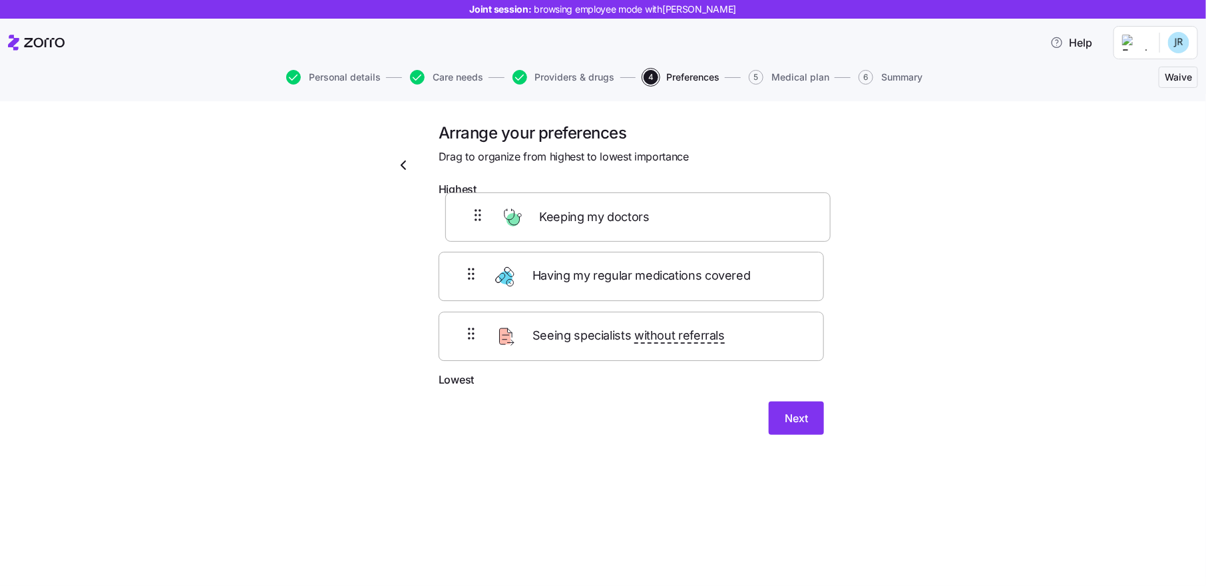
click at [570, 209] on div "Having my regular medications covered Seeing specialists without referrals Keep…" at bounding box center [631, 287] width 385 height 168
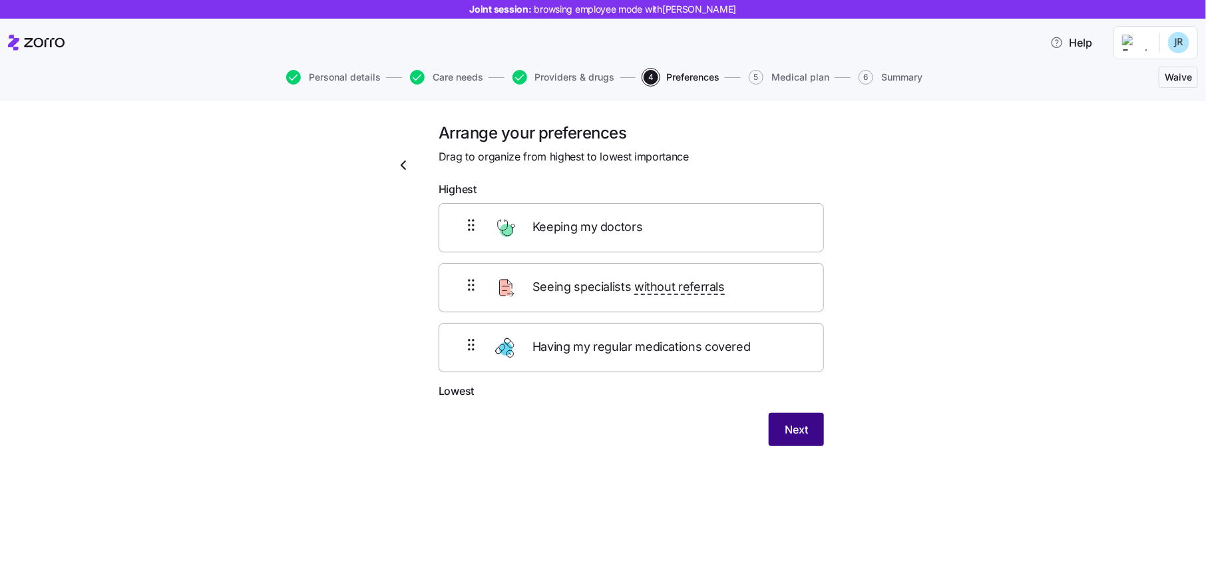
click at [801, 425] on span "Next" at bounding box center [796, 429] width 23 height 16
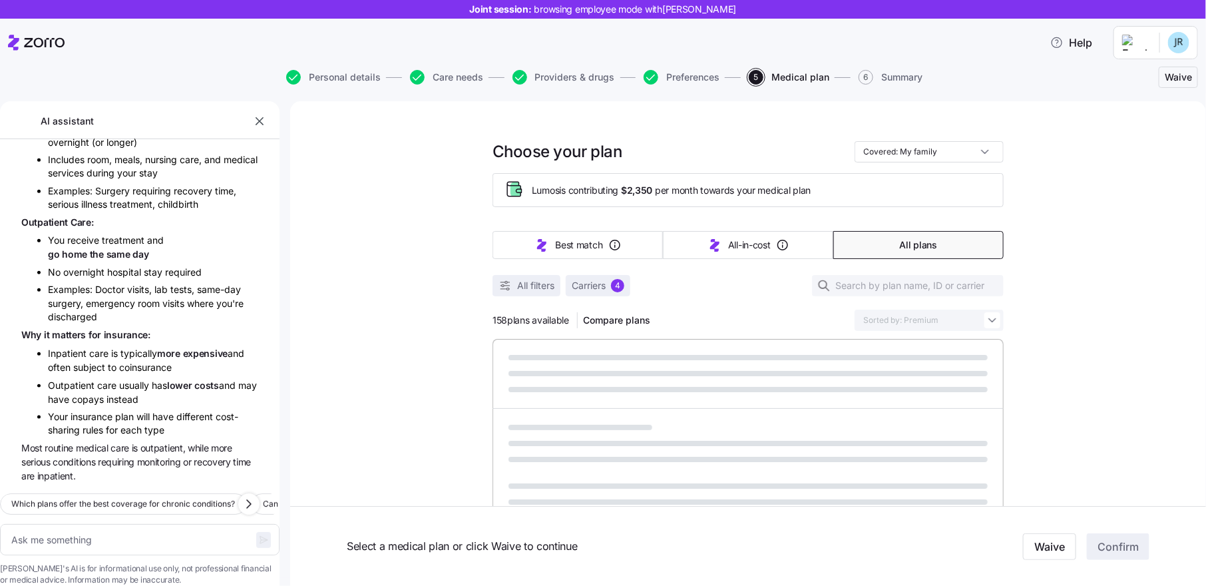
scroll to position [679, 0]
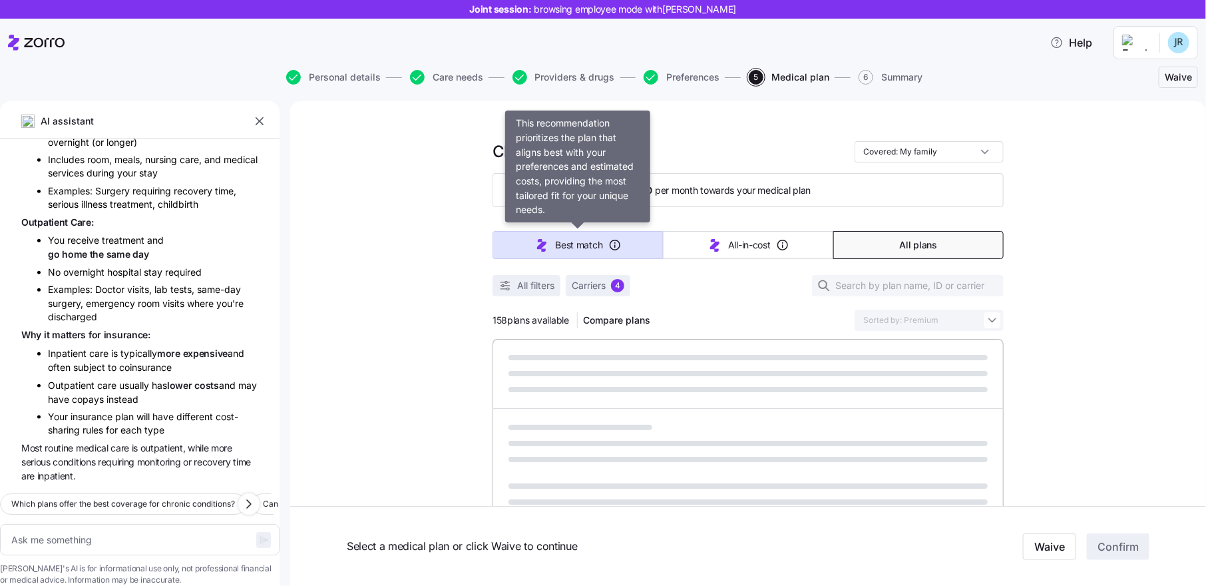
click at [622, 235] on button "Best match" at bounding box center [577, 245] width 170 height 28
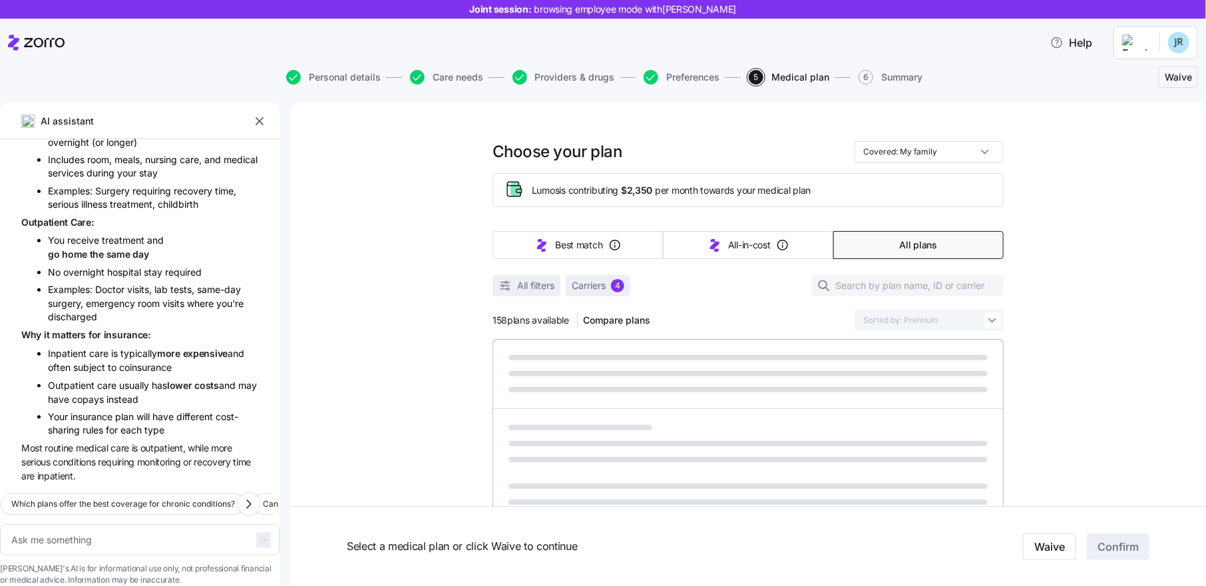
type textarea "x"
type input "Sorted by: Best match"
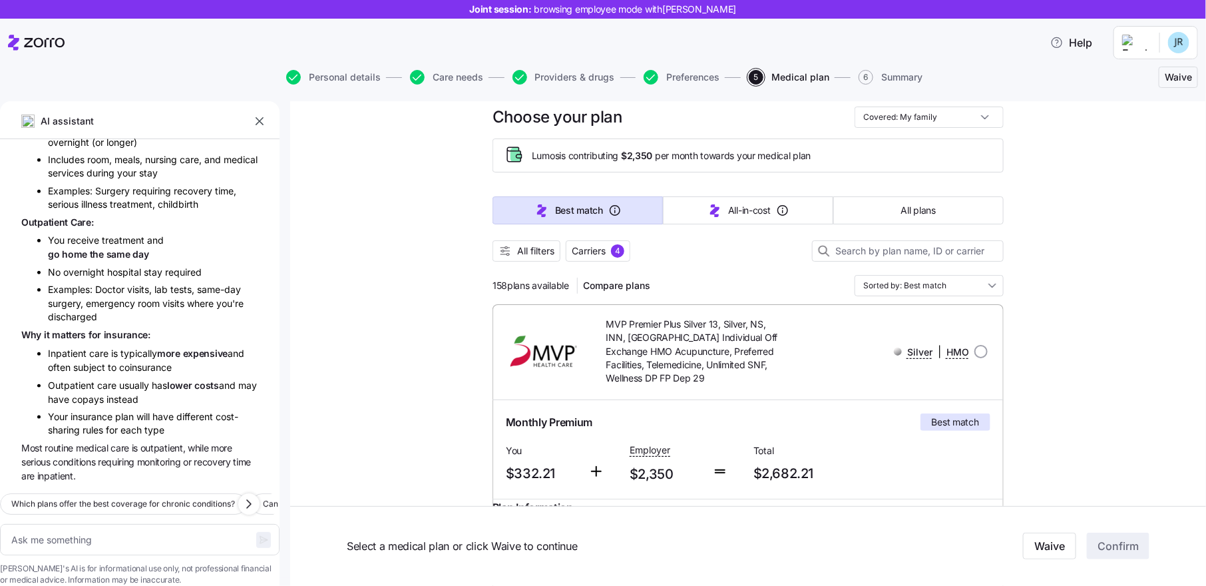
scroll to position [23, 0]
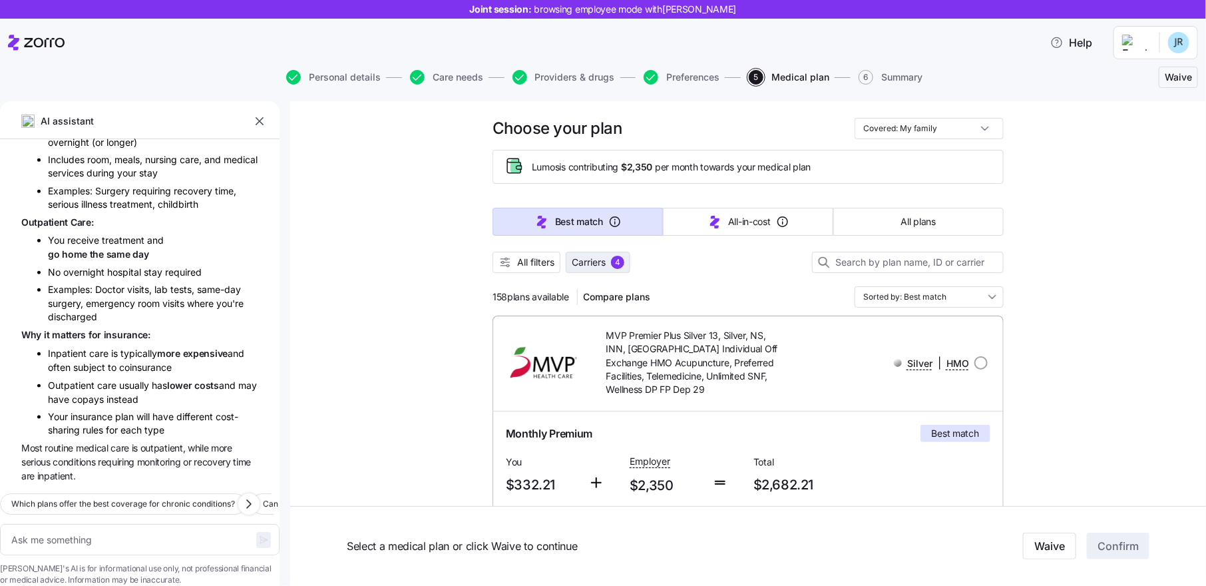
click at [593, 261] on span "Carriers" at bounding box center [589, 262] width 34 height 13
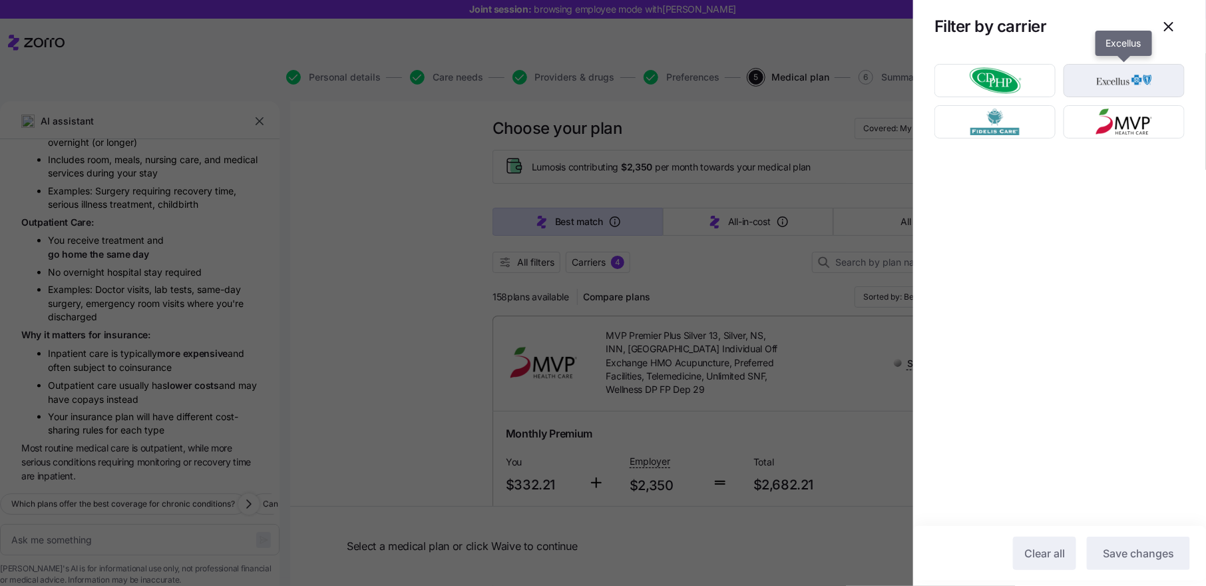
click at [1117, 88] on img "button" at bounding box center [1124, 80] width 98 height 27
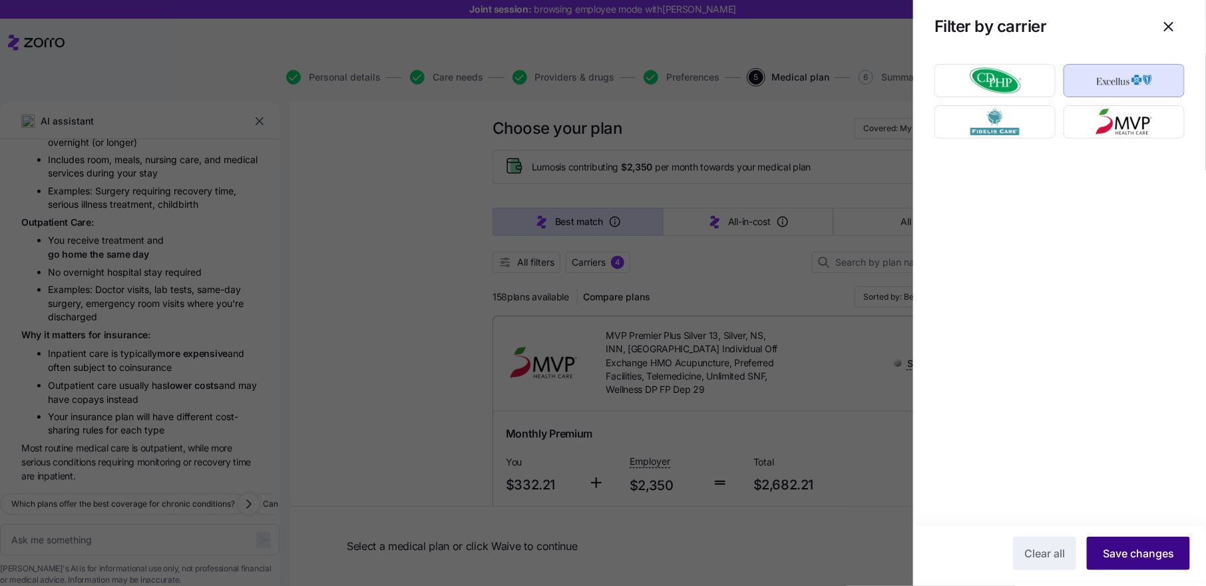
click at [1119, 558] on span "Save changes" at bounding box center [1138, 553] width 71 height 16
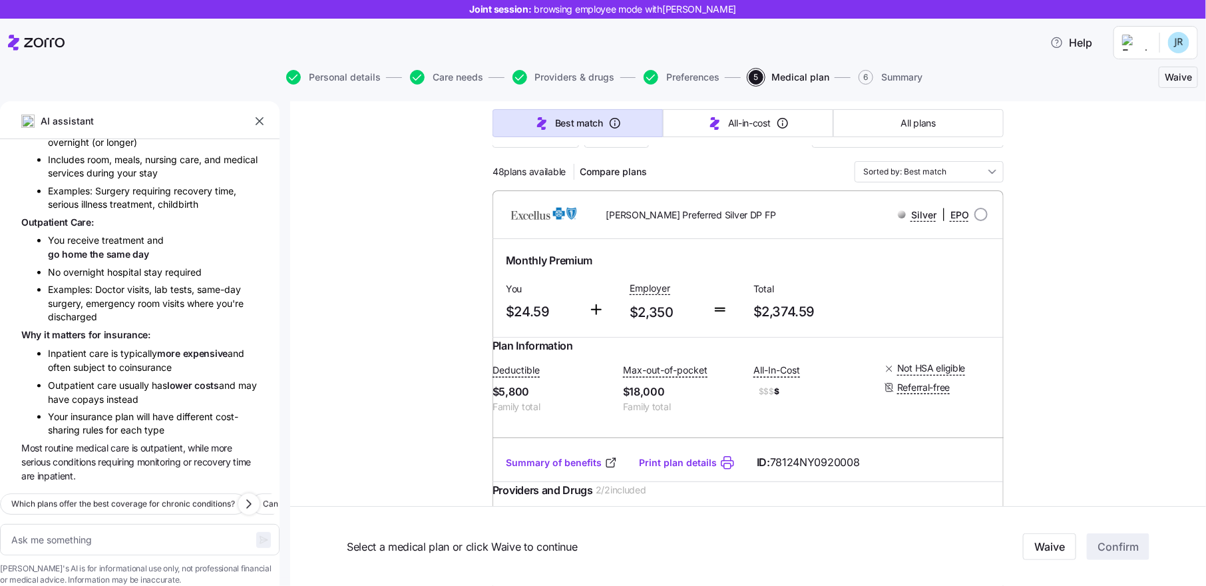
scroll to position [120, 0]
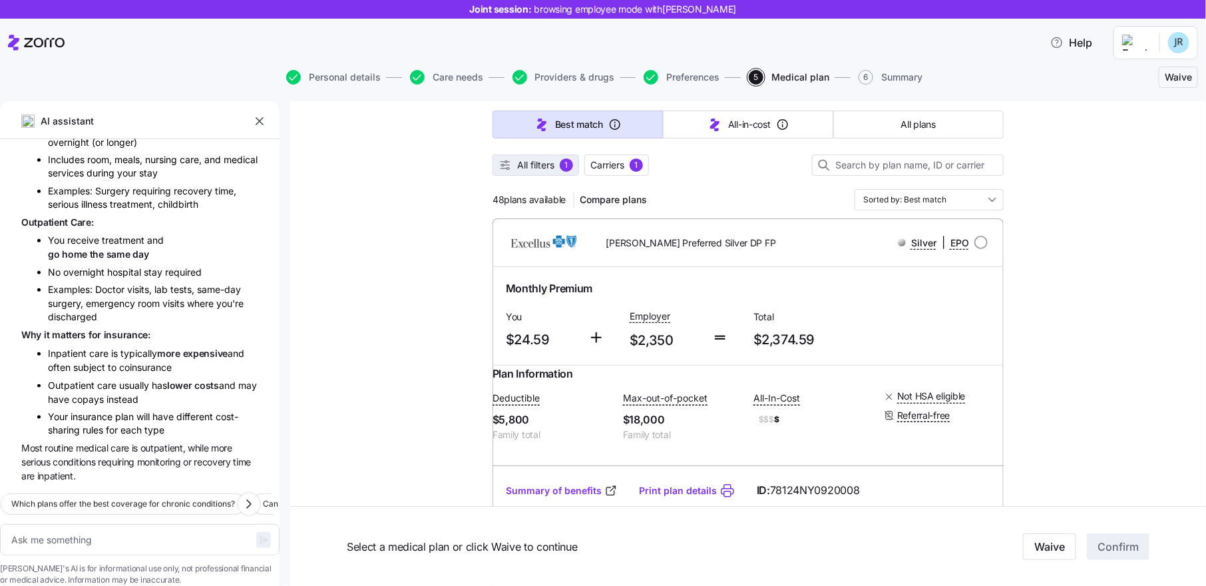
click at [548, 160] on span "All filters" at bounding box center [535, 164] width 37 height 13
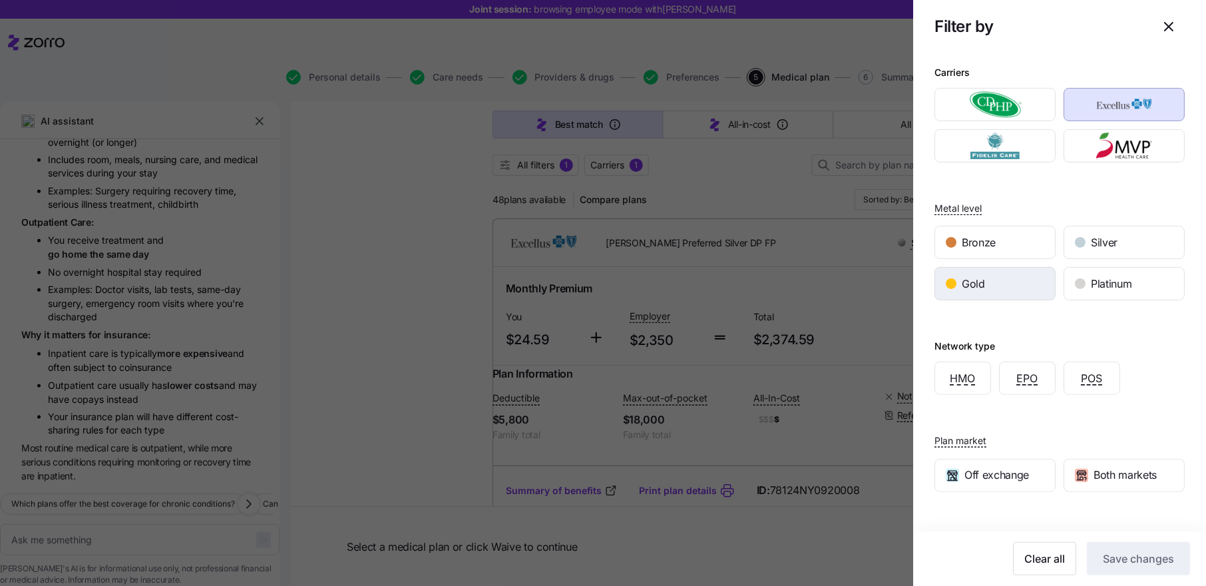
click at [1039, 279] on div "Gold" at bounding box center [995, 284] width 120 height 32
click at [1157, 557] on span "Save changes" at bounding box center [1138, 558] width 71 height 16
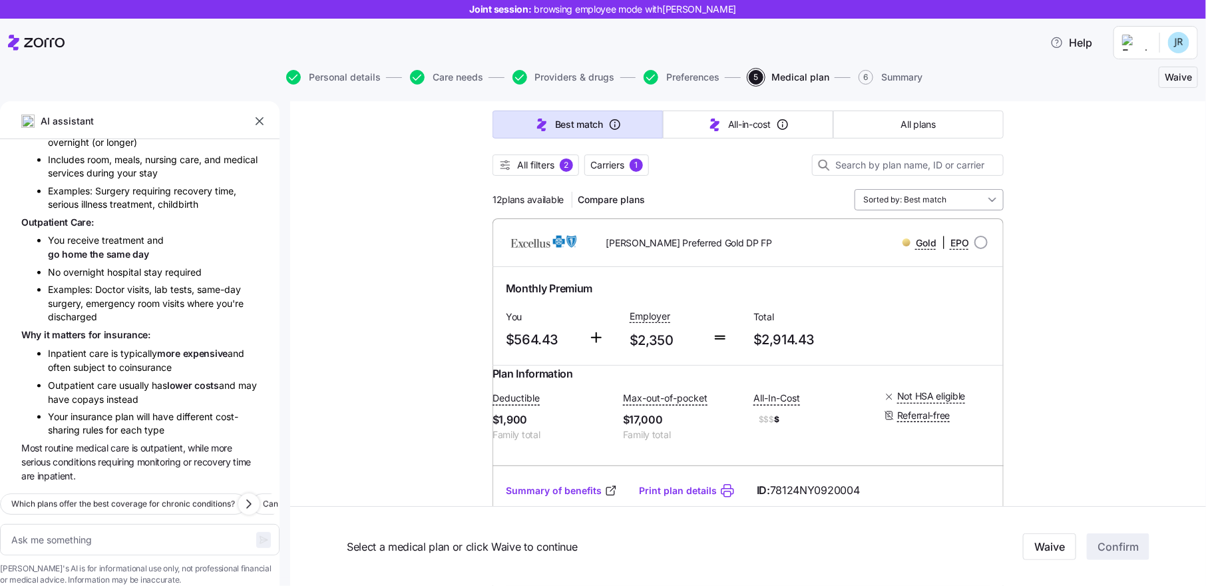
click at [913, 198] on input "Sorted by: Best match" at bounding box center [928, 199] width 149 height 21
click at [902, 277] on div "Premium" at bounding box center [929, 276] width 138 height 23
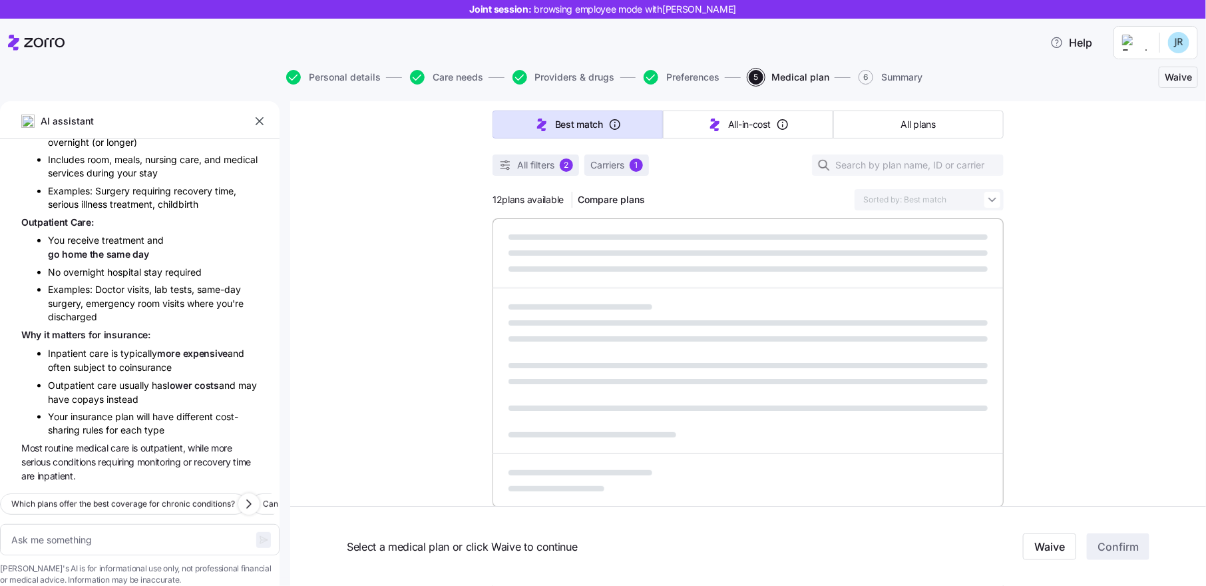
type textarea "x"
type input "Sorted by: Premium"
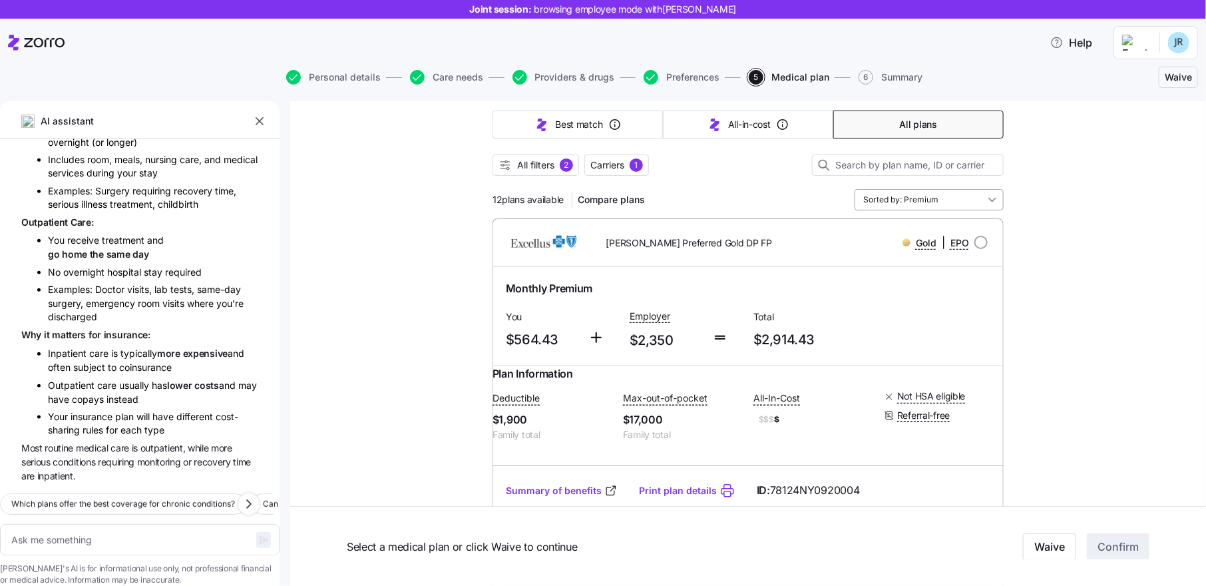
click at [920, 194] on input "Sorted by: Premium" at bounding box center [928, 199] width 149 height 21
click at [908, 297] on div "Deductible" at bounding box center [929, 298] width 138 height 23
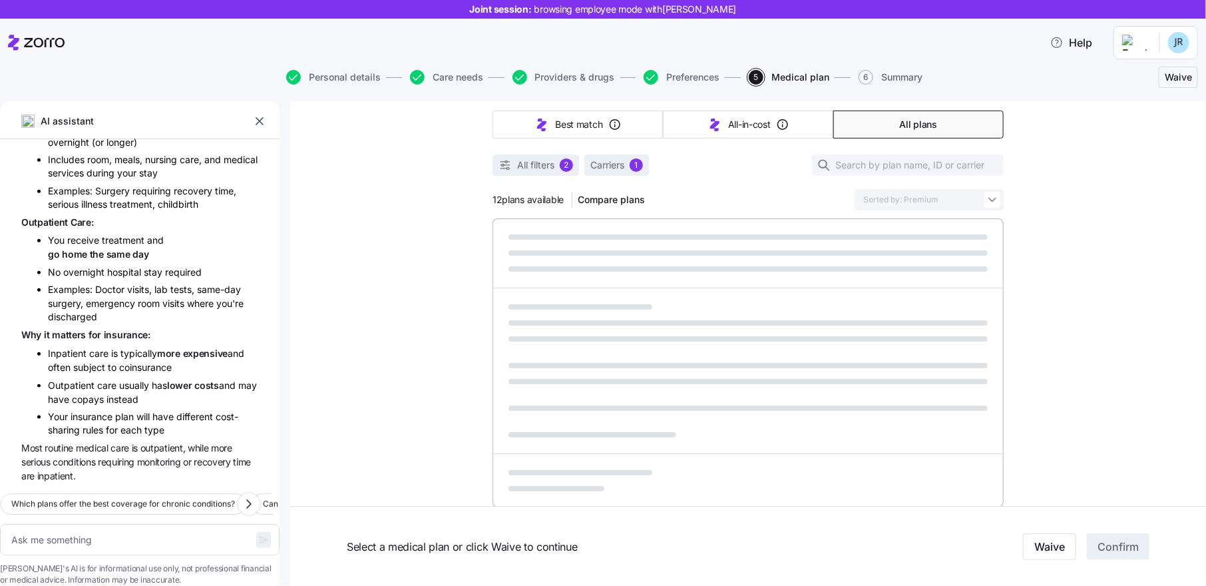
type textarea "x"
type input "Sorted by: Deductible"
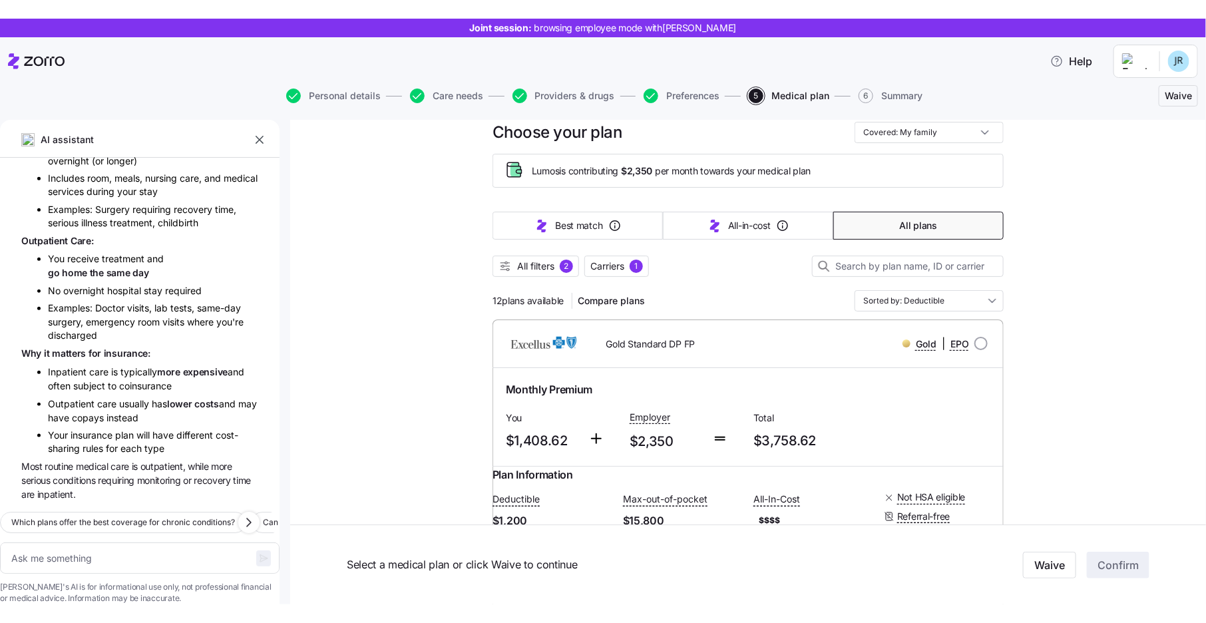
scroll to position [0, 0]
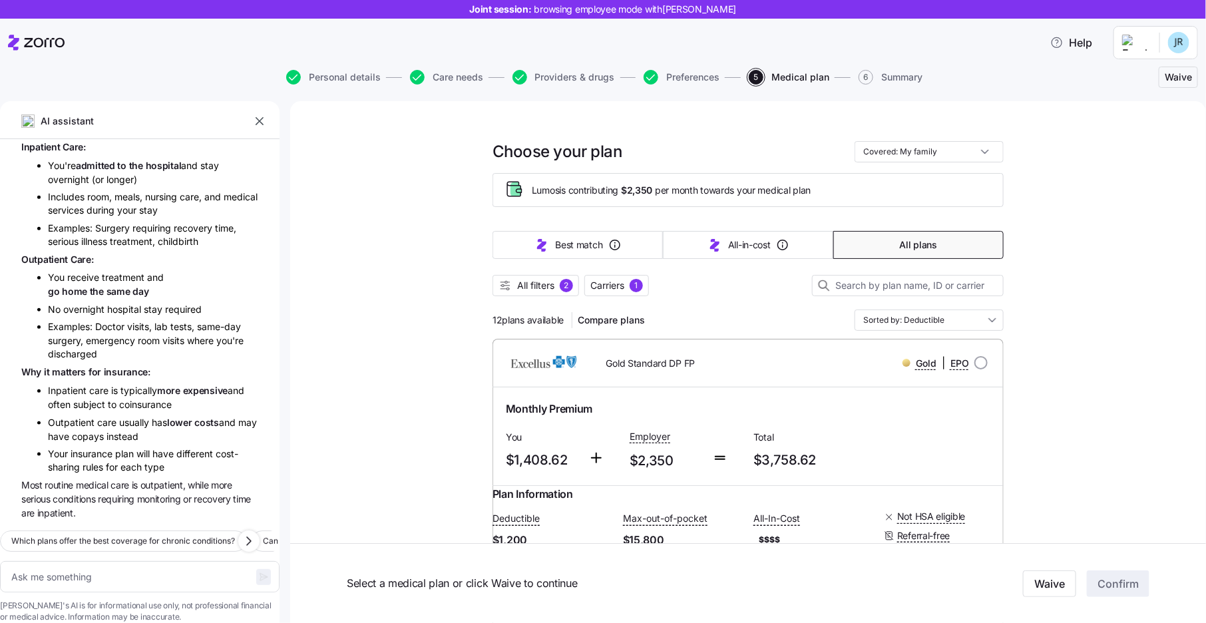
type textarea "x"
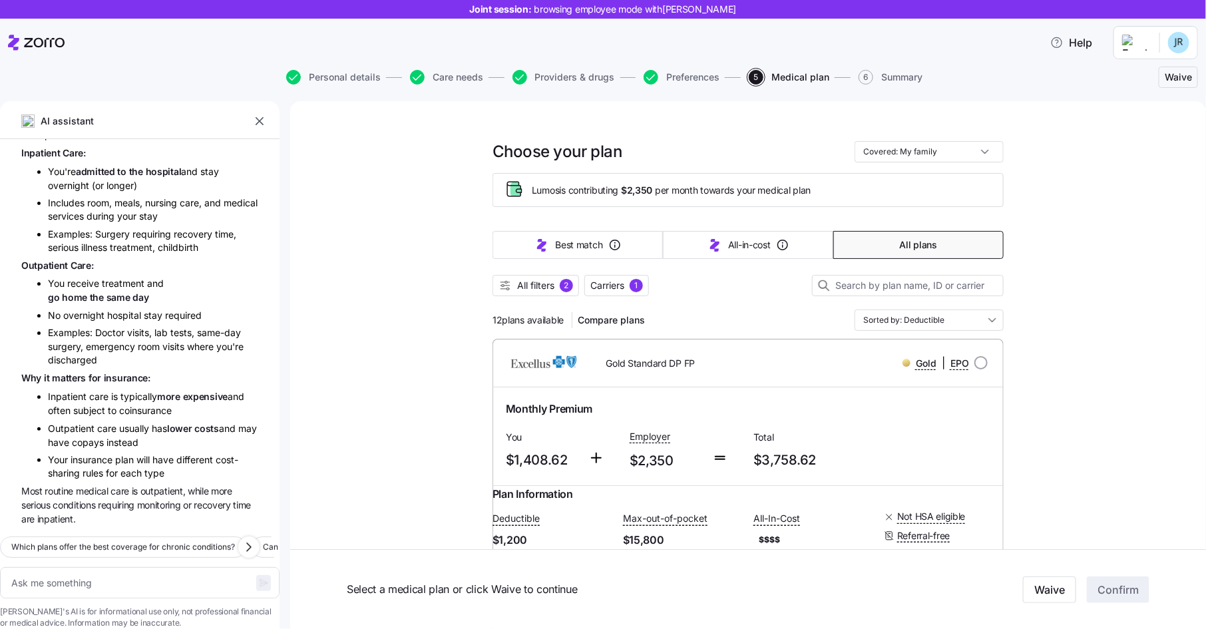
scroll to position [636, 0]
